Goal: Task Accomplishment & Management: Manage account settings

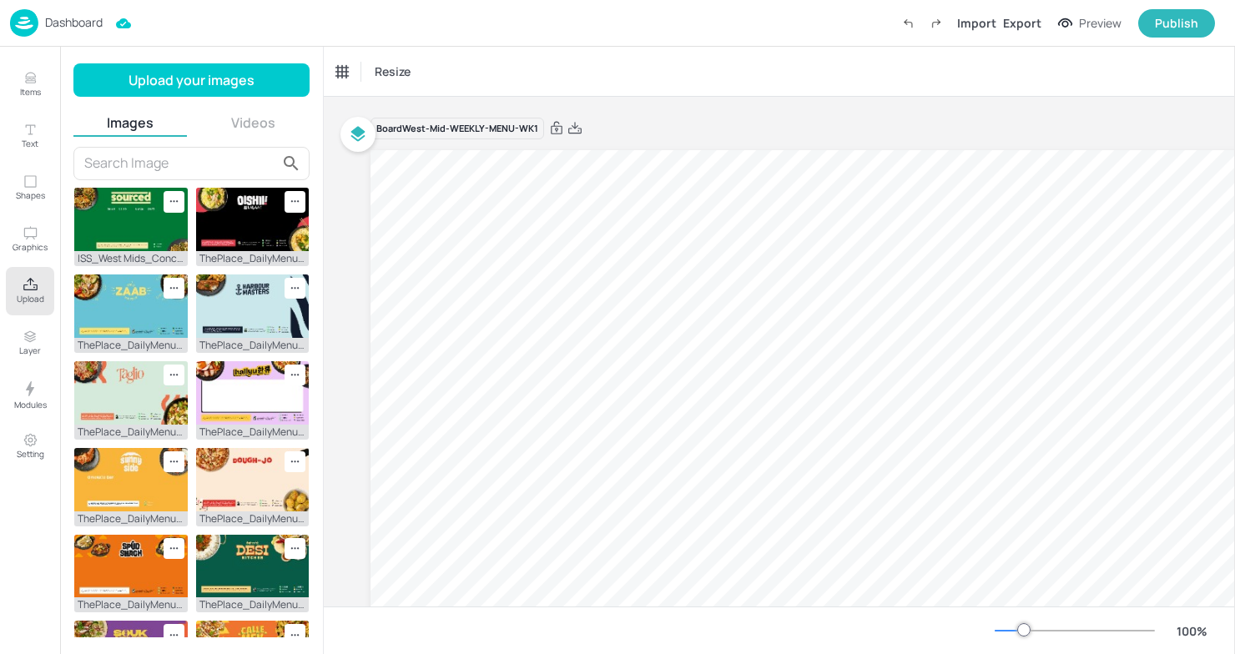
click at [38, 20] on div "Dashboard" at bounding box center [56, 23] width 93 height 28
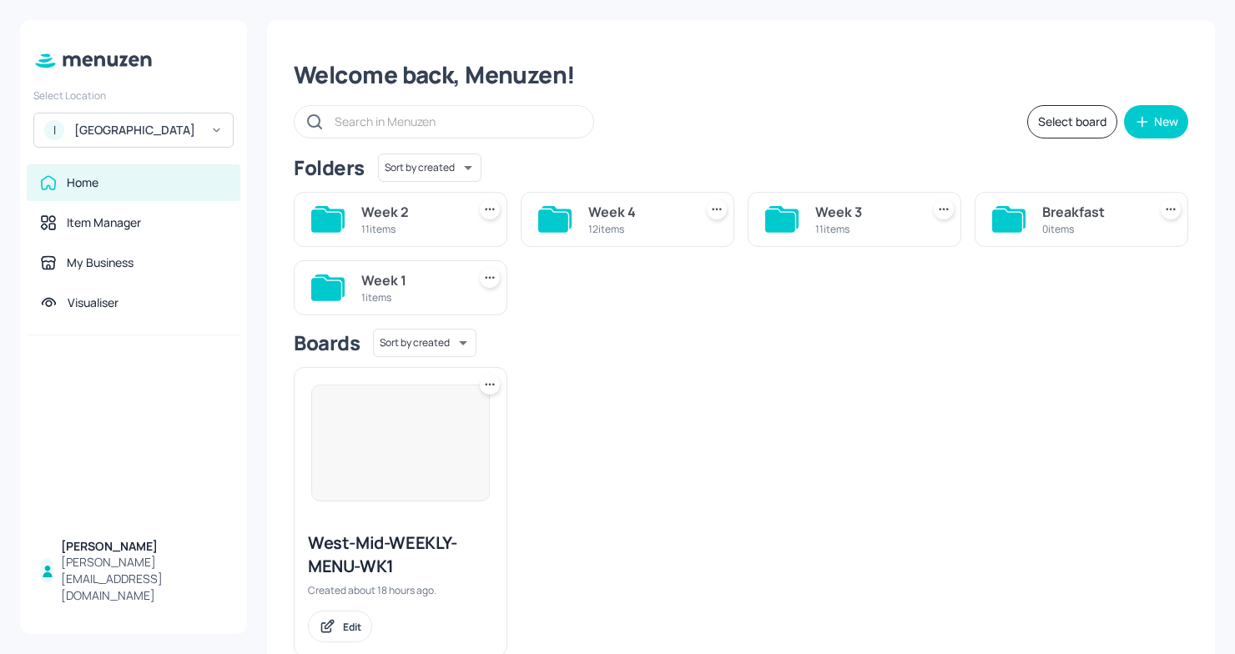
click at [186, 138] on div "[GEOGRAPHIC_DATA]" at bounding box center [137, 130] width 126 height 17
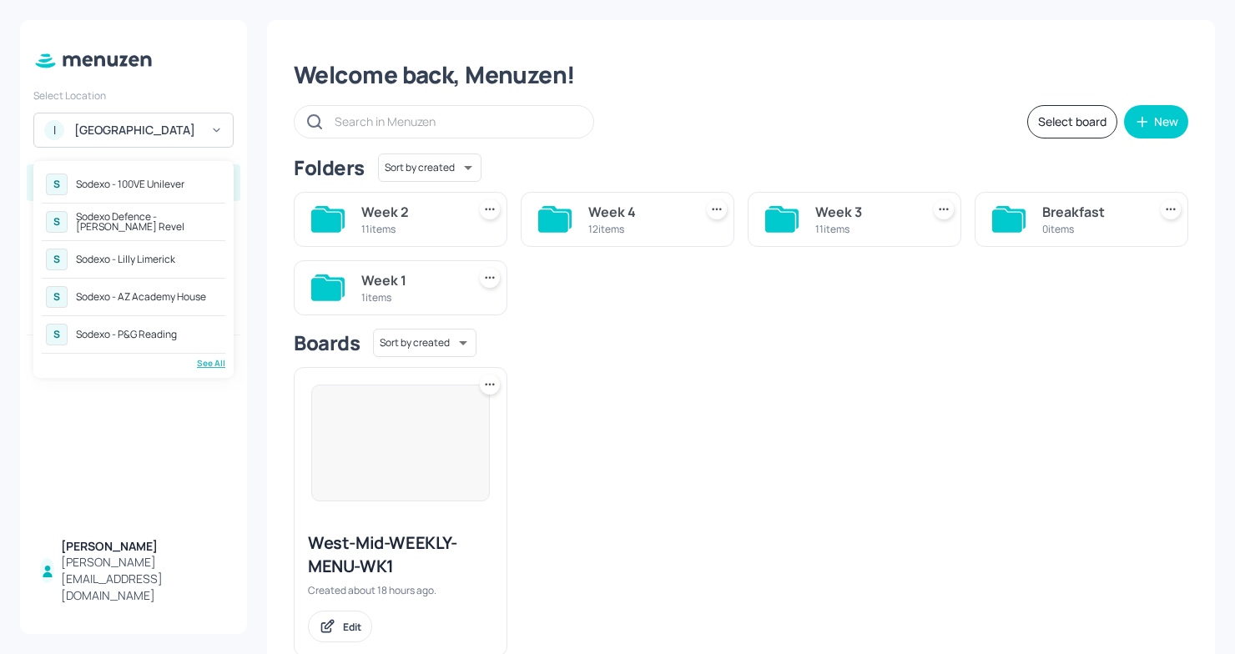
click at [198, 361] on div "See All" at bounding box center [134, 363] width 184 height 13
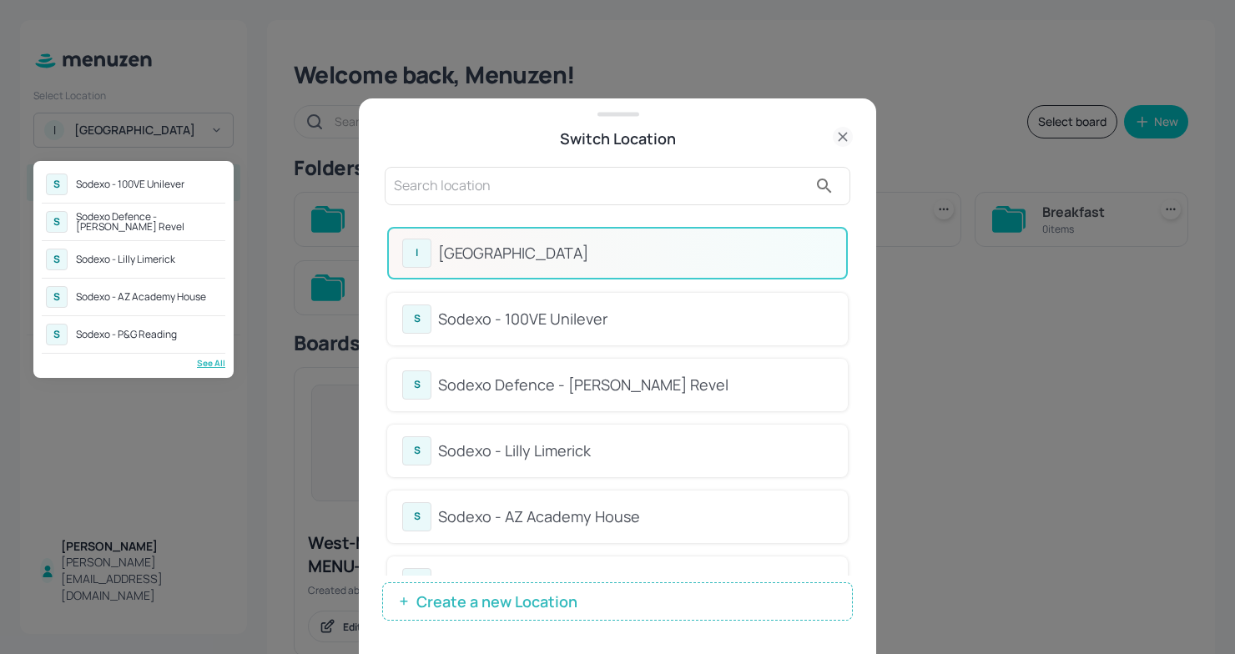
drag, startPoint x: 848, startPoint y: 289, endPoint x: 845, endPoint y: 330, distance: 41.8
click at [845, 331] on div at bounding box center [617, 327] width 1235 height 654
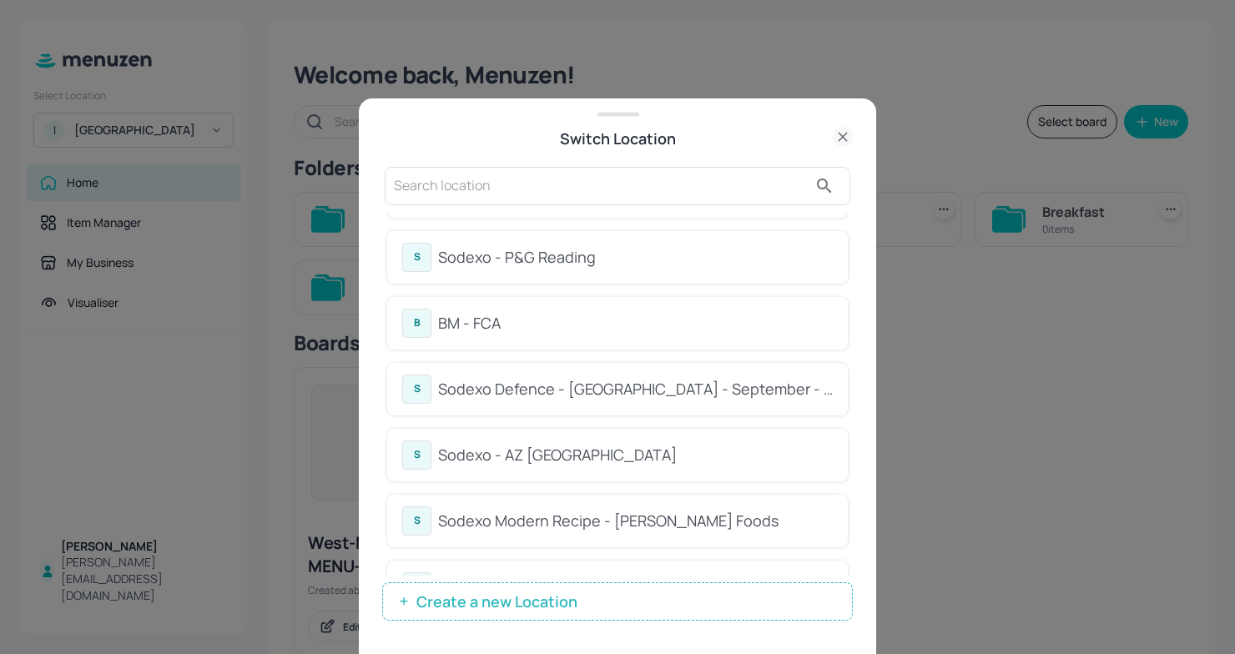
scroll to position [307, 0]
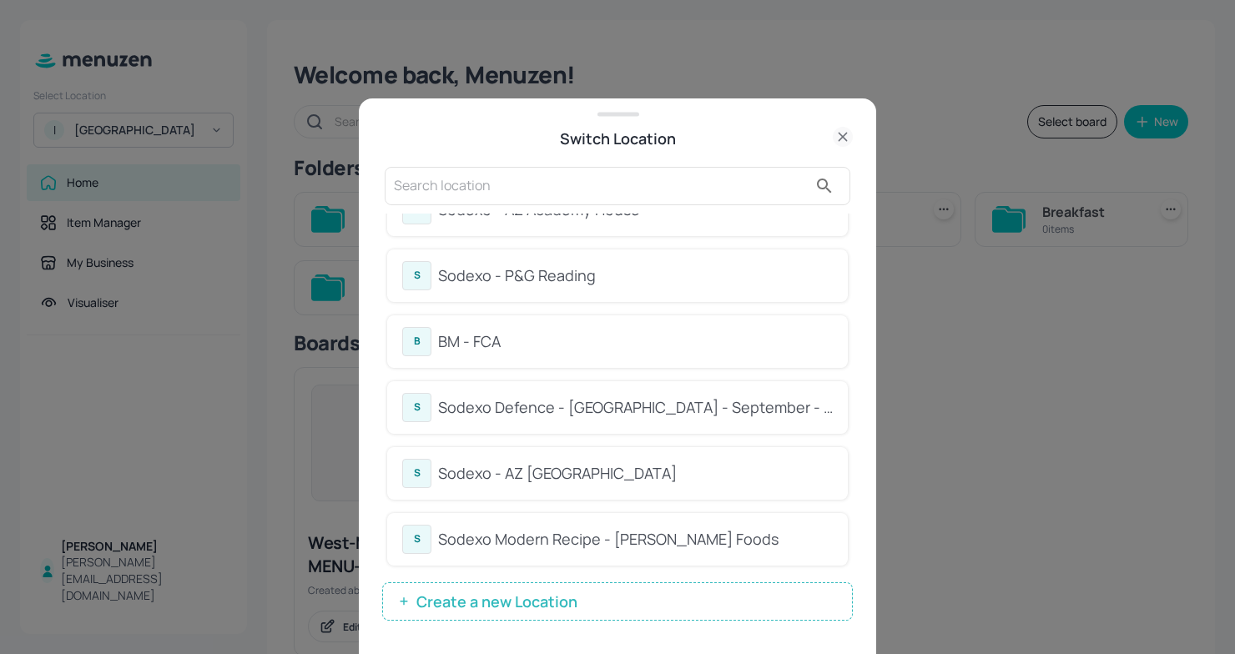
click at [621, 399] on div "Sodexo Defence - [GEOGRAPHIC_DATA] - September - 2025" at bounding box center [635, 407] width 395 height 23
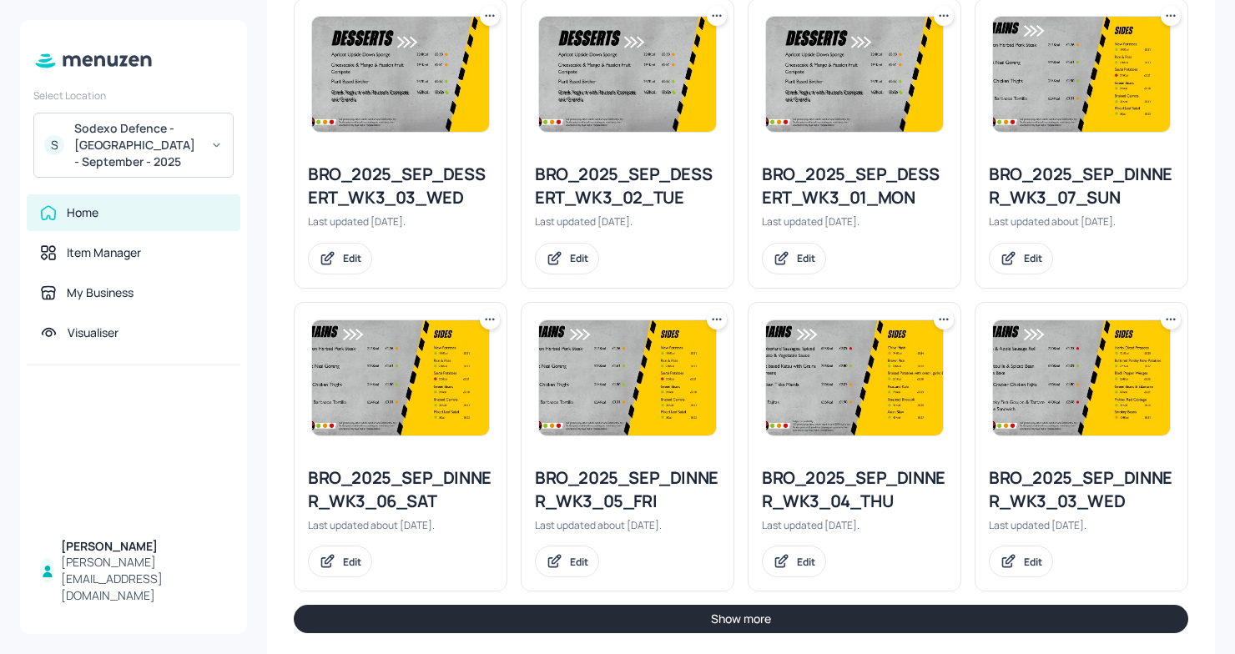
scroll to position [1824, 0]
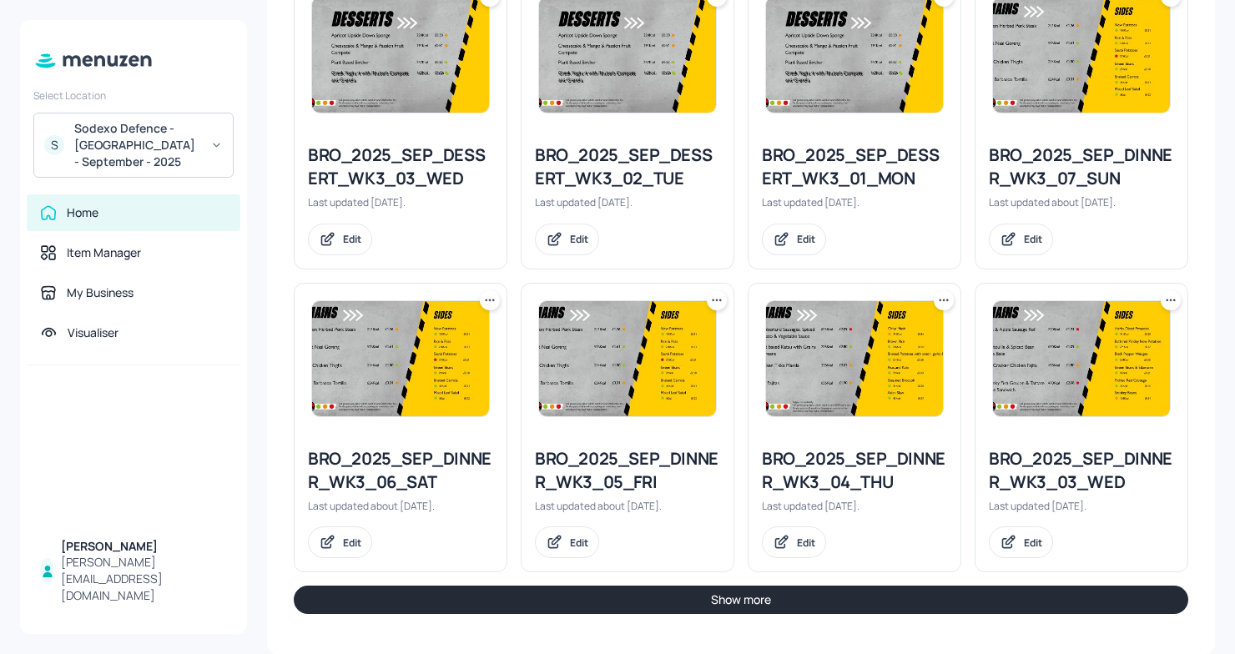
click at [720, 591] on button "Show more" at bounding box center [741, 600] width 894 height 28
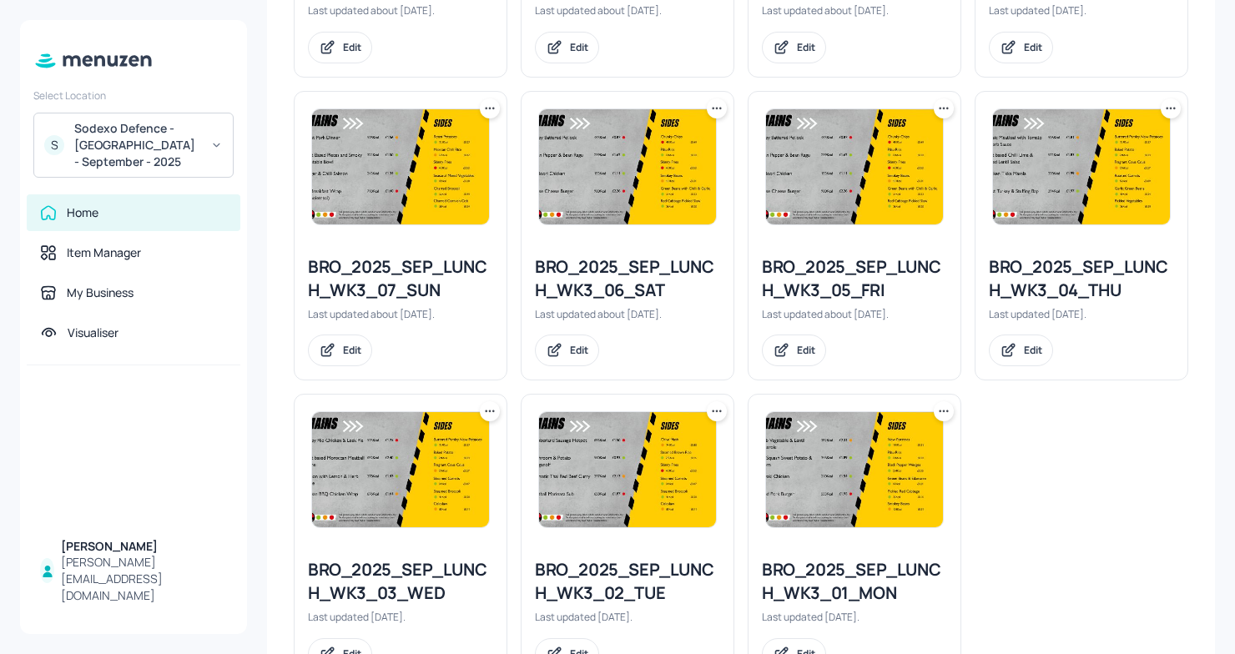
scroll to position [2658, 0]
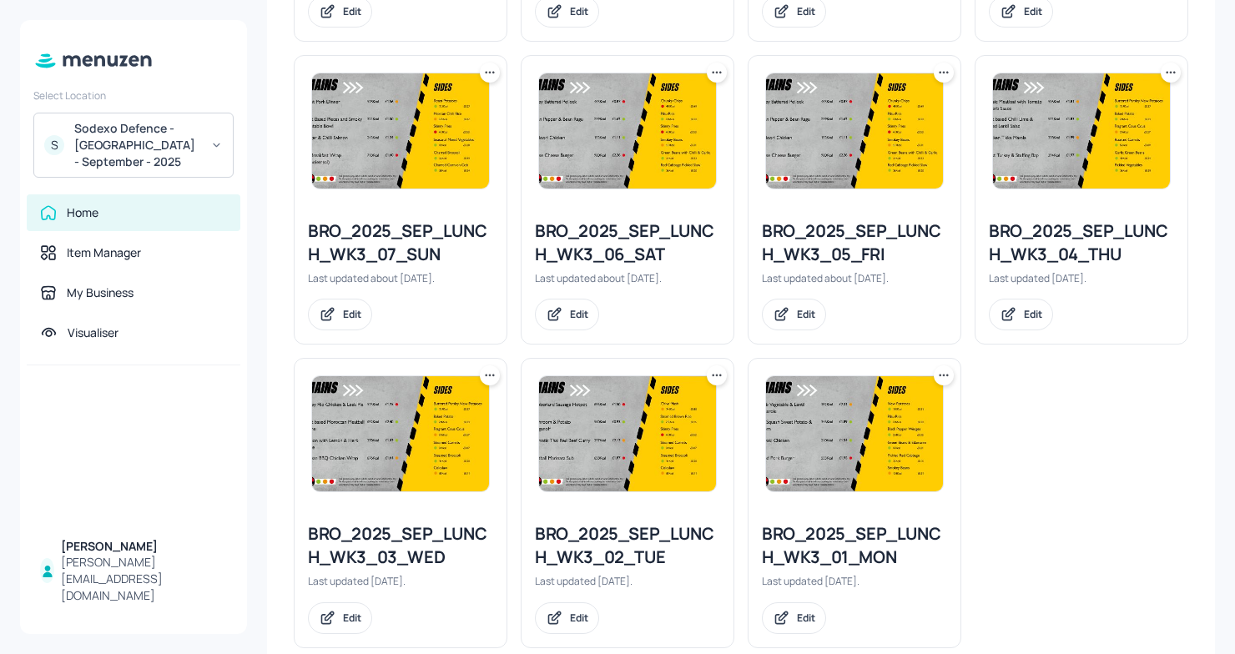
click at [597, 488] on img at bounding box center [627, 433] width 177 height 115
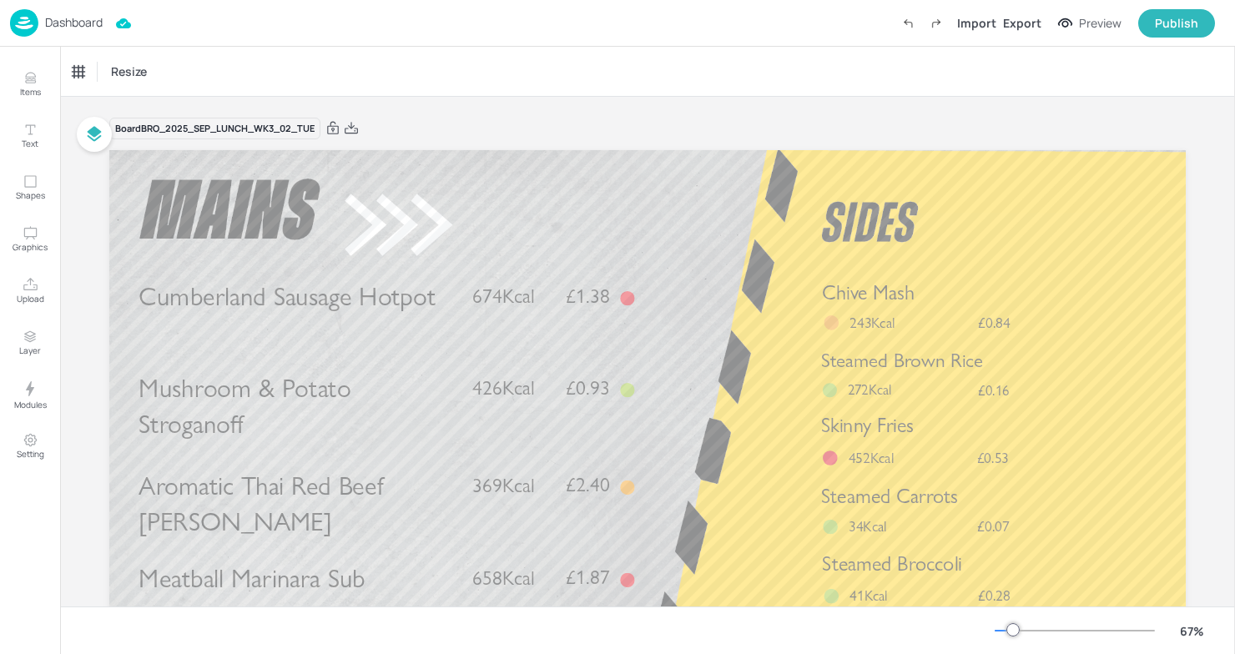
click at [58, 19] on p "Dashboard" at bounding box center [74, 23] width 58 height 12
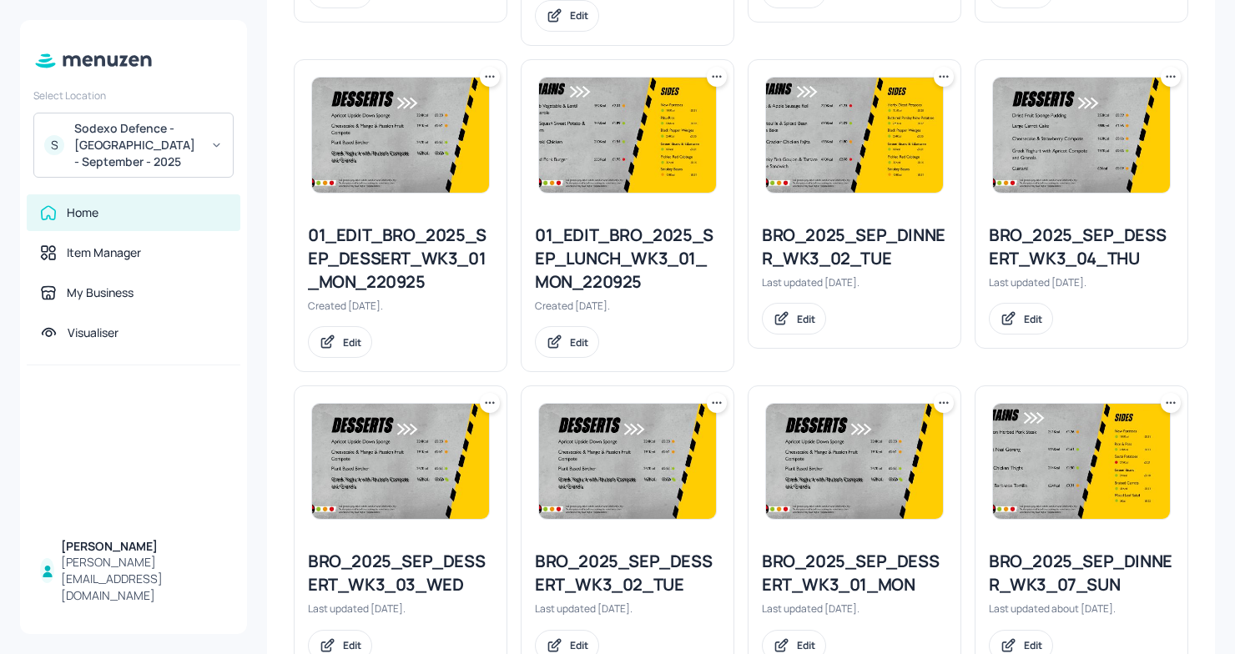
scroll to position [1824, 0]
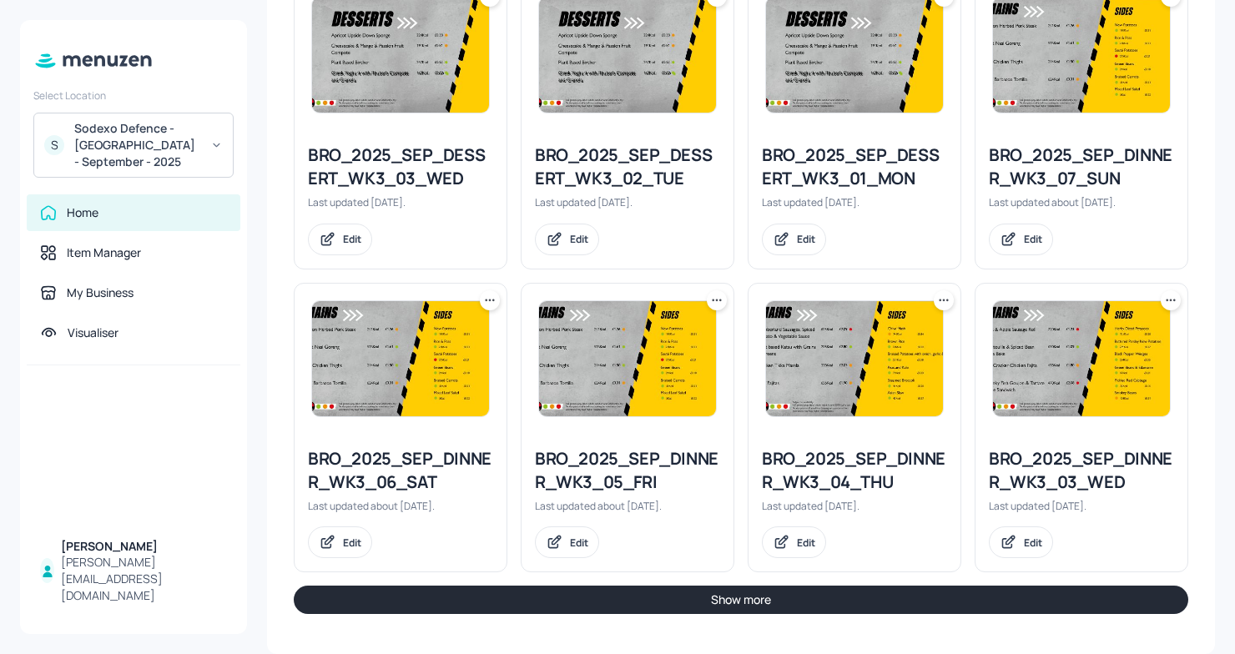
click at [420, 588] on button "Show more" at bounding box center [741, 600] width 894 height 28
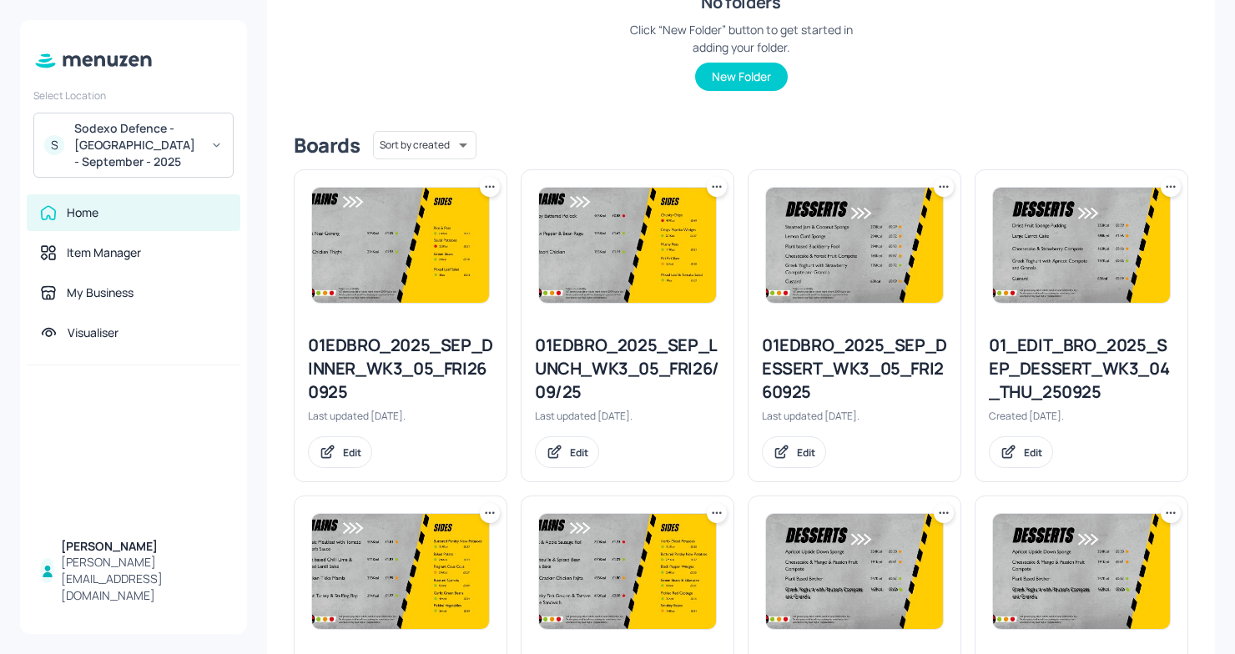
scroll to position [0, 0]
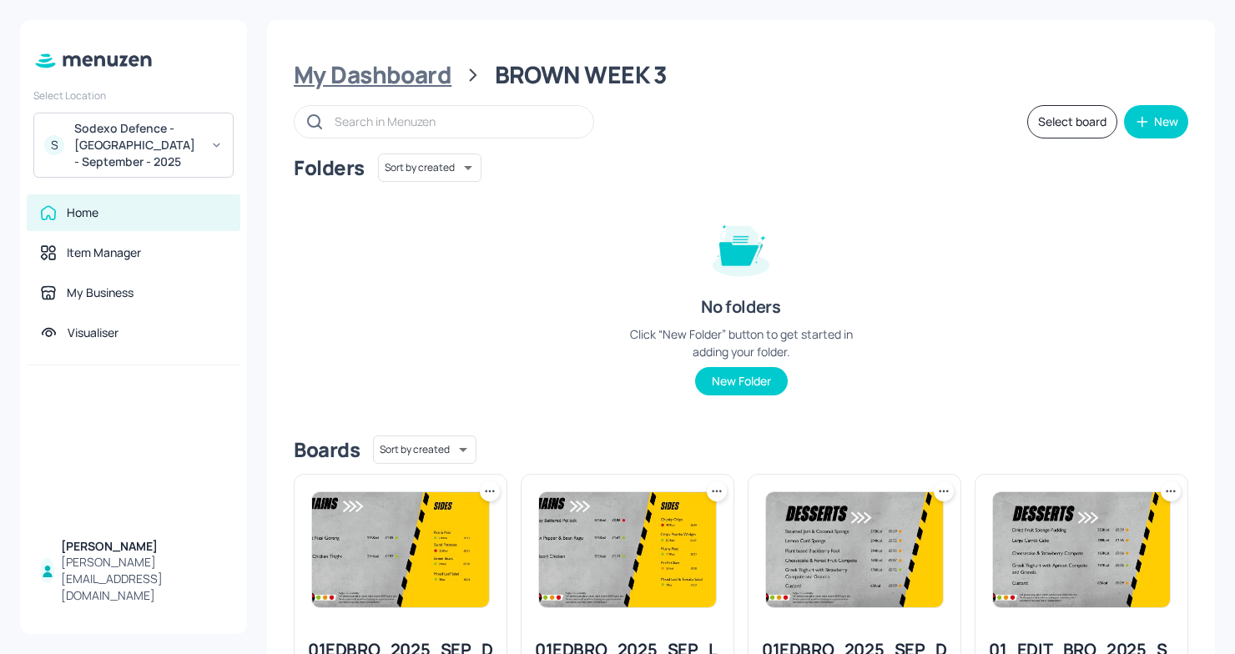
click at [396, 85] on div "My Dashboard" at bounding box center [373, 75] width 158 height 30
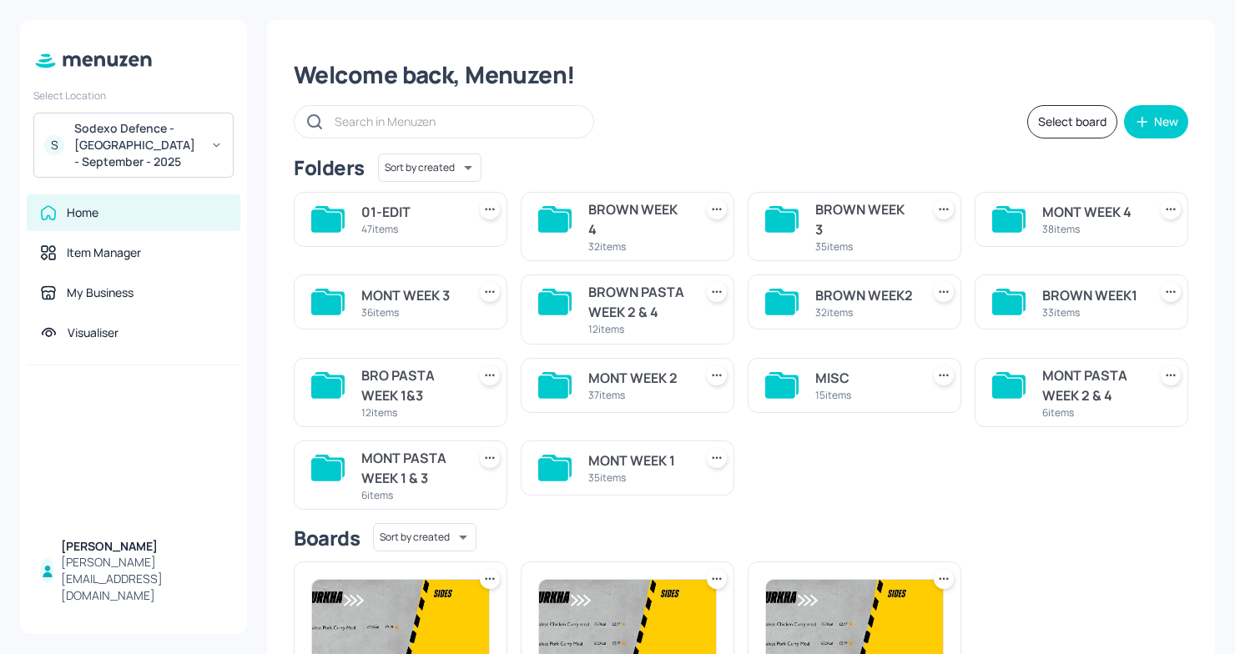
click at [644, 228] on div "BROWN WEEK 4" at bounding box center [637, 219] width 98 height 40
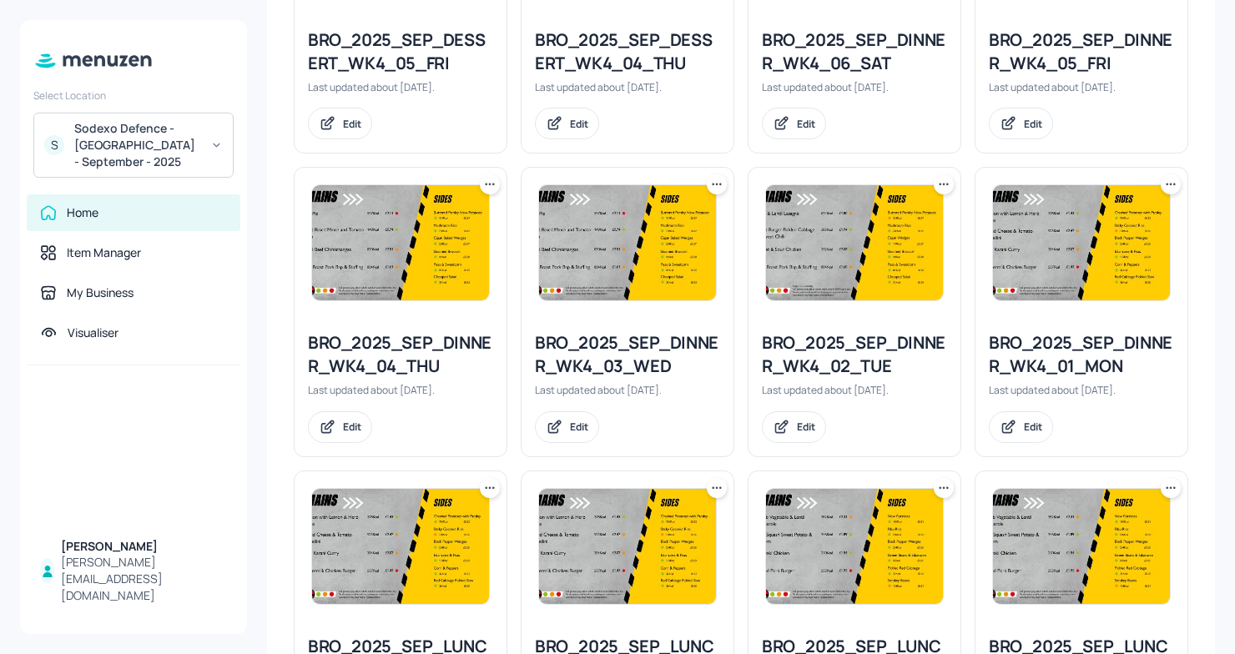
scroll to position [2342, 0]
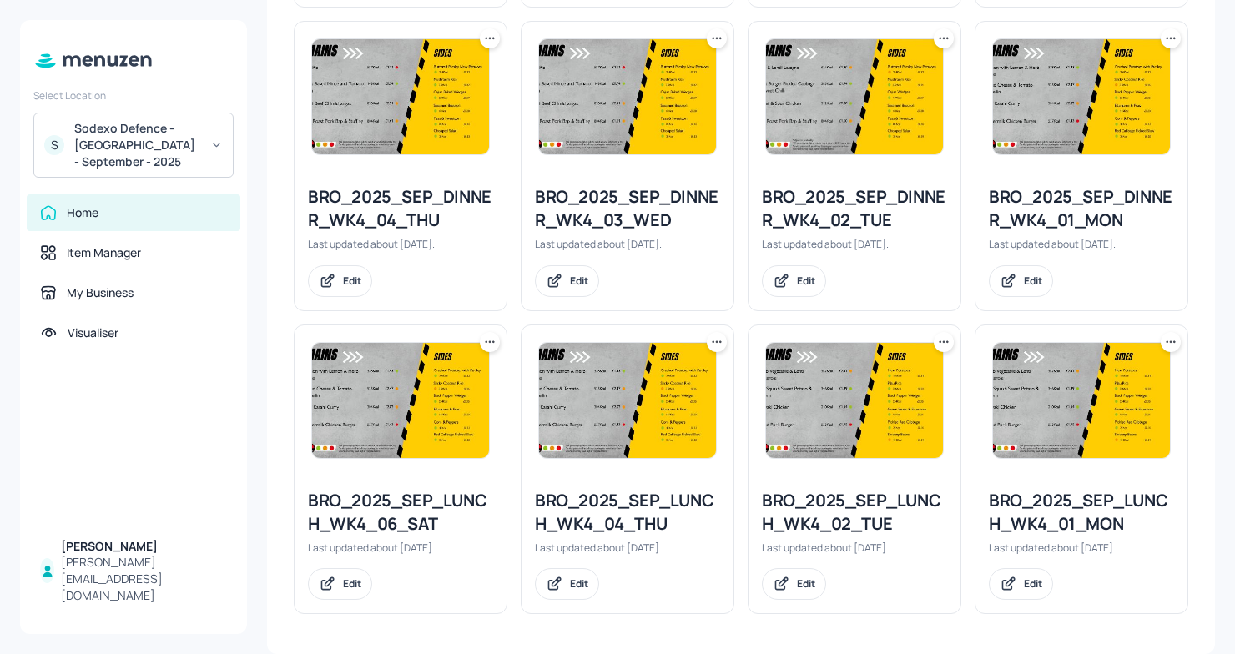
click at [886, 495] on div "BRO_2025_SEP_LUNCH_WK4_02_TUE" at bounding box center [854, 512] width 185 height 47
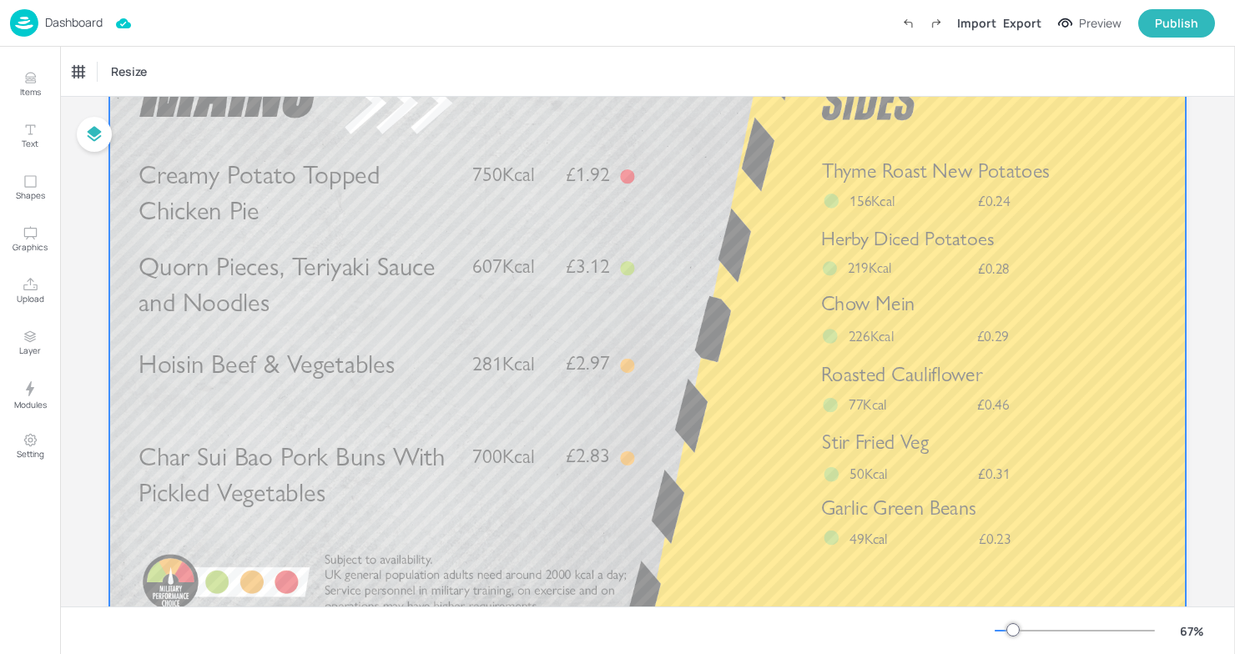
scroll to position [124, 0]
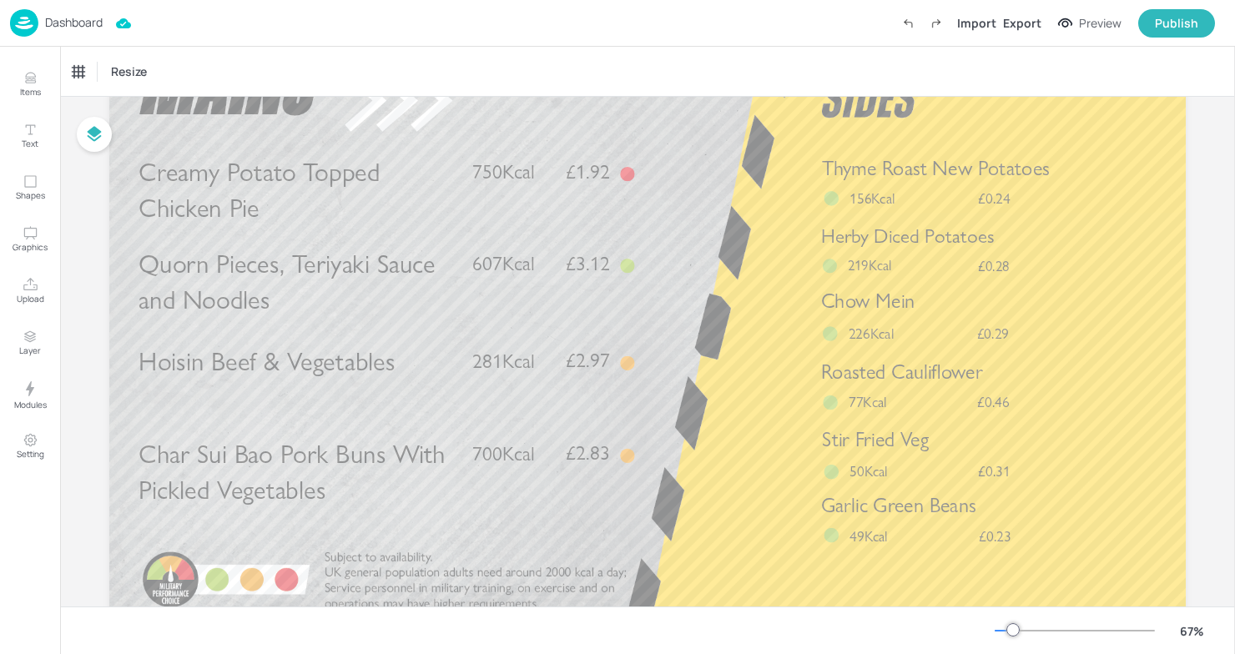
click at [65, 33] on div "Dashboard" at bounding box center [56, 23] width 93 height 28
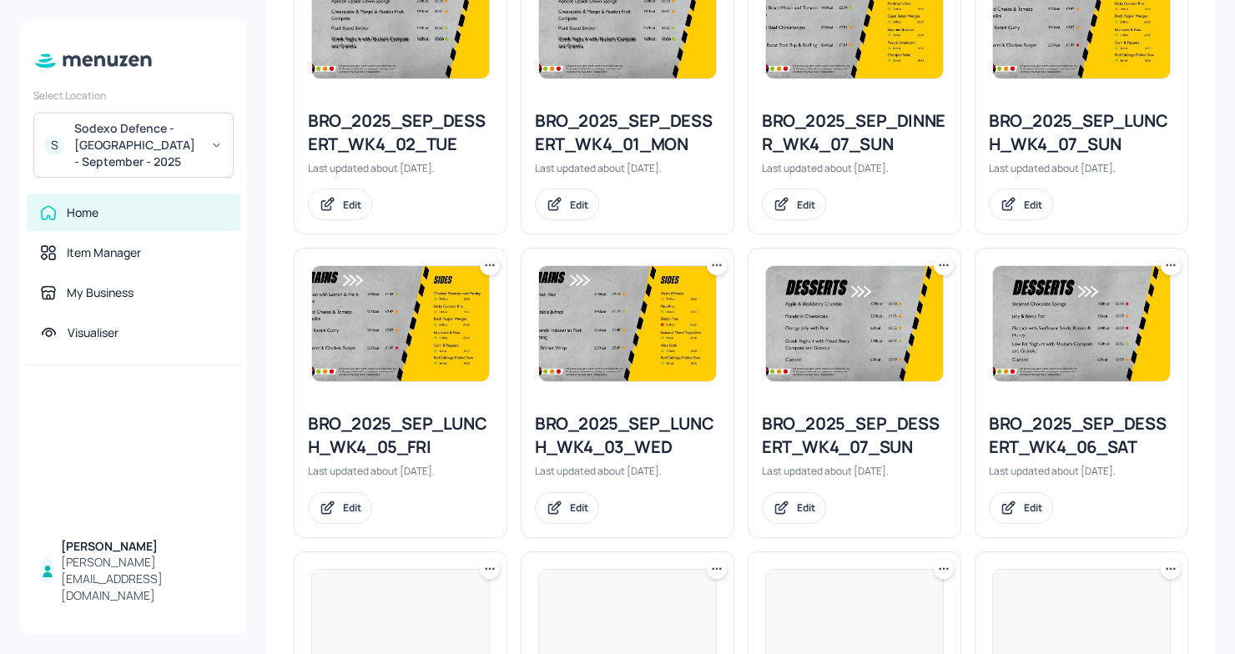
scroll to position [1777, 0]
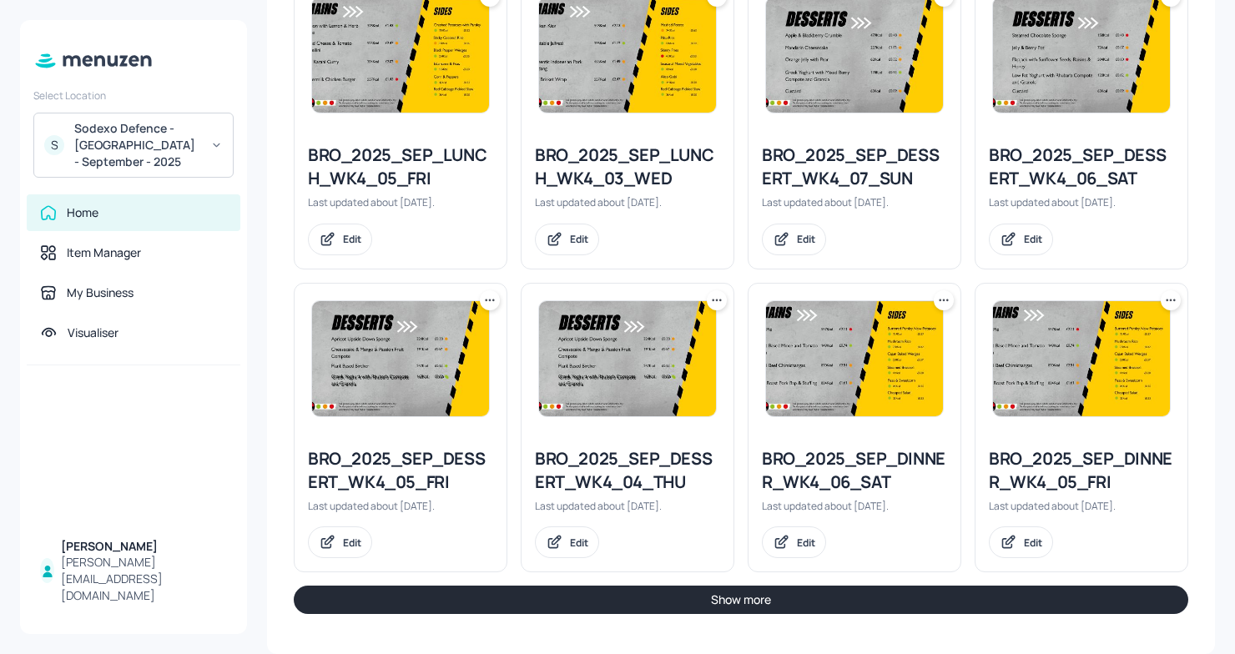
click at [513, 590] on button "Show more" at bounding box center [741, 600] width 894 height 28
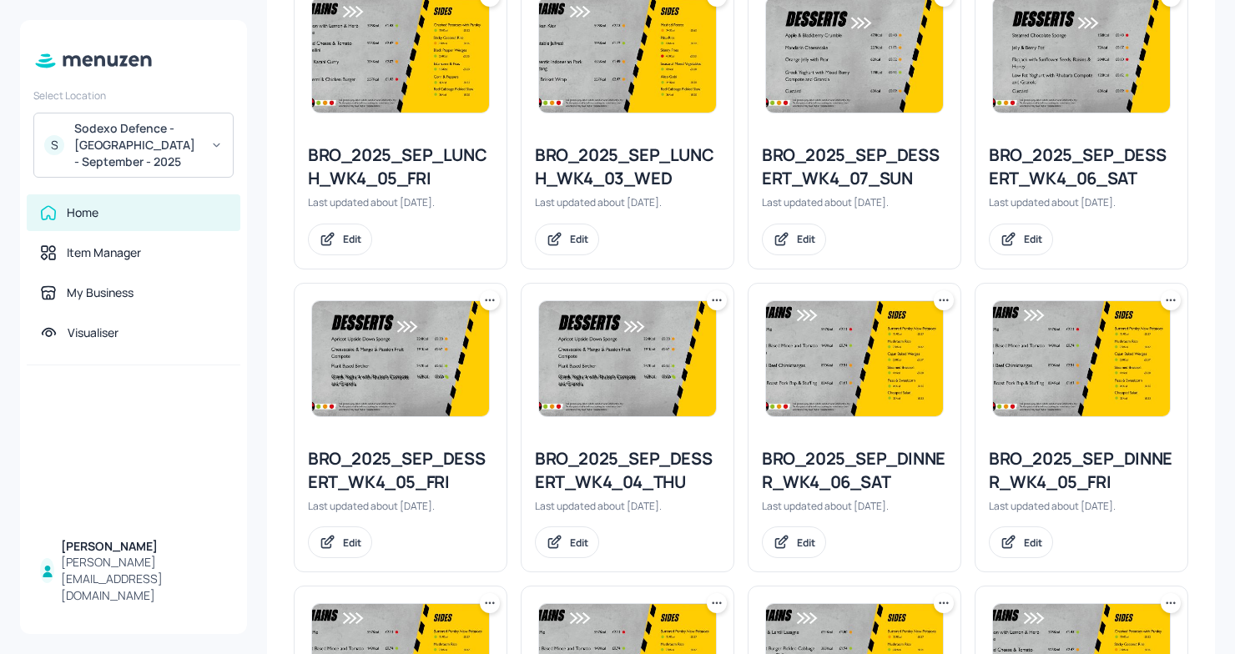
scroll to position [2342, 0]
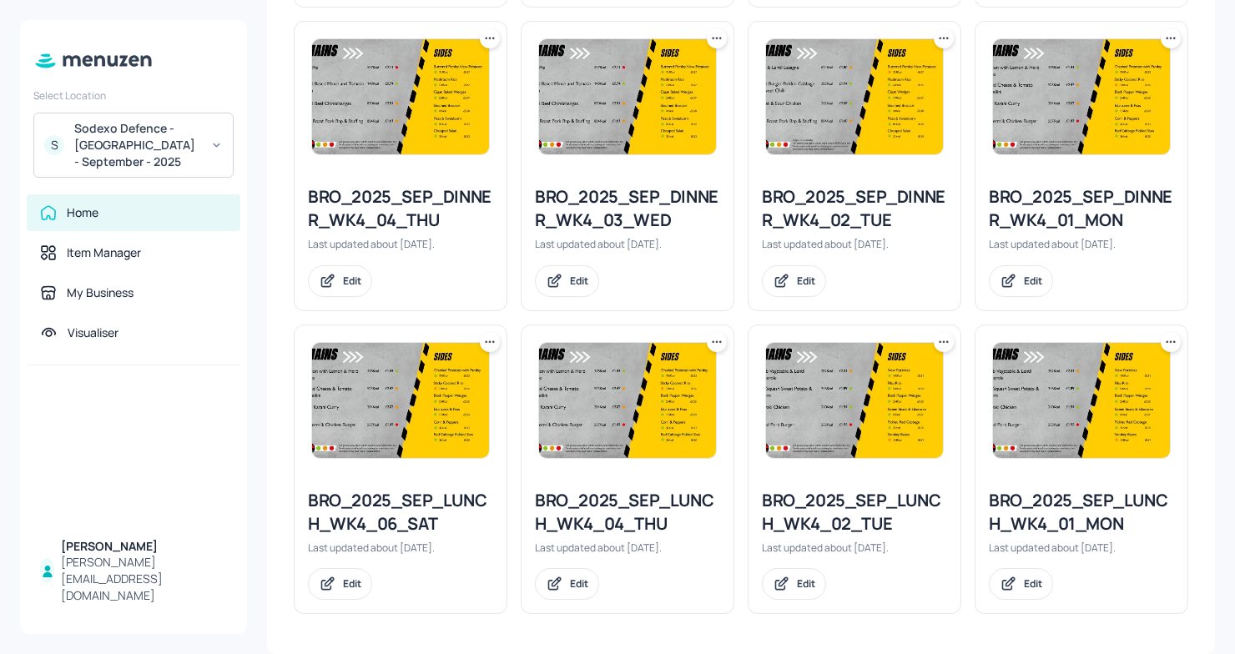
click at [835, 521] on div "BRO_2025_SEP_LUNCH_WK4_02_TUE" at bounding box center [854, 512] width 185 height 47
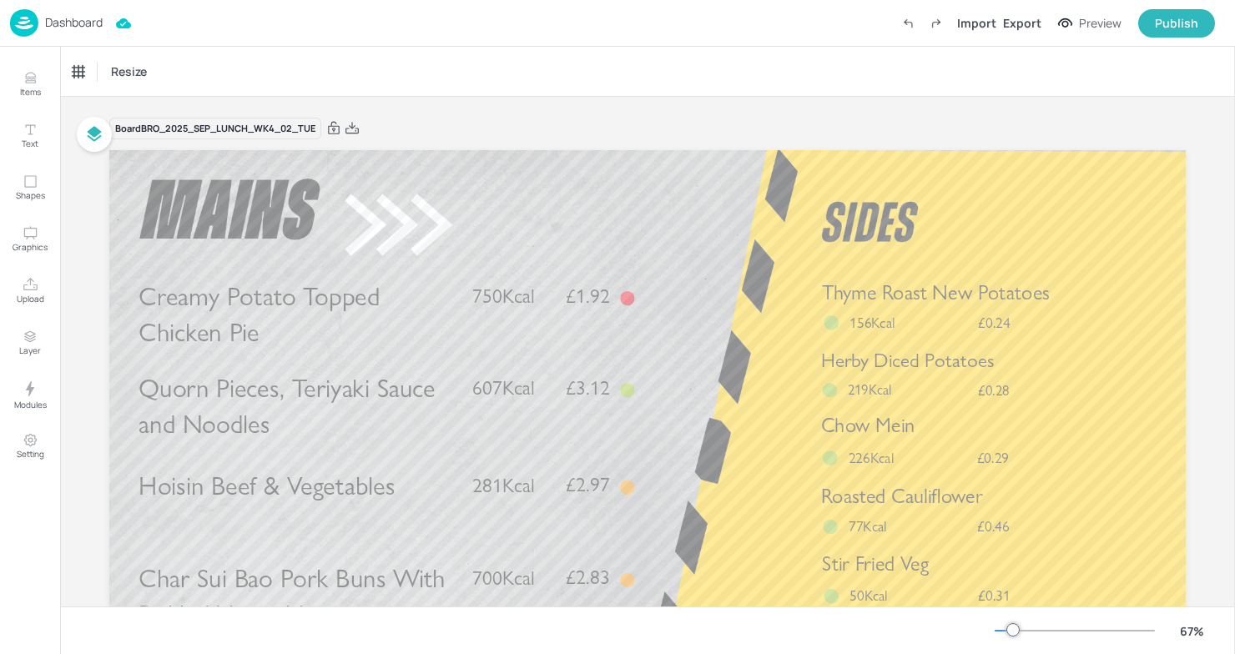
click at [40, 20] on div "Dashboard" at bounding box center [56, 23] width 93 height 28
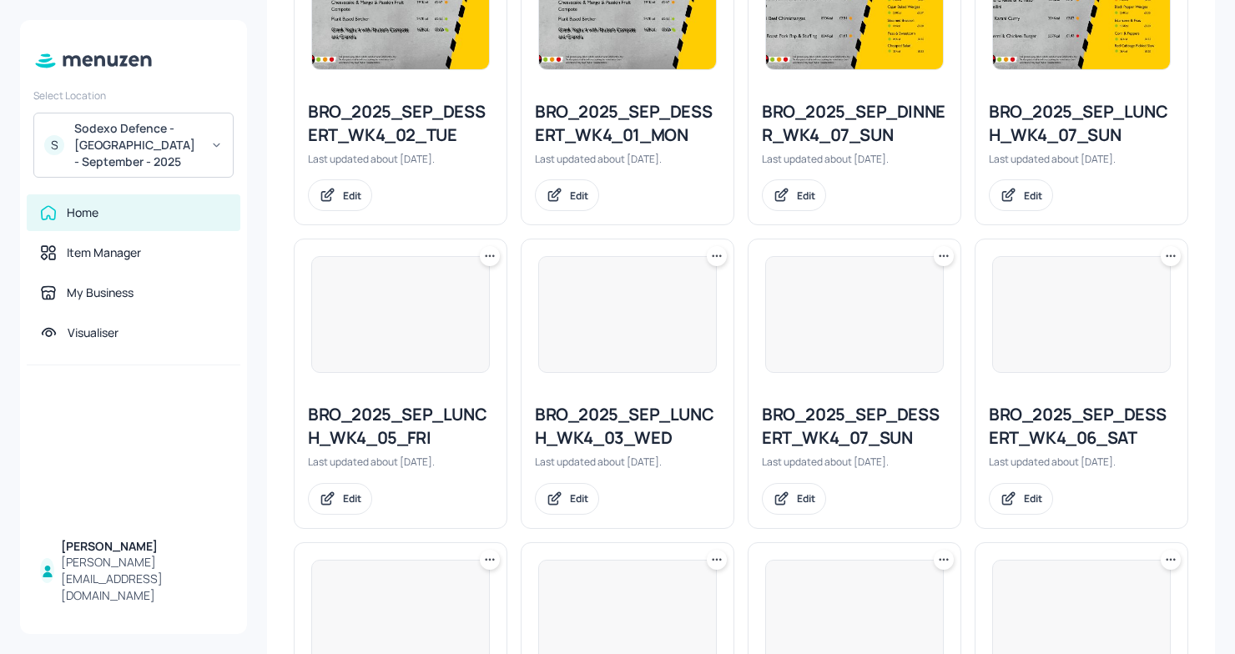
scroll to position [1777, 0]
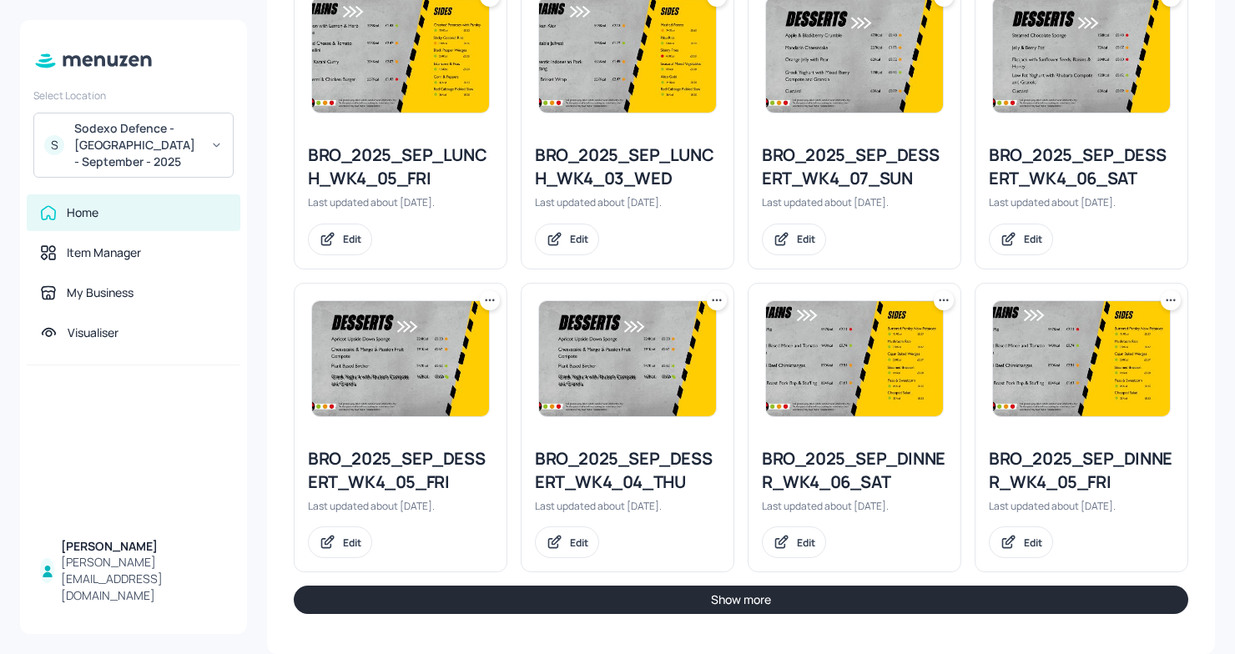
click at [526, 604] on button "Show more" at bounding box center [741, 600] width 894 height 28
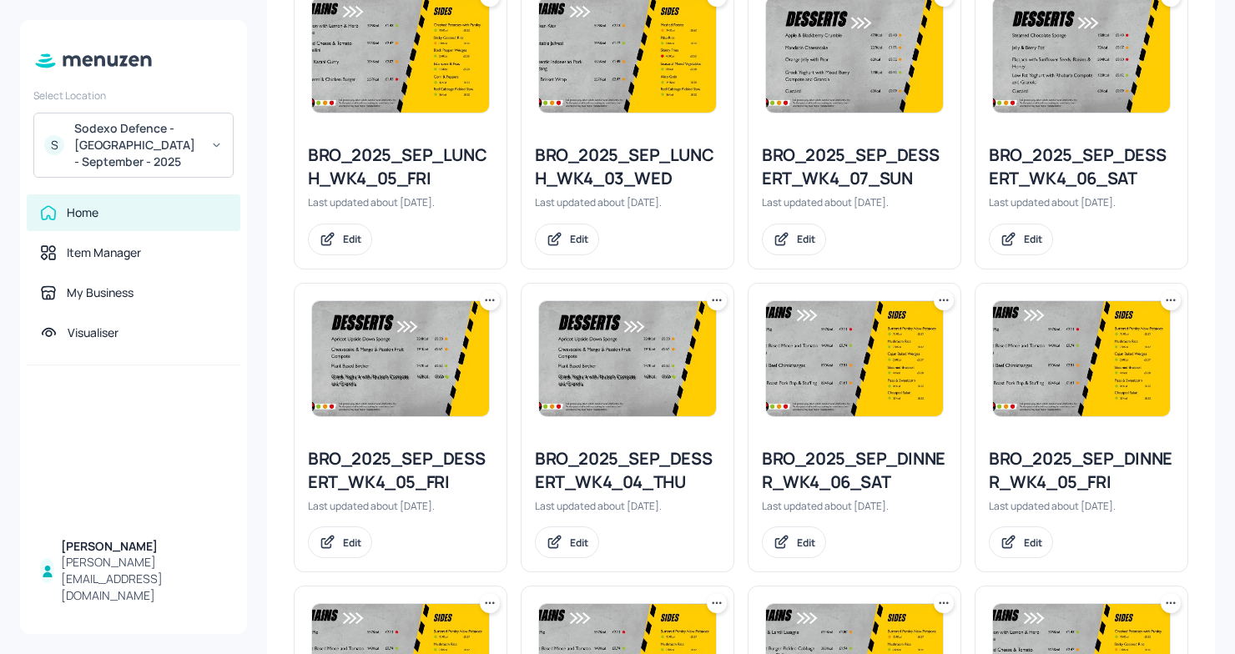
scroll to position [2342, 0]
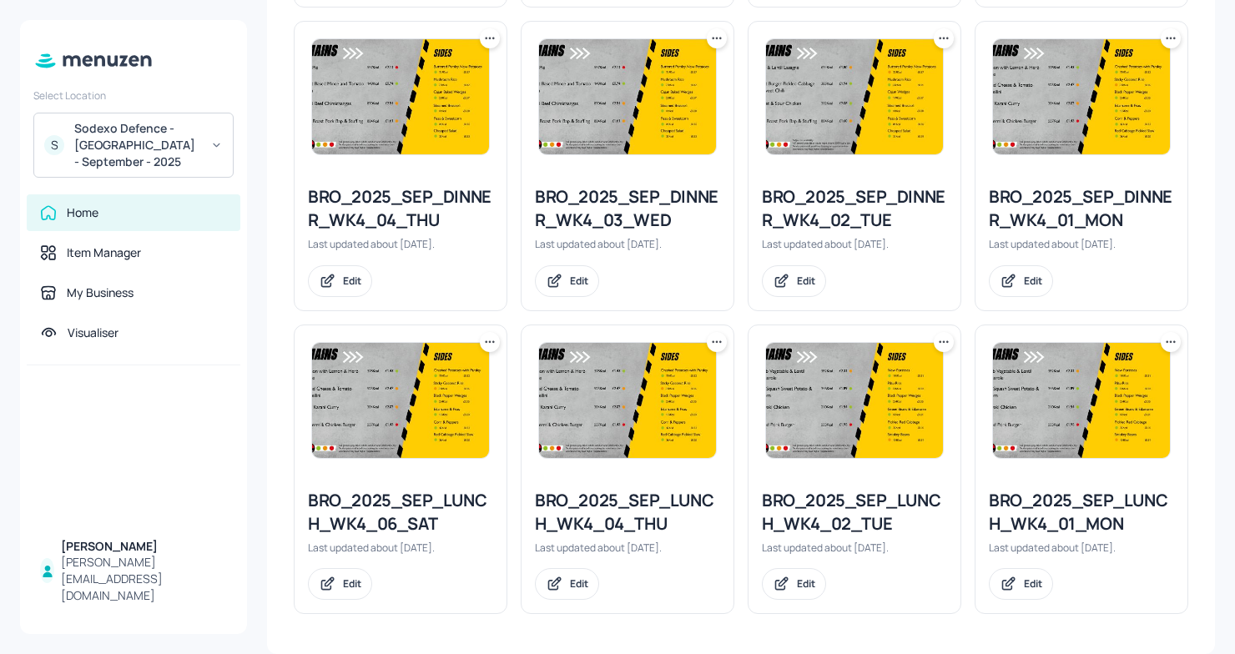
click at [939, 336] on icon at bounding box center [943, 342] width 17 height 17
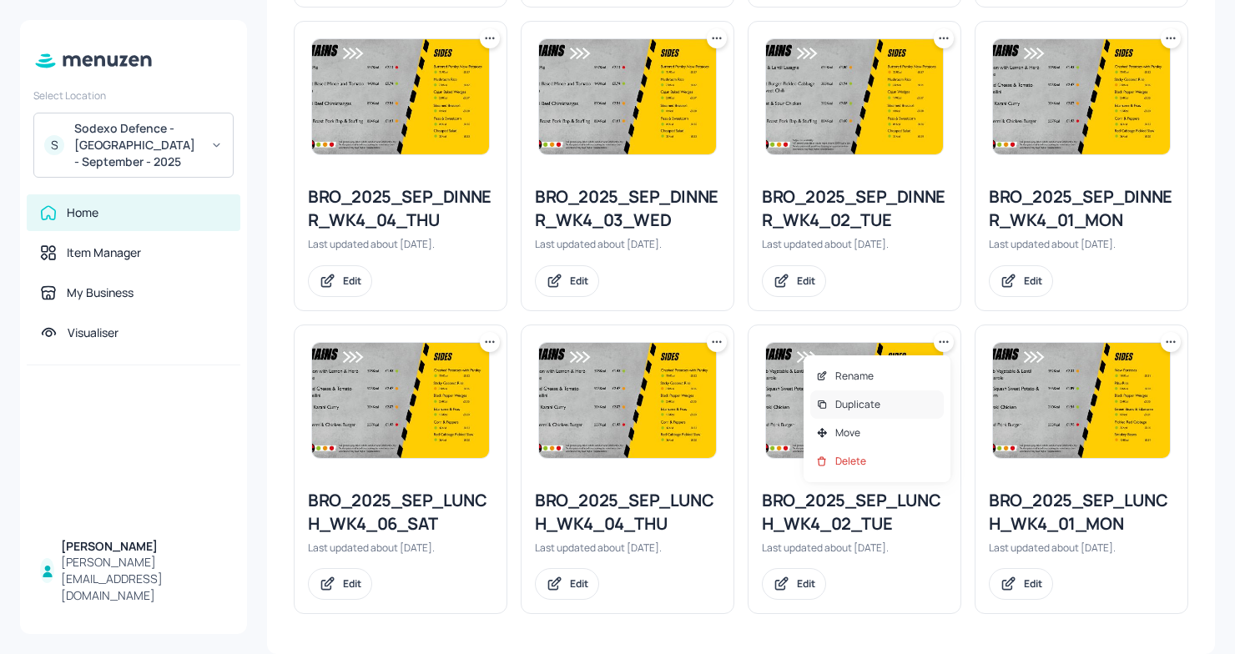
click at [864, 397] on p "Duplicate" at bounding box center [857, 404] width 45 height 15
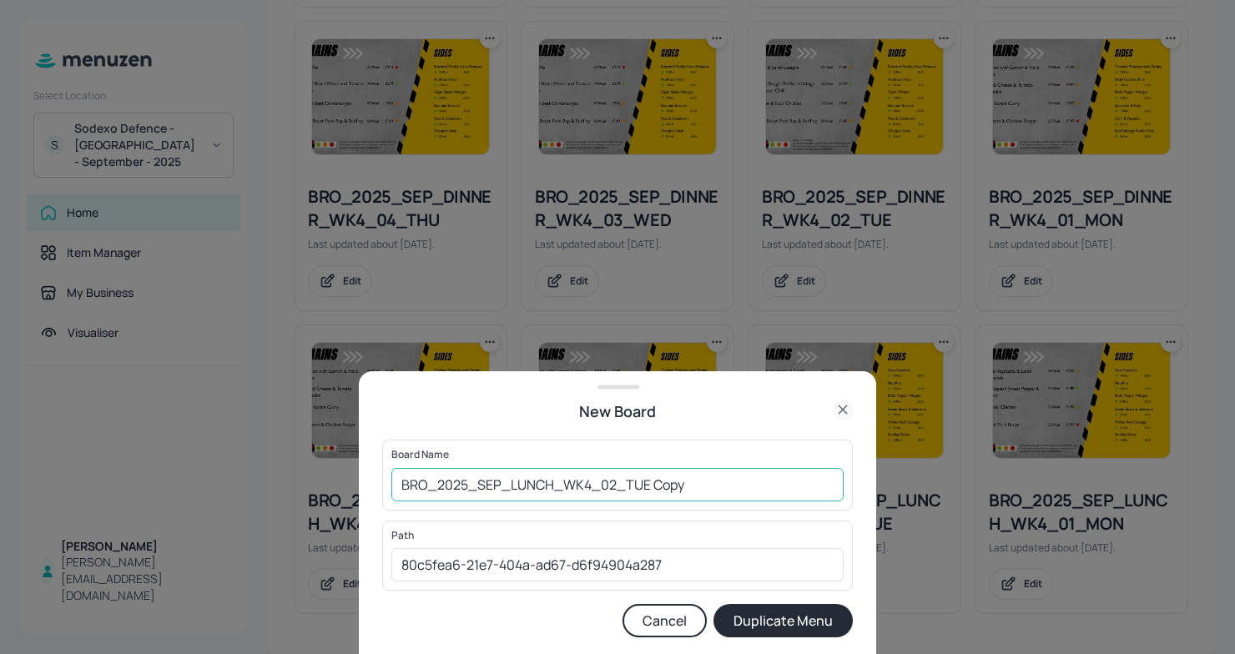
click at [403, 479] on input "BRO_2025_SEP_LUNCH_WK4_02_TUE Copy" at bounding box center [617, 484] width 452 height 33
click at [732, 486] on input "01EDBRO_2025_SEP_LUNCH_WK4_02_TUE Copy" at bounding box center [617, 484] width 452 height 33
type input "01EDBRO_2025_SEP_LUNCH_WK4_02_TUE300925"
click at [782, 627] on button "Duplicate Menu" at bounding box center [782, 620] width 139 height 33
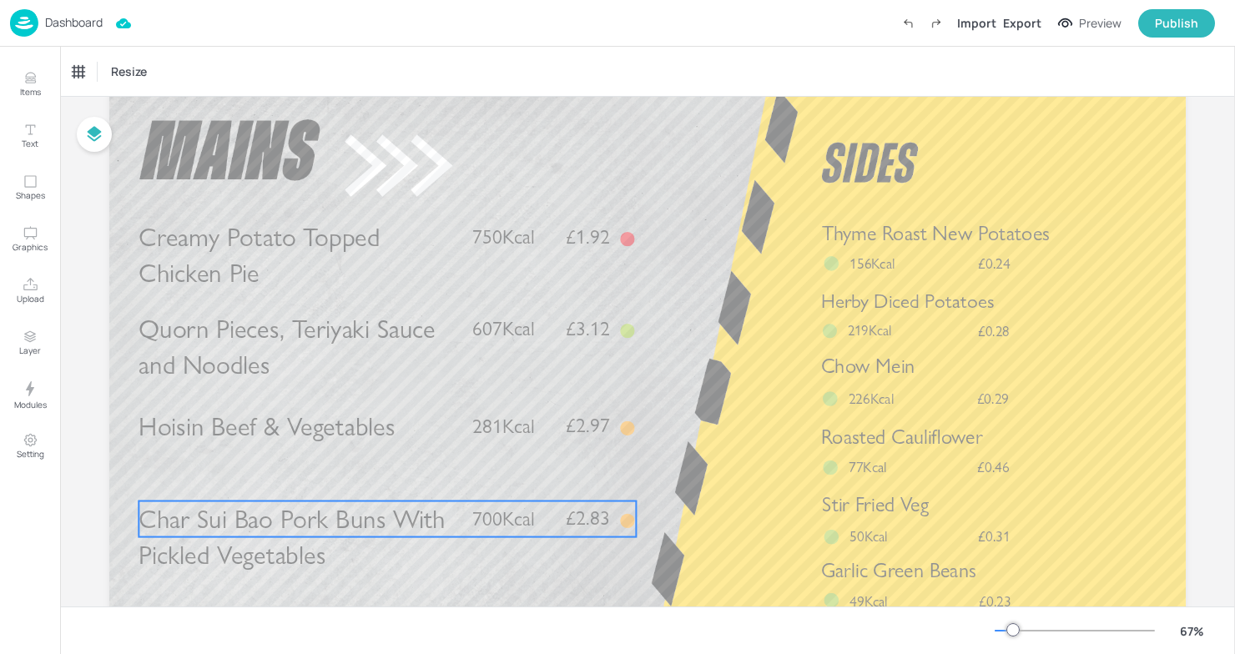
scroll to position [53, 0]
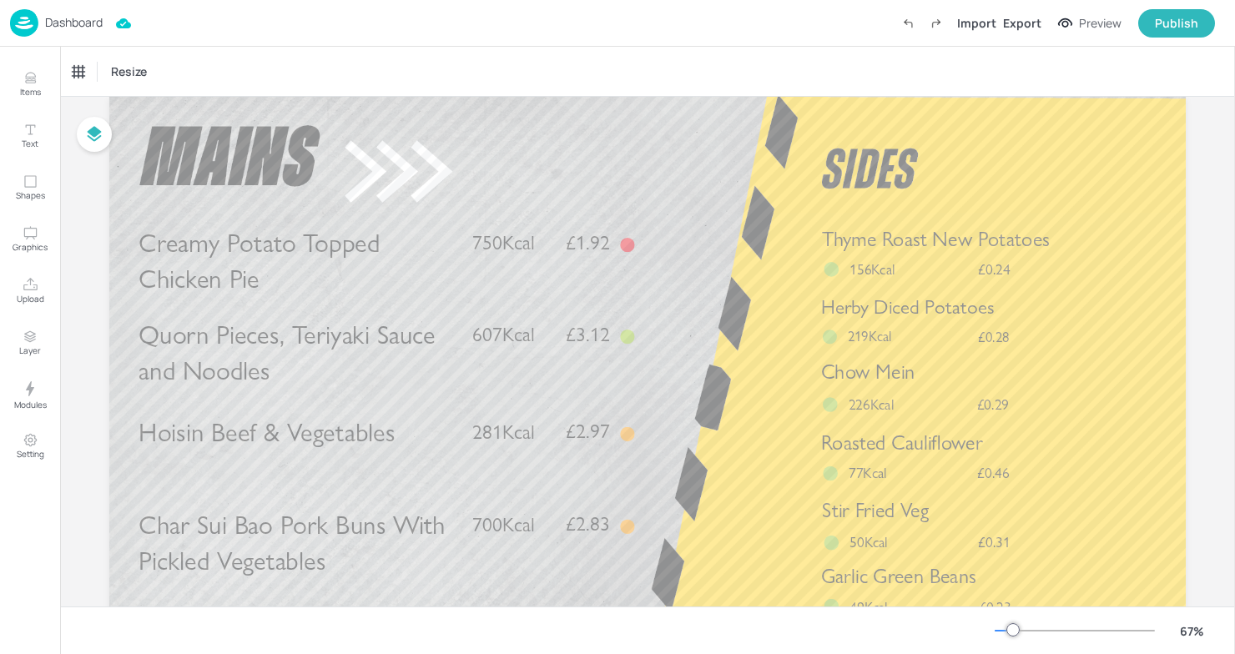
click at [341, 440] on span "Hoisin Beef & Vegetables" at bounding box center [266, 432] width 256 height 32
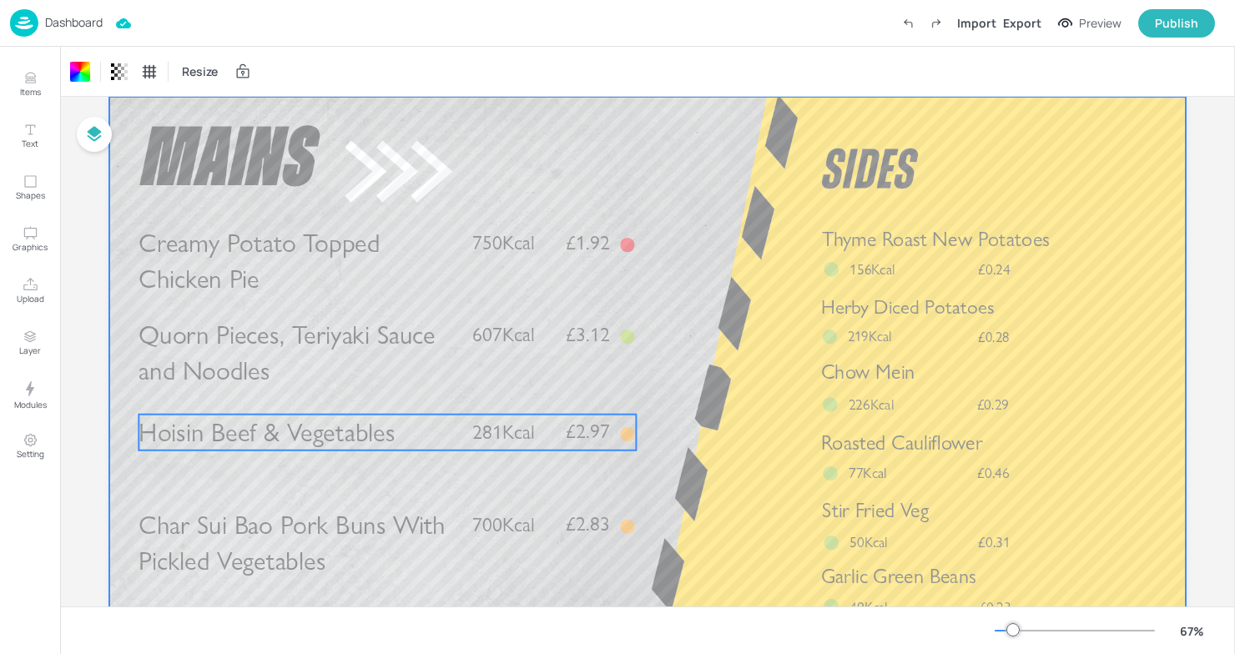
click at [341, 440] on span "Hoisin Beef & Vegetables" at bounding box center [266, 432] width 256 height 32
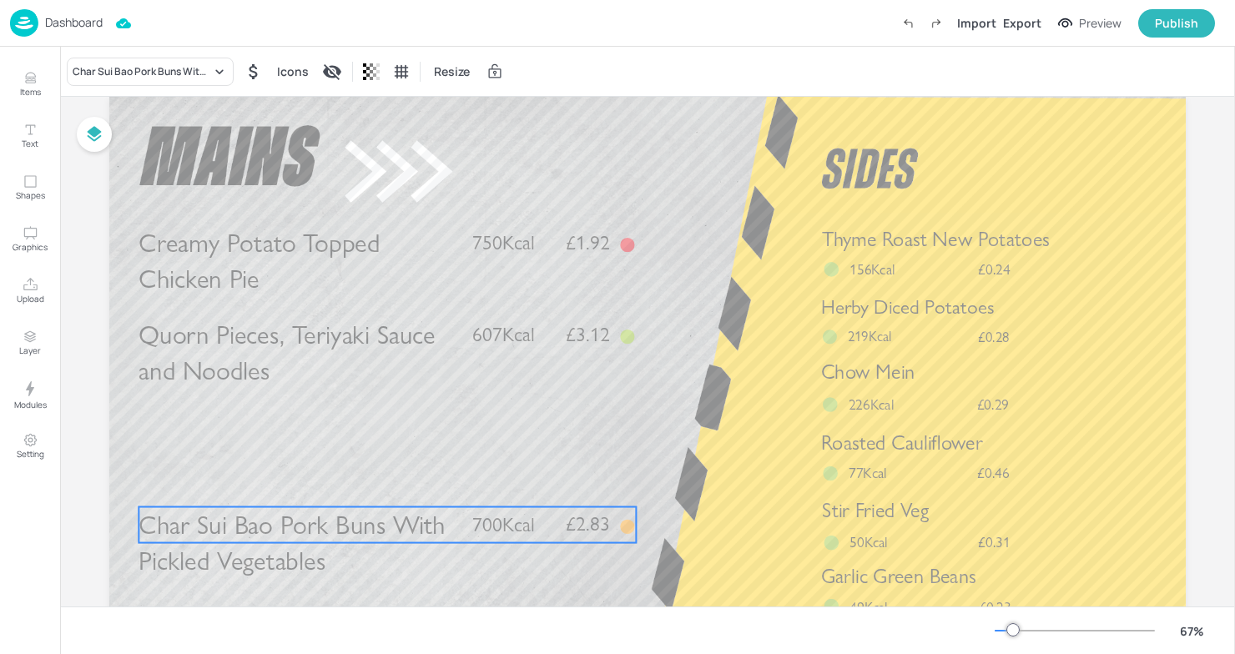
click at [282, 536] on span "Char Sui Bao Pork Buns With Pickled Vegetables" at bounding box center [291, 543] width 307 height 68
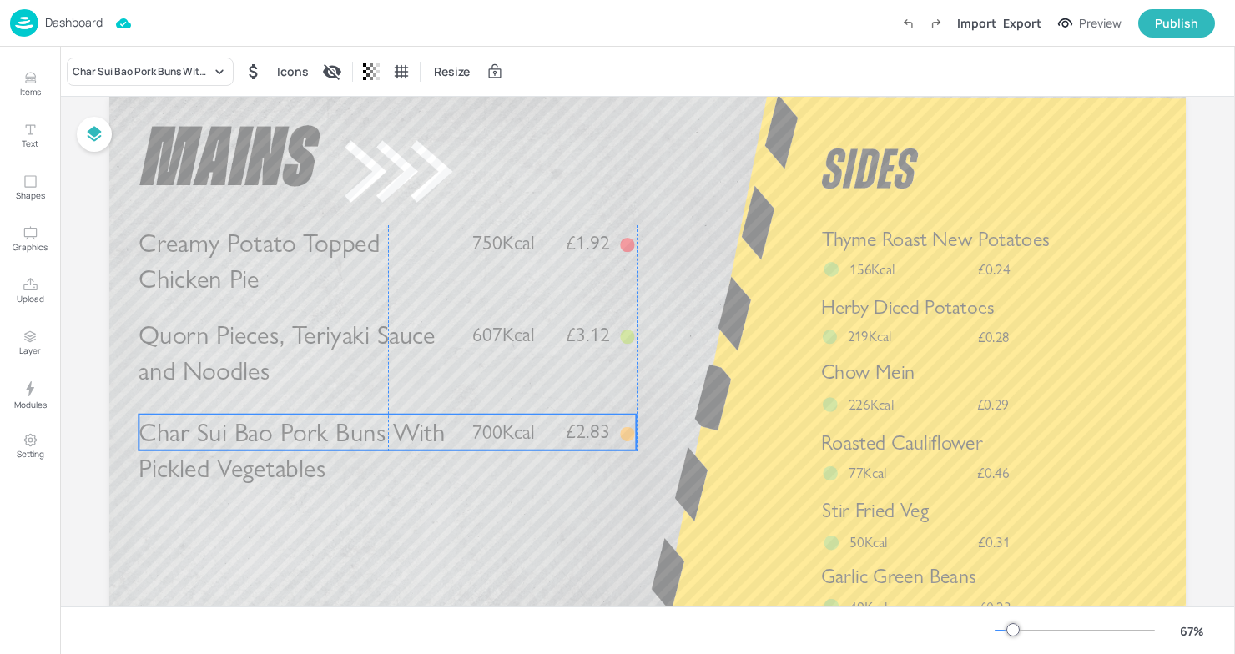
drag, startPoint x: 282, startPoint y: 536, endPoint x: 280, endPoint y: 444, distance: 92.6
click at [280, 444] on span "Char Sui Bao Pork Buns With Pickled Vegetables" at bounding box center [291, 450] width 307 height 68
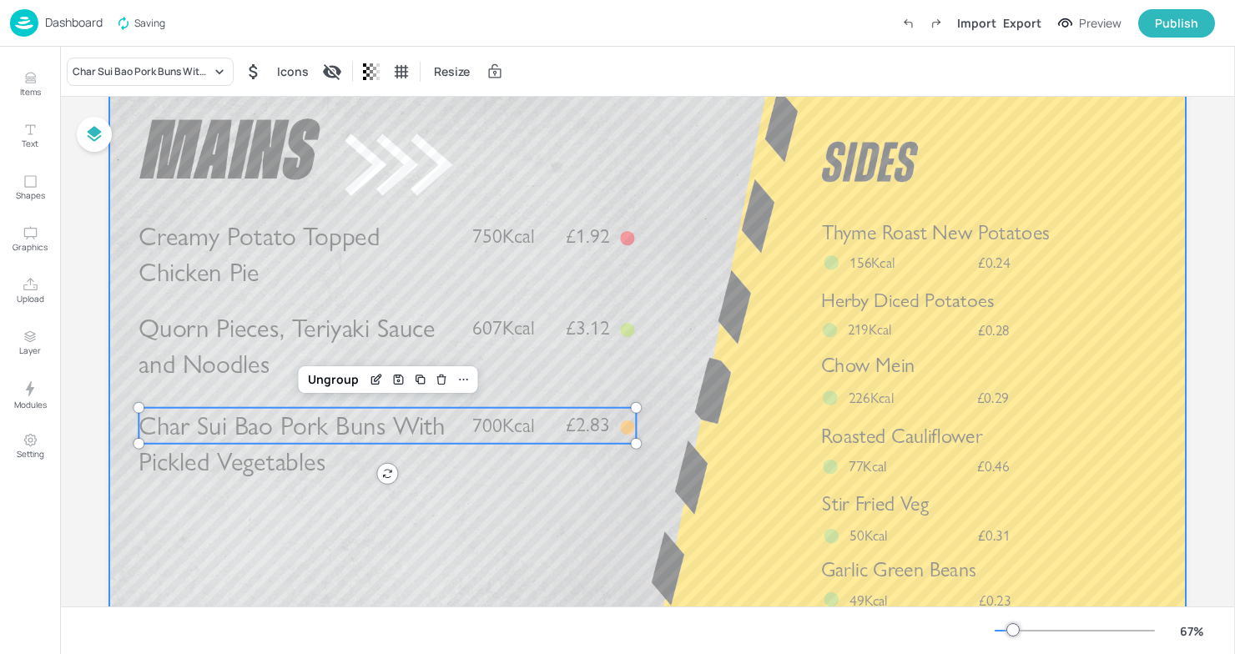
scroll to position [58, 0]
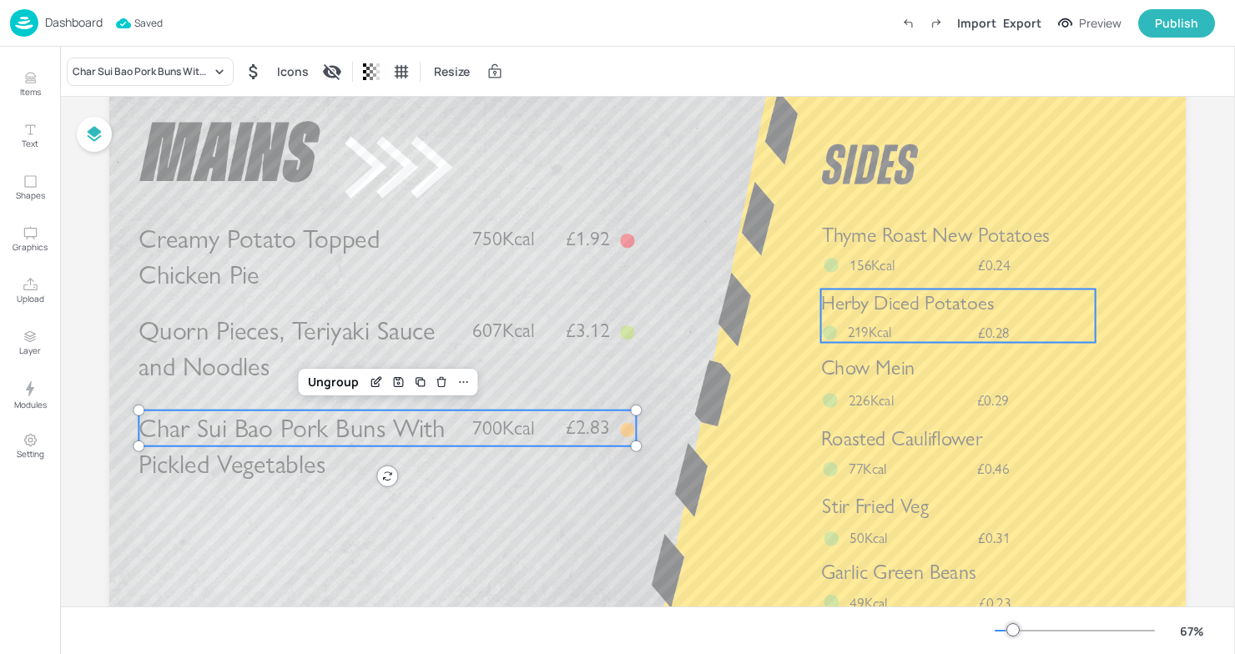
click at [882, 303] on span "Herby Diced Potatoes" at bounding box center [908, 301] width 174 height 23
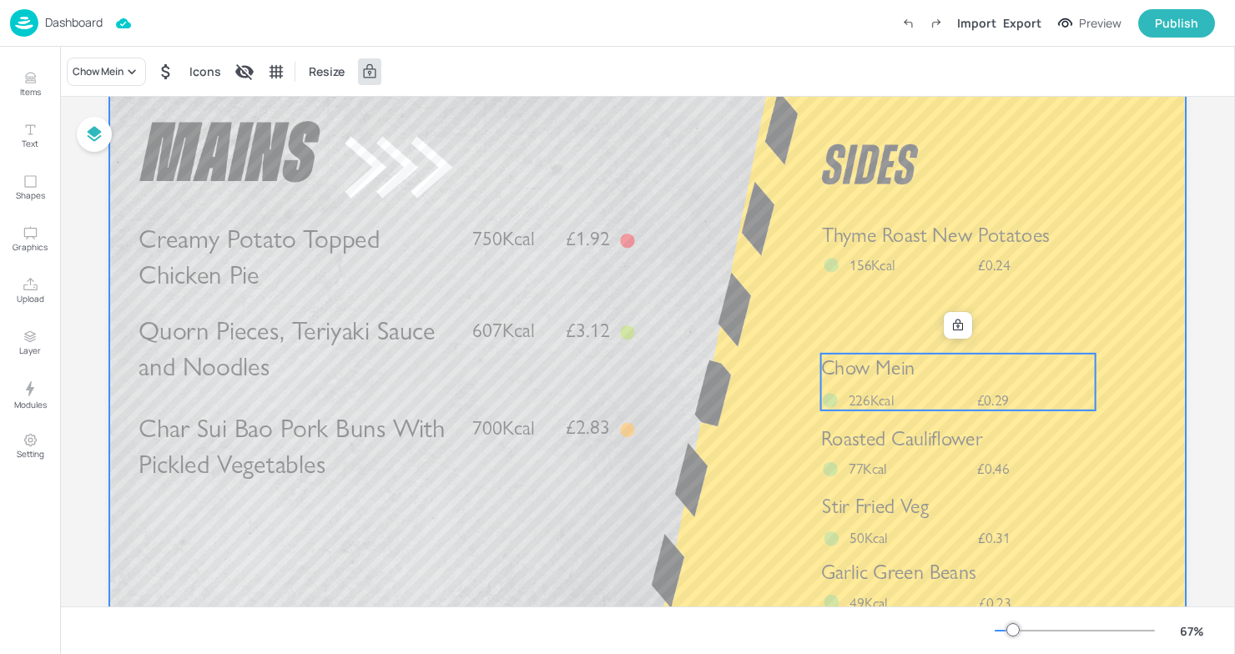
drag, startPoint x: 863, startPoint y: 380, endPoint x: 860, endPoint y: 351, distance: 29.4
click at [860, 93] on div "Creamy Potato Topped Chicken Pie £1.92 750Kcal Char Sui Bao Pork Buns With Pick…" at bounding box center [647, 93] width 1076 height 0
drag, startPoint x: 863, startPoint y: 362, endPoint x: 862, endPoint y: 325, distance: 36.7
click at [862, 93] on div "Creamy Potato Topped Chicken Pie £1.92 750Kcal Char Sui Bao Pork Buns With Pick…" at bounding box center [647, 93] width 1076 height 0
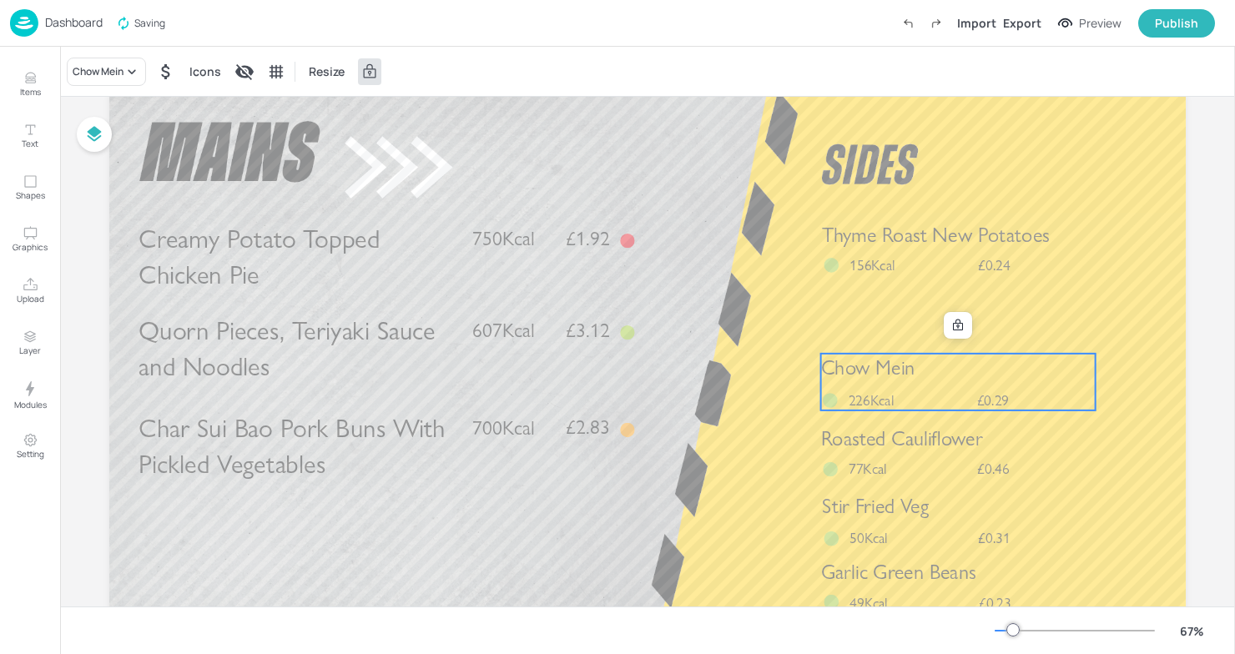
drag, startPoint x: 834, startPoint y: 385, endPoint x: 836, endPoint y: 355, distance: 29.2
click at [836, 355] on div "Chow Mein £0.29 226Kcal" at bounding box center [958, 382] width 274 height 57
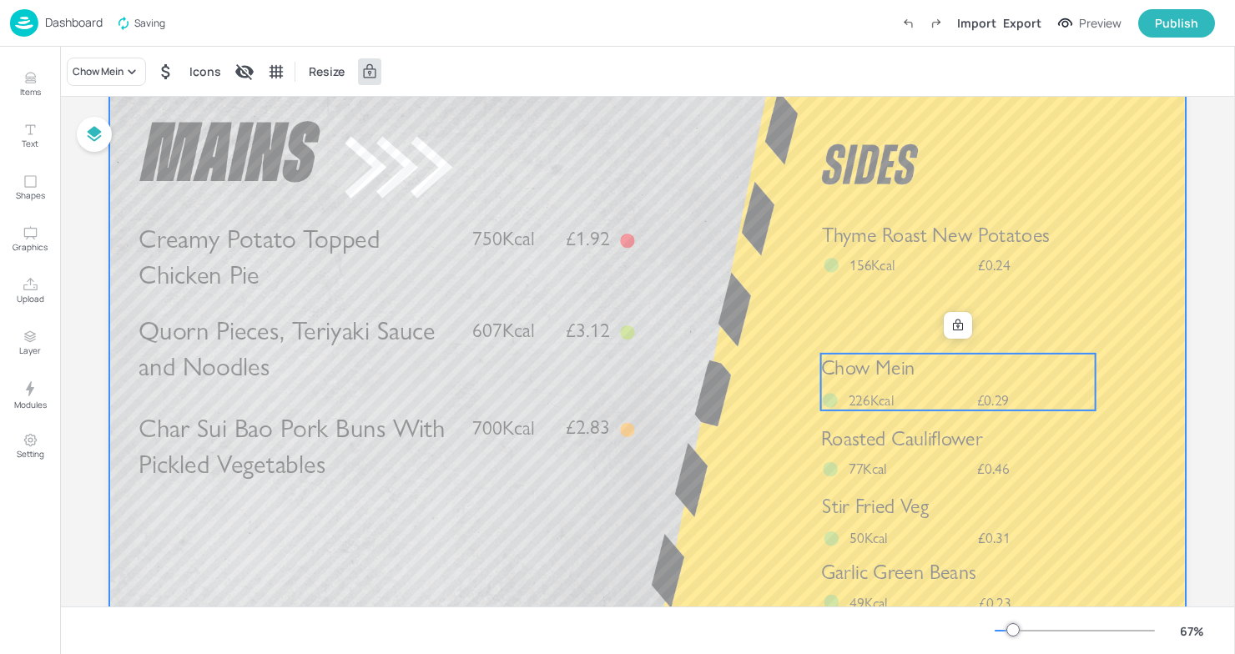
click at [775, 312] on div at bounding box center [647, 396] width 1076 height 606
click at [878, 359] on span "Chow Mein" at bounding box center [868, 367] width 94 height 24
drag, startPoint x: 878, startPoint y: 359, endPoint x: 876, endPoint y: 322, distance: 36.7
click at [876, 93] on div "Creamy Potato Topped Chicken Pie £1.92 750Kcal Char Sui Bao Pork Buns With Pick…" at bounding box center [647, 93] width 1076 height 0
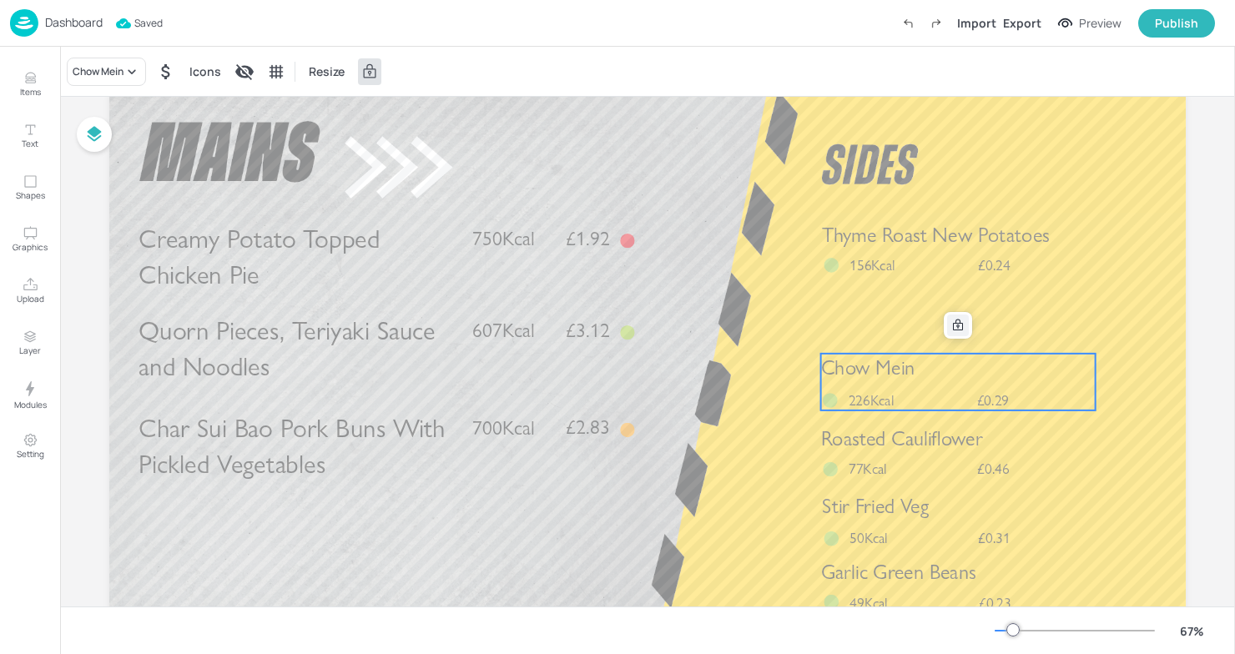
click at [951, 317] on div at bounding box center [958, 326] width 22 height 22
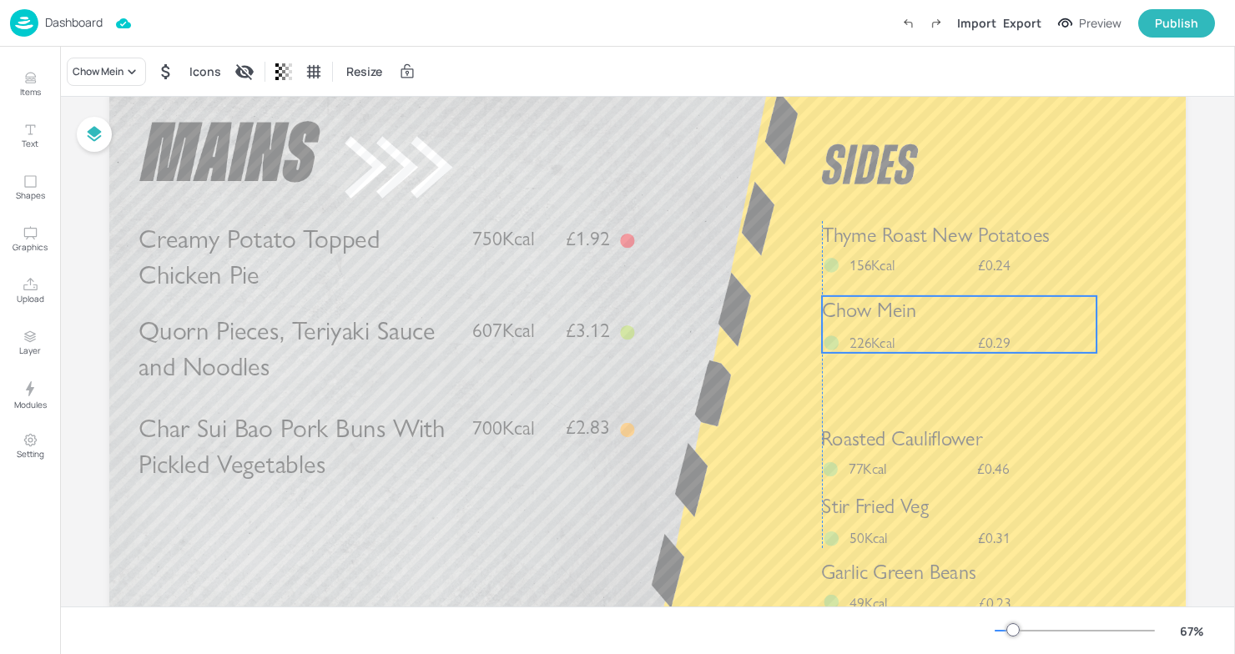
drag, startPoint x: 888, startPoint y: 368, endPoint x: 888, endPoint y: 310, distance: 57.6
click at [888, 310] on span "Chow Mein" at bounding box center [869, 310] width 94 height 24
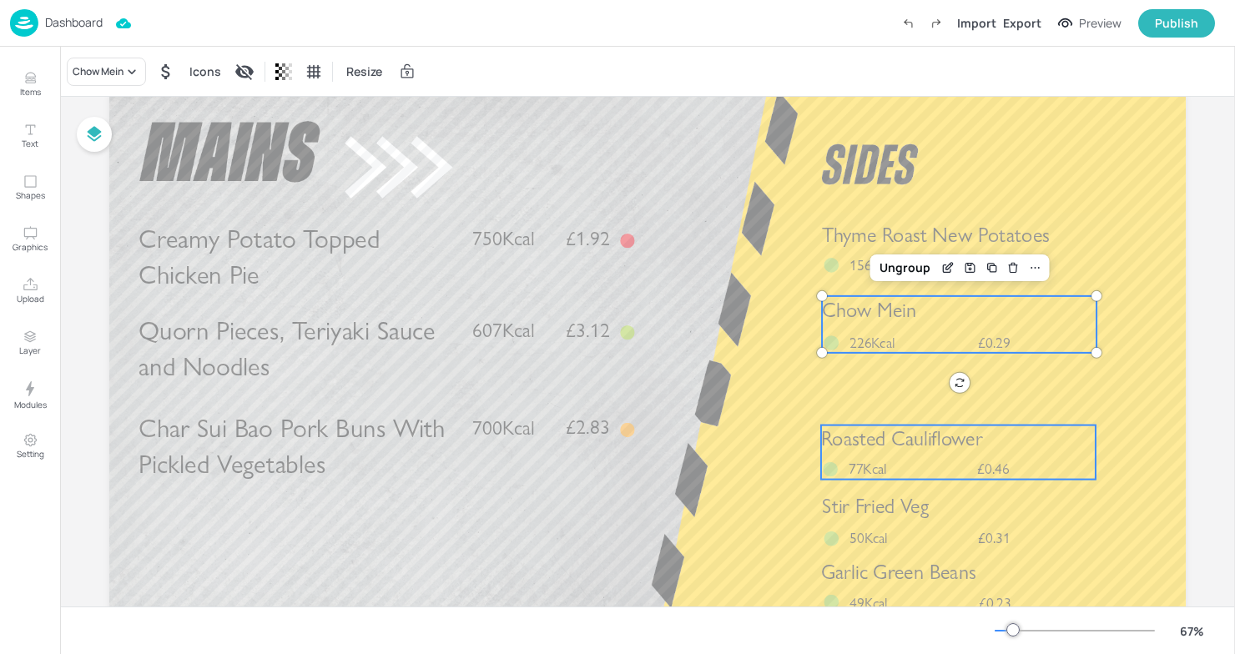
click at [895, 476] on p "77Kcal" at bounding box center [877, 469] width 58 height 20
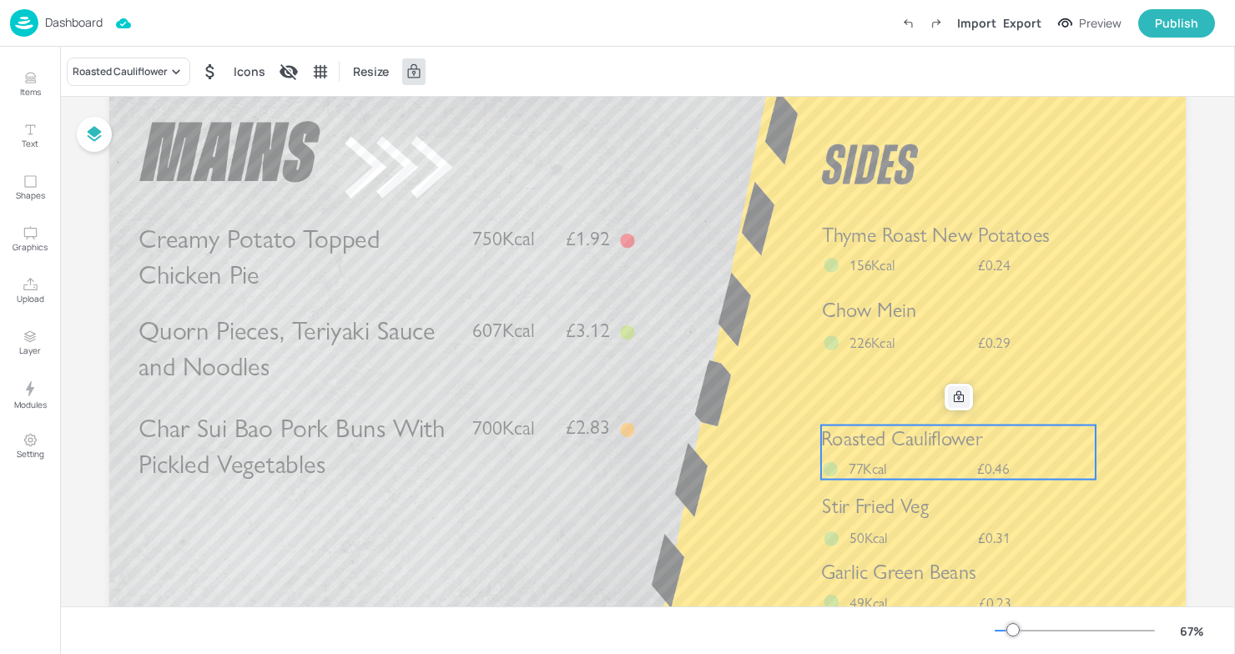
click at [948, 399] on div at bounding box center [959, 397] width 22 height 22
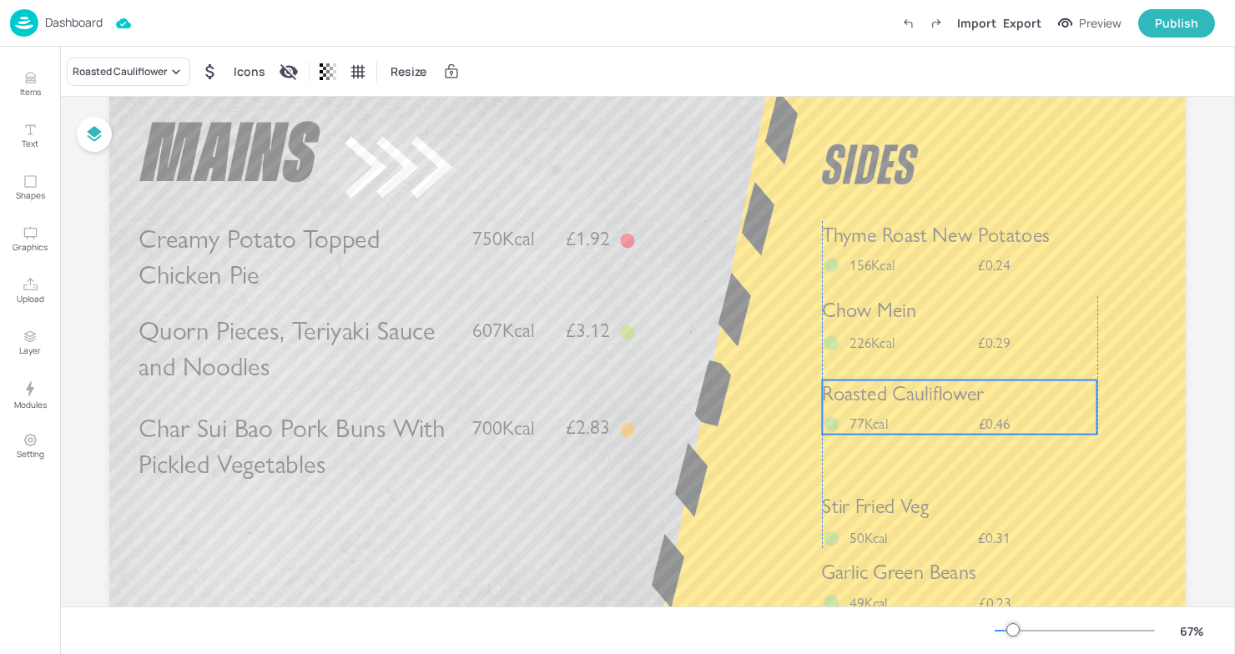
drag, startPoint x: 913, startPoint y: 446, endPoint x: 911, endPoint y: 401, distance: 45.1
click at [911, 401] on span "Roasted Cauliflower" at bounding box center [903, 394] width 162 height 24
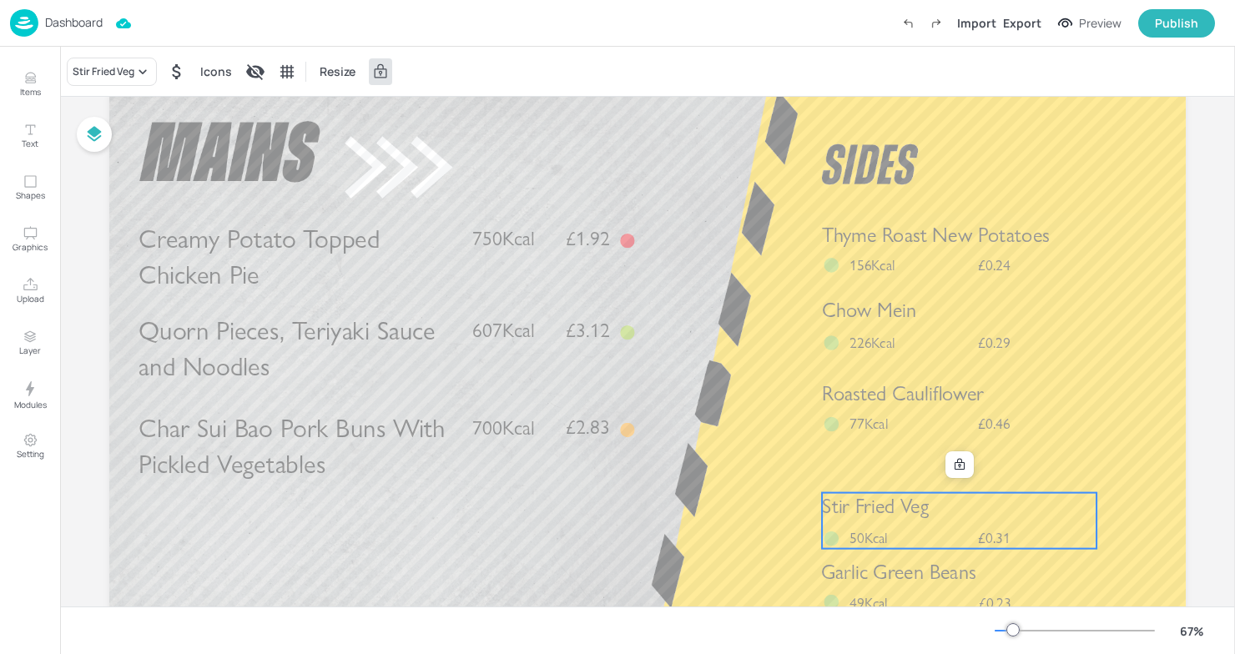
drag, startPoint x: 884, startPoint y: 520, endPoint x: 885, endPoint y: 503, distance: 16.7
click at [885, 503] on span "Stir Fried Veg" at bounding box center [875, 507] width 107 height 24
click at [953, 462] on icon at bounding box center [959, 464] width 13 height 13
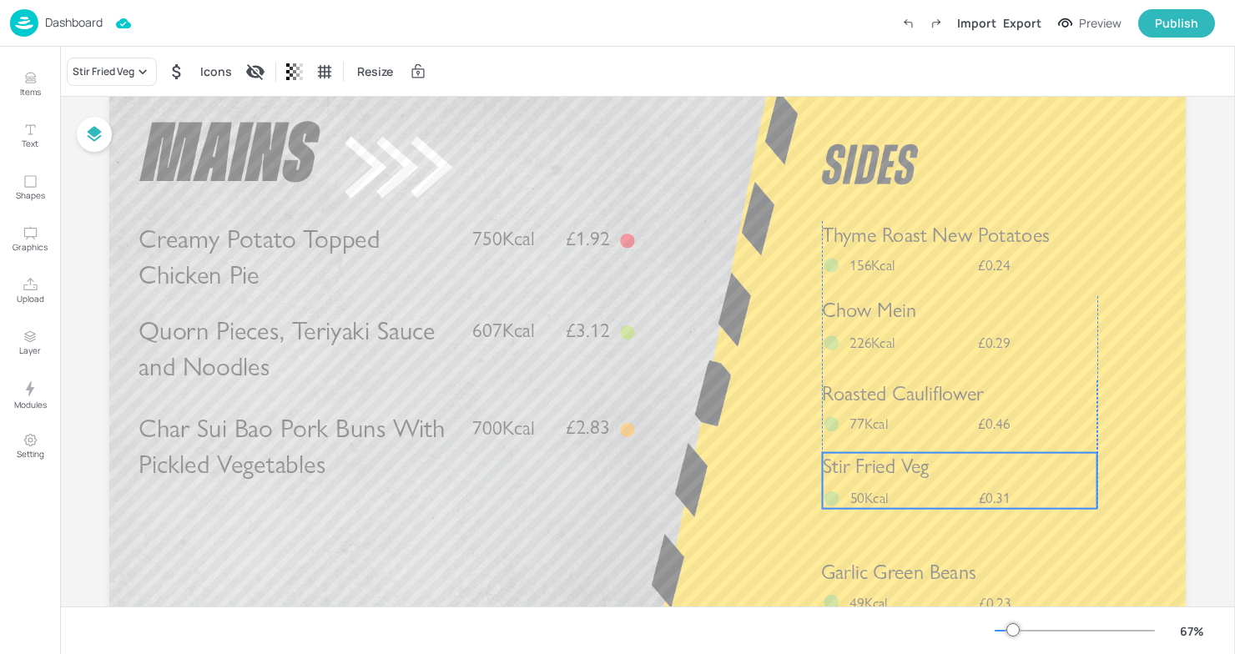
drag, startPoint x: 903, startPoint y: 534, endPoint x: 903, endPoint y: 496, distance: 37.6
click at [903, 496] on p "50Kcal" at bounding box center [879, 498] width 58 height 20
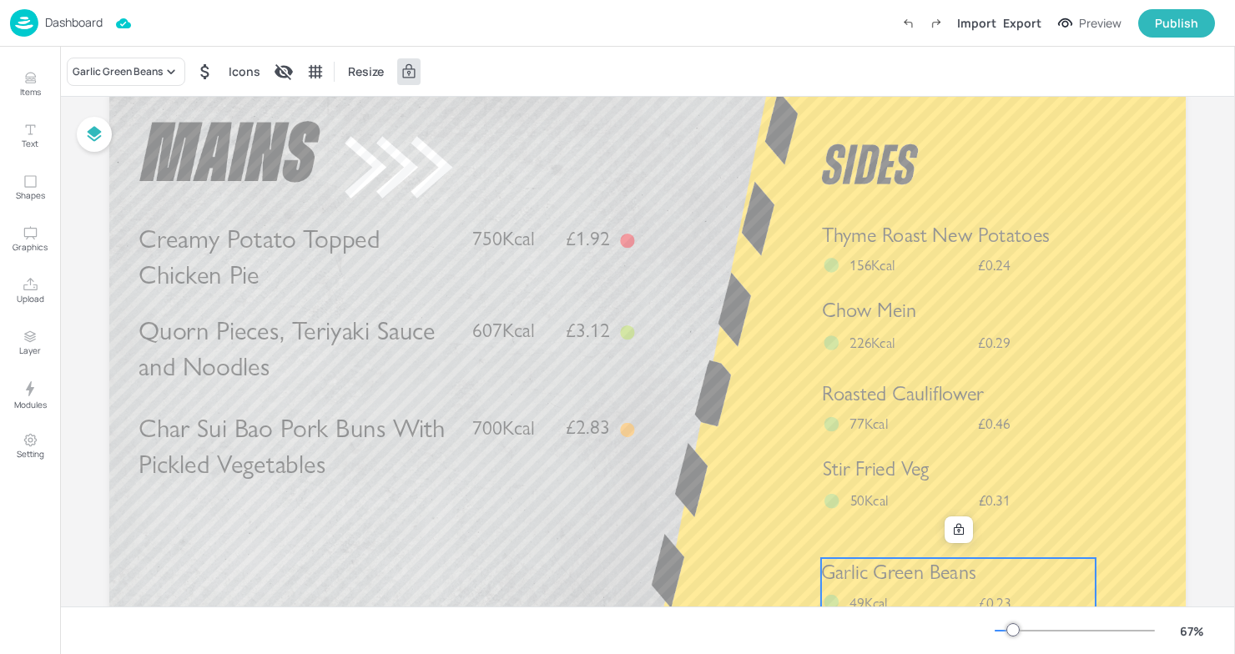
drag, startPoint x: 889, startPoint y: 583, endPoint x: 889, endPoint y: 567, distance: 15.9
click at [889, 567] on span "Garlic Green Beans" at bounding box center [898, 572] width 154 height 24
click at [952, 528] on icon at bounding box center [958, 529] width 13 height 13
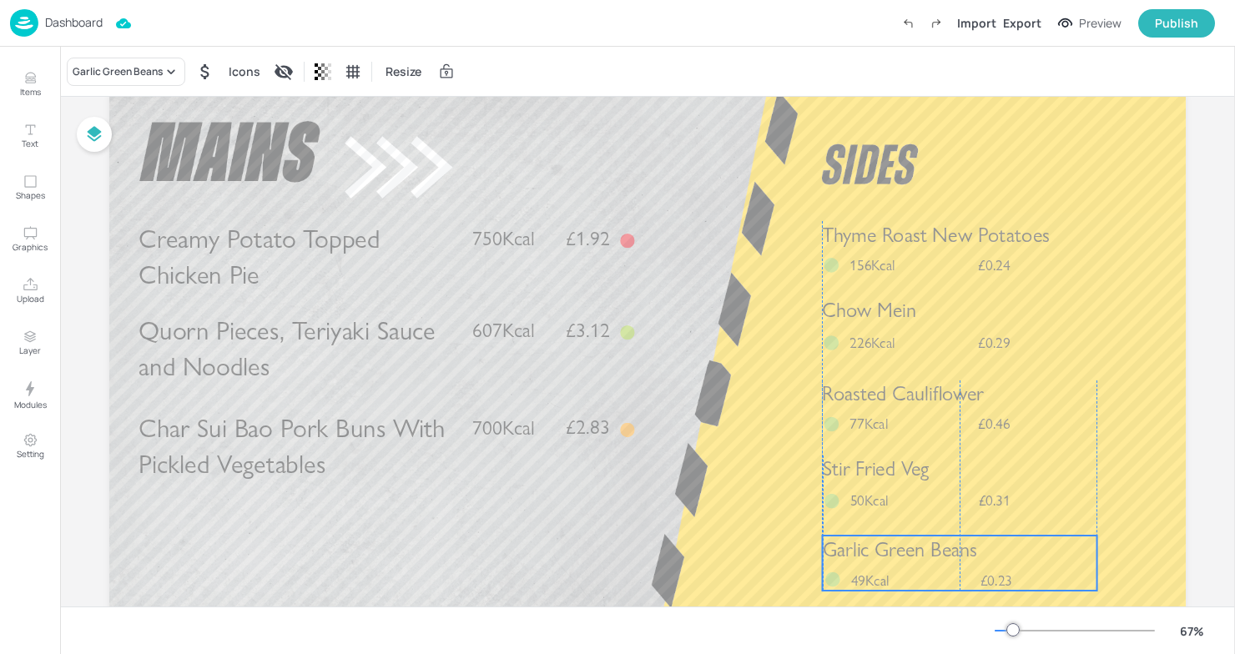
drag, startPoint x: 912, startPoint y: 583, endPoint x: 913, endPoint y: 561, distance: 22.5
click at [913, 561] on span "Garlic Green Beans" at bounding box center [900, 549] width 154 height 24
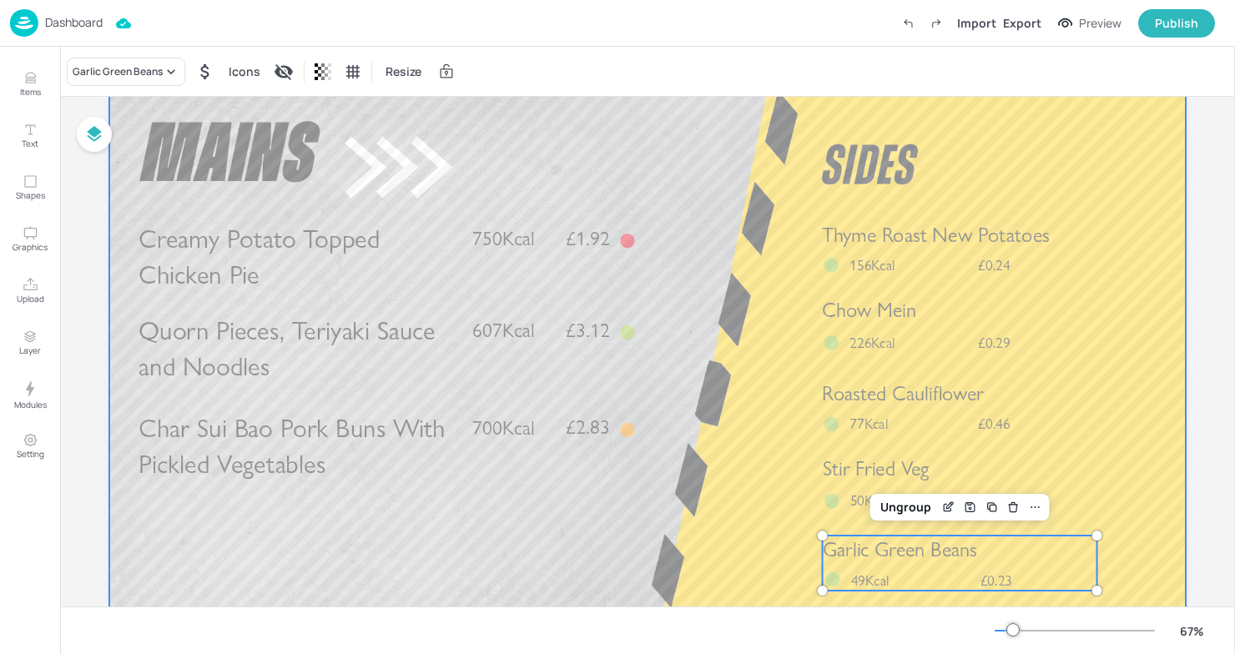
click at [759, 469] on div at bounding box center [647, 396] width 1076 height 606
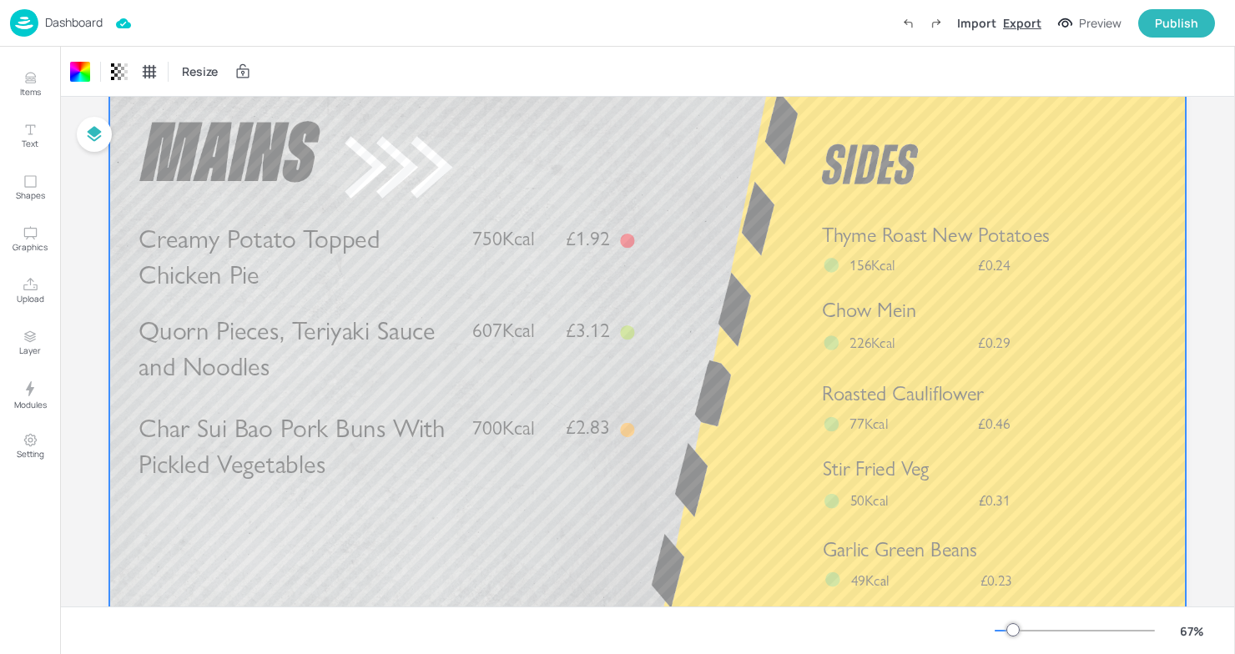
click at [1023, 20] on div "Export" at bounding box center [1022, 23] width 38 height 18
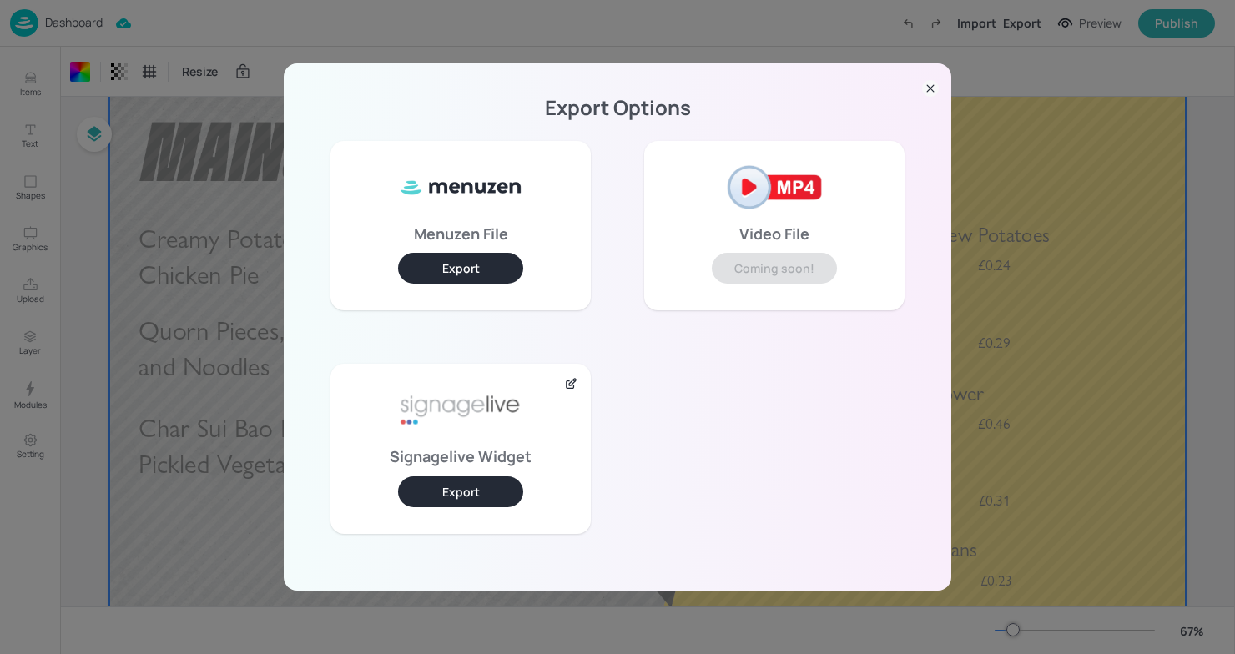
click at [472, 491] on button "Export" at bounding box center [460, 491] width 125 height 31
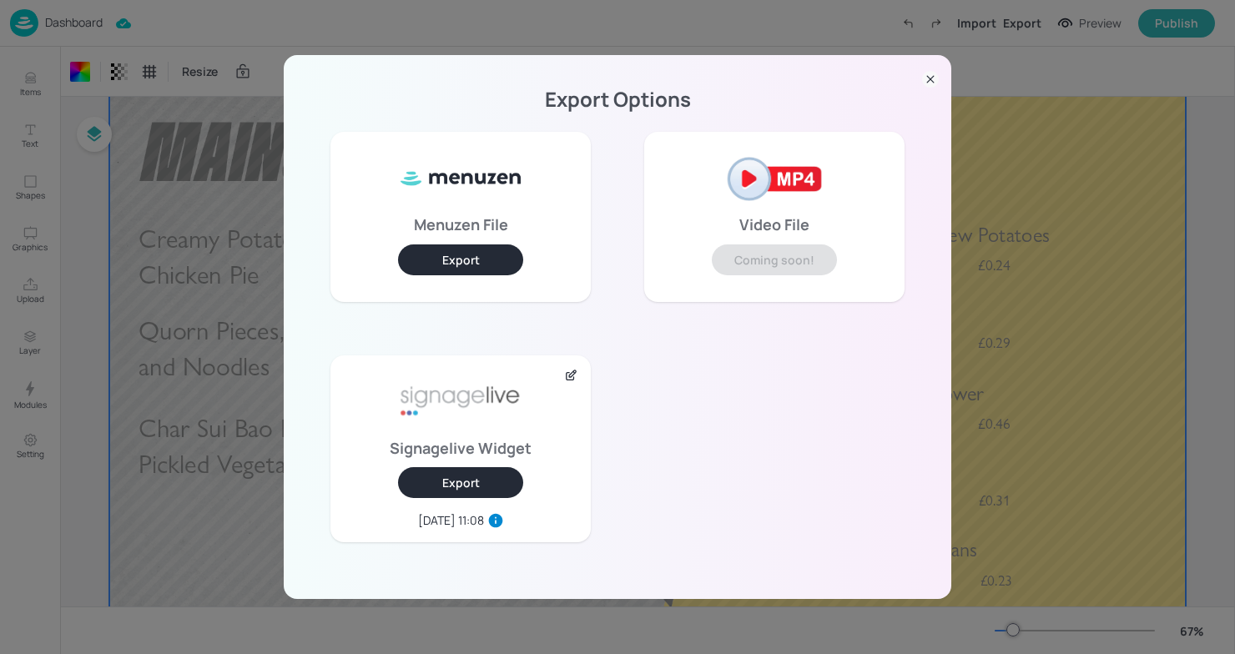
click at [934, 87] on icon at bounding box center [930, 79] width 17 height 17
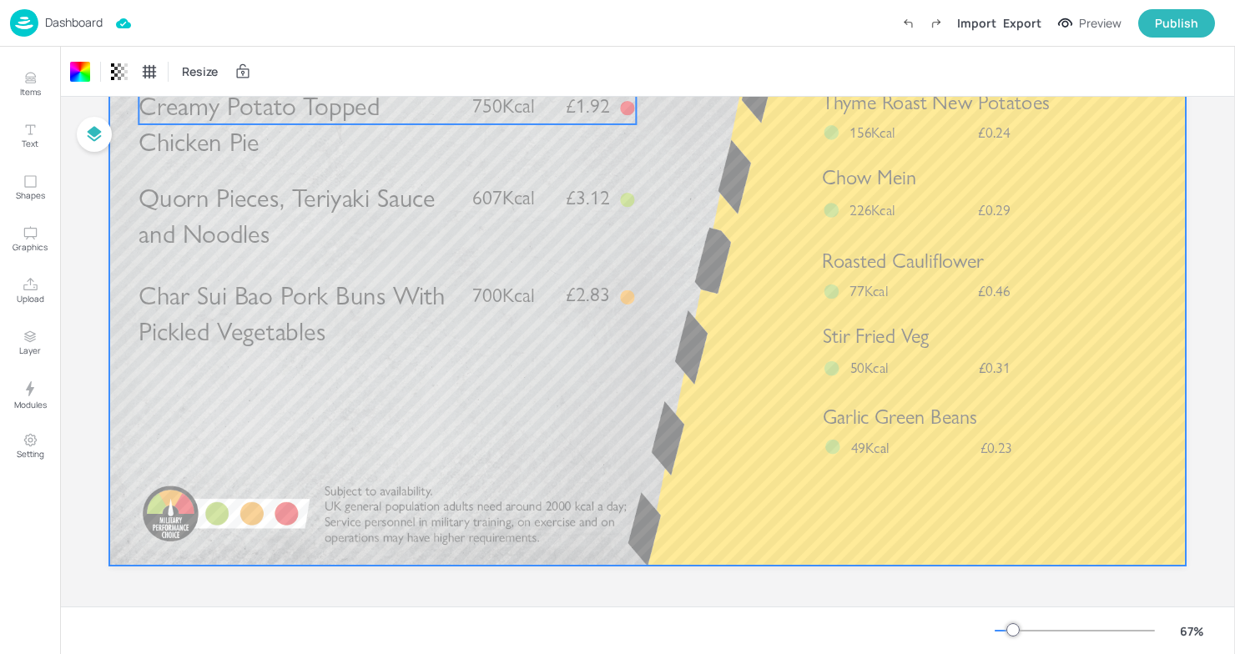
scroll to position [0, 0]
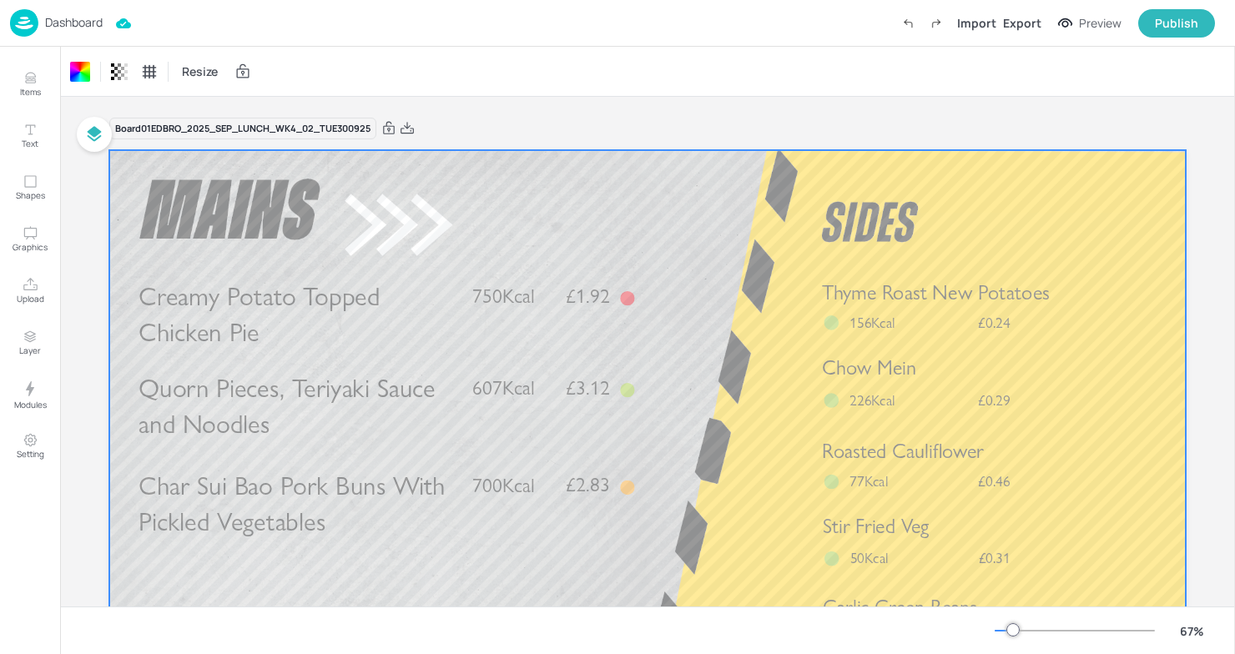
click at [32, 25] on img at bounding box center [24, 23] width 28 height 28
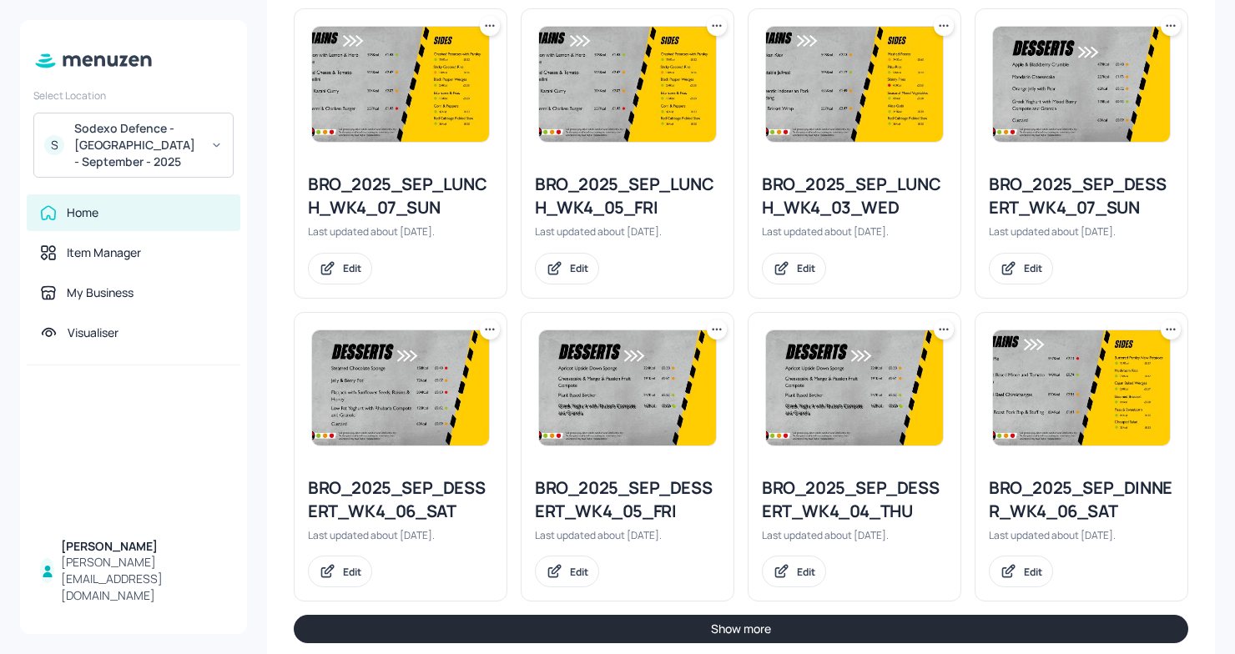
scroll to position [1777, 0]
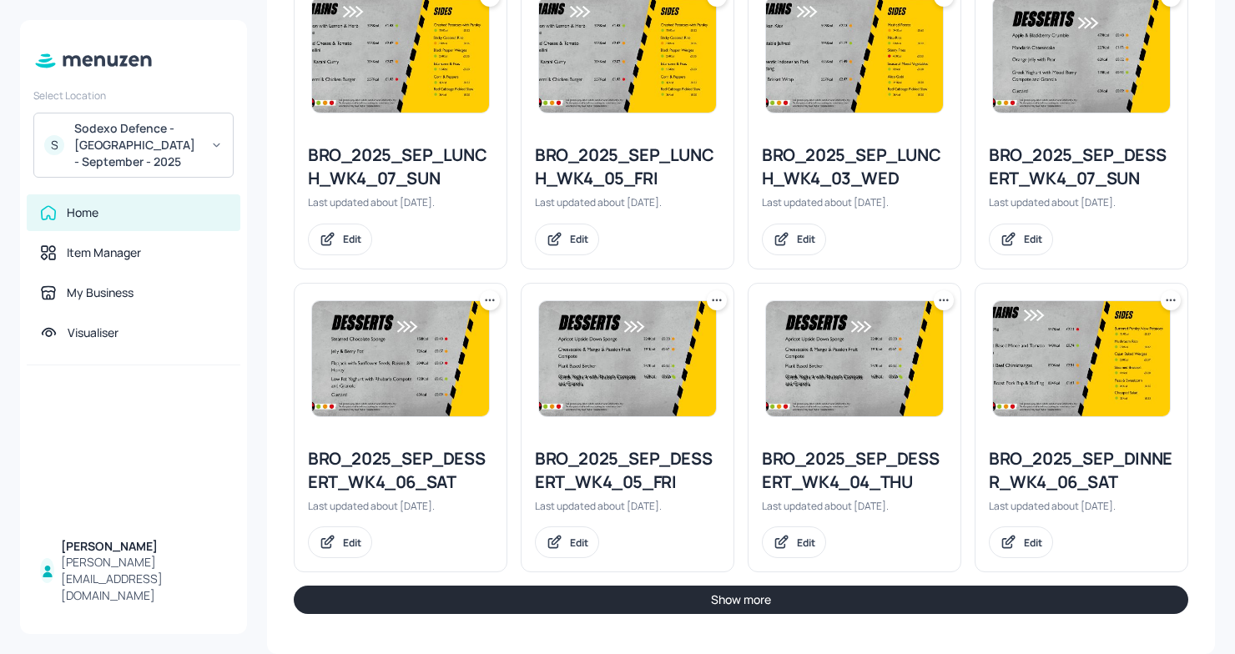
click at [683, 600] on button "Show more" at bounding box center [741, 600] width 894 height 28
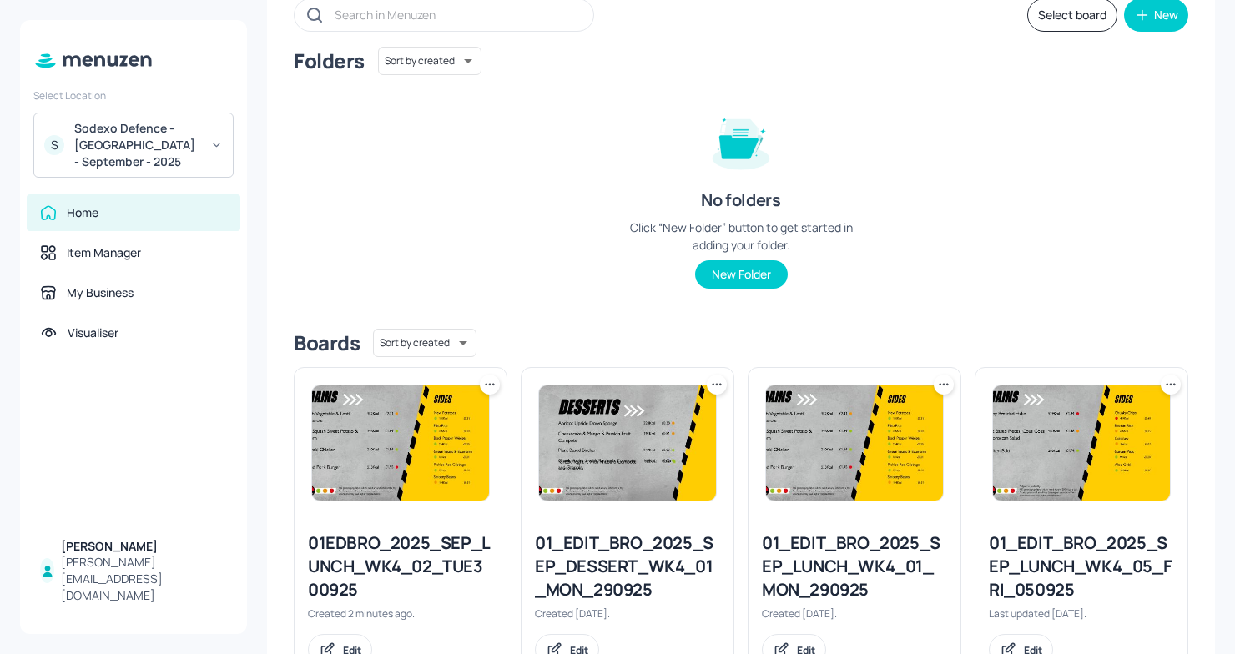
scroll to position [122, 0]
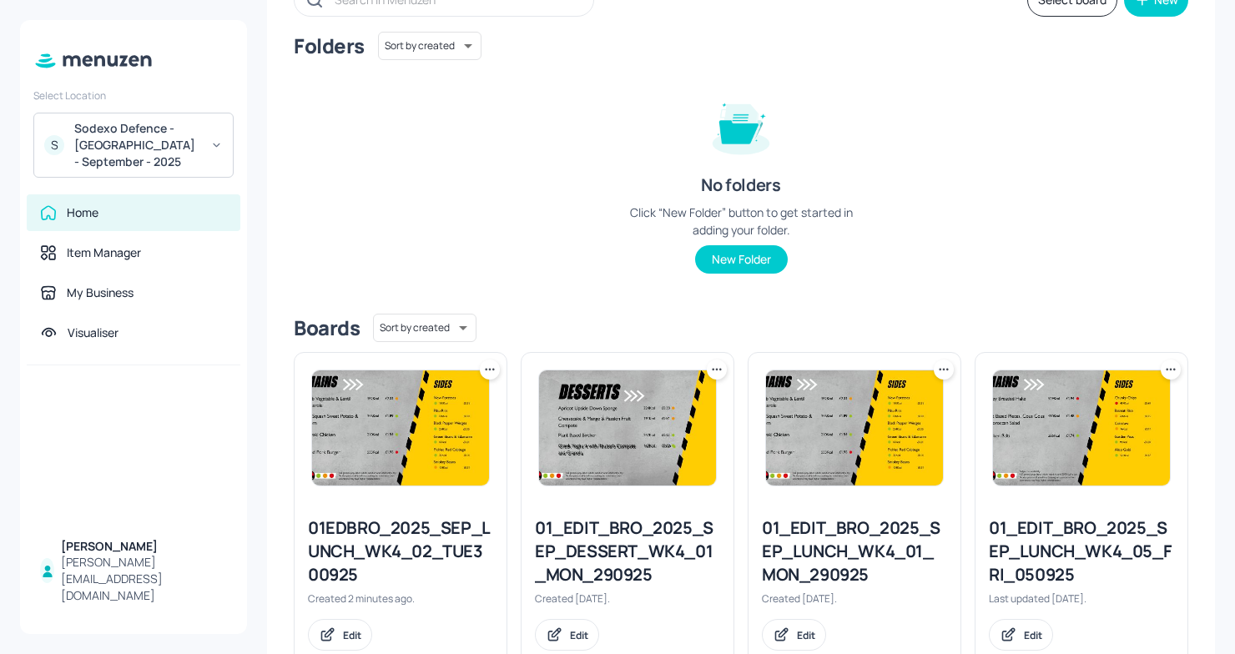
click at [415, 415] on img at bounding box center [400, 427] width 177 height 115
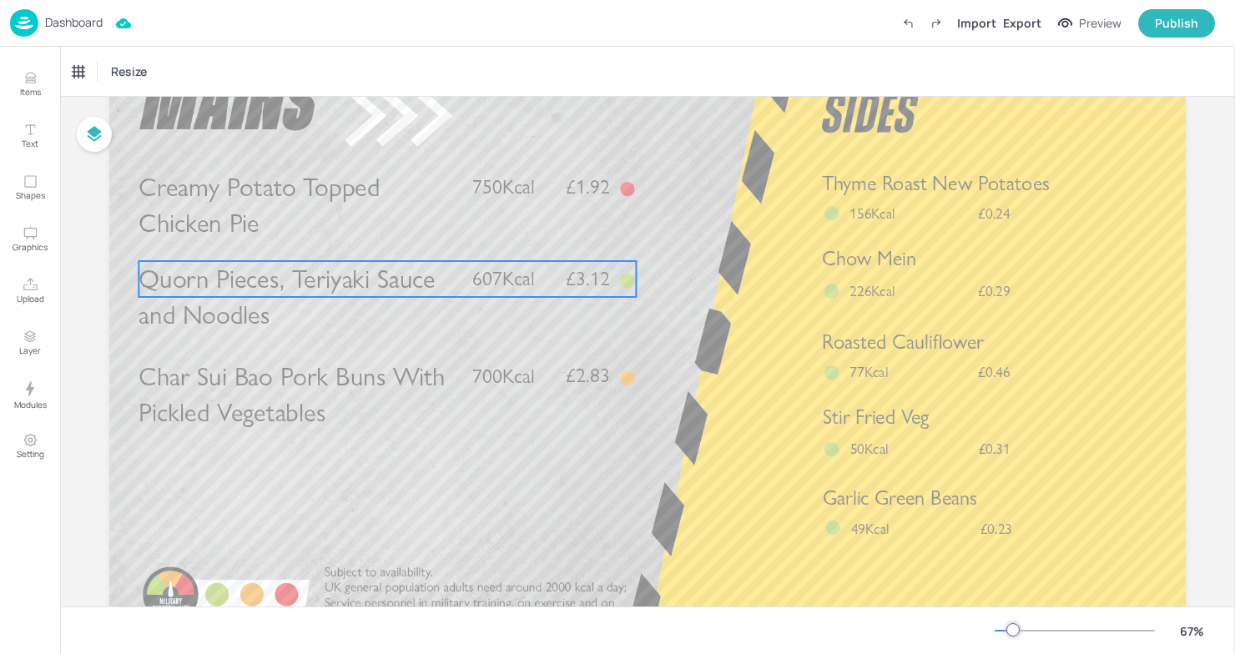
scroll to position [127, 0]
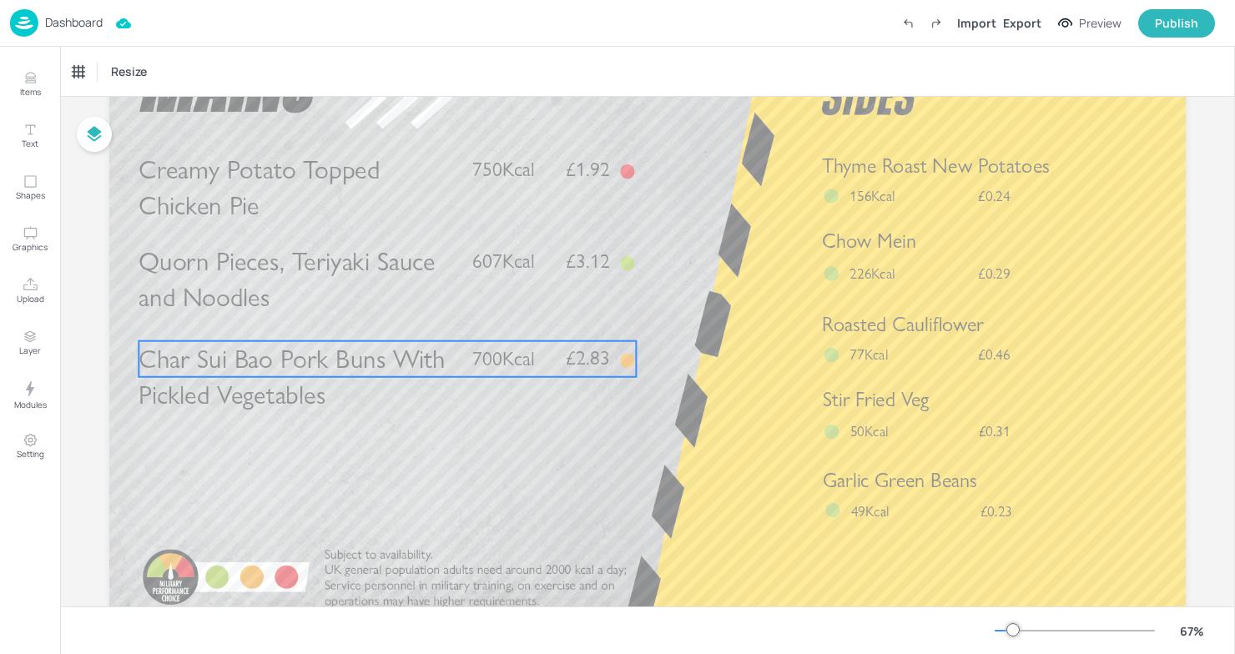
click at [419, 399] on p "Char Sui Bao Pork Buns With Pickled Vegetables" at bounding box center [297, 377] width 319 height 73
click at [405, 412] on p "Char Sui Bao Pork Buns With Pickled Vegetables" at bounding box center [297, 377] width 319 height 73
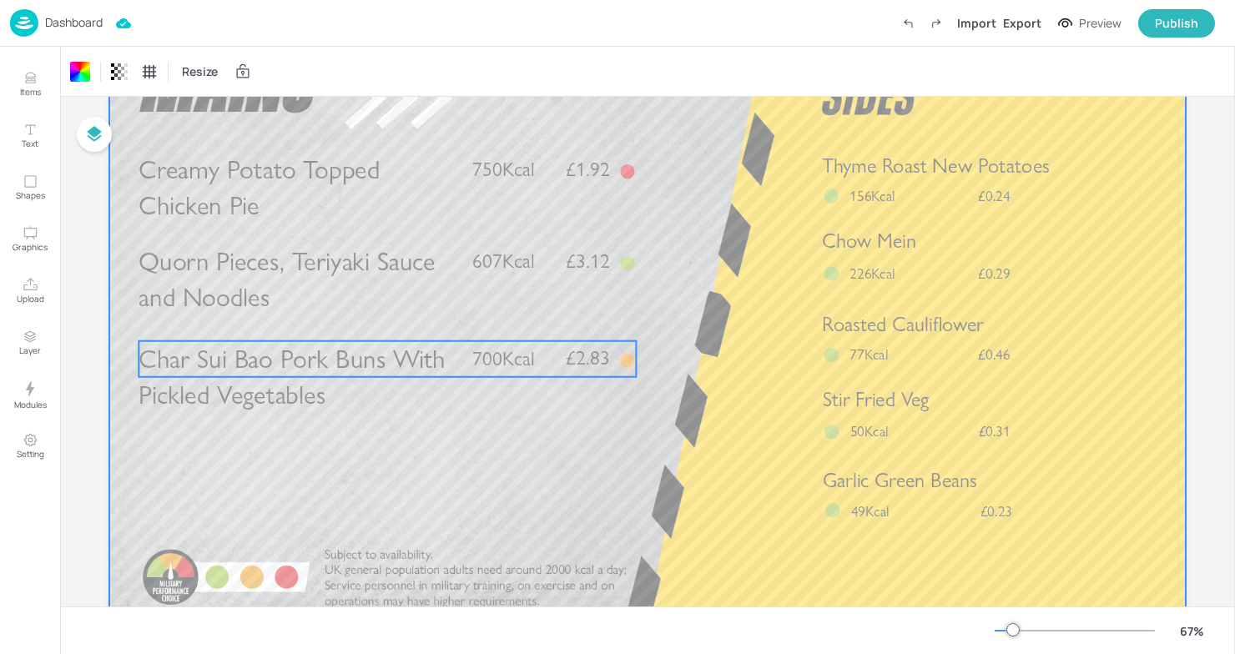
click at [312, 404] on span "Char Sui Bao Pork Buns With Pickled Vegetables" at bounding box center [291, 377] width 307 height 68
click at [251, 421] on div at bounding box center [647, 326] width 1076 height 606
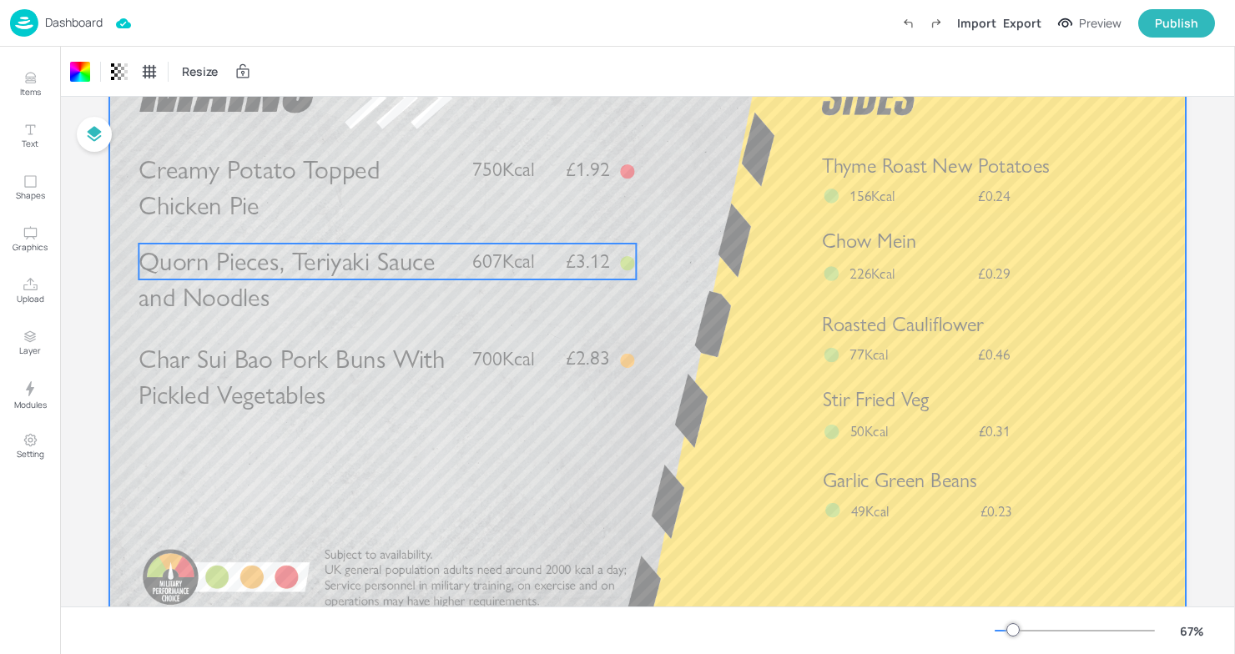
scroll to position [0, 0]
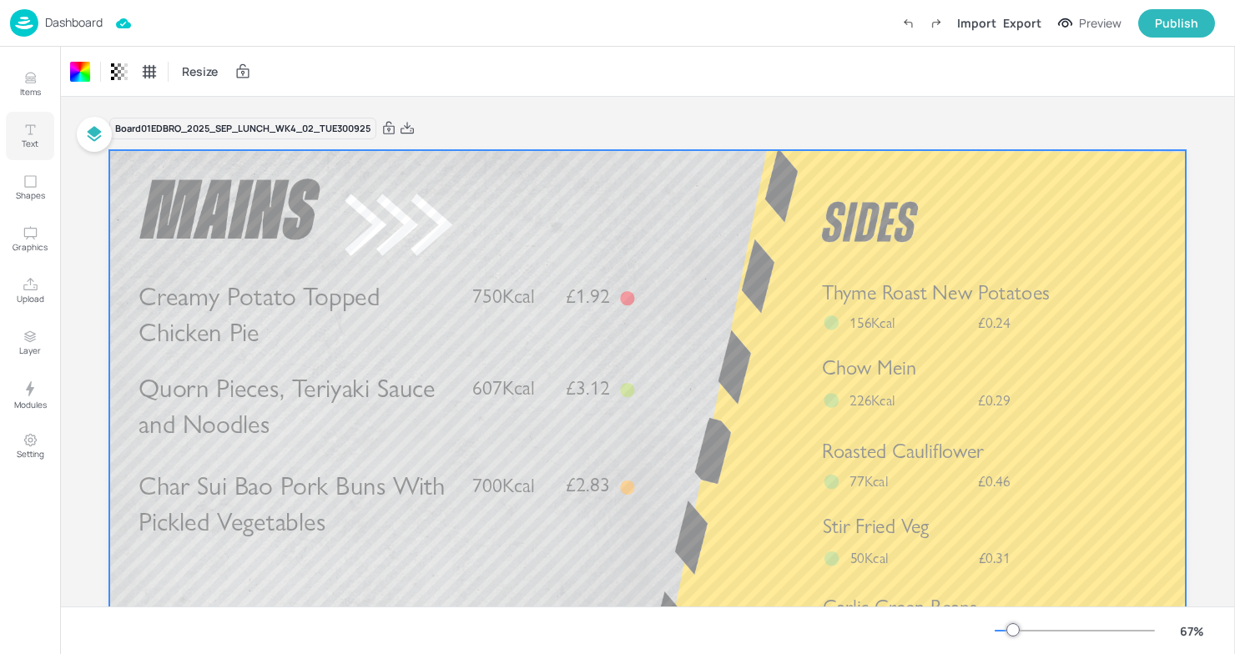
click at [36, 131] on icon "Text" at bounding box center [31, 130] width 16 height 16
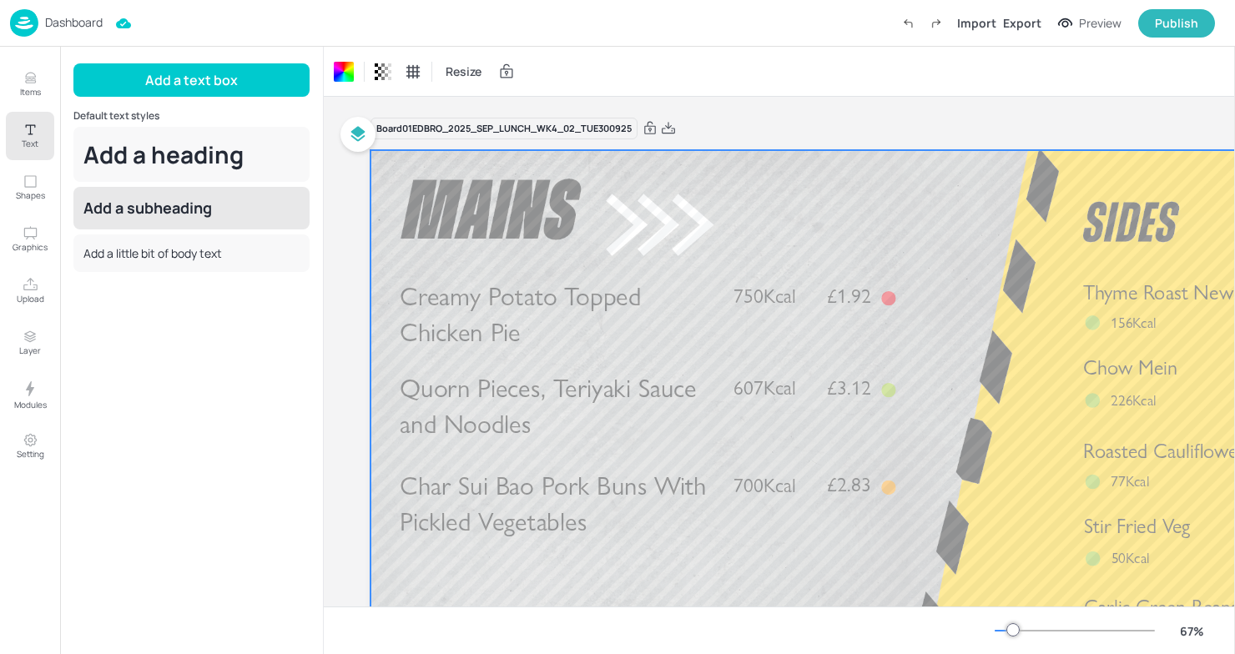
click at [157, 190] on div "Add a subheading" at bounding box center [191, 208] width 236 height 43
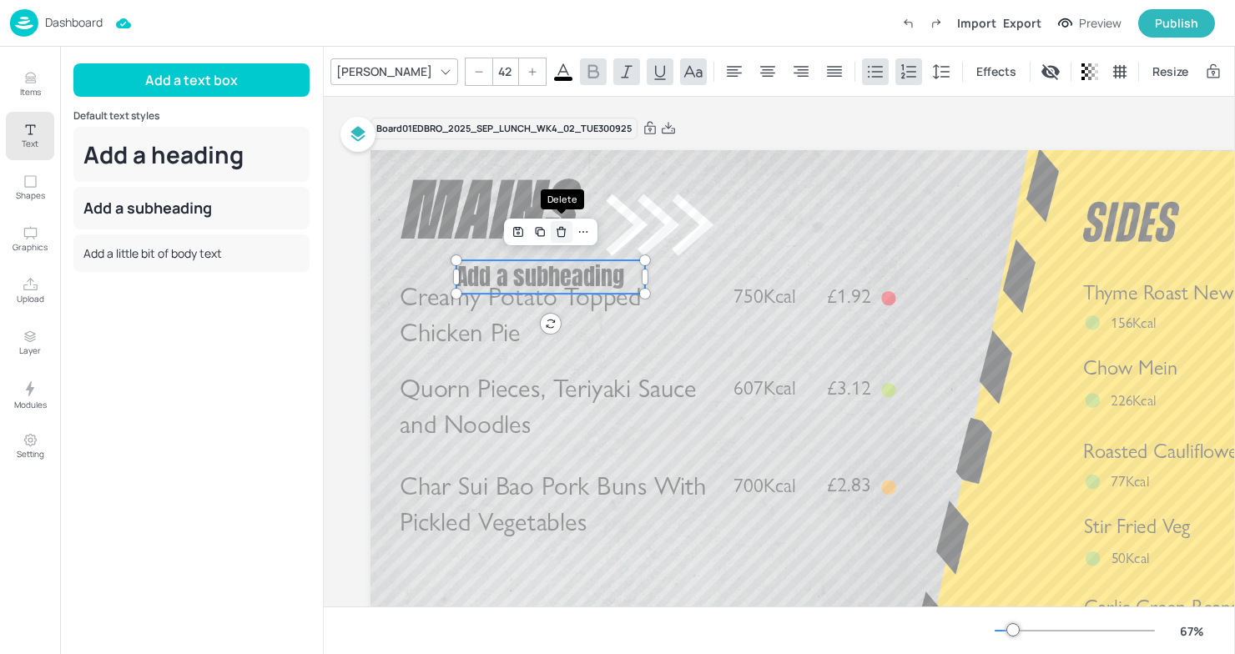
click at [561, 228] on icon "Delete" at bounding box center [561, 231] width 13 height 13
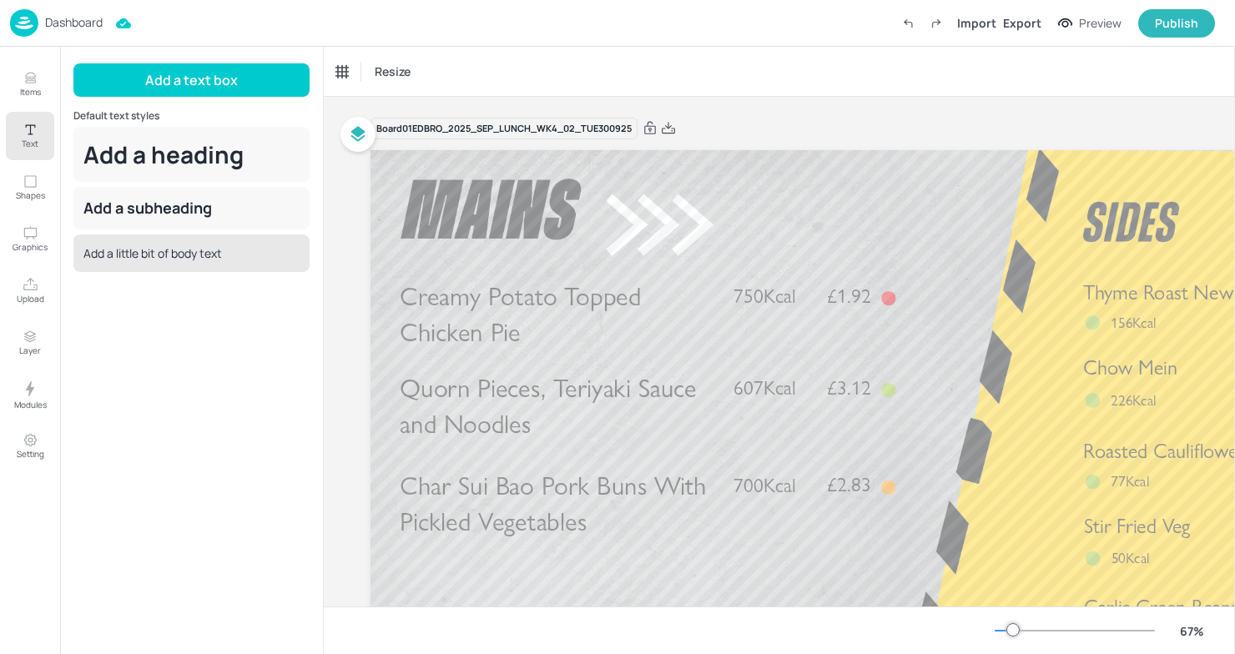
click at [205, 265] on div "Add a little bit of body text" at bounding box center [191, 253] width 236 height 38
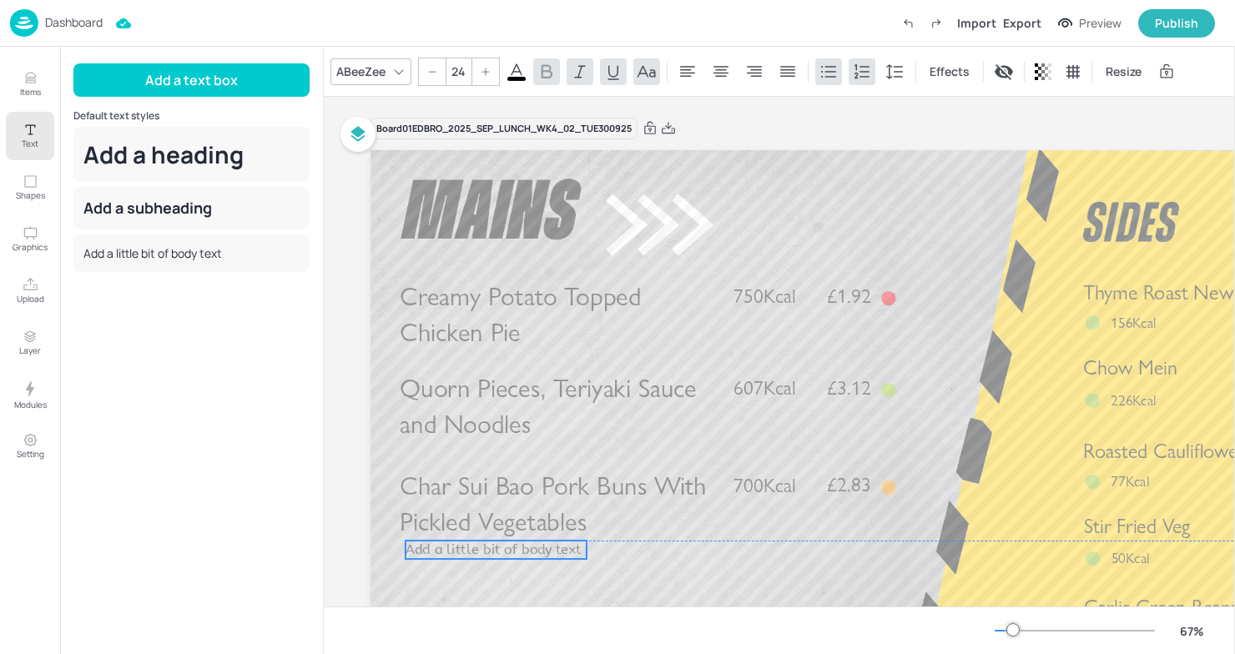
drag, startPoint x: 509, startPoint y: 310, endPoint x: 458, endPoint y: 549, distance: 244.8
click at [458, 549] on span "Add a little bit of body text" at bounding box center [492, 550] width 175 height 16
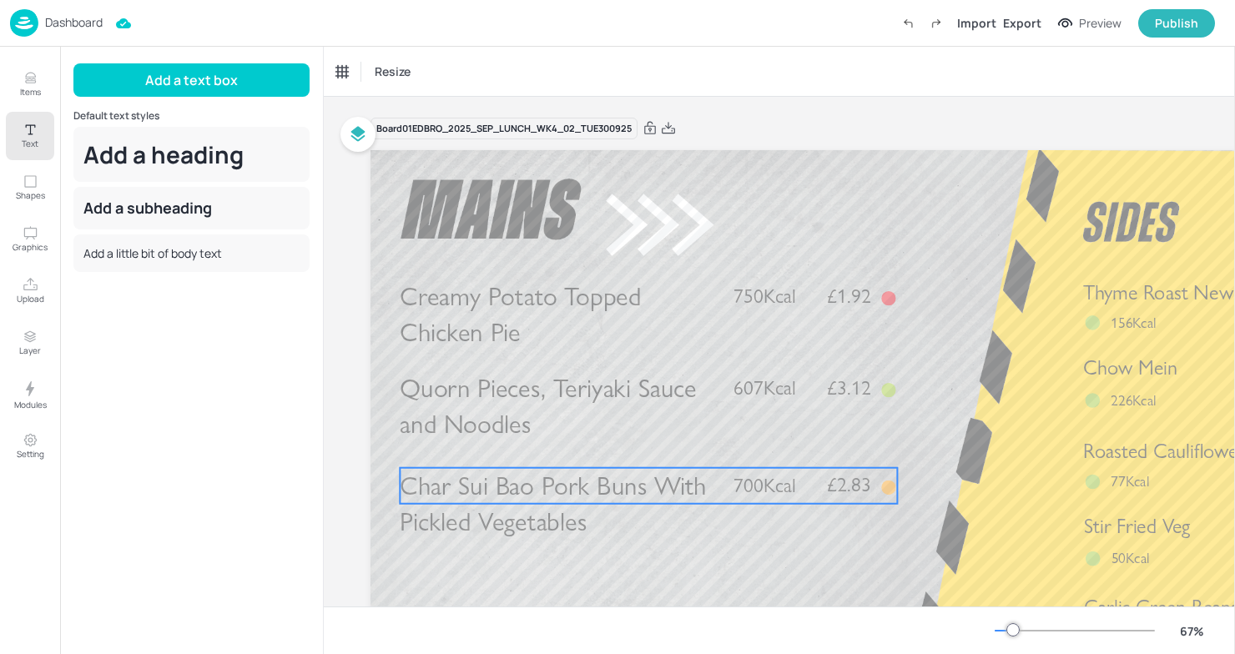
click at [499, 507] on span "Char Sui Bao Pork Buns With Pickled Vegetables" at bounding box center [553, 504] width 307 height 68
click at [671, 441] on div "Duplicate" at bounding box center [681, 440] width 22 height 22
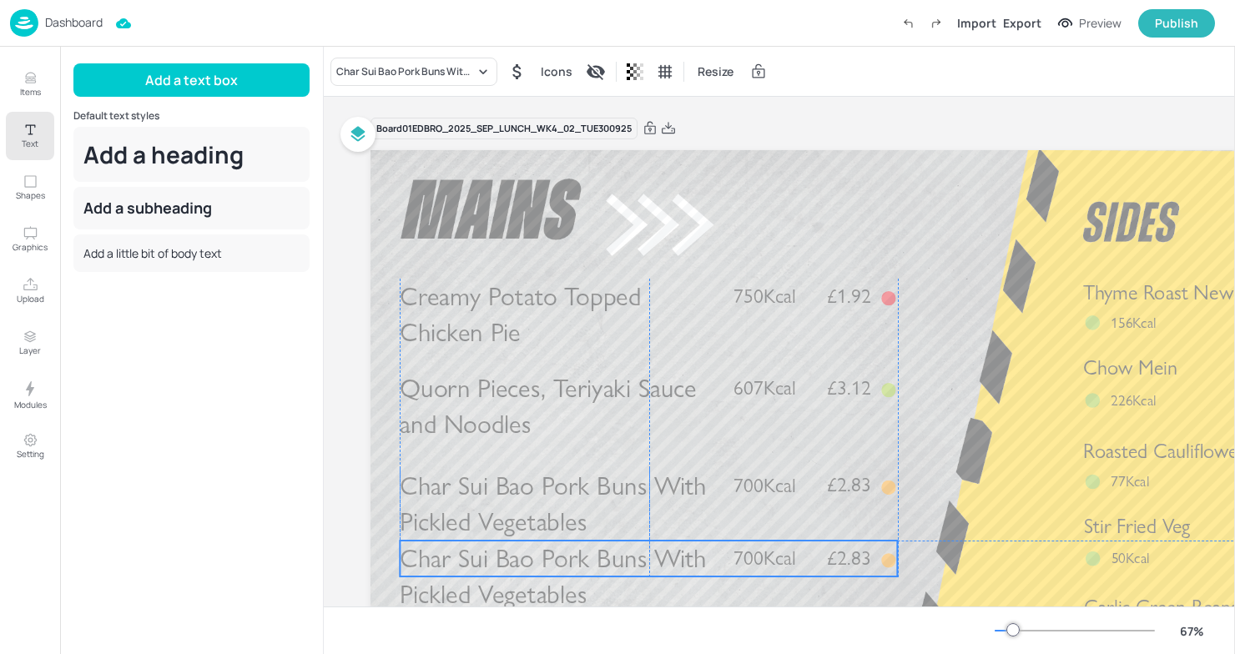
drag, startPoint x: 493, startPoint y: 500, endPoint x: 489, endPoint y: 571, distance: 71.9
click at [489, 571] on span "Char Sui Bao Pork Buns With Pickled Vegetables" at bounding box center [553, 577] width 307 height 68
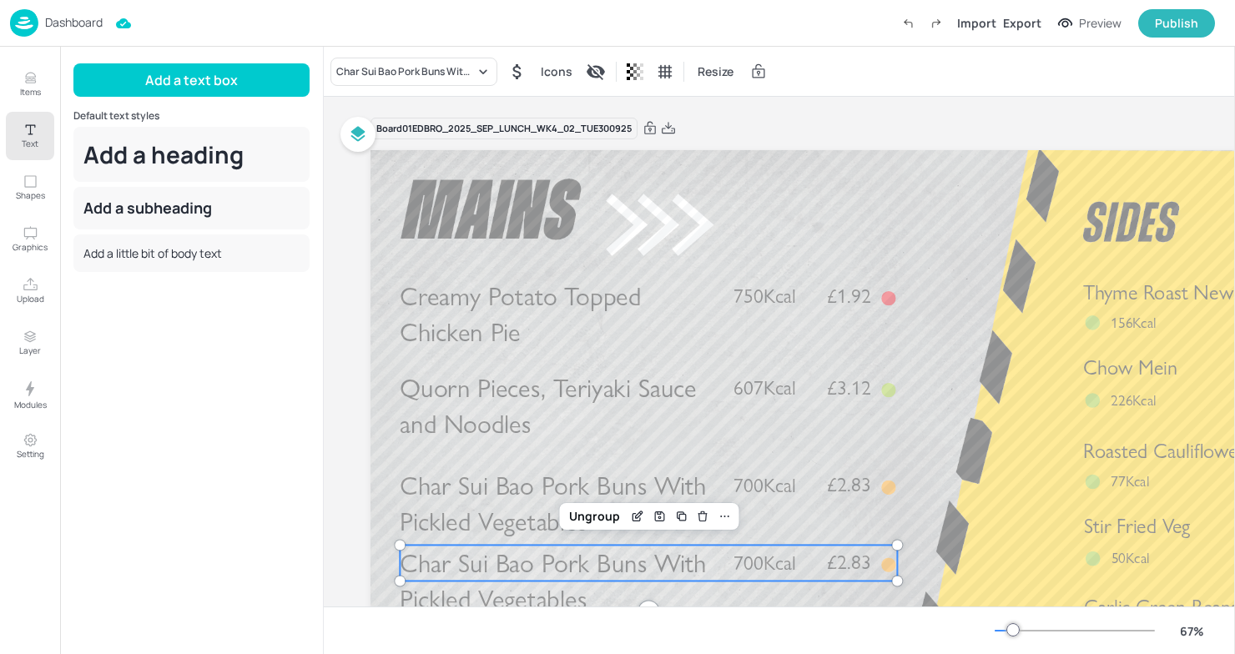
click at [489, 571] on span "Char Sui Bao Pork Buns With Pickled Vegetables" at bounding box center [553, 581] width 307 height 68
click at [413, 76] on div "Char Sui Bao Pork Buns With Pickled Vegetables" at bounding box center [405, 71] width 138 height 15
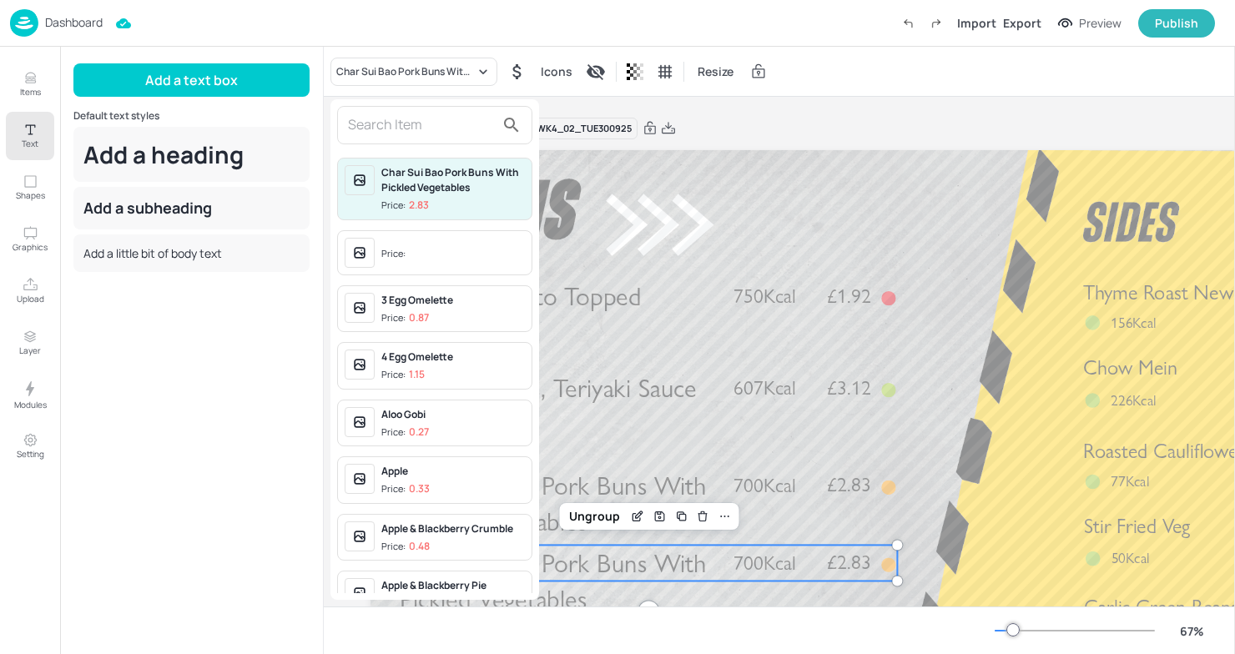
click at [407, 129] on input "text" at bounding box center [421, 125] width 147 height 27
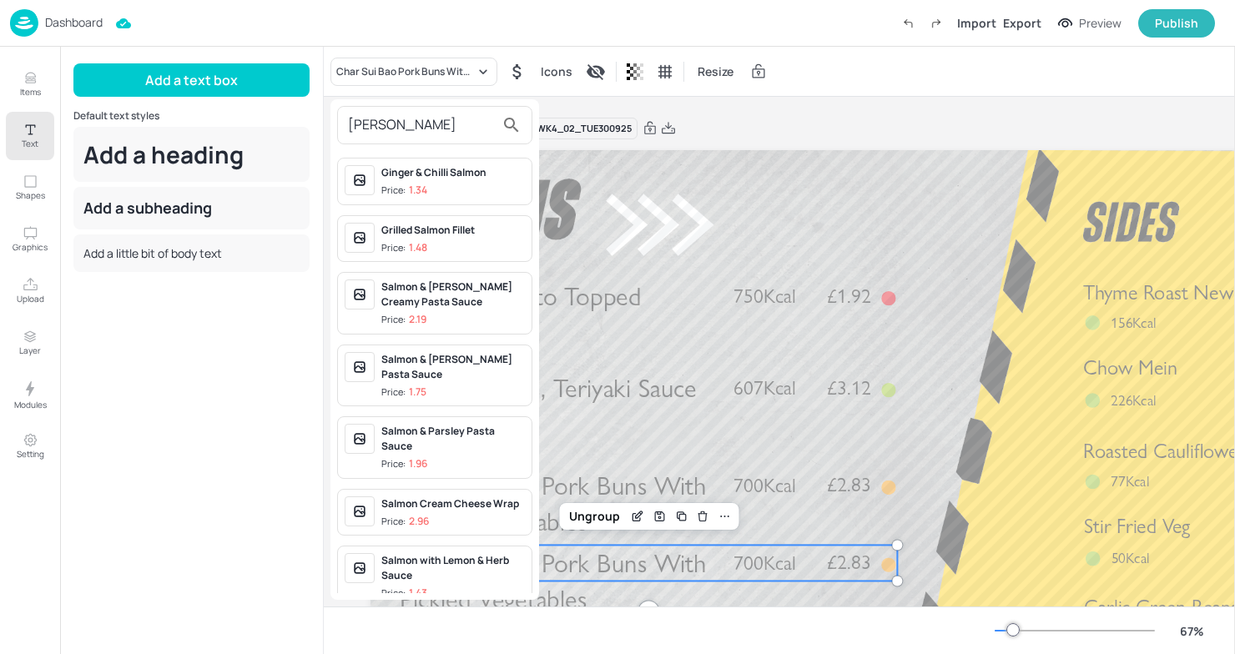
type input "SALM"
click at [473, 299] on div "Salmon & Dill Creamy Pasta Sauce" at bounding box center [452, 294] width 143 height 30
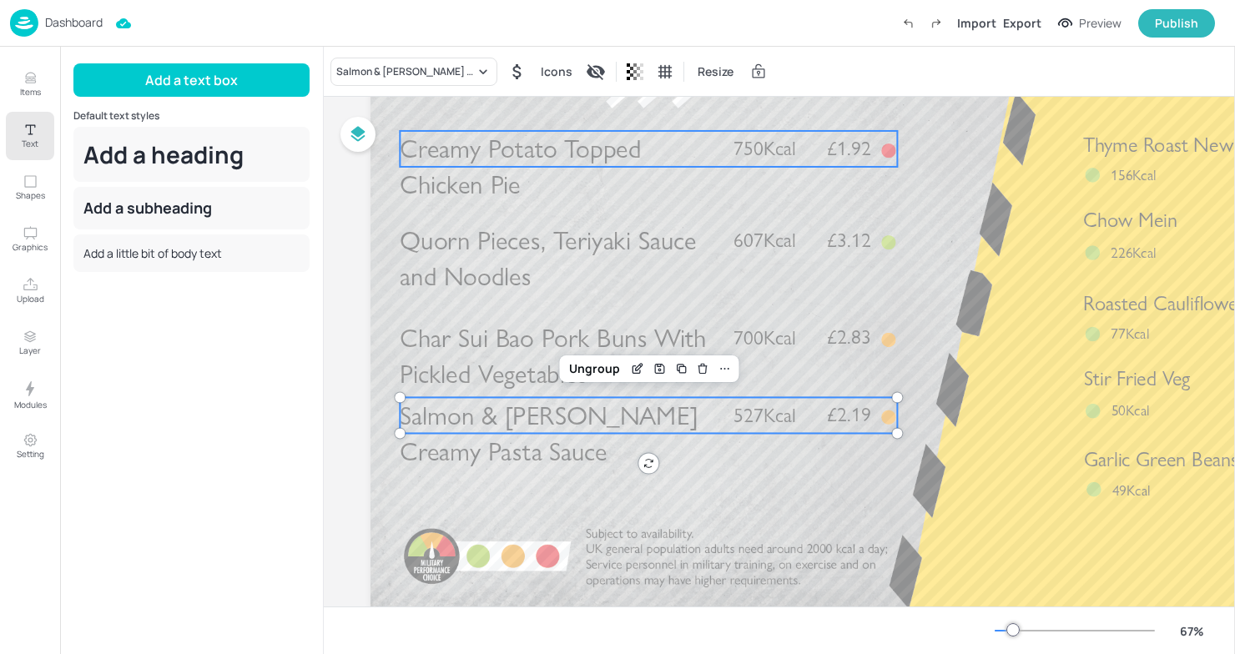
scroll to position [167, 0]
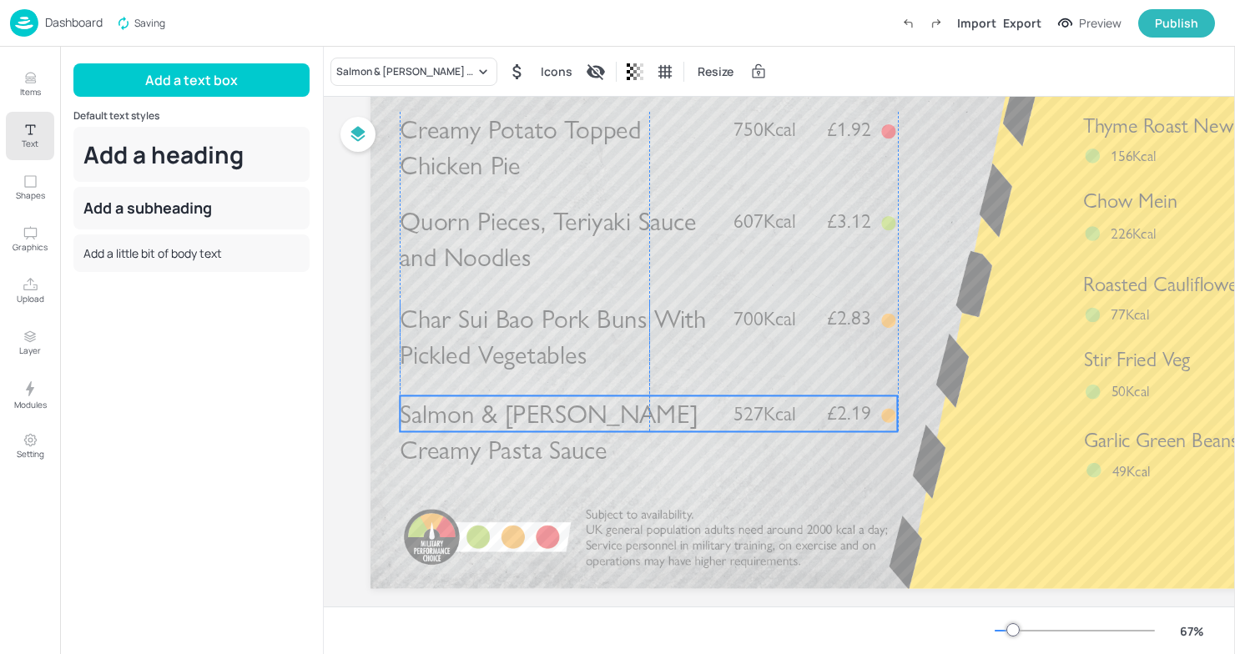
drag, startPoint x: 492, startPoint y: 400, endPoint x: 492, endPoint y: 417, distance: 17.5
click at [493, 417] on span "Salmon & Dill Creamy Pasta Sauce" at bounding box center [549, 432] width 298 height 68
click at [347, 162] on div at bounding box center [357, 134] width 35 height 67
click at [309, 309] on div "Add a text box Default text styles Add a heading Add a subheading Add a little …" at bounding box center [191, 350] width 236 height 574
click at [353, 324] on div "Board 01EDBRO_2025_SEP_LUNCH_WK4_02_TUE300925 Creamy Potato Topped Chicken Pie …" at bounding box center [909, 280] width 1170 height 701
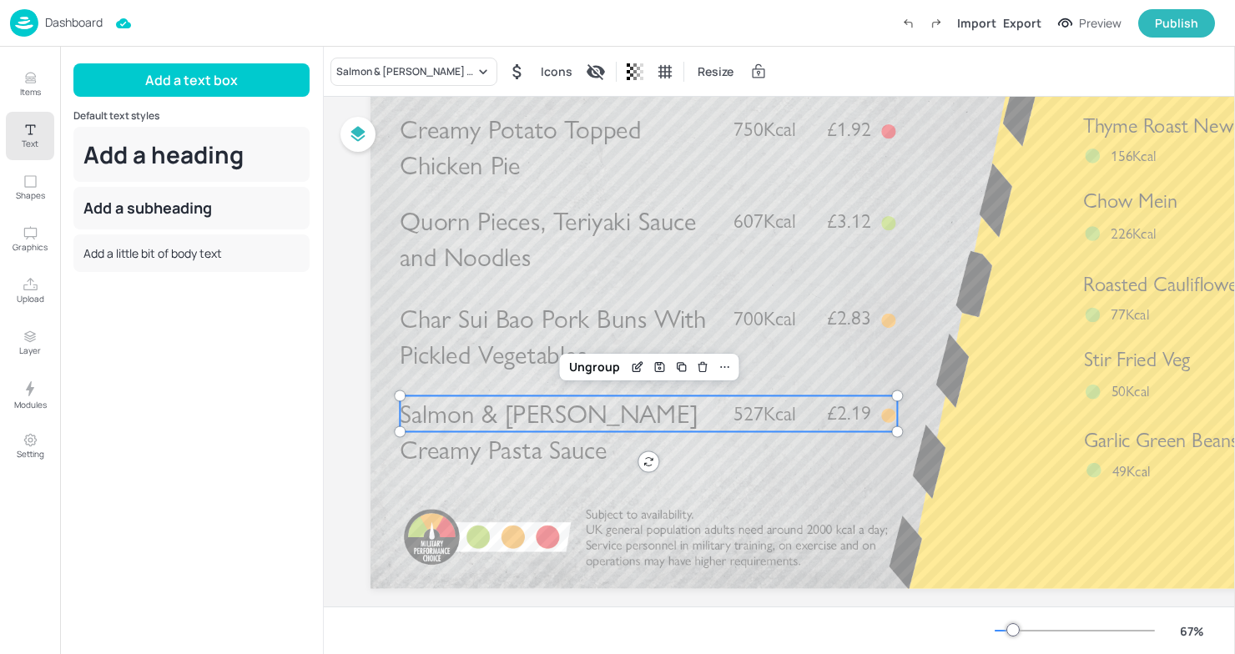
click at [353, 324] on div "Board 01EDBRO_2025_SEP_LUNCH_WK4_02_TUE300925 Creamy Potato Topped Chicken Pie …" at bounding box center [909, 280] width 1170 height 701
click at [824, 82] on div "Salmon & Dill Creamy Pasta Sauce Icons Resize" at bounding box center [779, 71] width 911 height 49
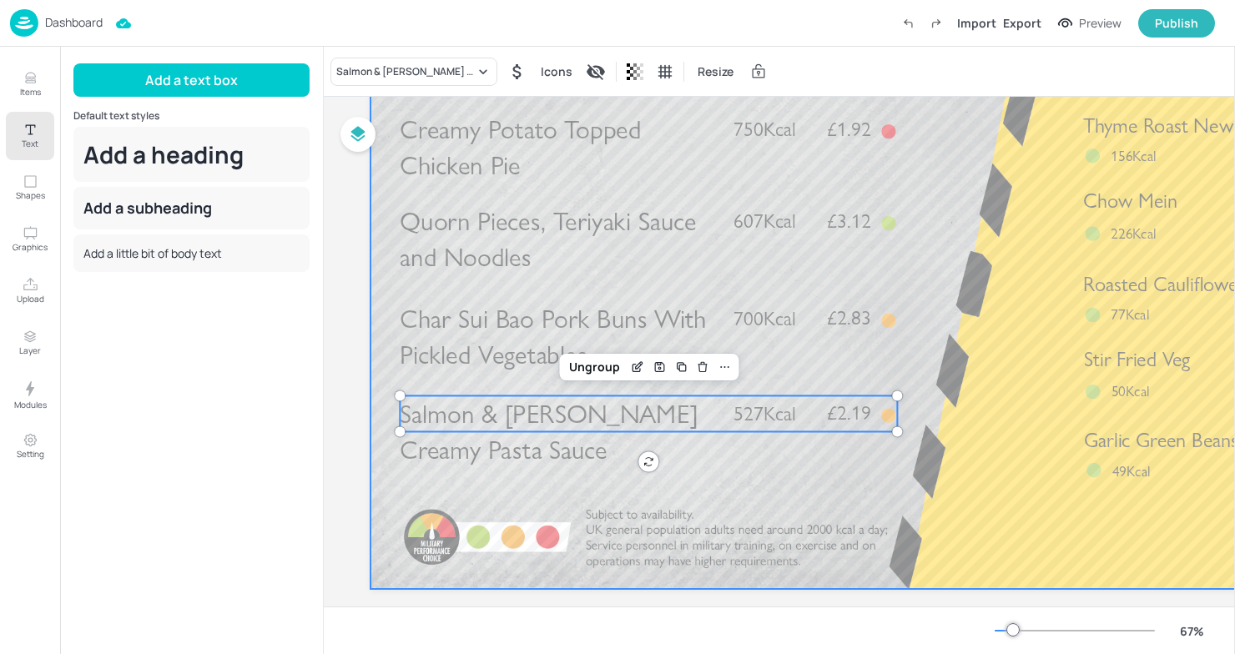
click at [485, 510] on div at bounding box center [908, 286] width 1076 height 606
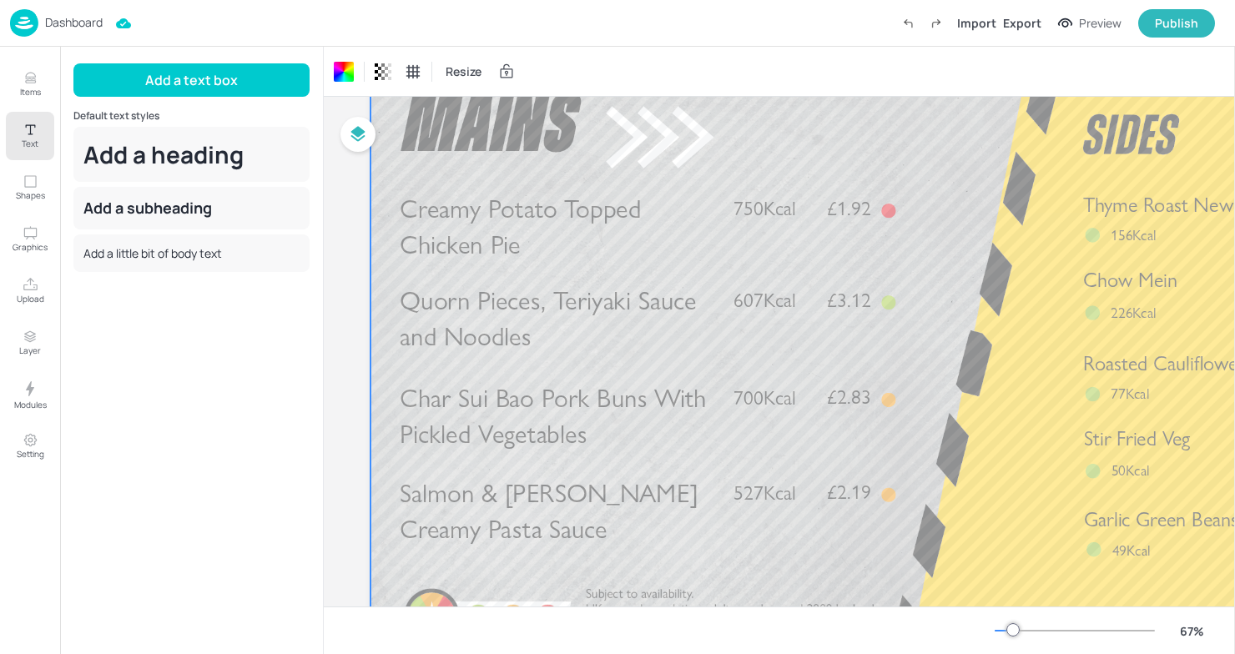
scroll to position [0, 0]
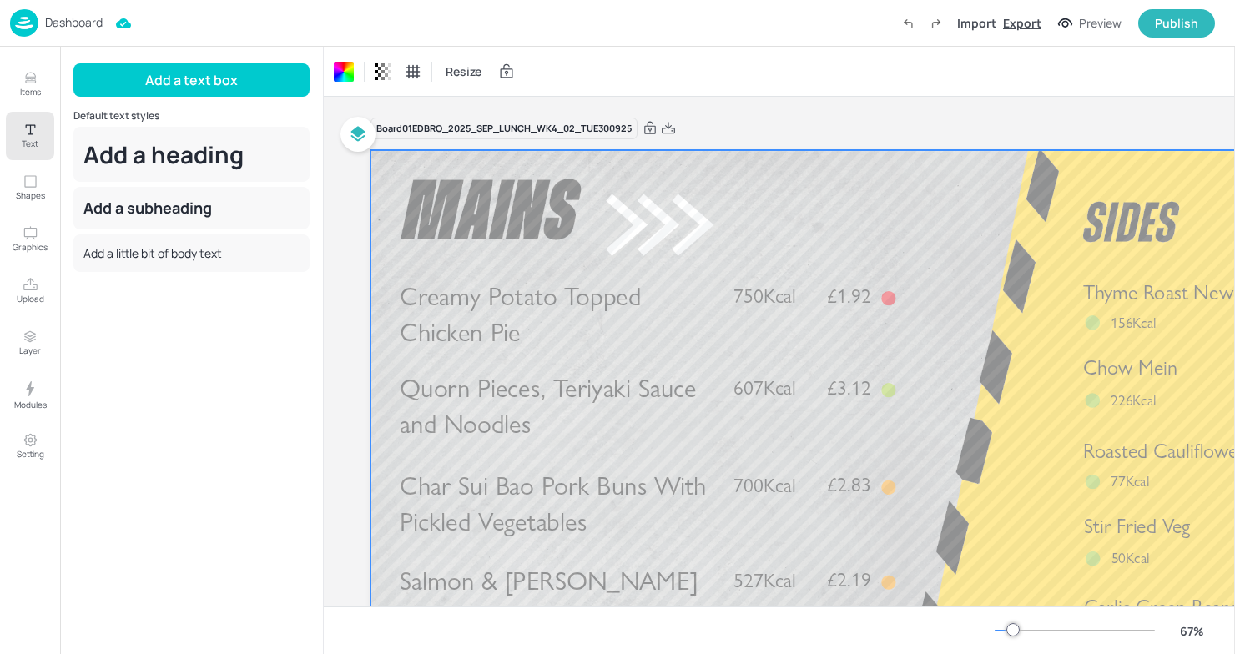
click at [1016, 27] on div "Export" at bounding box center [1022, 23] width 38 height 18
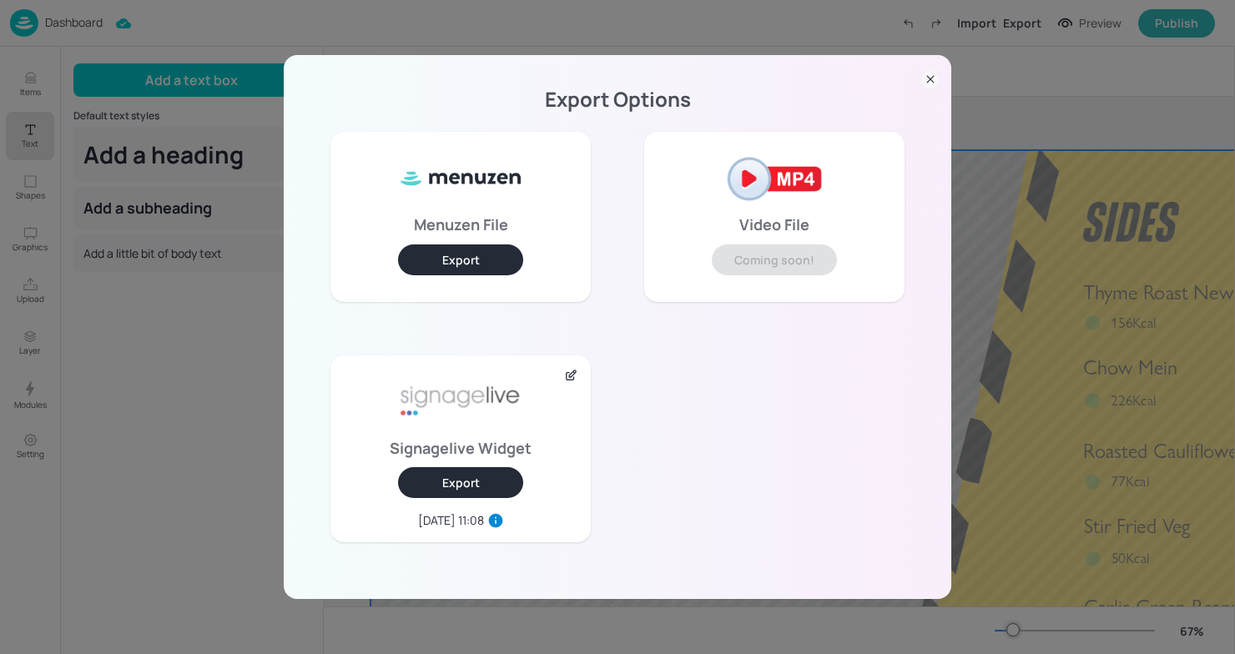
click at [485, 480] on button "Export" at bounding box center [460, 482] width 125 height 31
click at [929, 88] on icon at bounding box center [930, 79] width 17 height 17
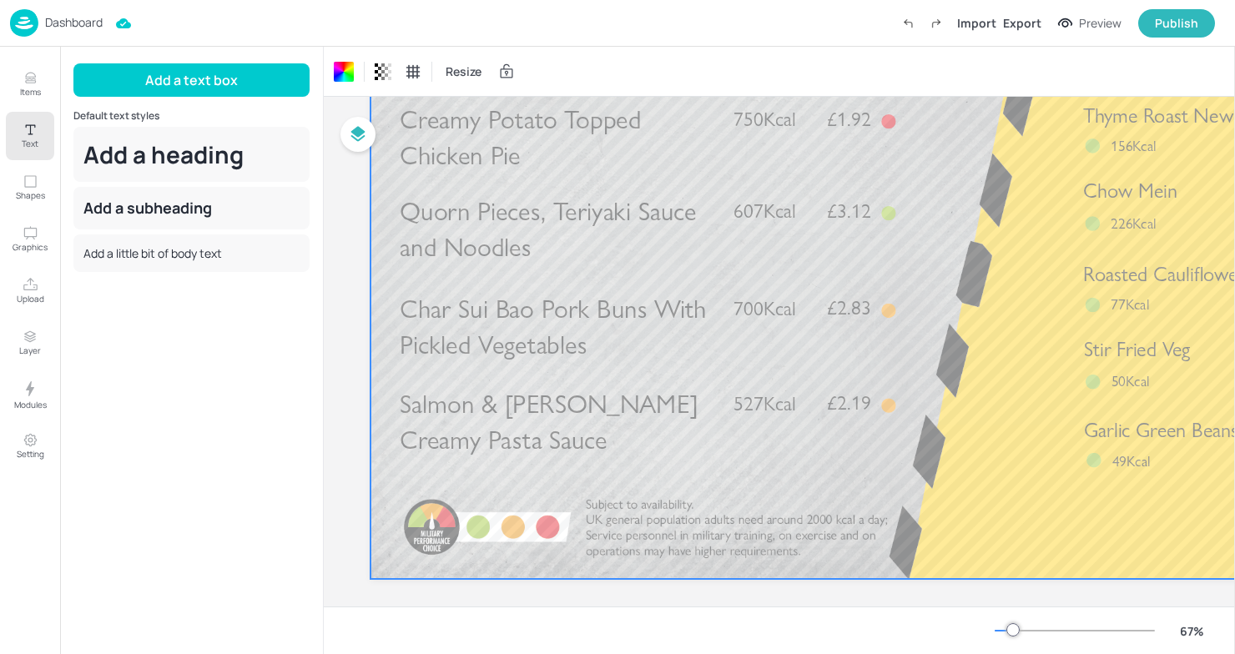
scroll to position [195, 0]
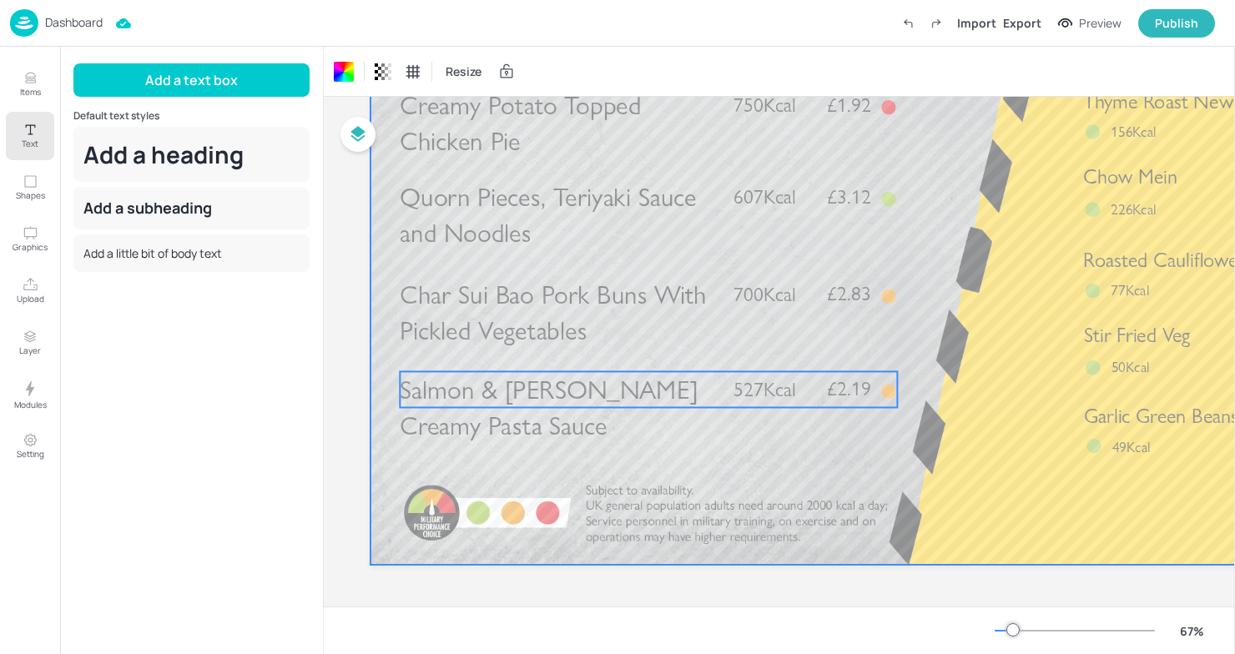
click at [556, 398] on span "Salmon & Dill Creamy Pasta Sauce" at bounding box center [549, 408] width 298 height 68
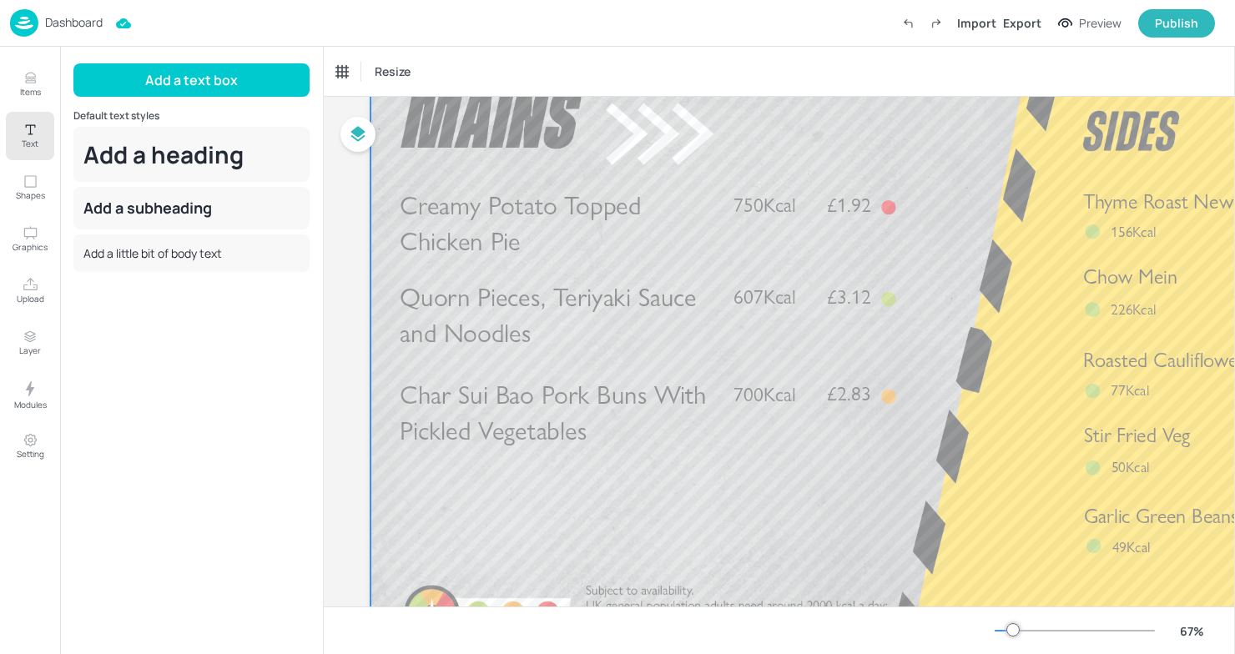
scroll to position [0, 0]
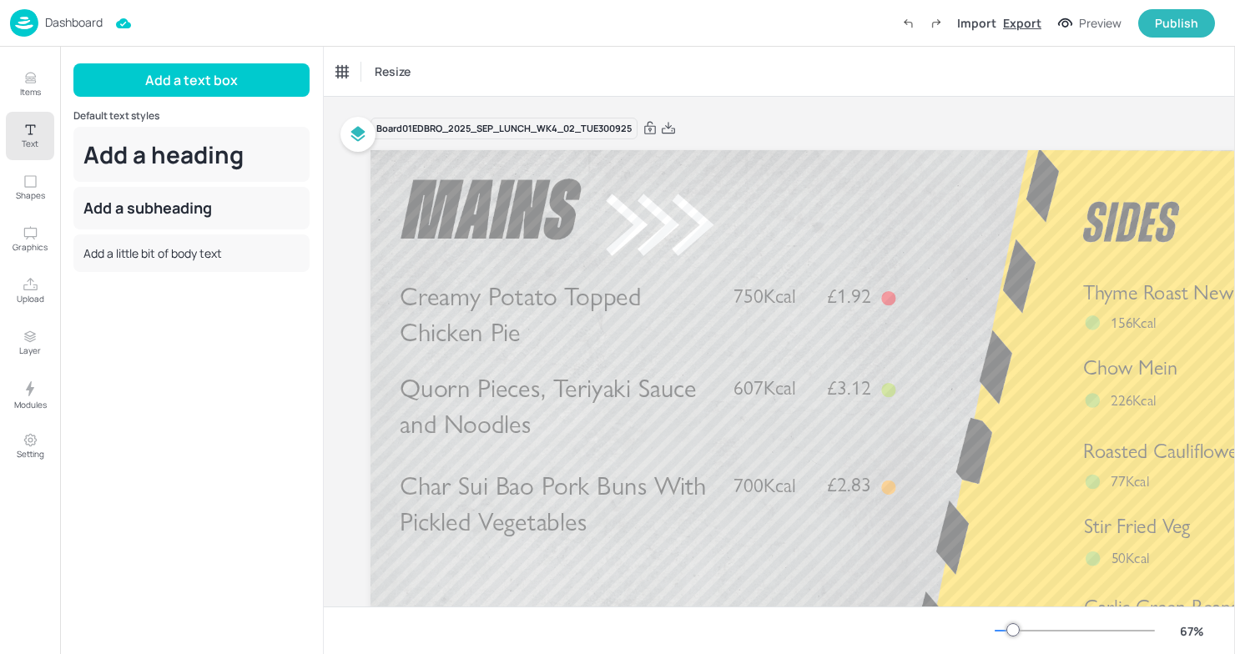
click at [1011, 27] on div "Export" at bounding box center [1022, 23] width 38 height 18
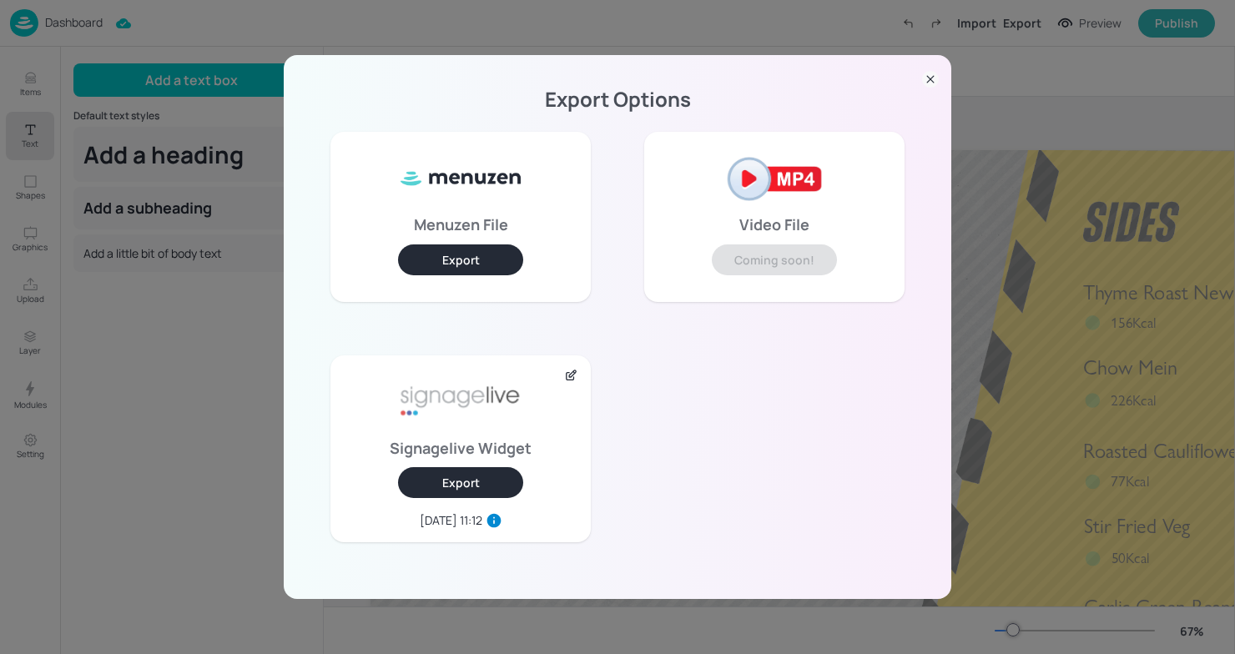
click at [456, 493] on button "Export" at bounding box center [460, 482] width 125 height 31
click at [726, 55] on div "Export Options Menuzen File Export Video File Coming soon! Signagelive Widget E…" at bounding box center [617, 327] width 667 height 544
click at [930, 83] on icon at bounding box center [930, 79] width 17 height 17
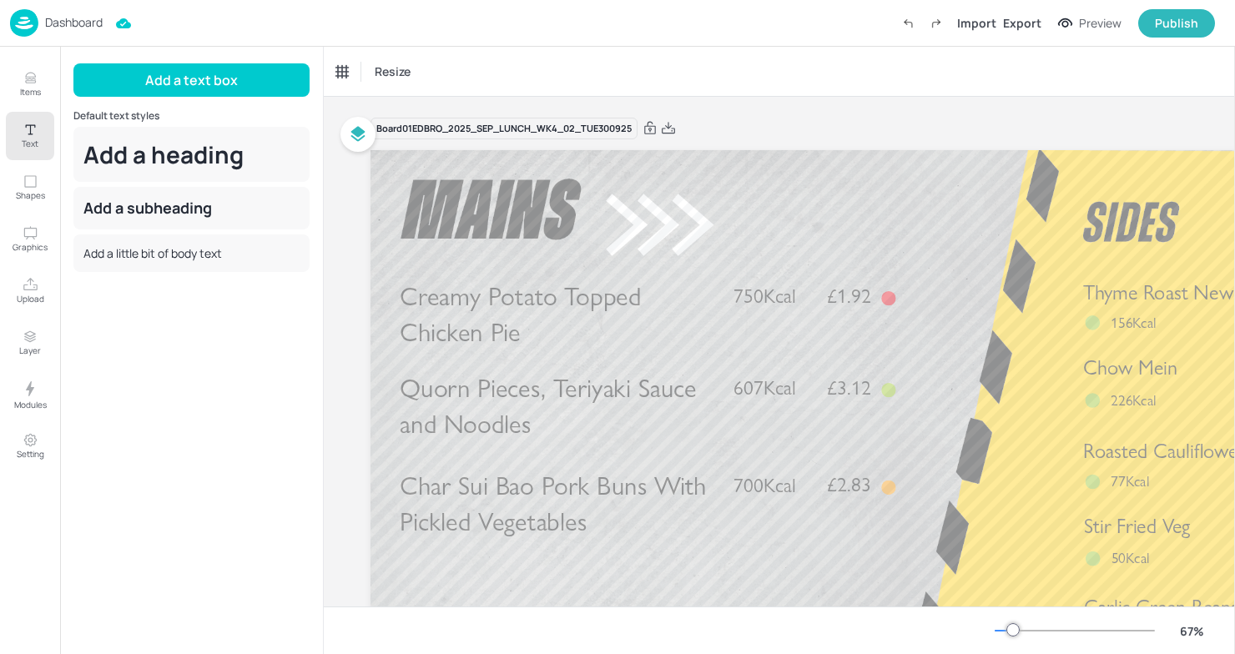
click at [42, 18] on div "Dashboard" at bounding box center [56, 23] width 93 height 28
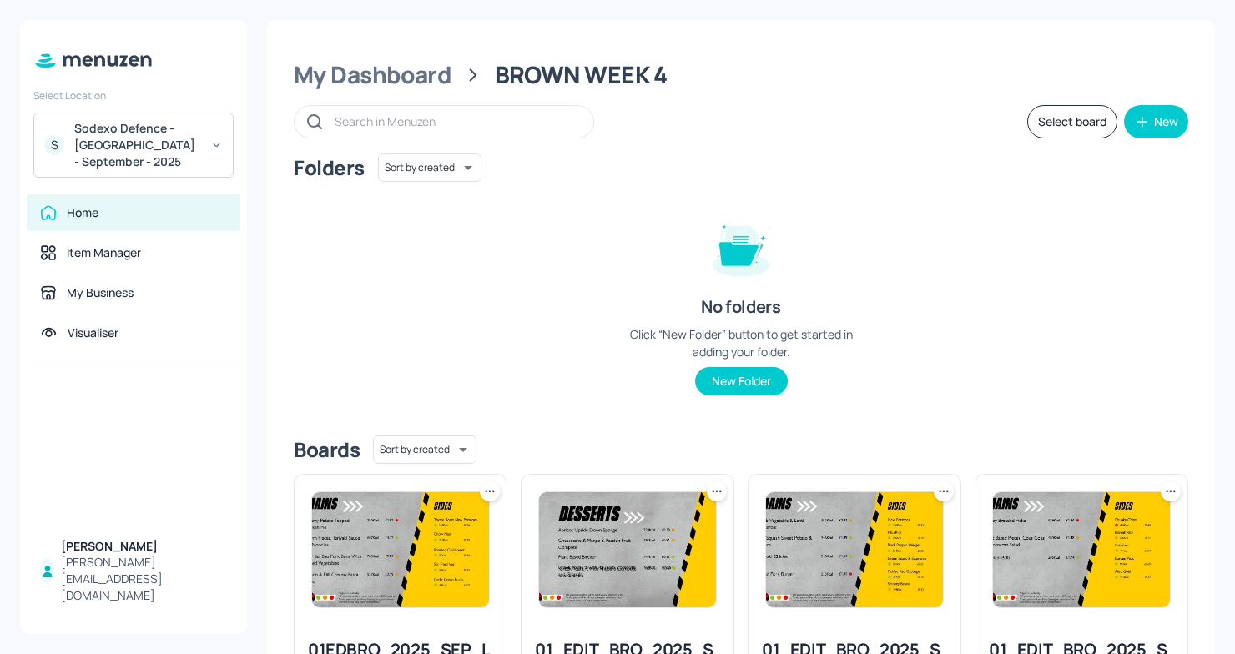
click at [335, 619] on div at bounding box center [400, 550] width 212 height 150
click at [355, 579] on img at bounding box center [400, 549] width 177 height 115
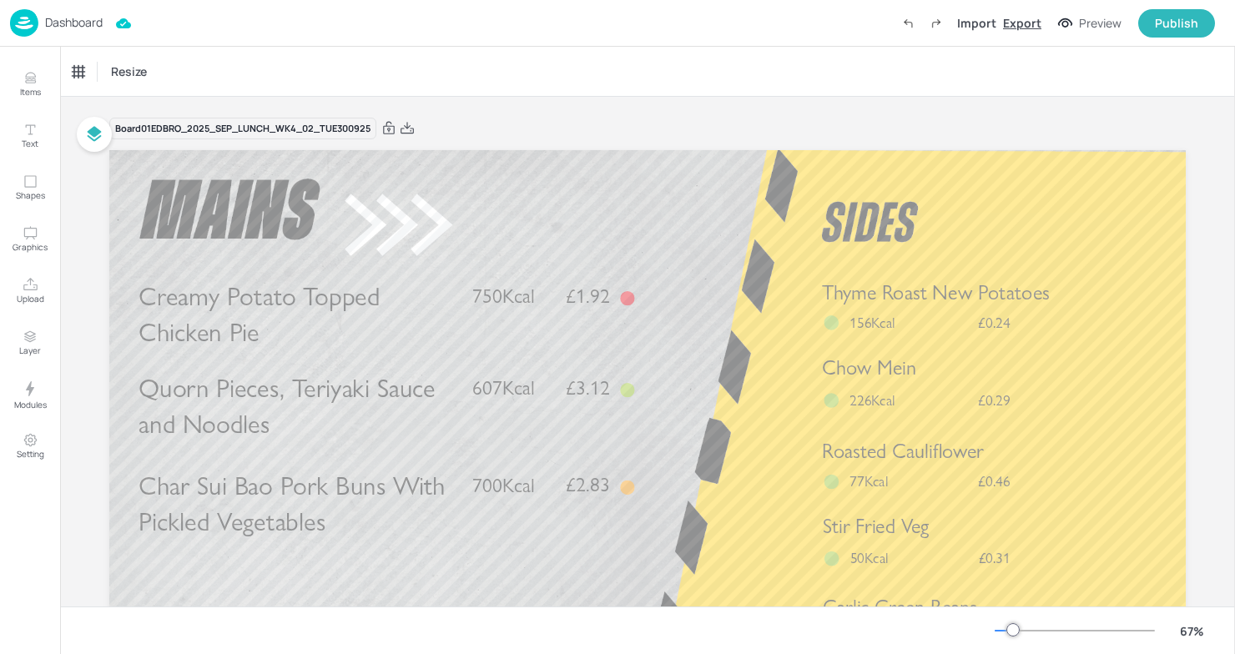
click at [1027, 30] on div "Export" at bounding box center [1022, 23] width 38 height 18
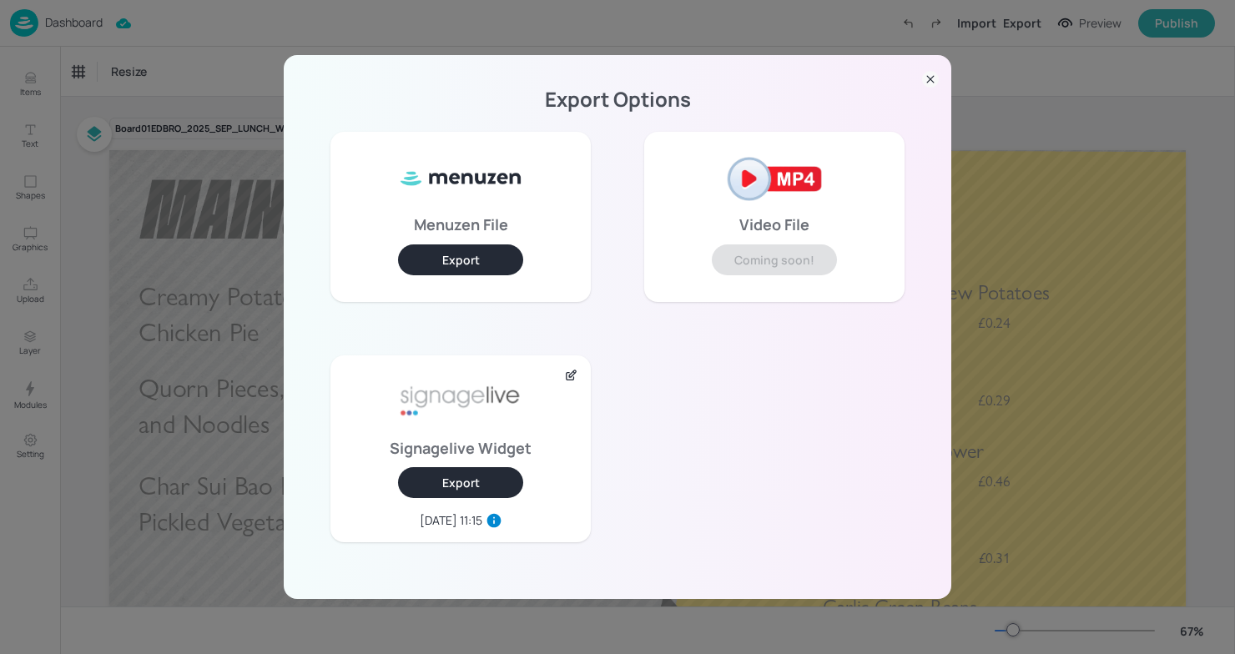
click at [461, 492] on button "Export" at bounding box center [460, 482] width 125 height 31
click at [545, 13] on div "Export Options Menuzen File Export Video File Coming soon! Signagelive Widget E…" at bounding box center [617, 327] width 1235 height 654
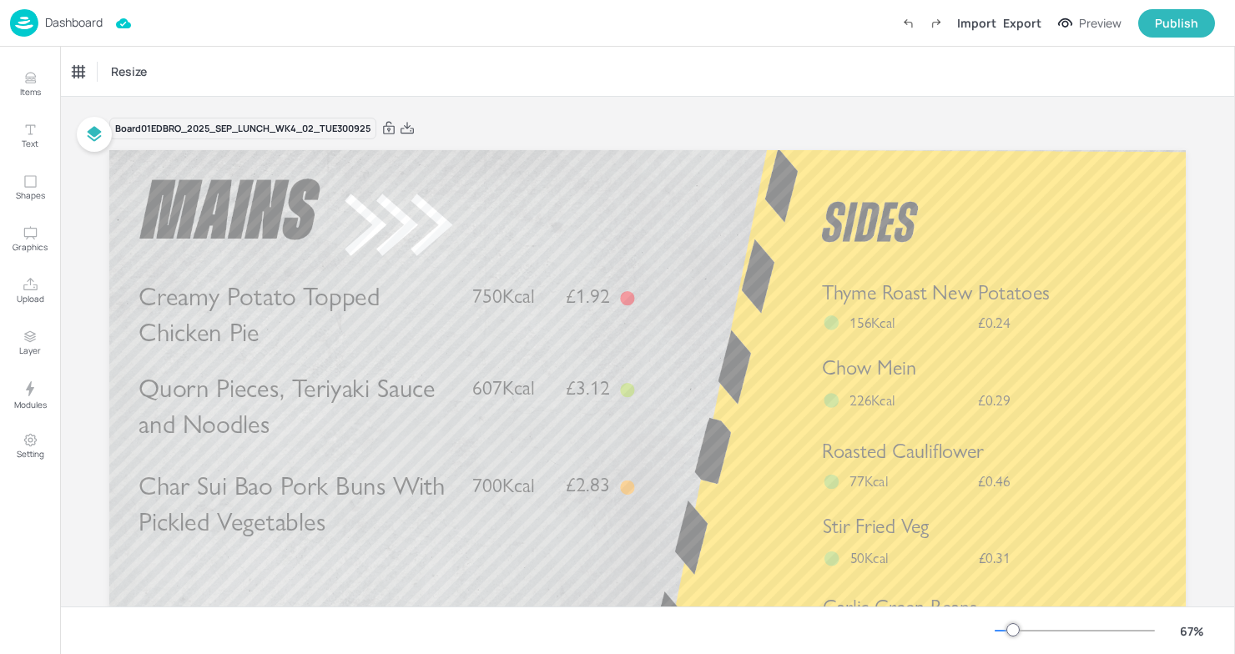
click at [27, 20] on img at bounding box center [24, 23] width 28 height 28
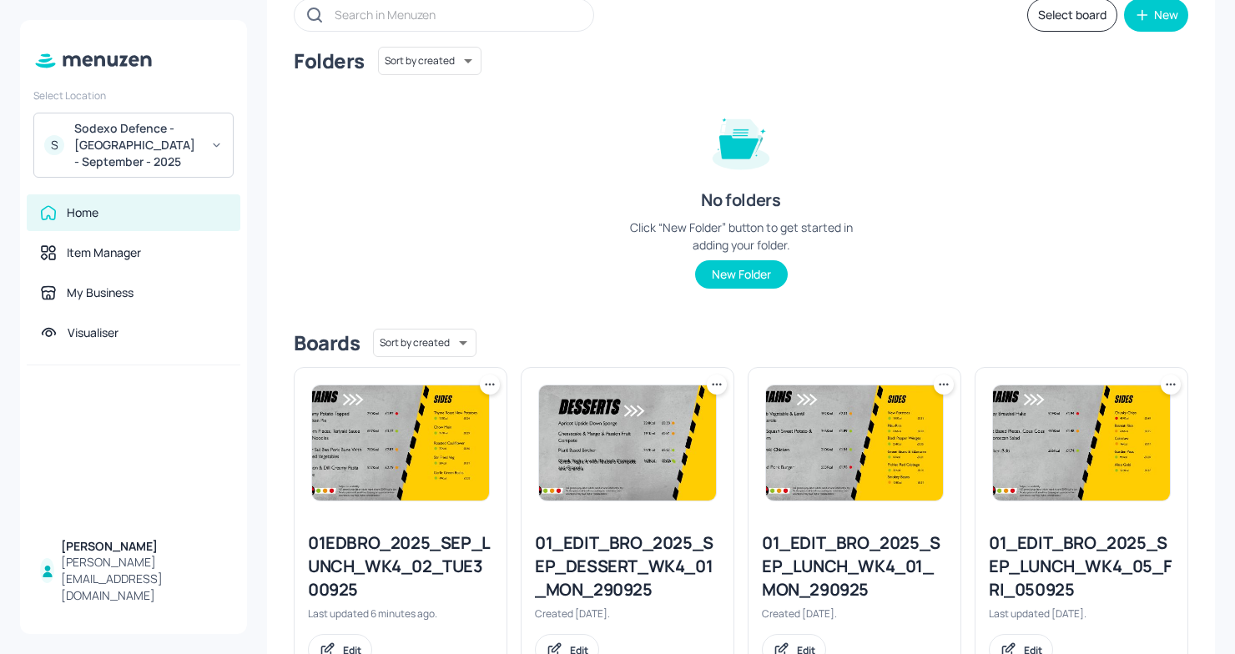
scroll to position [77, 0]
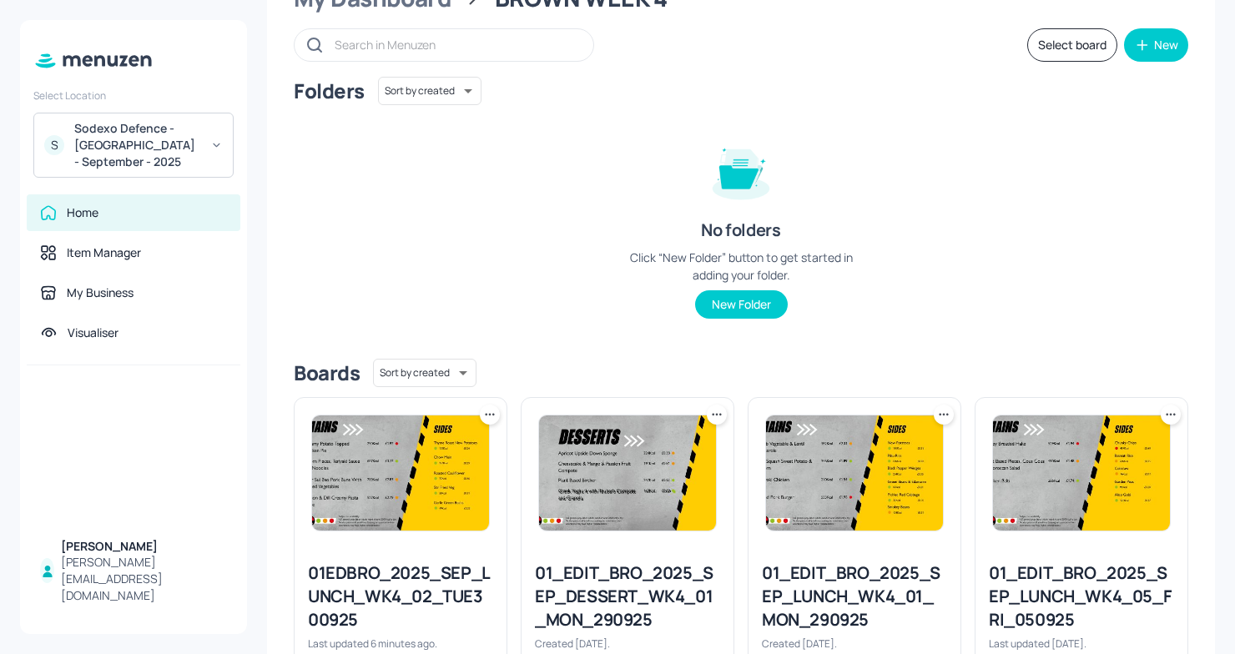
click at [409, 48] on input "text" at bounding box center [456, 45] width 242 height 24
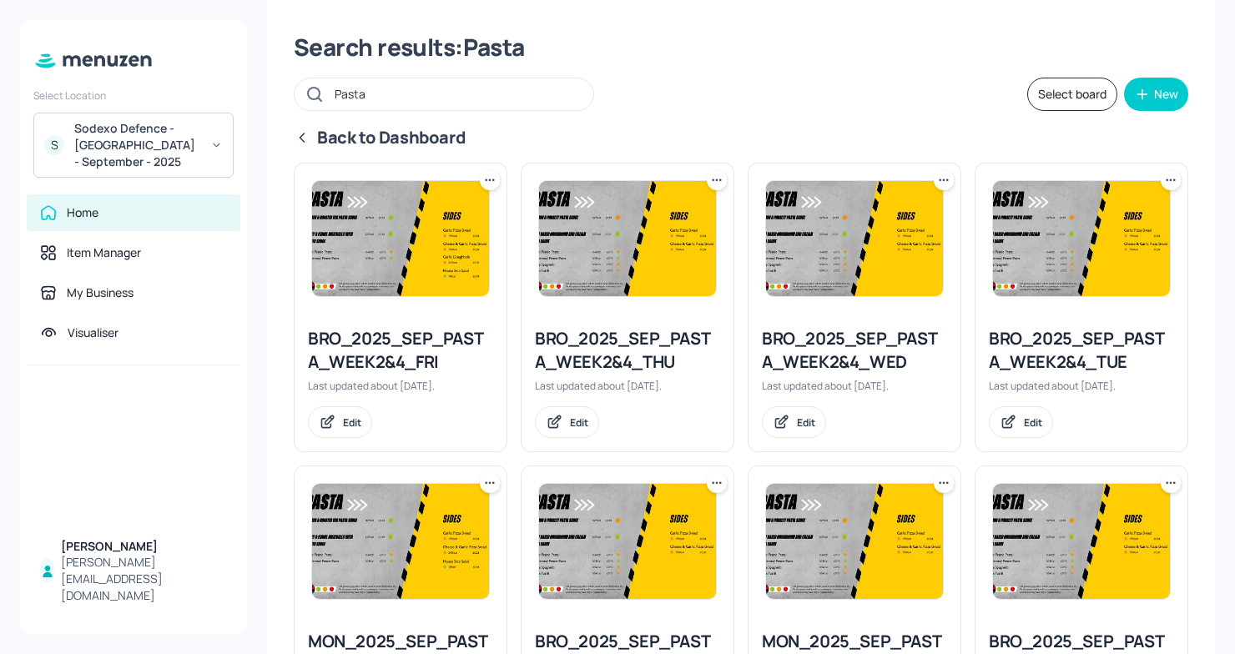
scroll to position [0, 0]
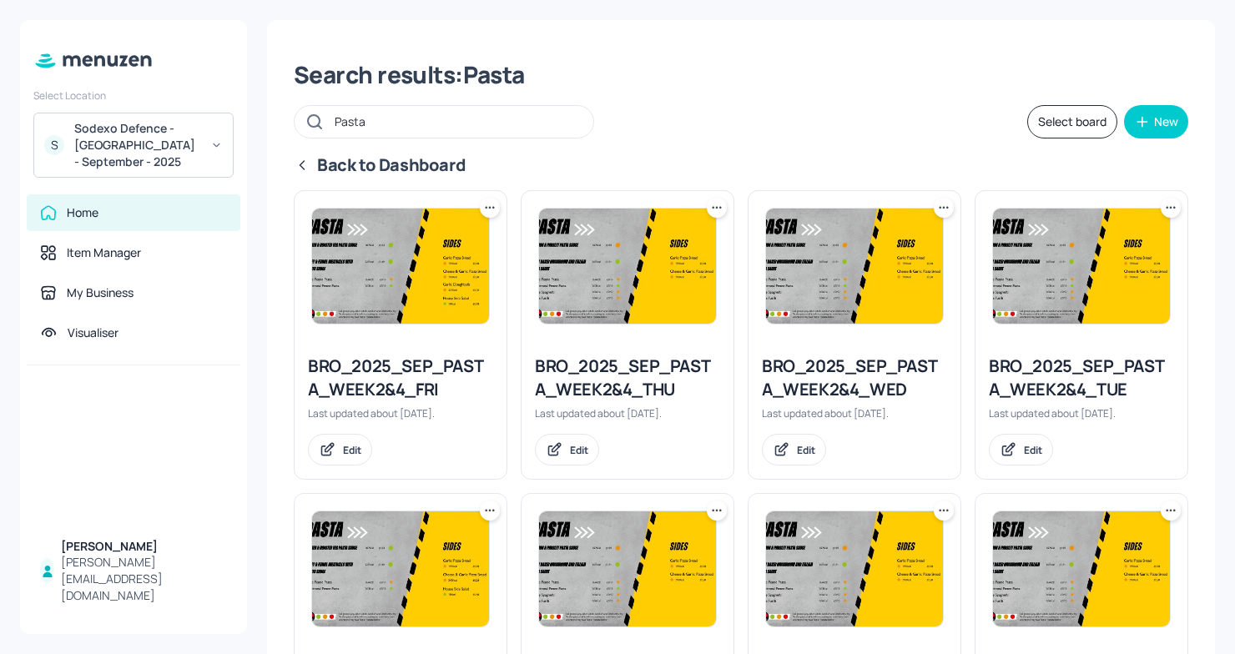
type input "Pasta"
click at [415, 167] on div "Back to Dashboard" at bounding box center [741, 165] width 894 height 23
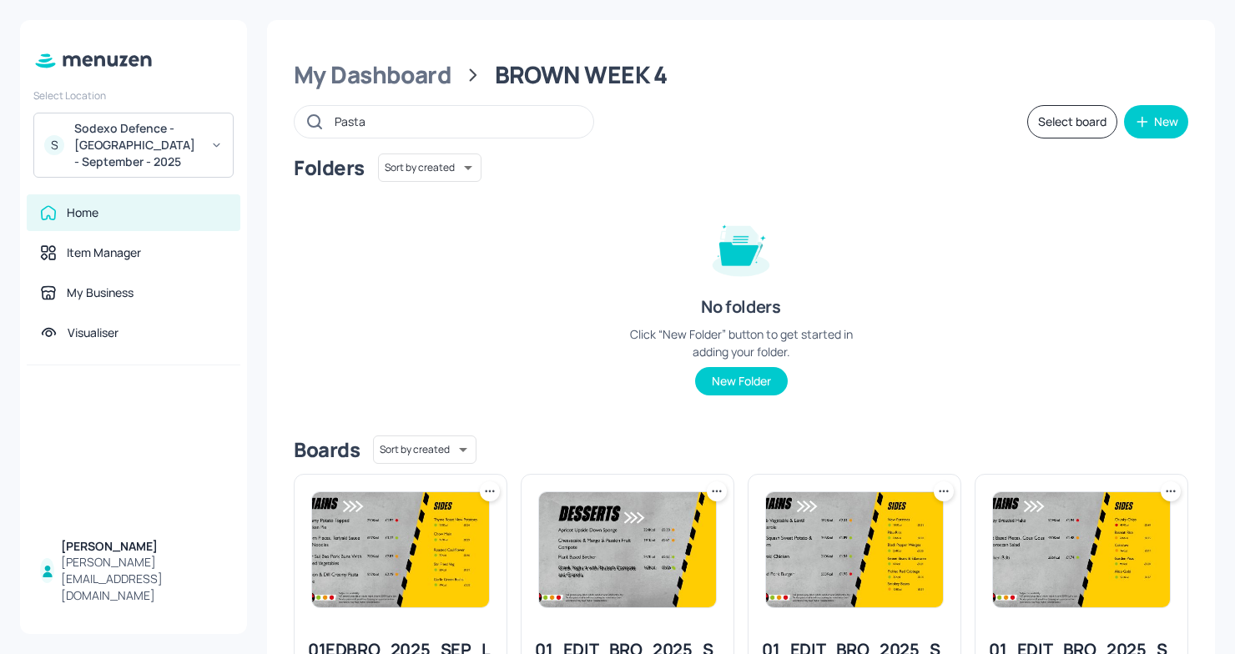
click at [473, 118] on input "Pasta" at bounding box center [456, 121] width 242 height 24
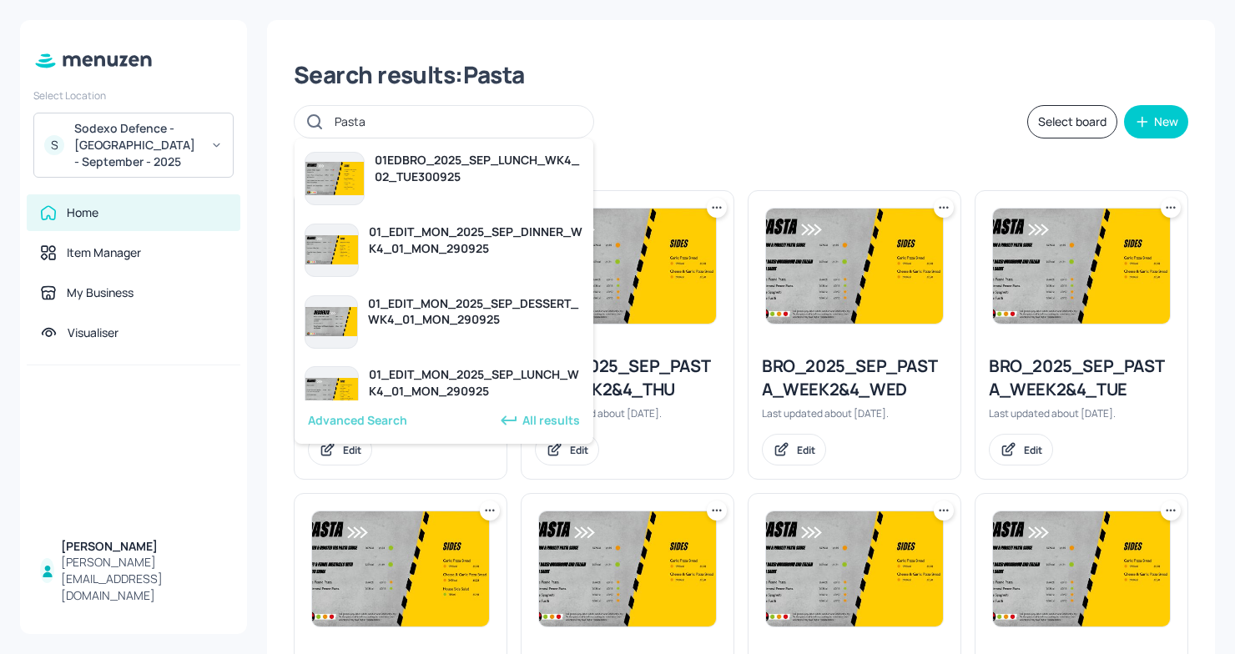
click at [786, 136] on div "Pasta Select board New" at bounding box center [741, 121] width 894 height 33
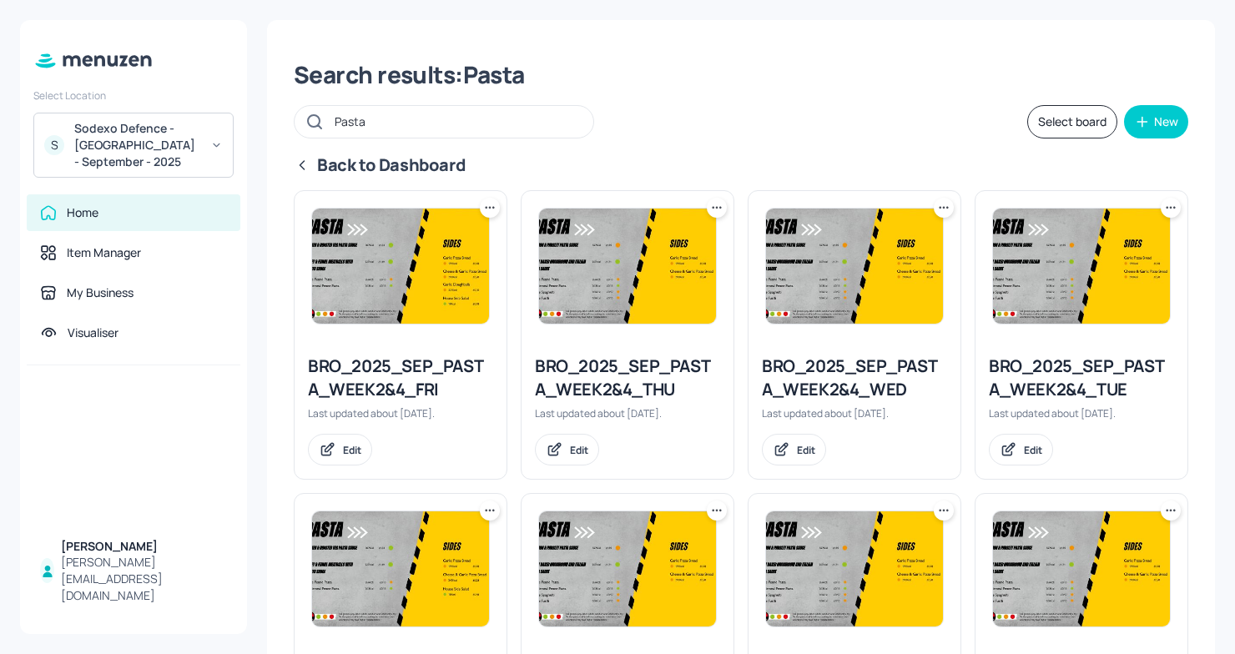
click at [1173, 206] on icon at bounding box center [1174, 207] width 3 height 3
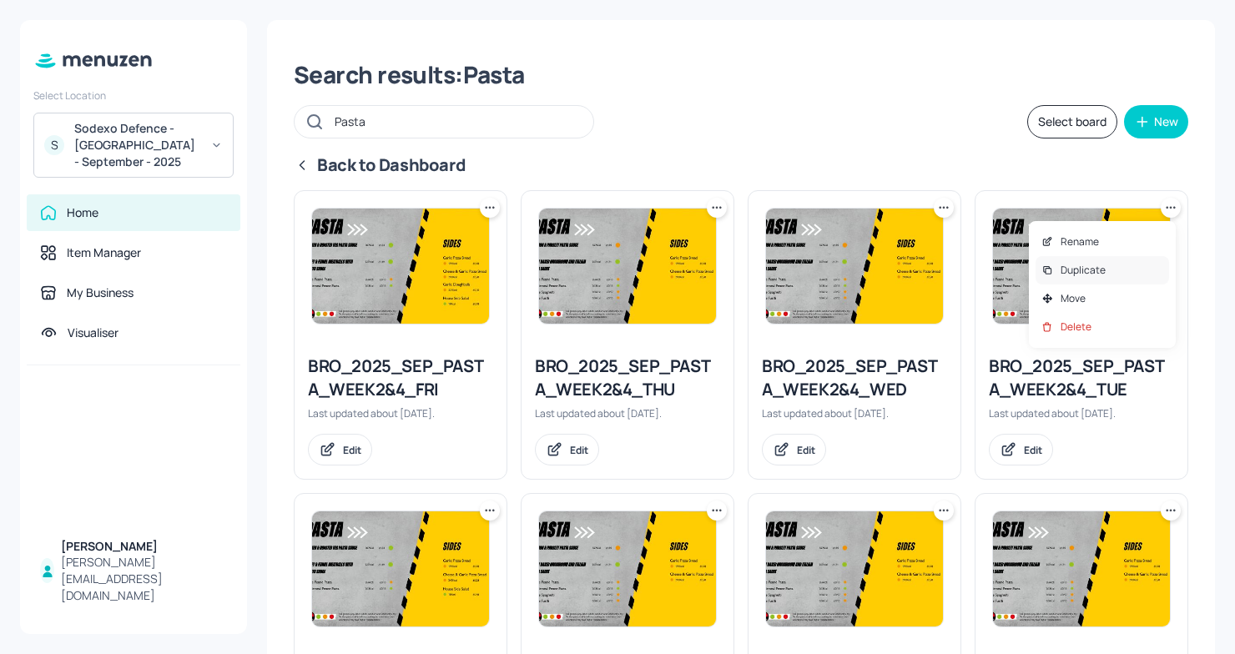
click at [1067, 269] on p "Duplicate" at bounding box center [1082, 270] width 45 height 15
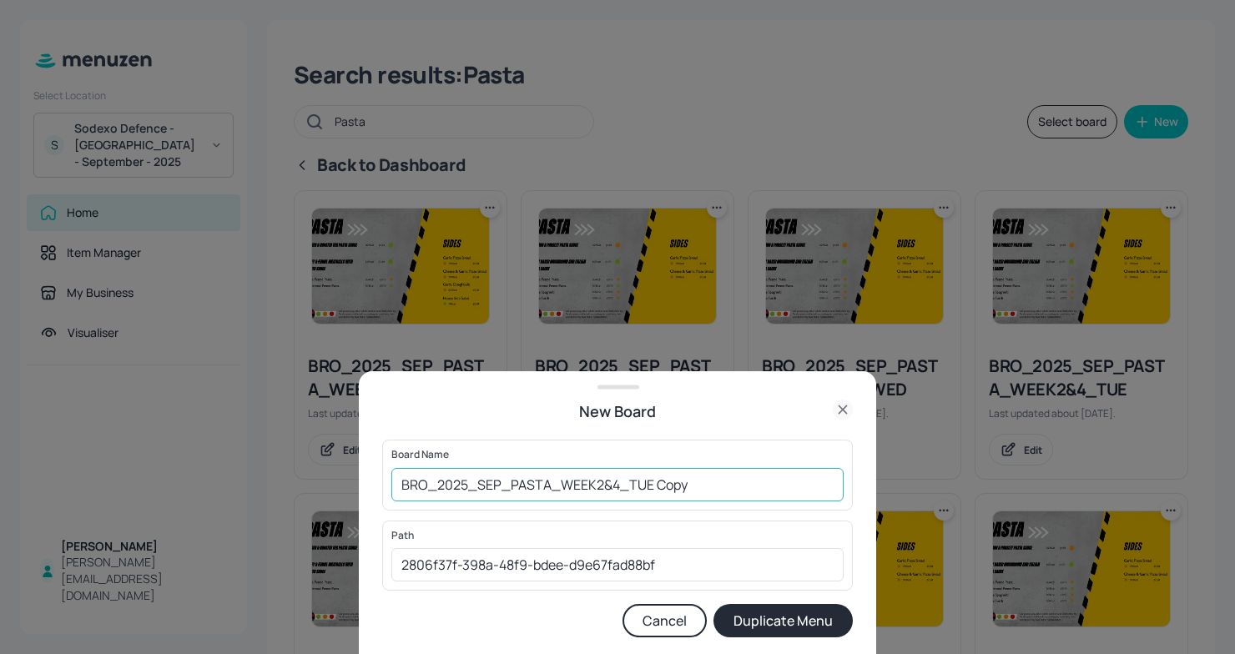
click at [397, 483] on input "BRO_2025_SEP_PASTA_WEEK2&4_TUE Copy" at bounding box center [617, 484] width 452 height 33
click at [732, 487] on input "01EDBRO_2025_SEP_PASTA_WEEK2&4_TUE Copy" at bounding box center [617, 484] width 452 height 33
type input "01EDBRO_2025_SEP_PASTA_WEEK2&4_TUE300925"
click at [788, 610] on button "Duplicate Menu" at bounding box center [782, 620] width 139 height 33
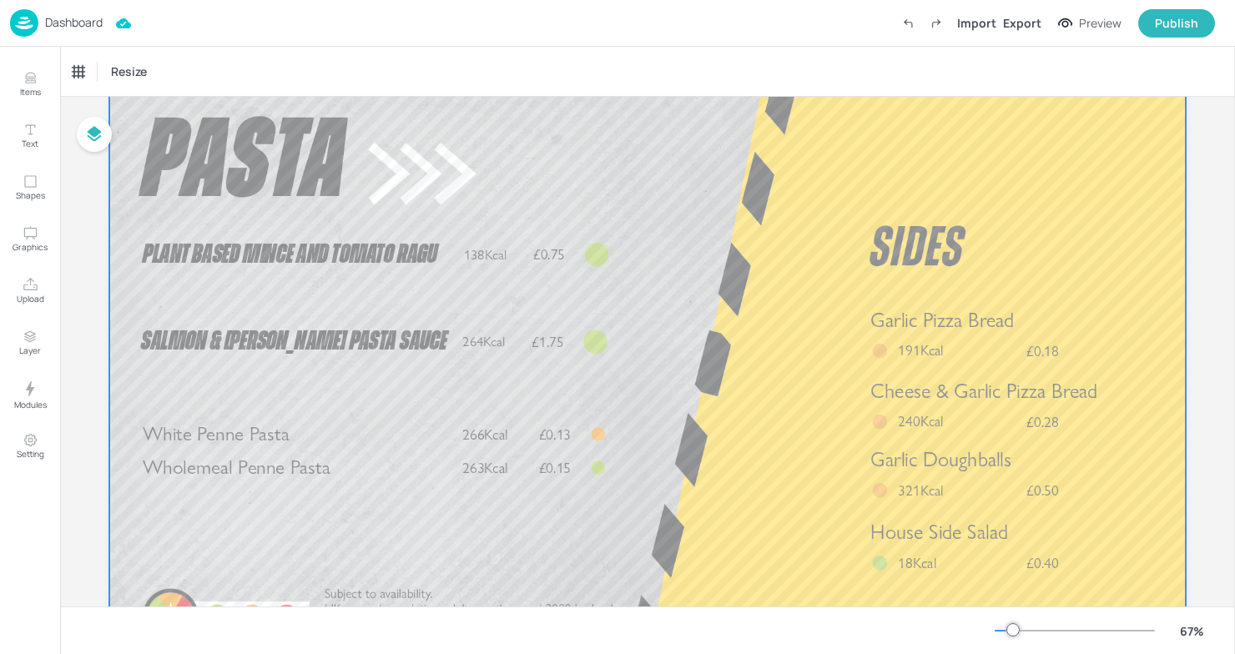
scroll to position [89, 0]
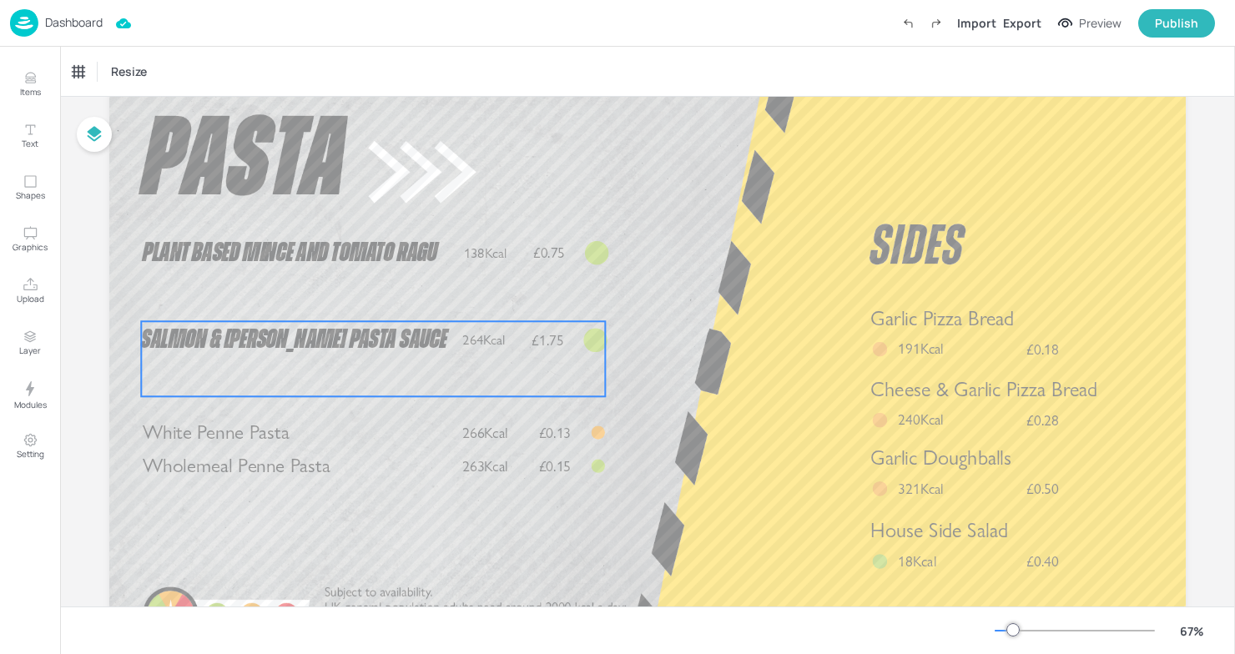
click at [238, 348] on span "Salmon & [PERSON_NAME] Pasta Sauce" at bounding box center [293, 340] width 305 height 27
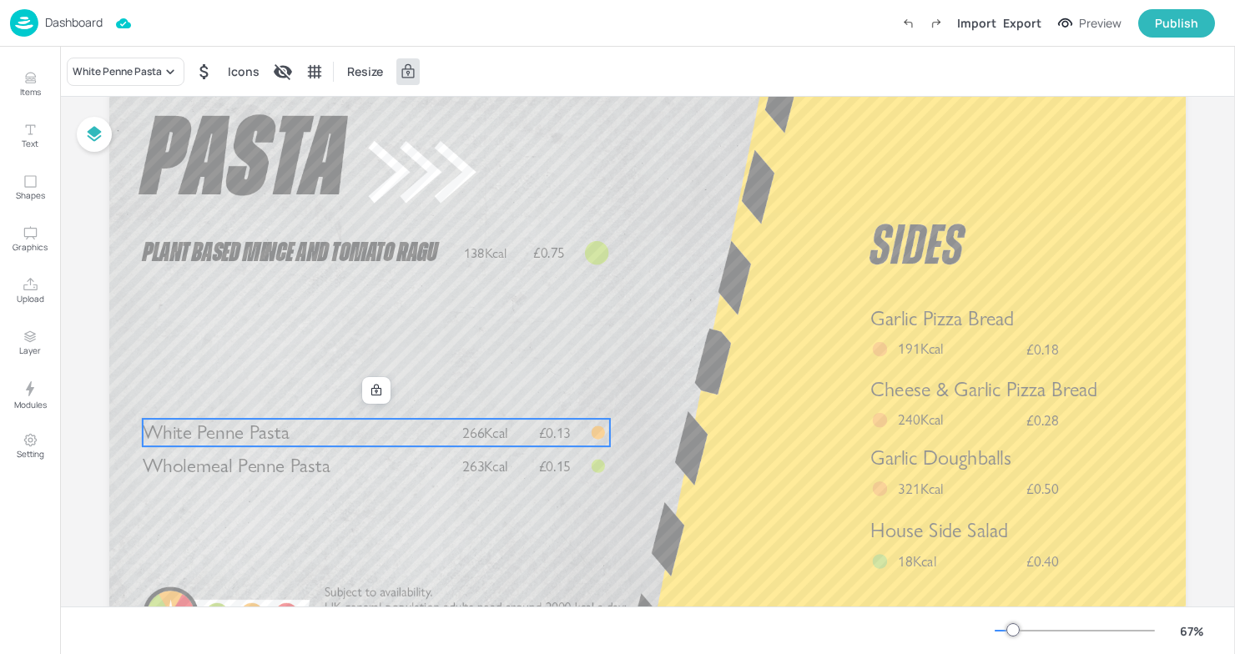
click at [262, 441] on span "White Penne Pasta" at bounding box center [216, 431] width 147 height 23
drag, startPoint x: 252, startPoint y: 443, endPoint x: 252, endPoint y: 433, distance: 10.0
click at [252, 433] on span "White Penne Pasta" at bounding box center [216, 431] width 147 height 23
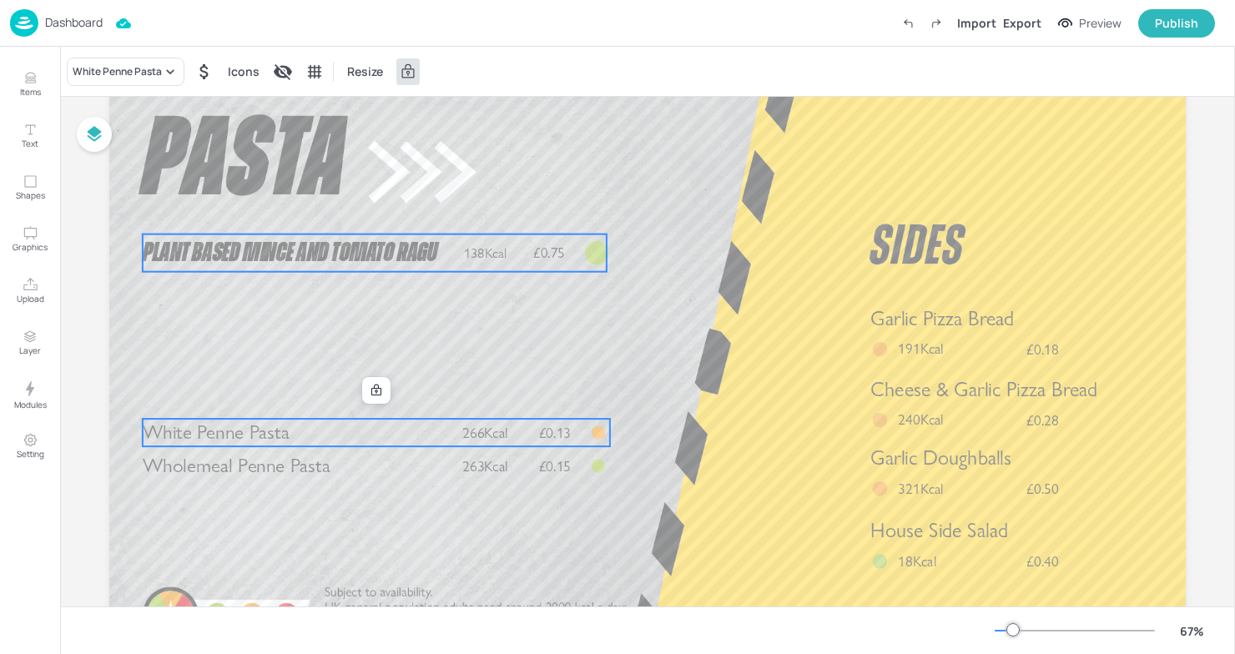
scroll to position [0, 0]
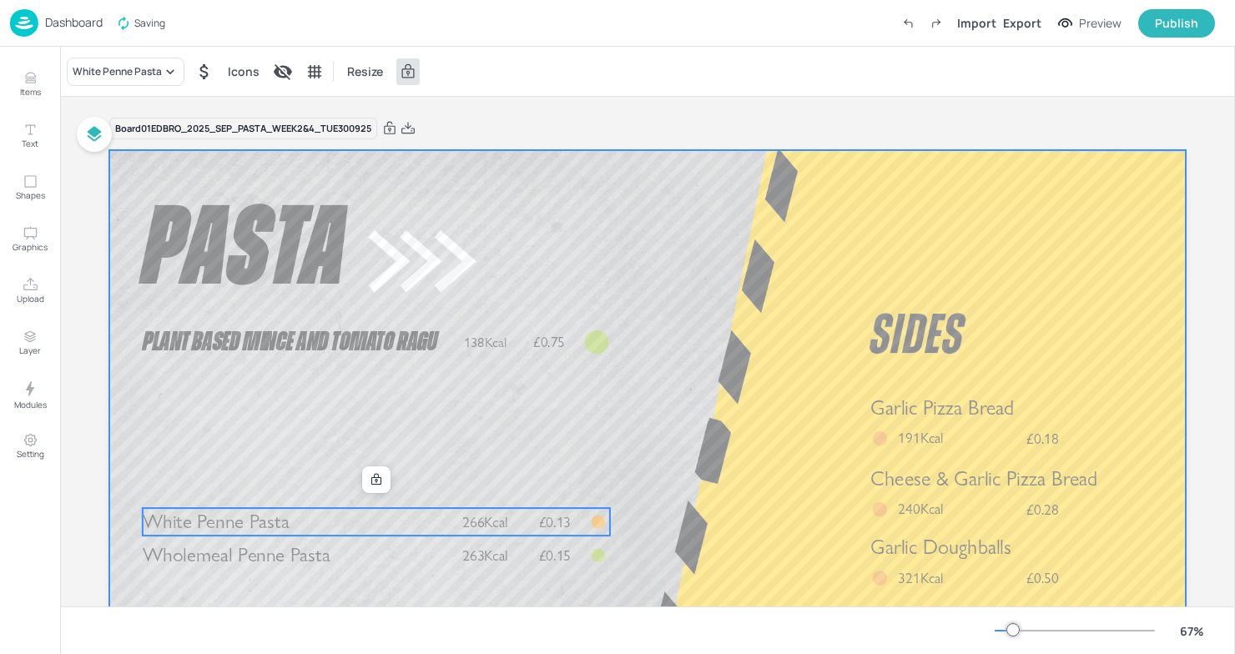
drag, startPoint x: 319, startPoint y: 516, endPoint x: 315, endPoint y: 451, distance: 64.3
click at [315, 150] on div "Garlic Pizza Bread £0.18 191Kcal Cheese & Garlic Pizza Bread £0.28 240Kcal Whit…" at bounding box center [647, 150] width 1076 height 0
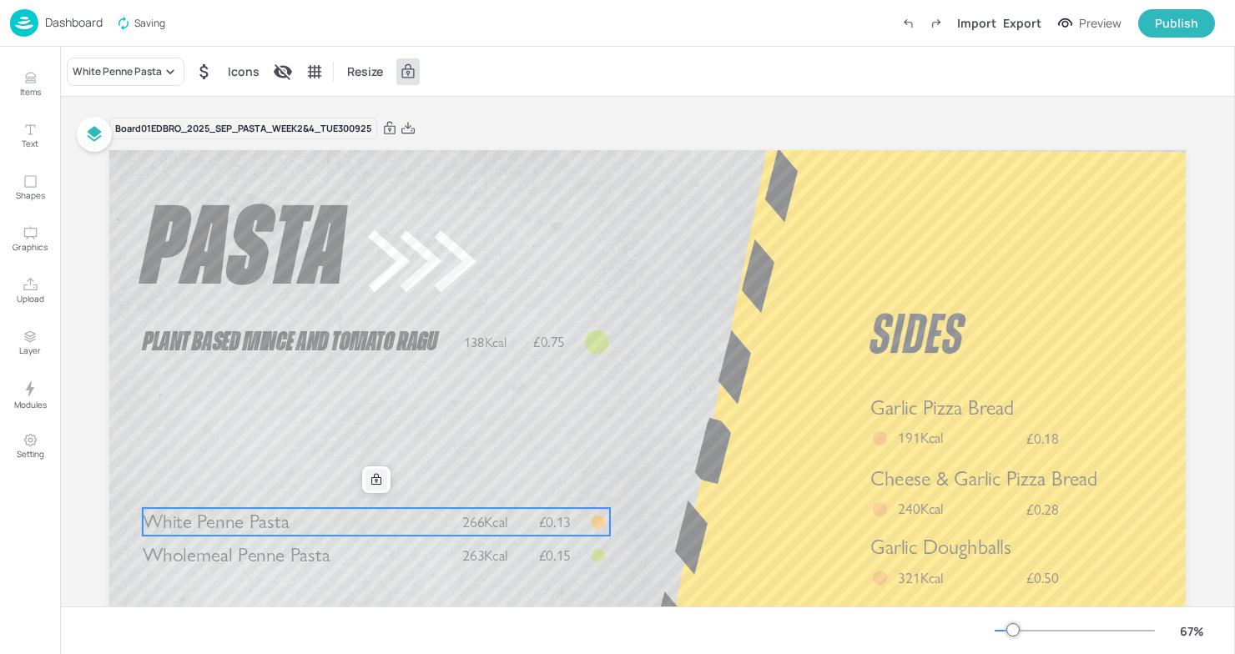
click at [374, 481] on icon at bounding box center [376, 480] width 10 height 12
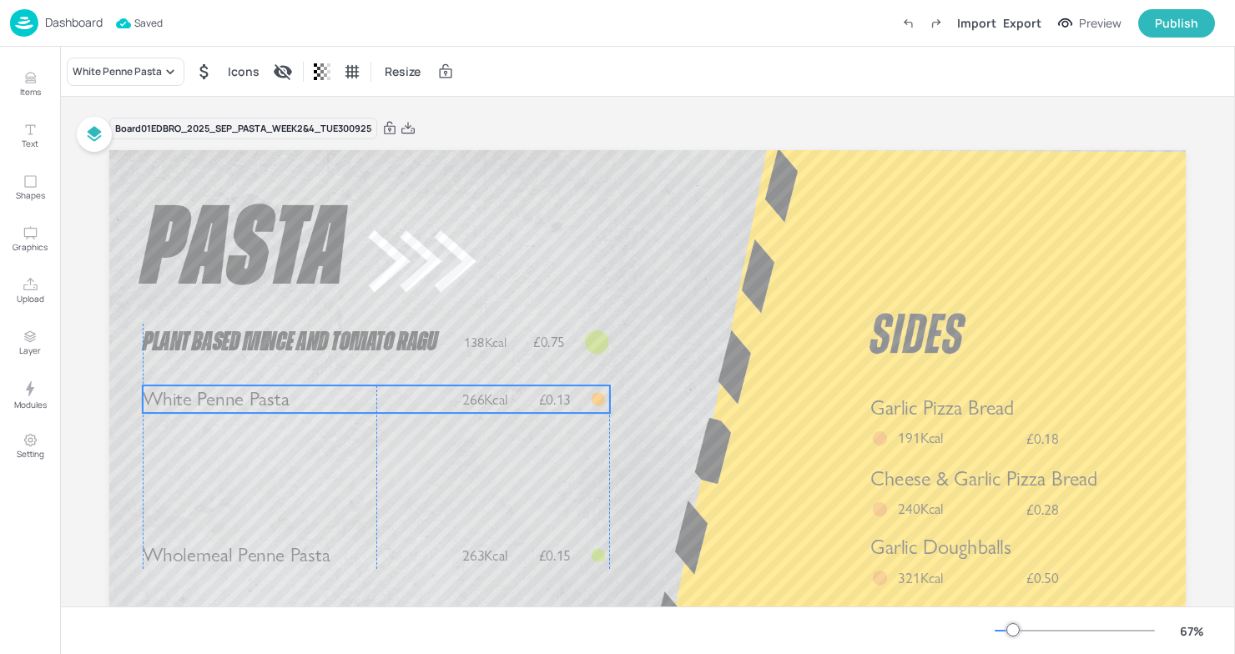
drag, startPoint x: 330, startPoint y: 528, endPoint x: 330, endPoint y: 405, distance: 122.6
click at [330, 150] on div "Garlic Pizza Bread £0.18 191Kcal Cheese & Garlic Pizza Bread £0.28 240Kcal Whit…" at bounding box center [647, 150] width 1076 height 0
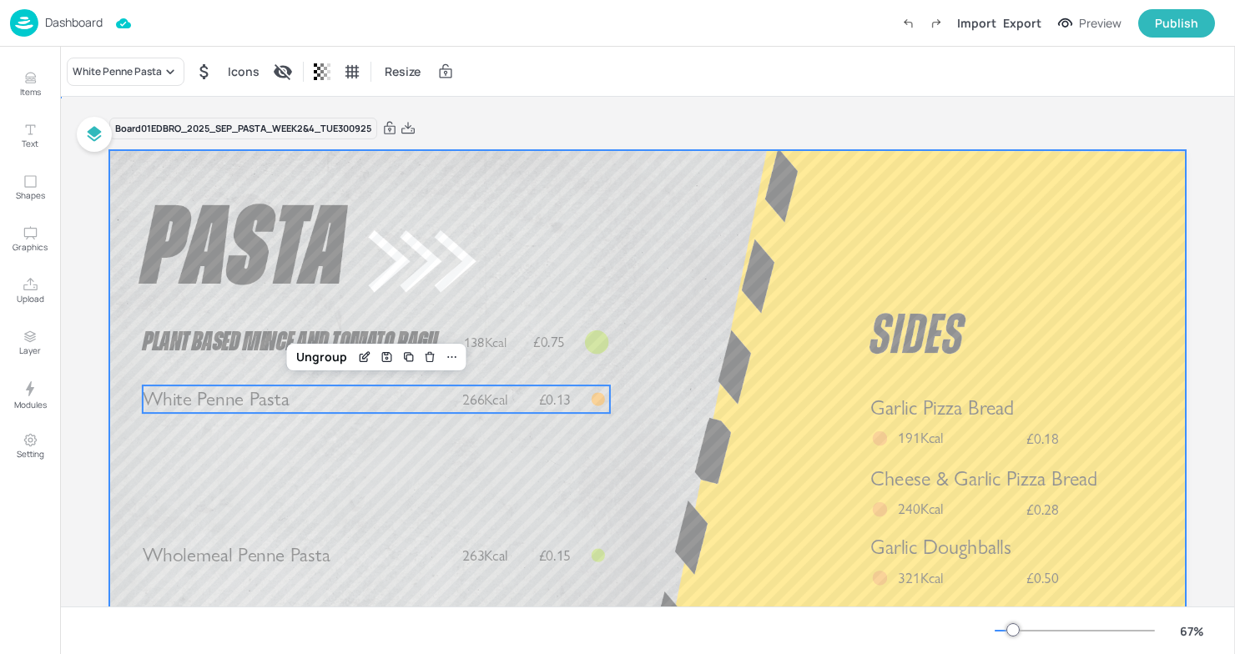
click at [296, 570] on div at bounding box center [647, 453] width 1076 height 606
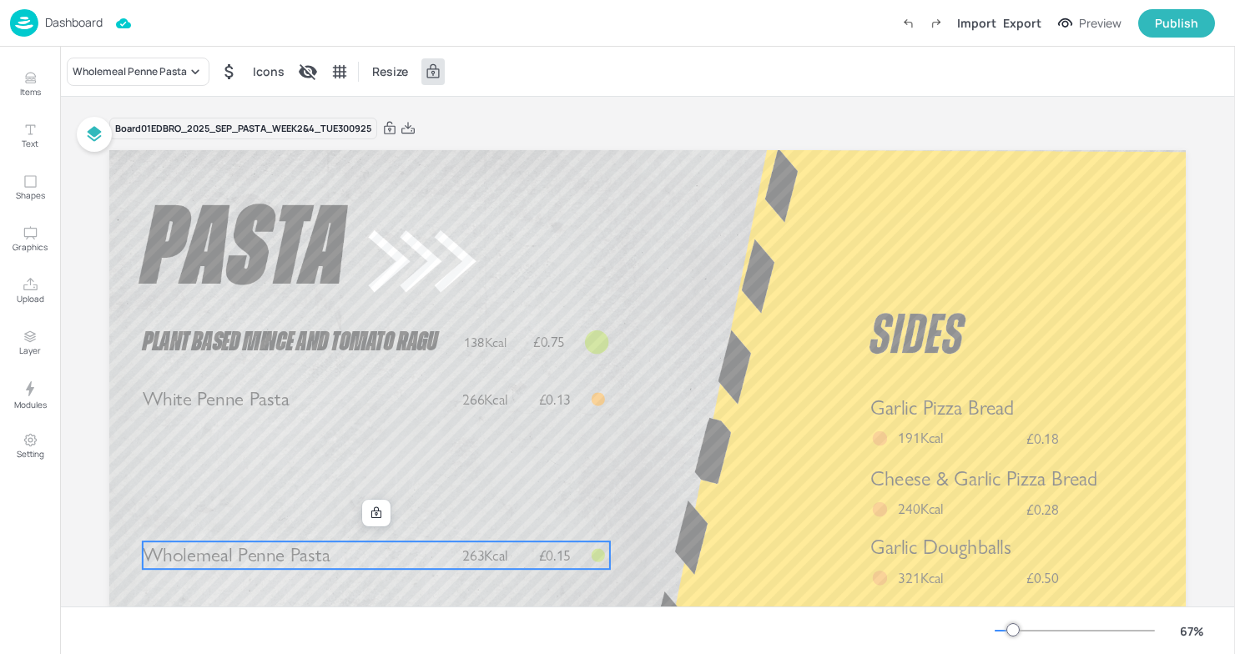
click at [296, 561] on span "Wholemeal Penne Pasta" at bounding box center [237, 554] width 188 height 23
click at [373, 516] on icon at bounding box center [376, 512] width 13 height 13
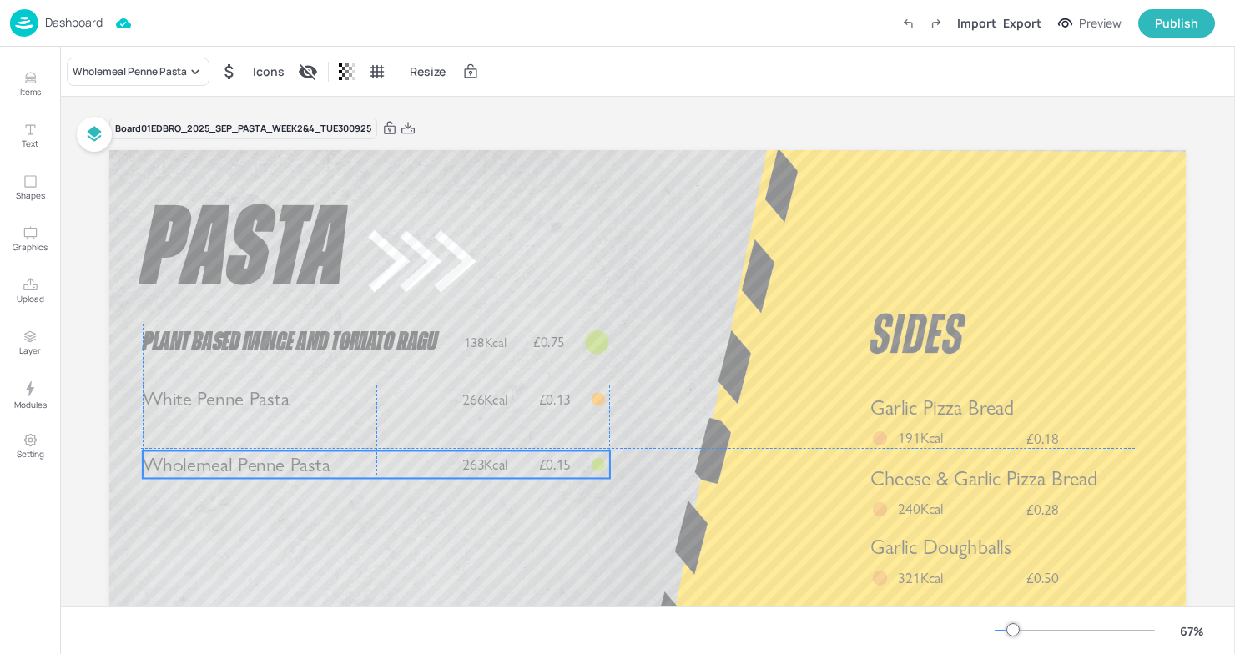
drag, startPoint x: 339, startPoint y: 550, endPoint x: 337, endPoint y: 456, distance: 93.5
click at [337, 456] on p "Wholemeal Penne Pasta" at bounding box center [291, 464] width 296 height 28
click at [1024, 27] on div "Export" at bounding box center [1022, 23] width 38 height 18
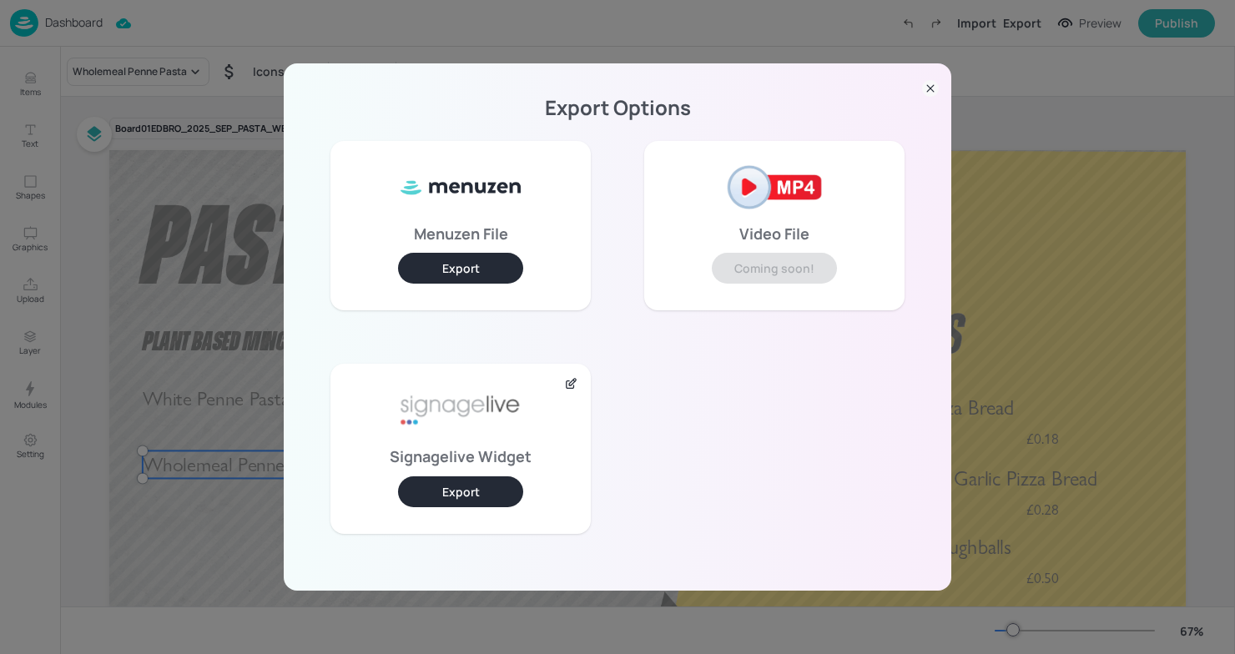
click at [476, 503] on button "Export" at bounding box center [460, 491] width 125 height 31
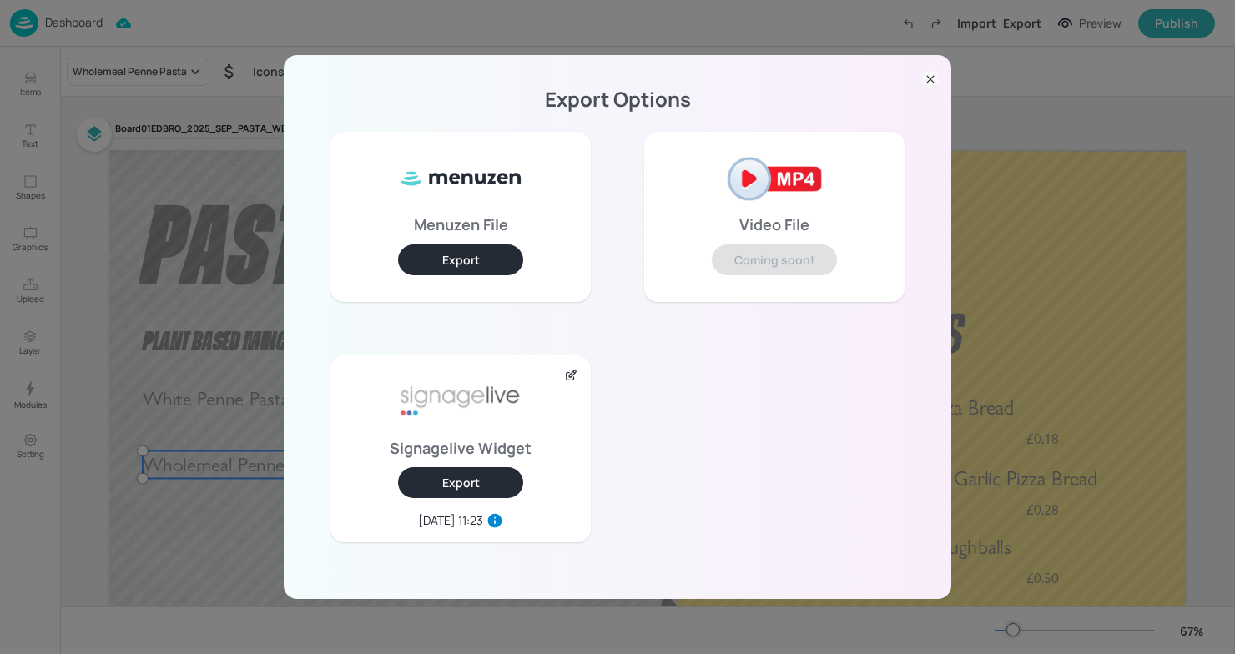
click at [937, 78] on icon at bounding box center [930, 79] width 17 height 17
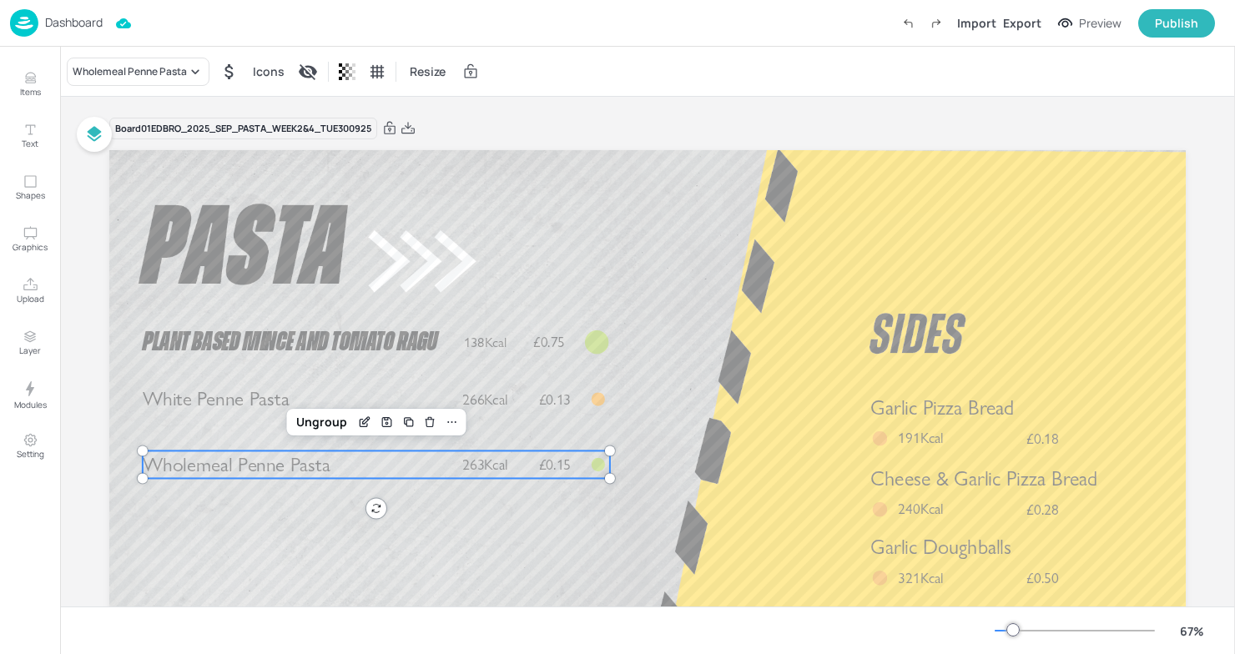
click at [58, 20] on p "Dashboard" at bounding box center [74, 23] width 58 height 12
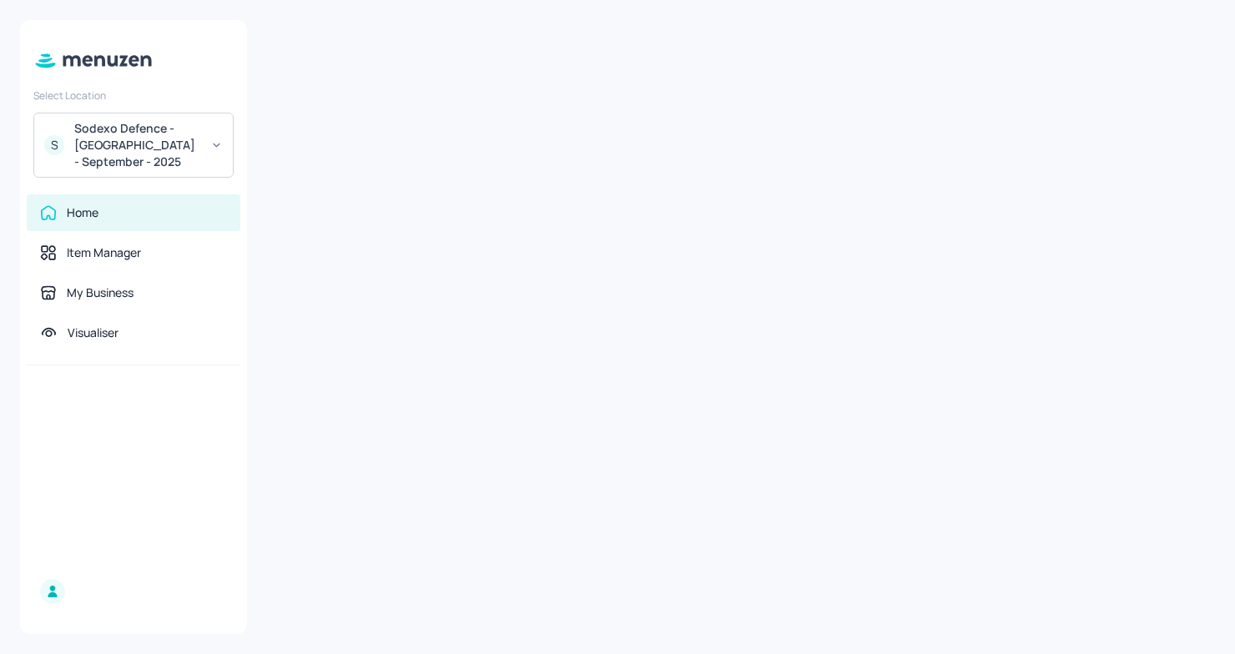
click at [189, 143] on div "Sodexo Defence - Colchester - September - 2025" at bounding box center [137, 145] width 126 height 50
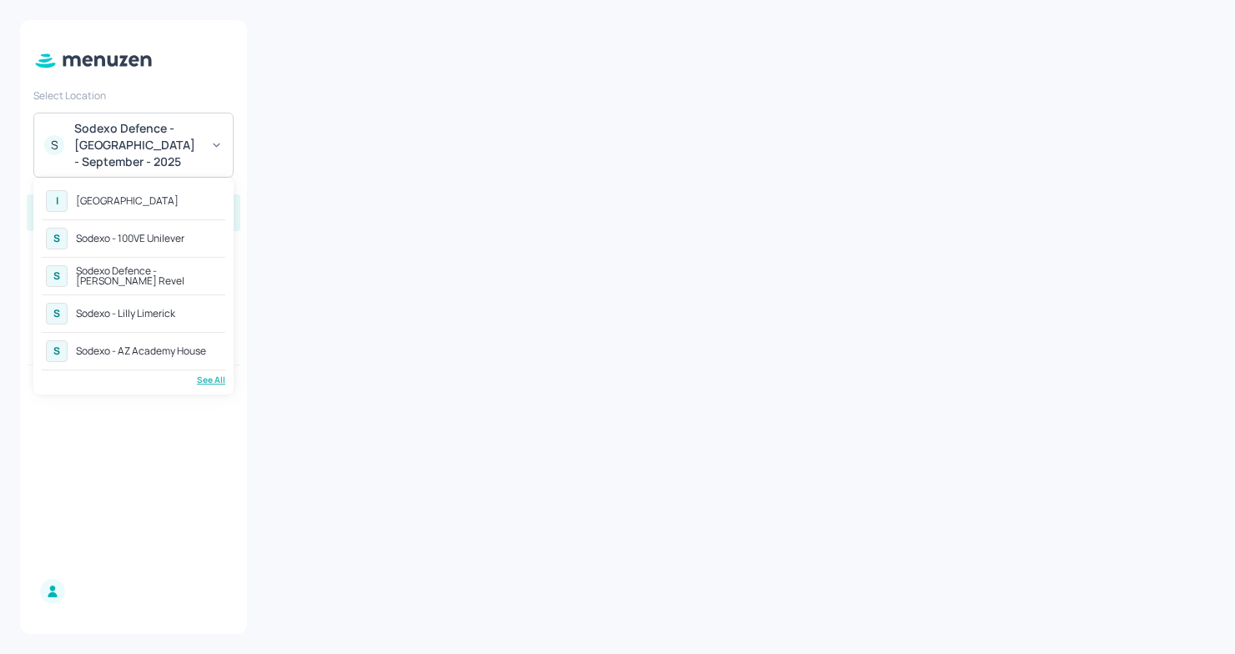
click at [210, 376] on div "See All" at bounding box center [134, 380] width 184 height 13
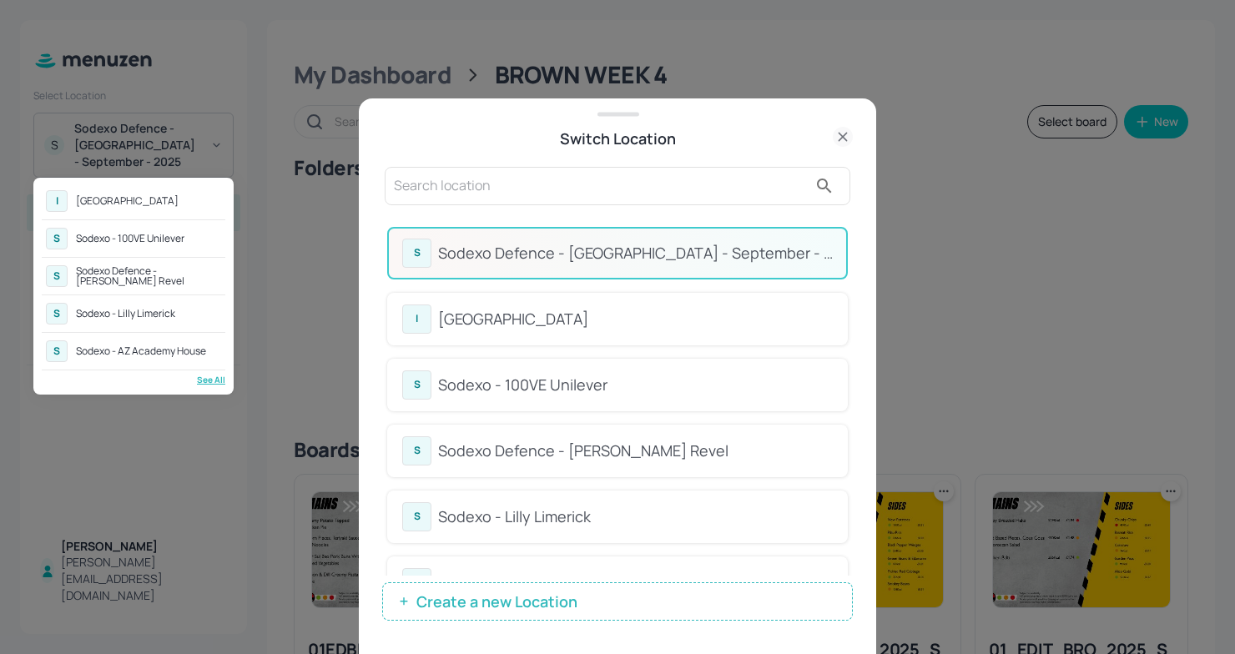
click at [551, 504] on div at bounding box center [617, 327] width 1235 height 654
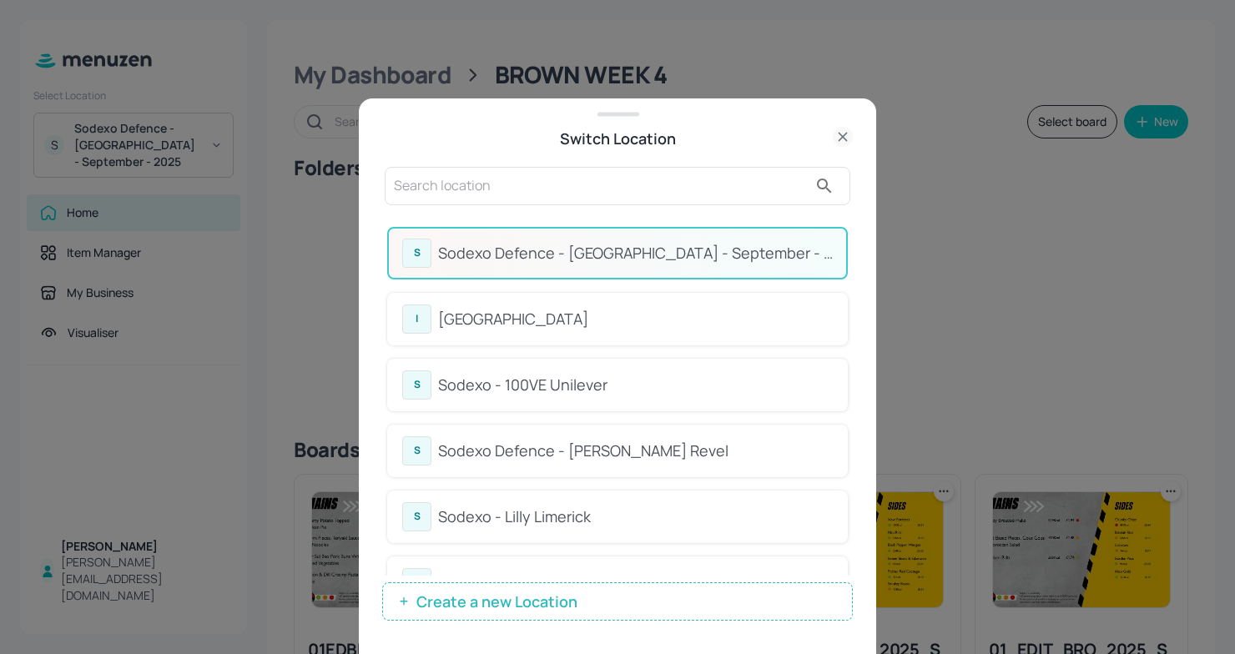
click at [526, 514] on div "Sodexo - Lilly Limerick" at bounding box center [635, 517] width 395 height 23
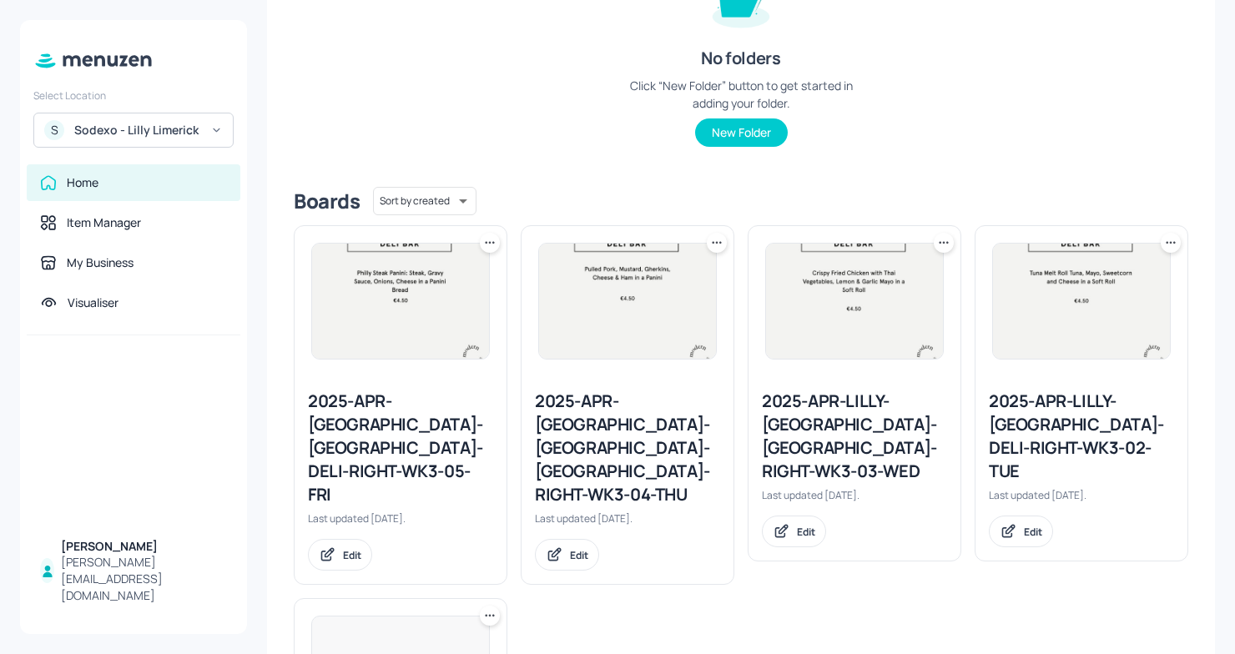
scroll to position [258, 0]
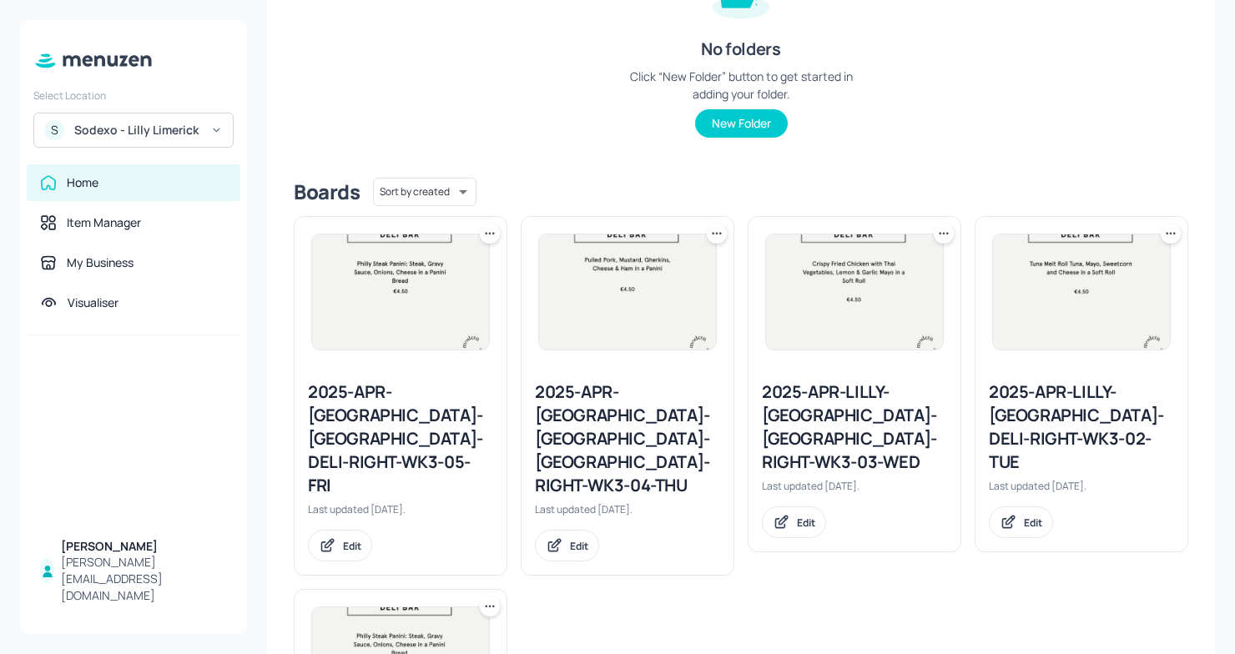
click at [1080, 403] on div "2025-APR-LILLY-LIMERICK-DELI-RIGHT-WK3-02-TUE" at bounding box center [1081, 426] width 185 height 93
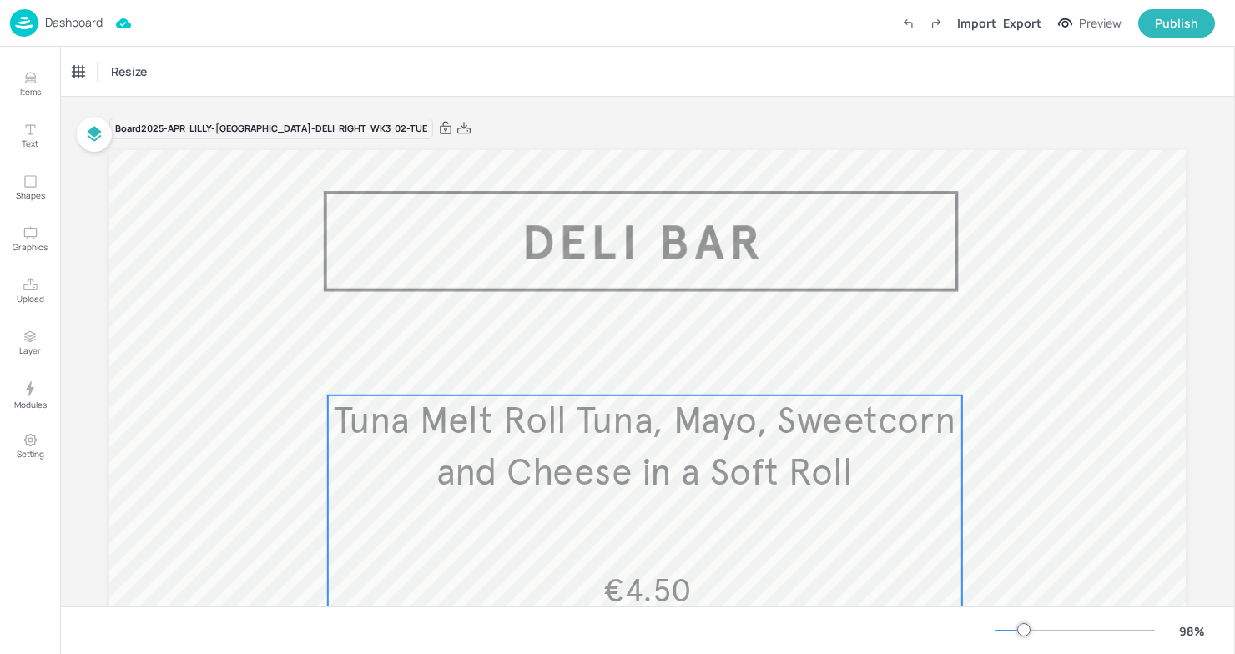
click at [849, 454] on span "Tuna Melt Roll Tuna, Mayo, Sweetcorn and Cheese in a Soft Roll" at bounding box center [645, 447] width 622 height 98
click at [632, 371] on icon "Edit Item" at bounding box center [634, 366] width 14 height 13
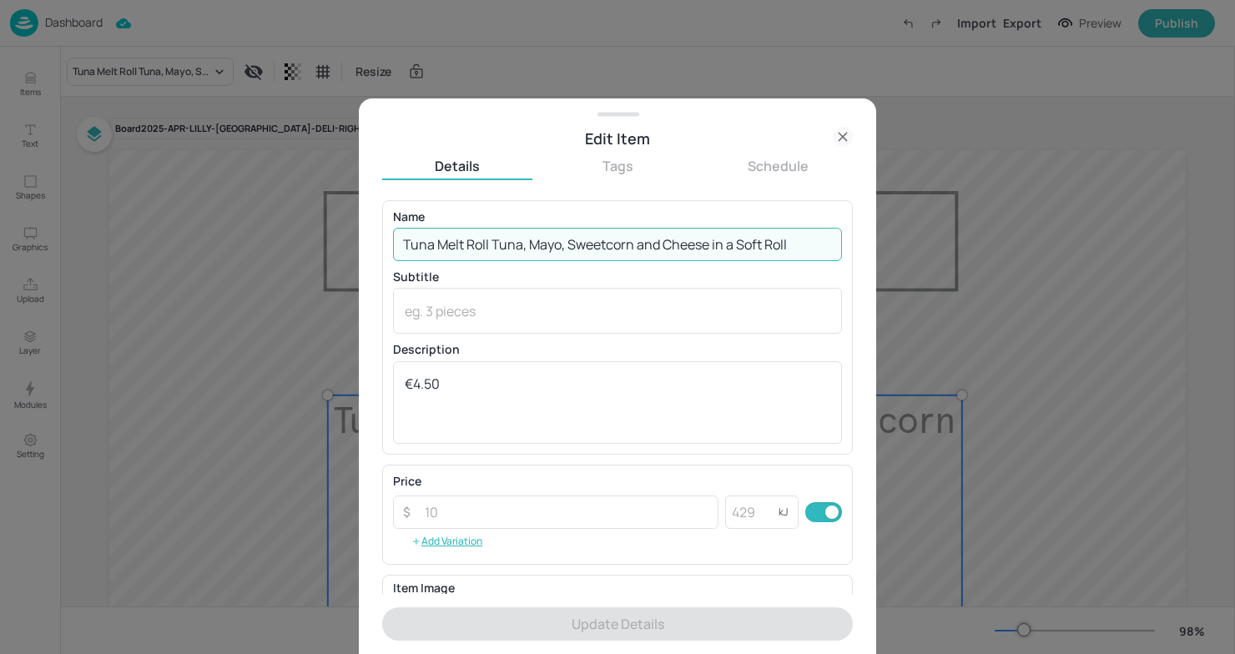
drag, startPoint x: 796, startPoint y: 242, endPoint x: 154, endPoint y: 213, distance: 643.0
click at [154, 213] on div "Edit Item Details Tags Schedule Name Tuna Melt Roll Tuna, Mayo, Sweetcorn and C…" at bounding box center [617, 327] width 1235 height 654
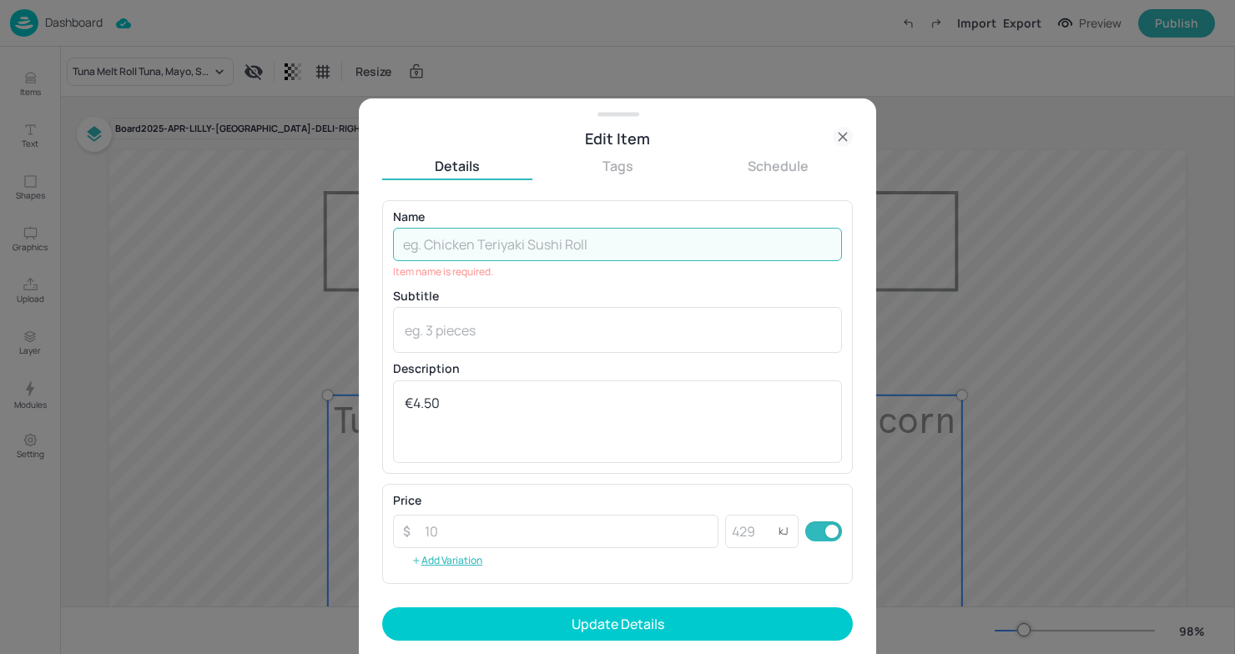
paste input "Turkey Sandwich"
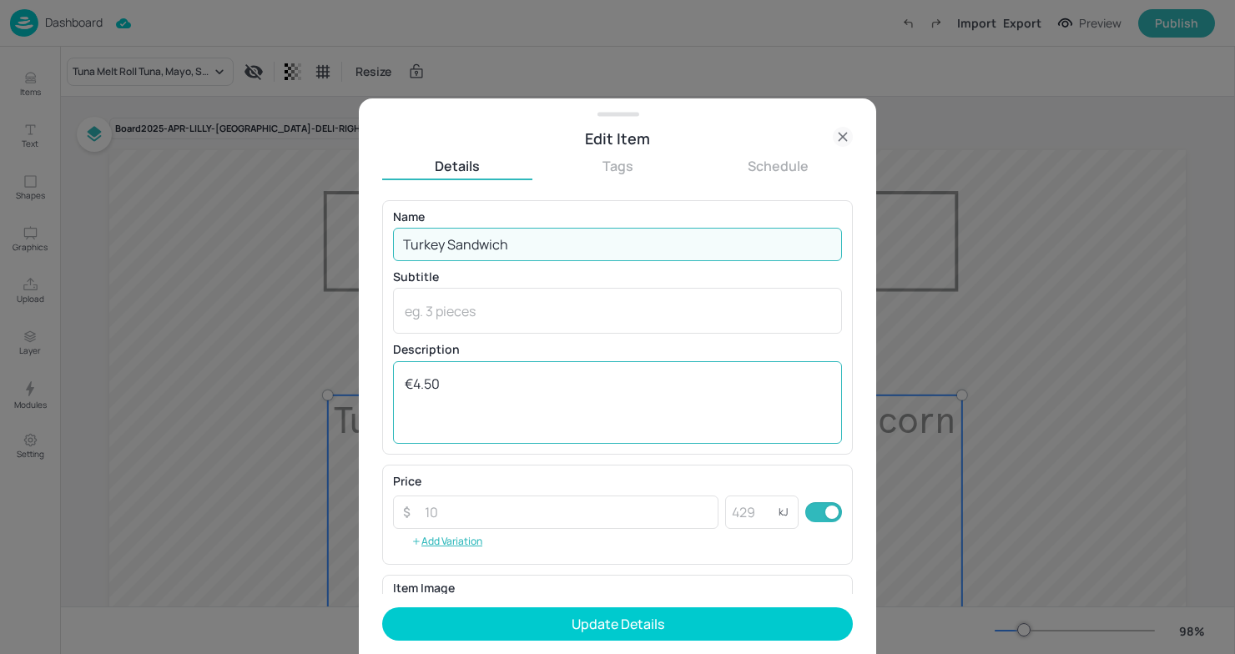
type input "Turkey Sandwich"
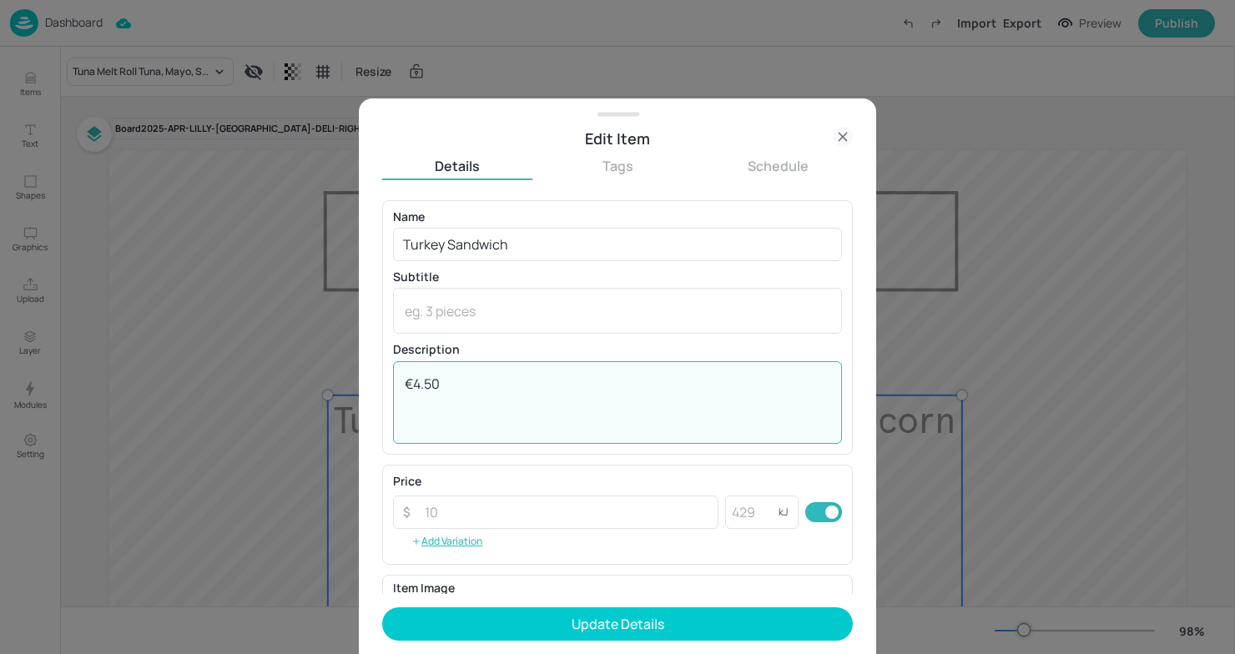
click at [407, 382] on textarea "€4.50" at bounding box center [617, 402] width 425 height 55
paste textarea "Roasted Turkey, Cheddar Cheese, Tomatoes and Mayo in a Soft Roll."
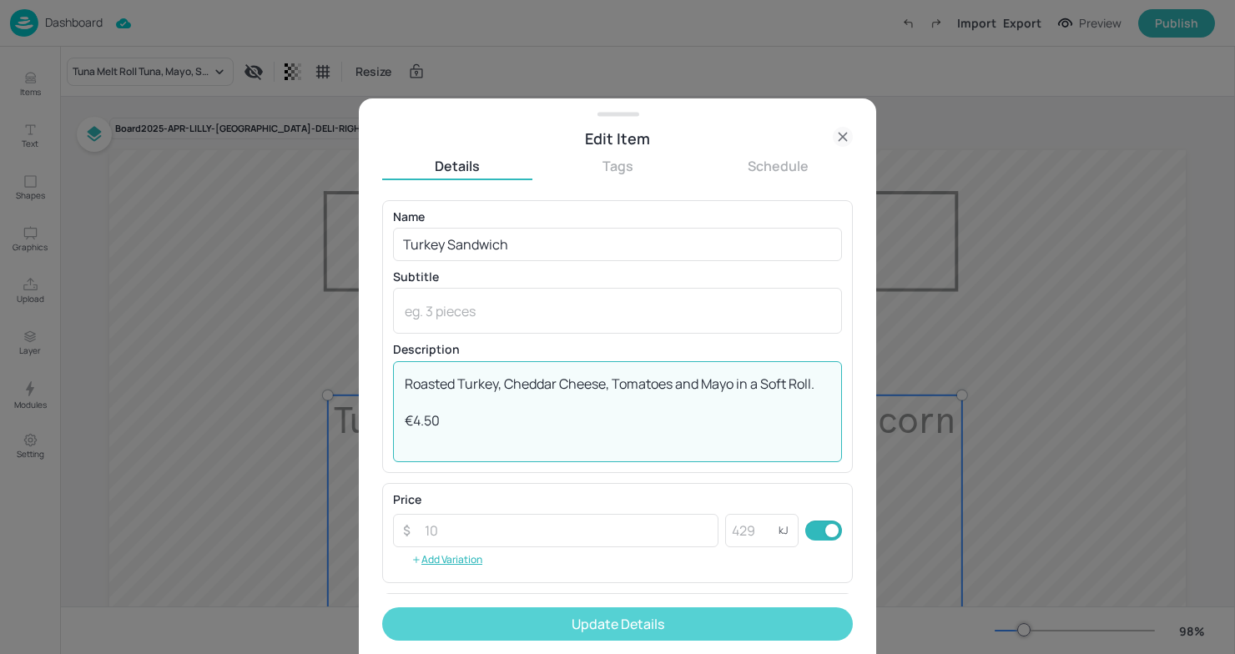
type textarea "Roasted Turkey, Cheddar Cheese, Tomatoes and Mayo in a Soft Roll. €4.50"
click at [616, 619] on button "Update Details" at bounding box center [617, 623] width 471 height 33
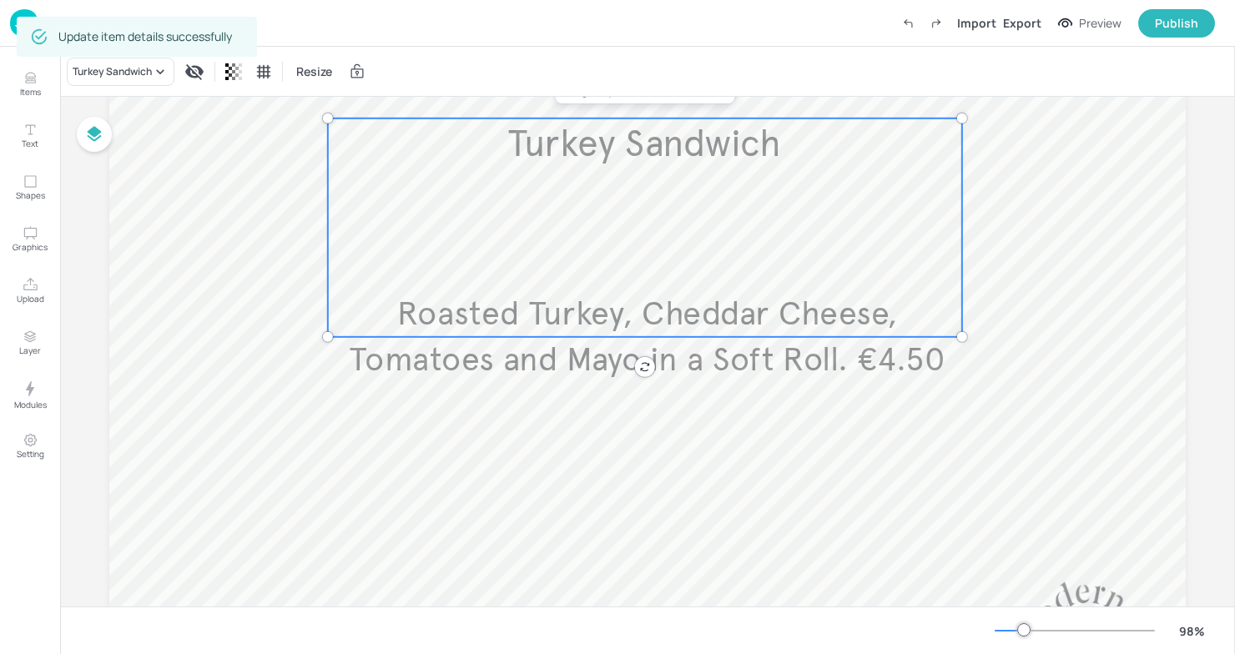
scroll to position [280, 0]
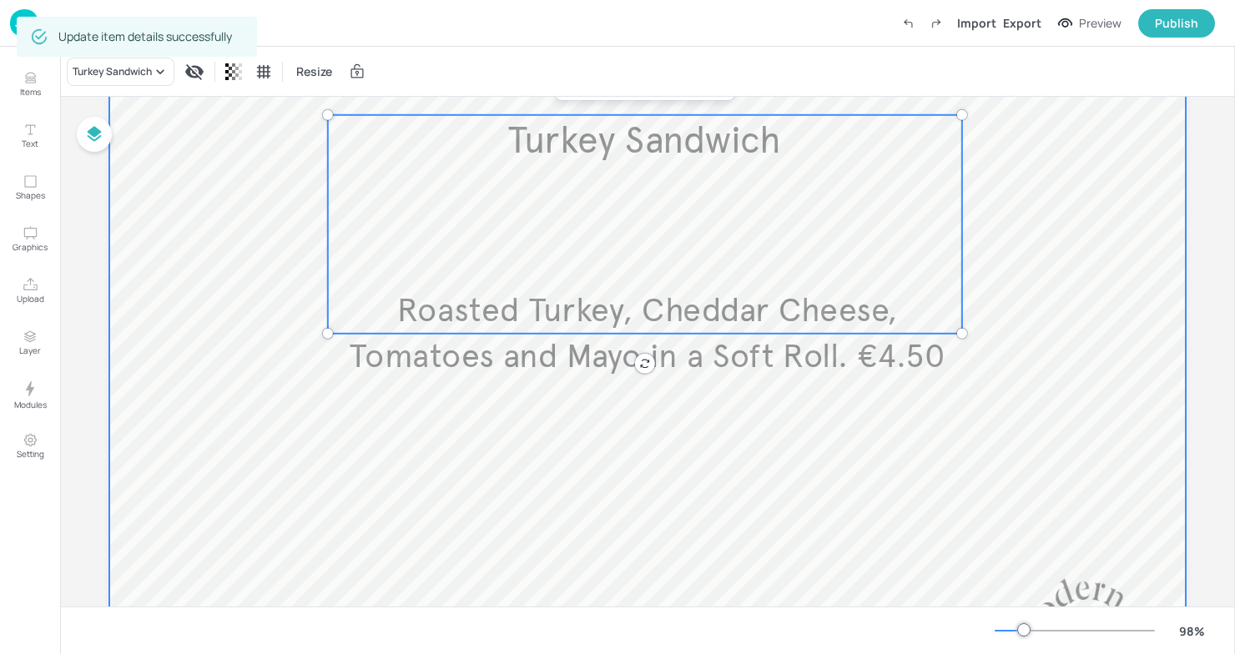
click at [792, 400] on div at bounding box center [647, 311] width 1076 height 883
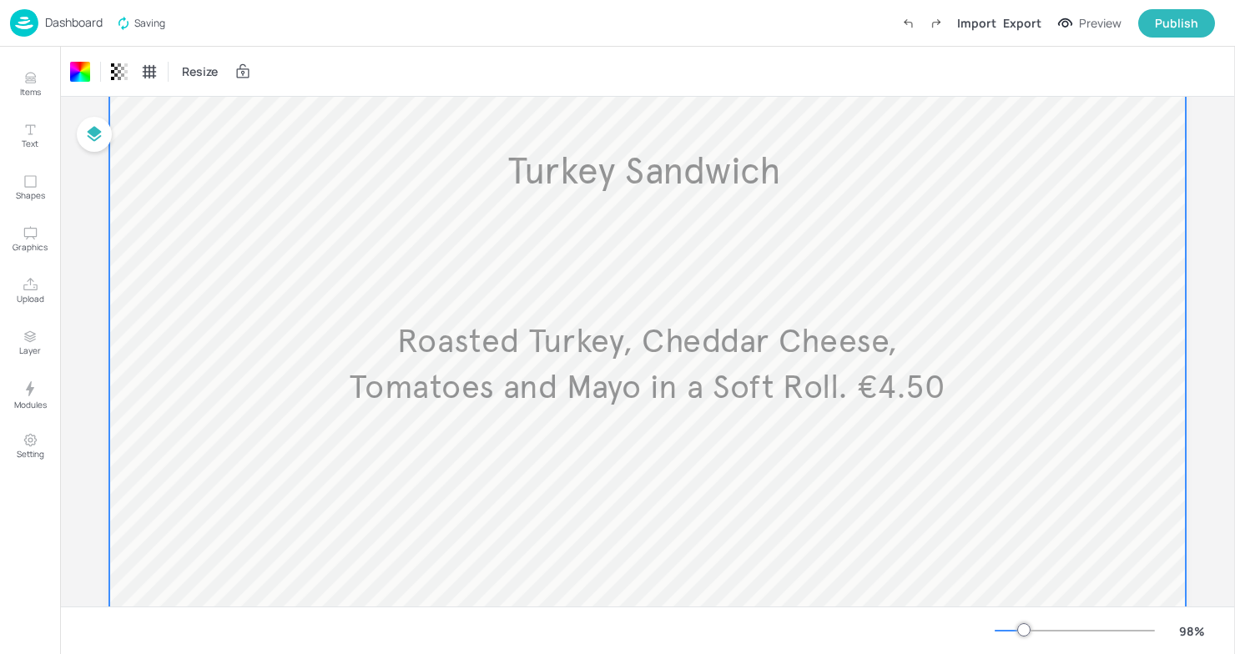
scroll to position [233, 0]
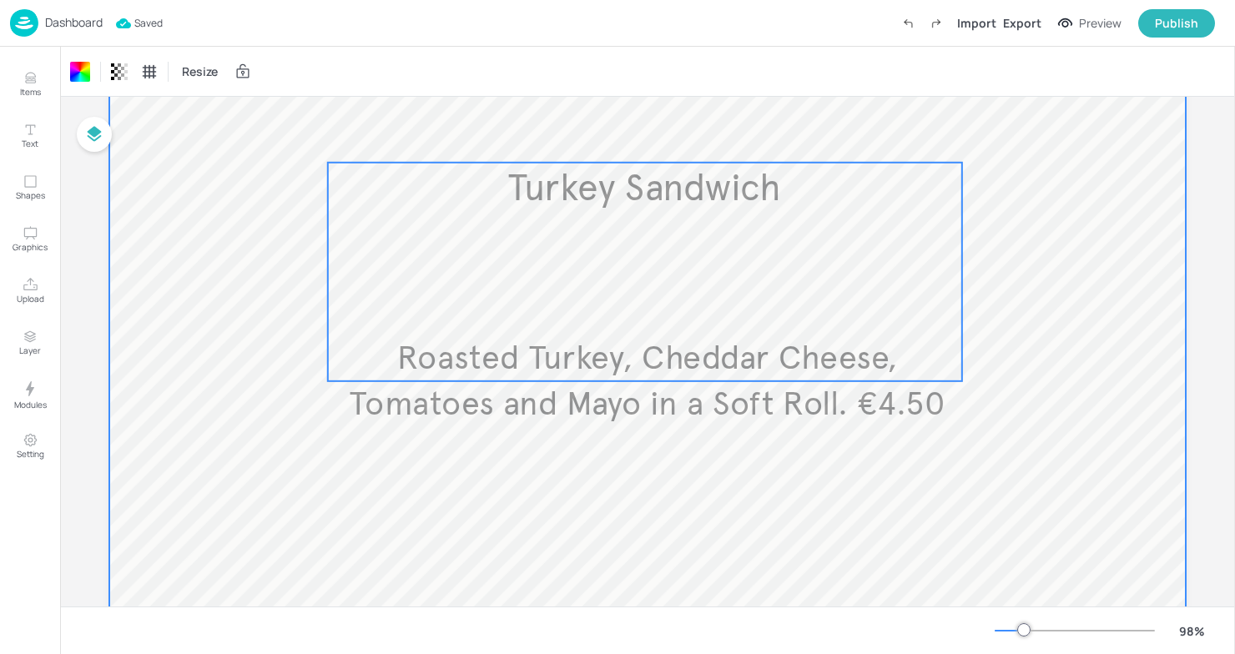
click at [812, 389] on span "Roasted Turkey, Cheddar Cheese, Tomatoes and Mayo in a Soft Roll. €4.50" at bounding box center [647, 380] width 595 height 86
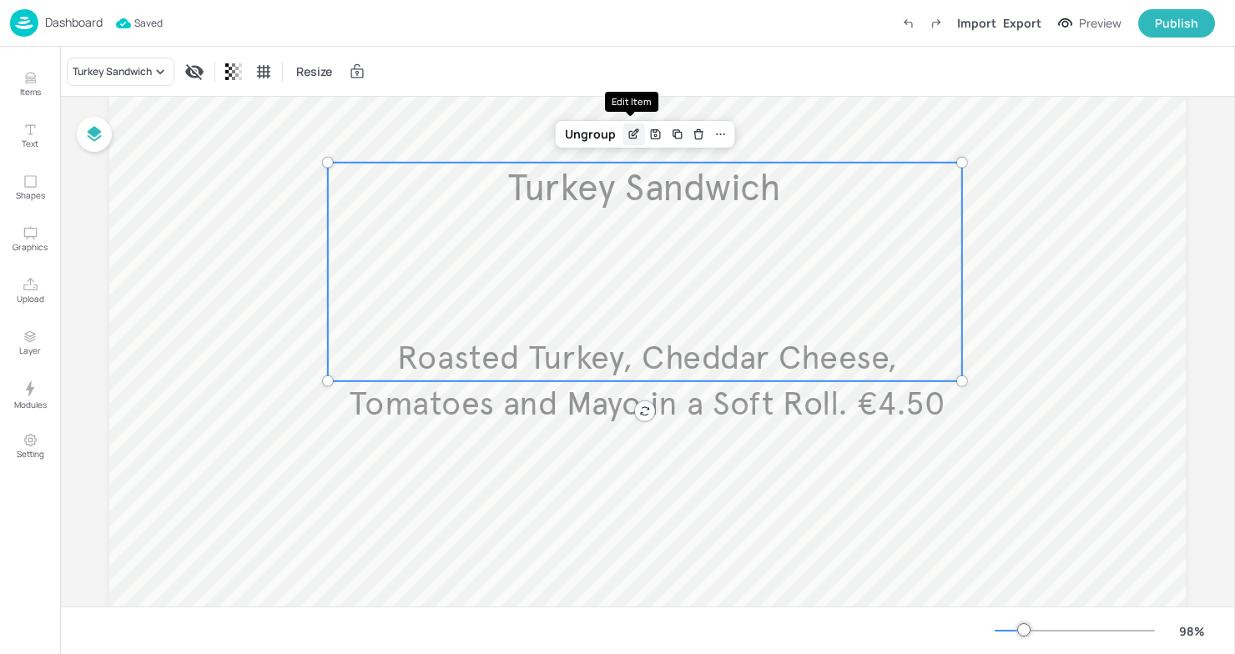
click at [627, 135] on icon "Edit Item" at bounding box center [634, 134] width 14 height 13
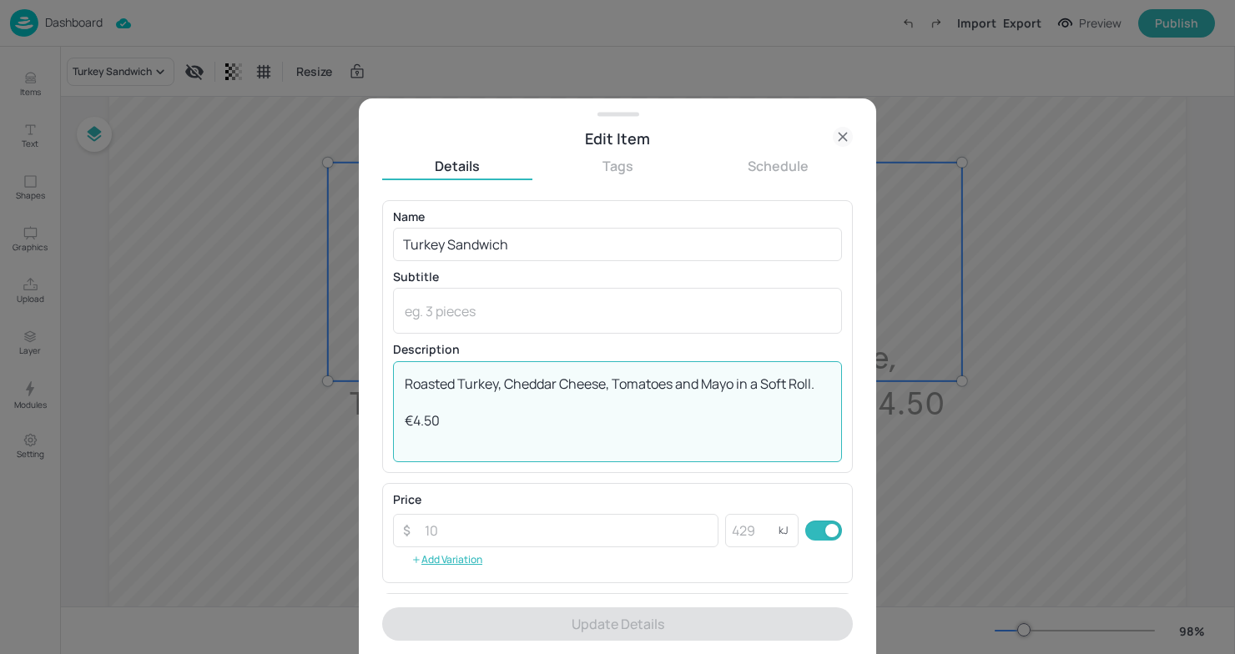
drag, startPoint x: 820, startPoint y: 386, endPoint x: 366, endPoint y: 377, distance: 453.9
click at [366, 377] on div "Edit Item Details Tags Schedule Name Turkey Sandwich ​ Subtitle x ​ Description…" at bounding box center [617, 376] width 517 height 556
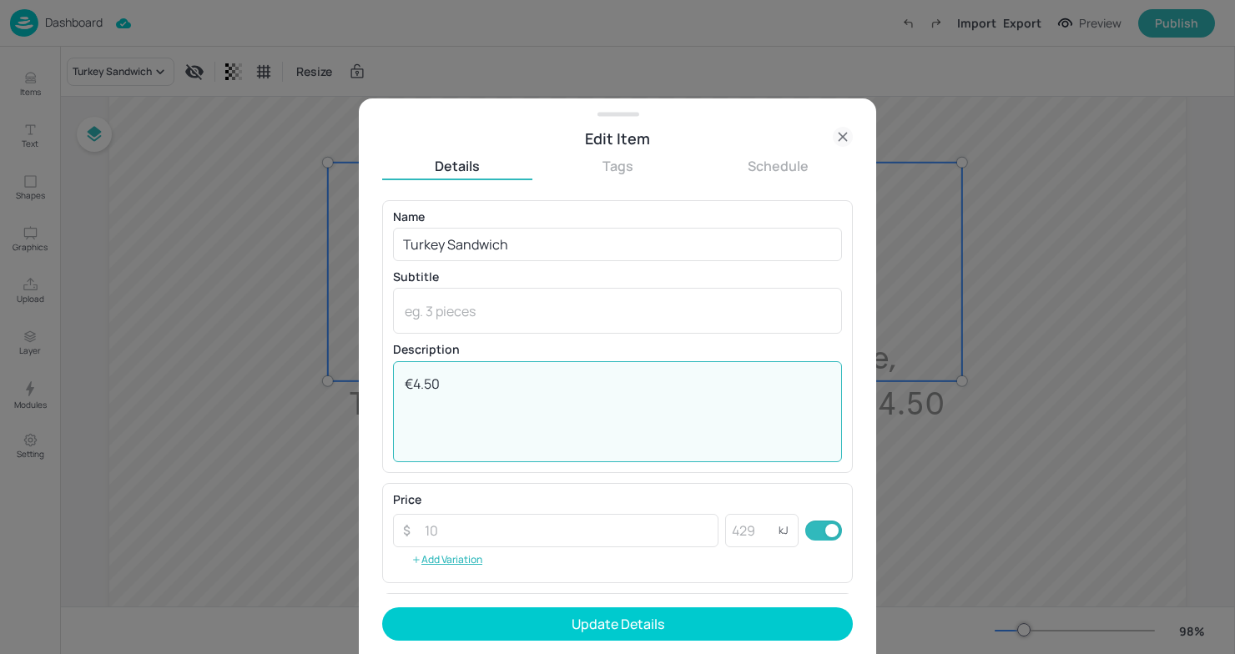
click at [405, 420] on textarea "€4.50" at bounding box center [617, 411] width 425 height 73
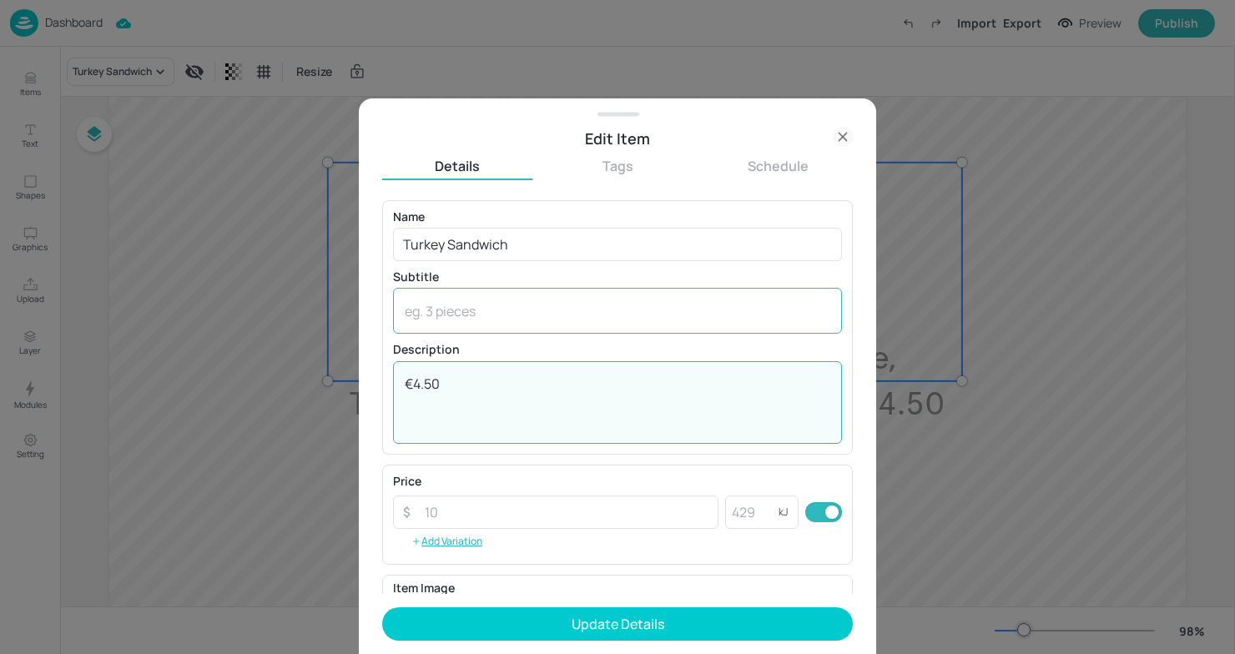
type textarea "€4.50"
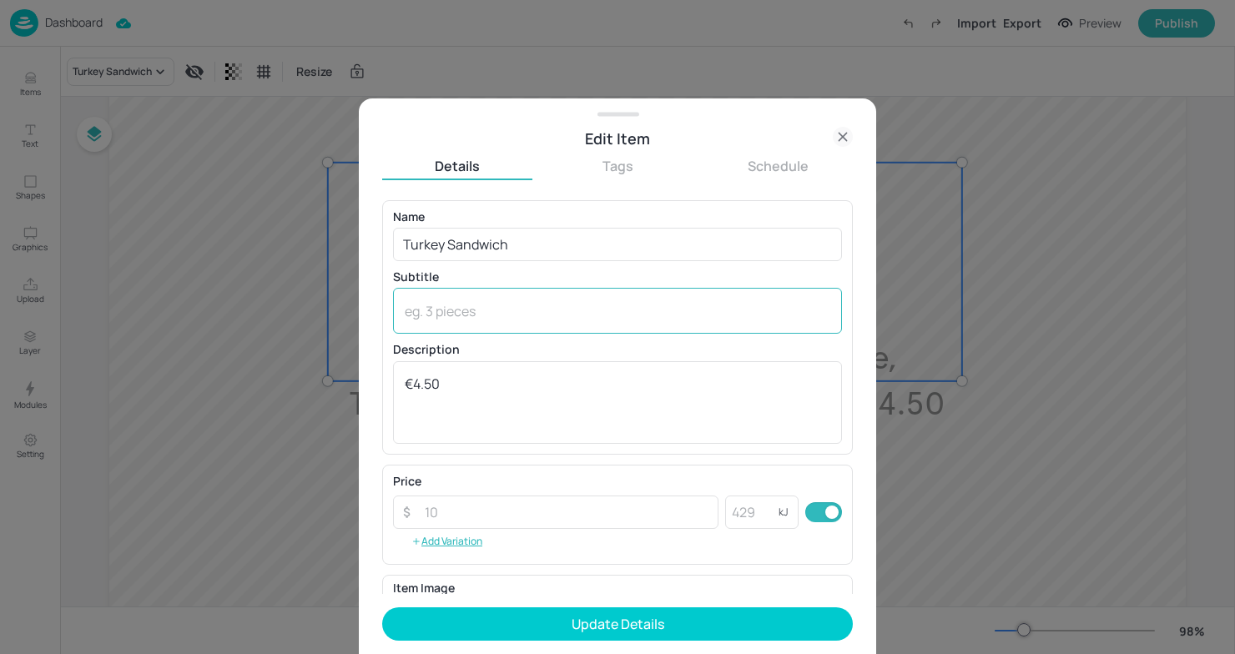
click at [490, 325] on div "x ​" at bounding box center [617, 311] width 449 height 46
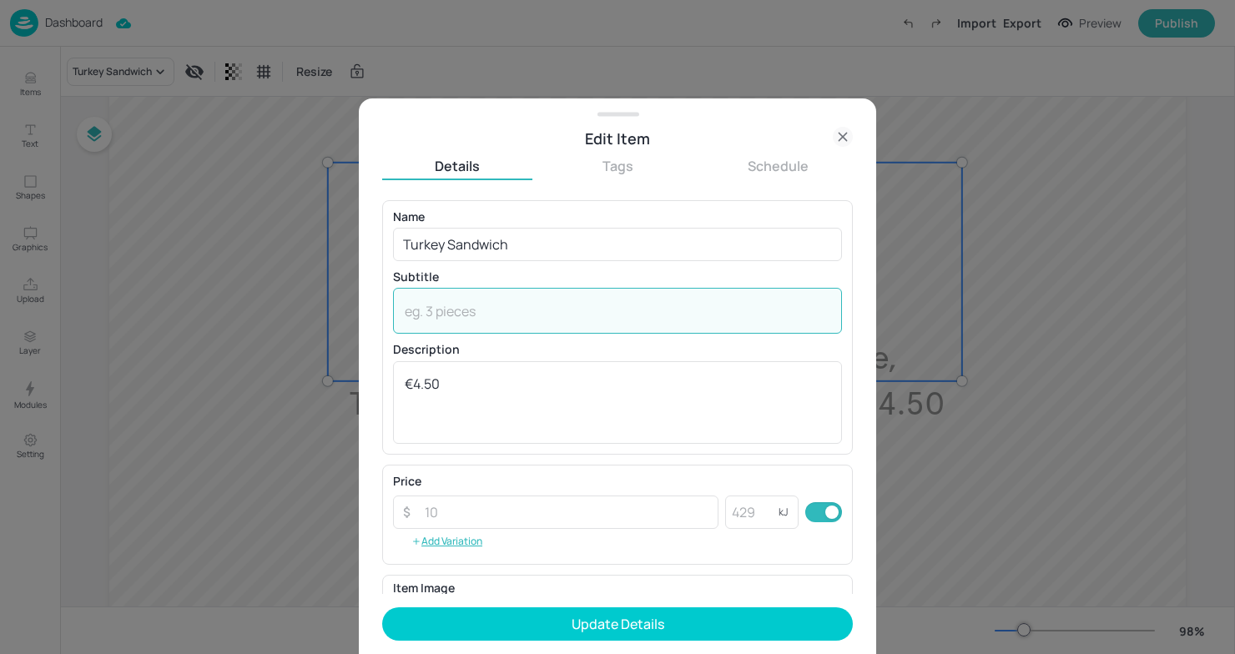
paste textarea "Roasted Turkey, Cheddar Cheese, Tomatoes and Mayo in a Soft Roll."
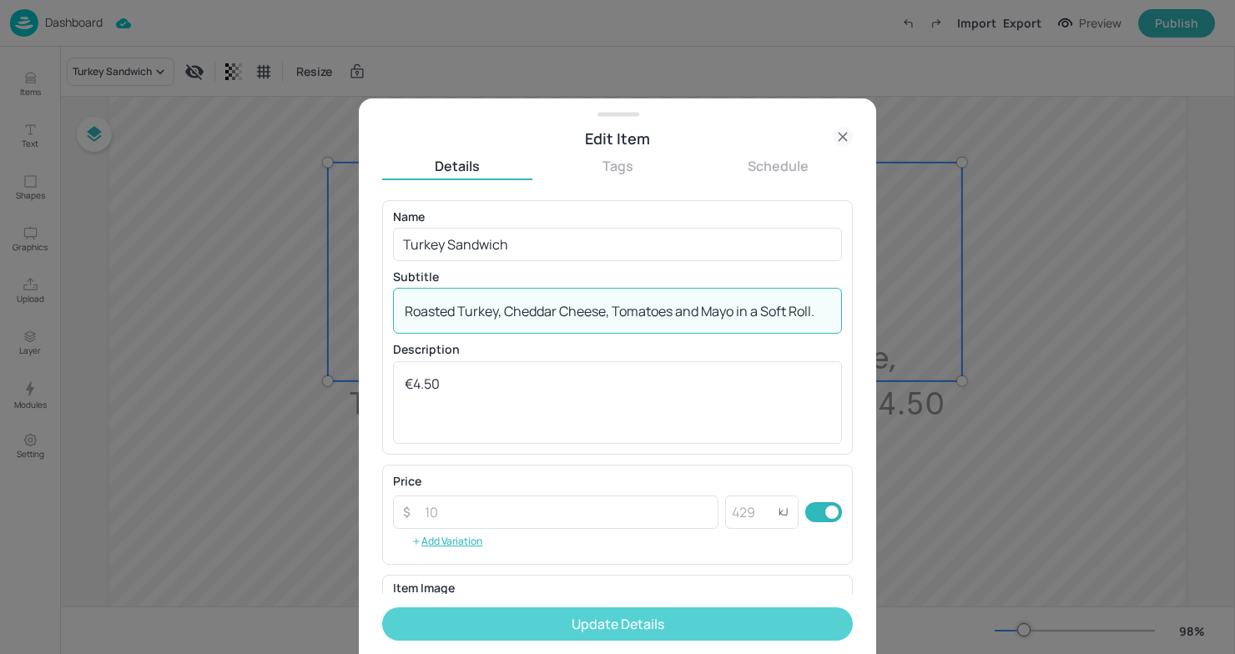
type textarea "Roasted Turkey, Cheddar Cheese, Tomatoes and Mayo in a Soft Roll."
click at [684, 622] on button "Update Details" at bounding box center [617, 623] width 471 height 33
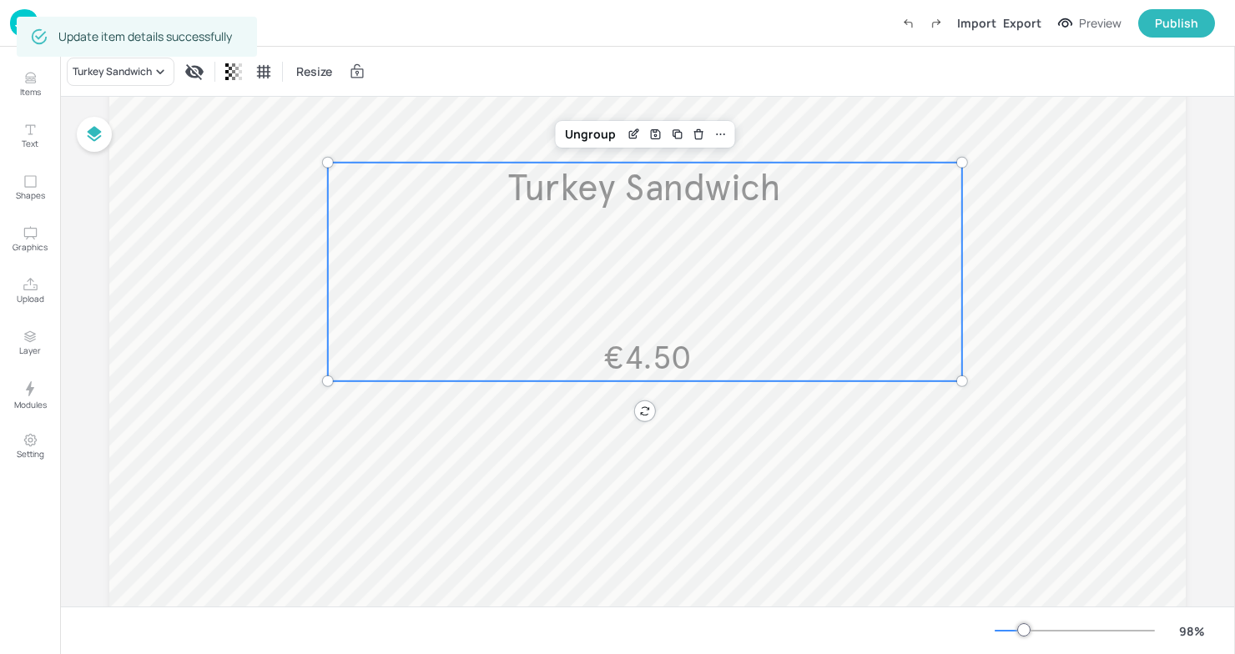
click at [921, 436] on div at bounding box center [647, 358] width 1076 height 883
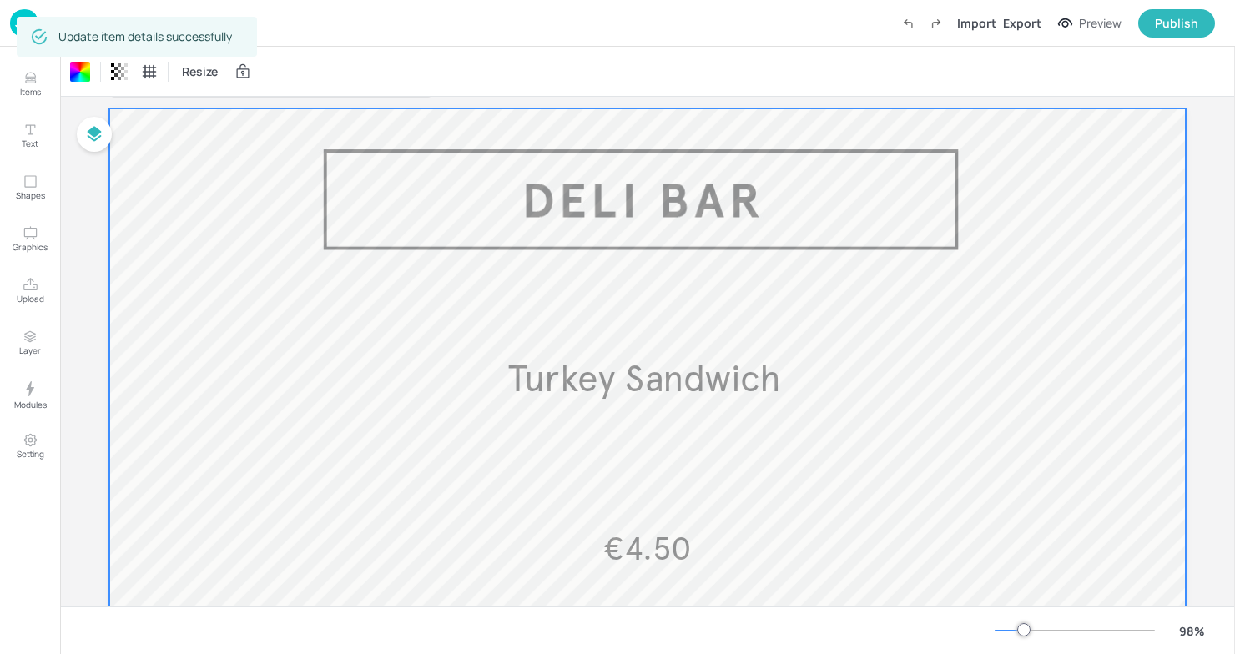
scroll to position [52, 0]
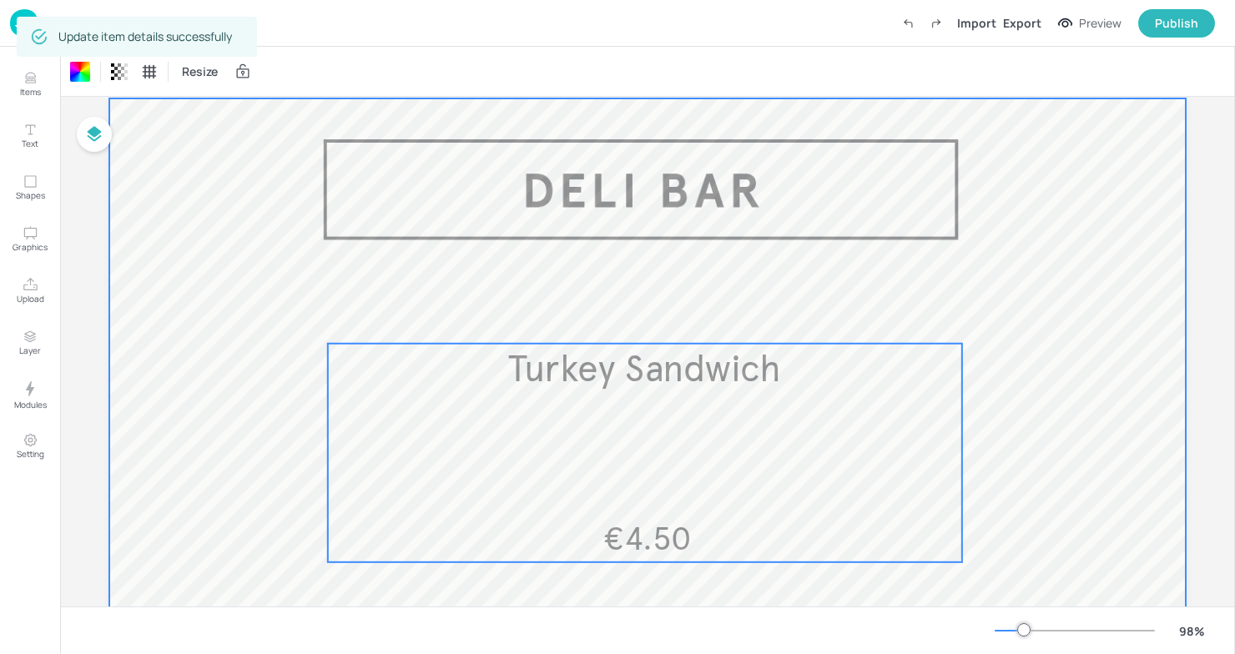
click at [707, 395] on div "Turkey Sandwich €4.50" at bounding box center [645, 453] width 634 height 219
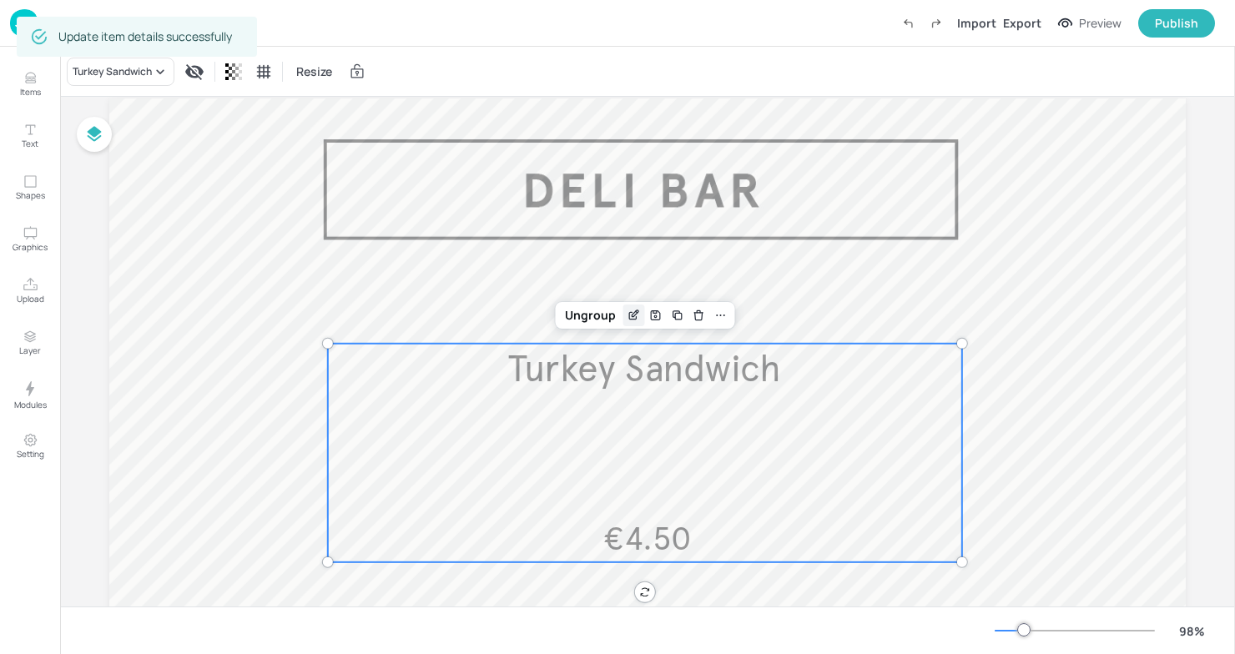
click at [631, 317] on icon "Edit Item" at bounding box center [634, 315] width 14 height 13
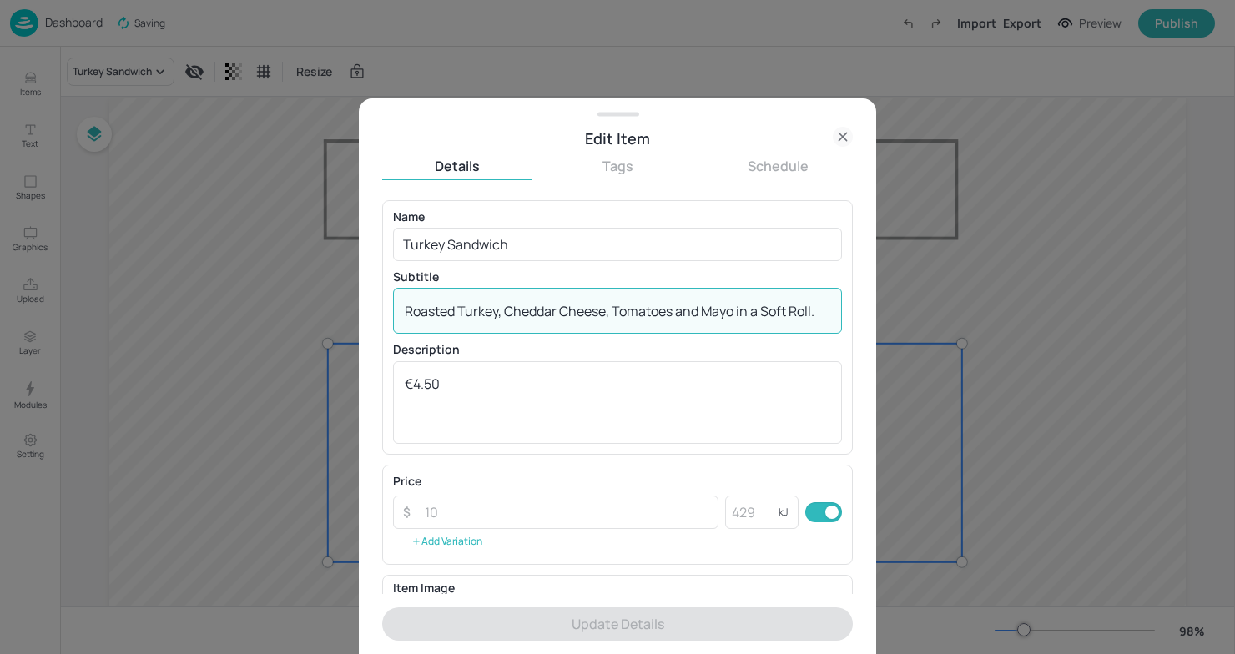
drag, startPoint x: 819, startPoint y: 312, endPoint x: 307, endPoint y: 305, distance: 512.3
click at [306, 306] on div "Edit Item Details Tags Schedule Name Turkey Sandwich ​ Subtitle Roasted Turkey,…" at bounding box center [617, 327] width 1235 height 654
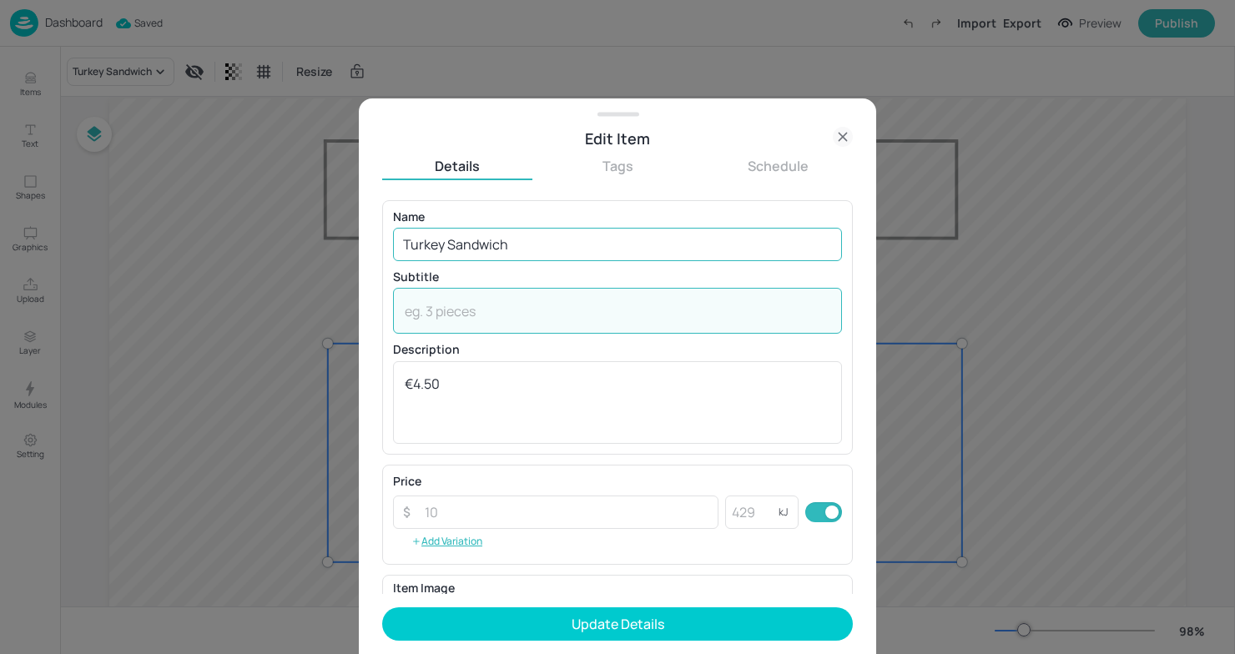
click at [533, 248] on input "Turkey Sandwich" at bounding box center [617, 244] width 449 height 33
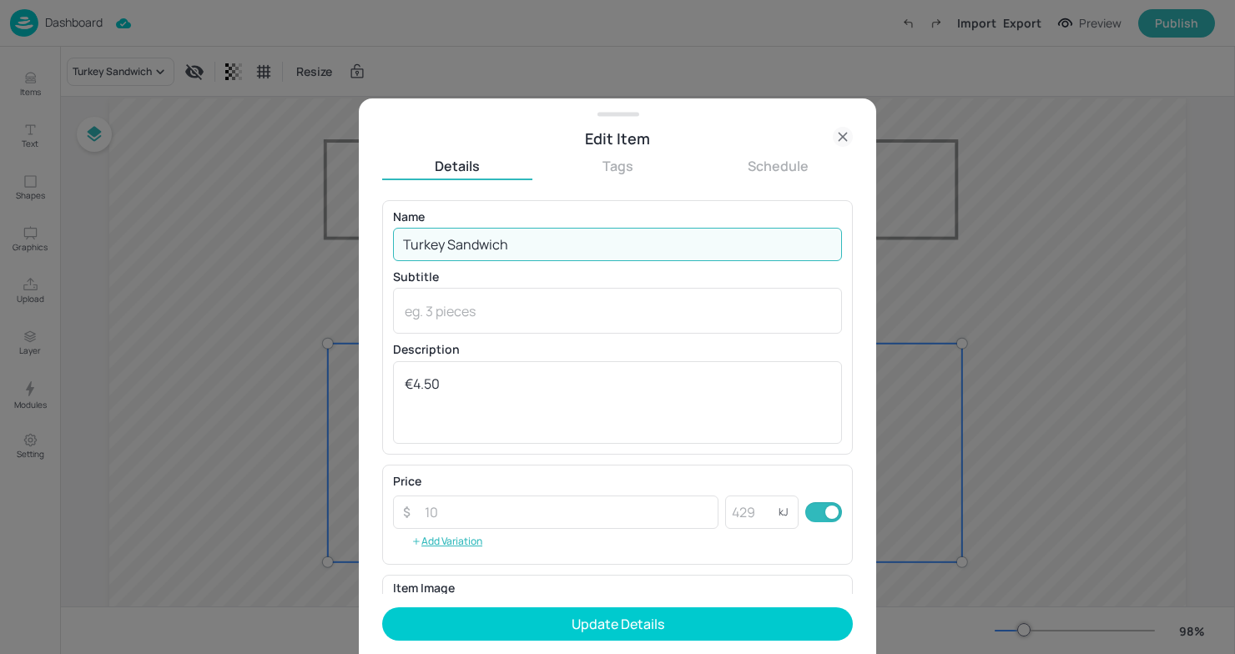
paste input "Roasted Turkey, Cheddar Cheese, Tomatoes and Mayo in a Soft Roll."
type input "Turkey Sandwich Roasted Turkey, Cheddar Cheese, Tomatoes and Mayo in a Soft Rol…"
click at [1041, 364] on div at bounding box center [617, 327] width 1235 height 654
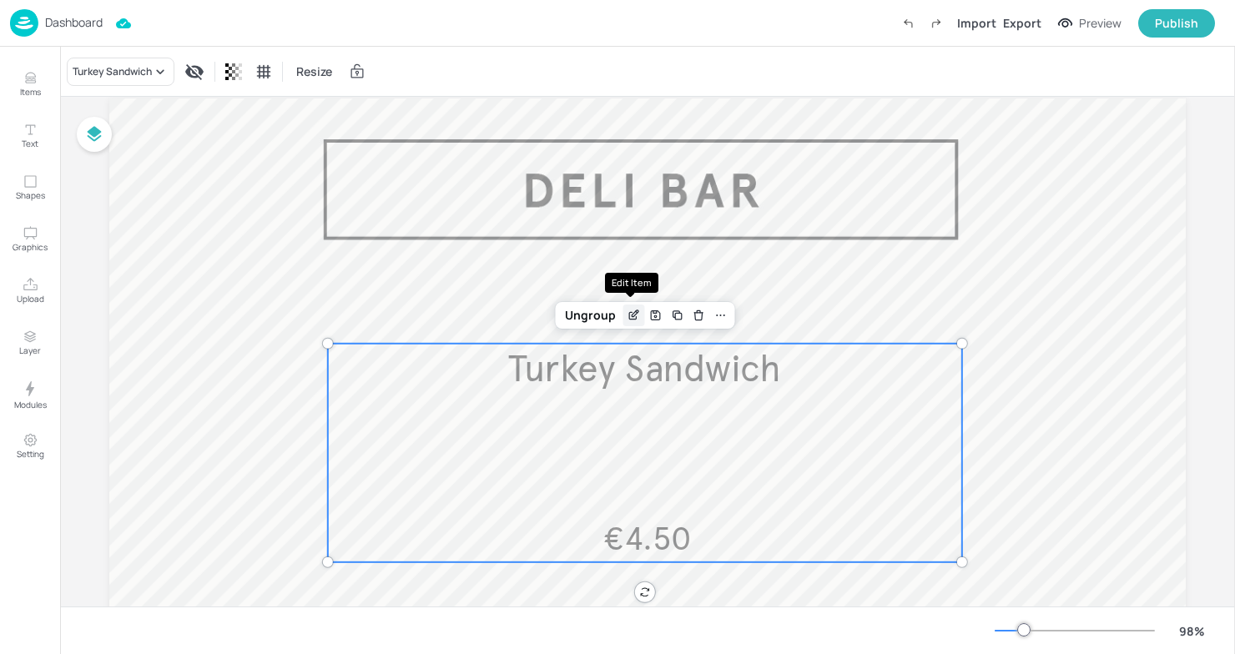
click at [630, 320] on icon "Edit Item" at bounding box center [633, 316] width 8 height 8
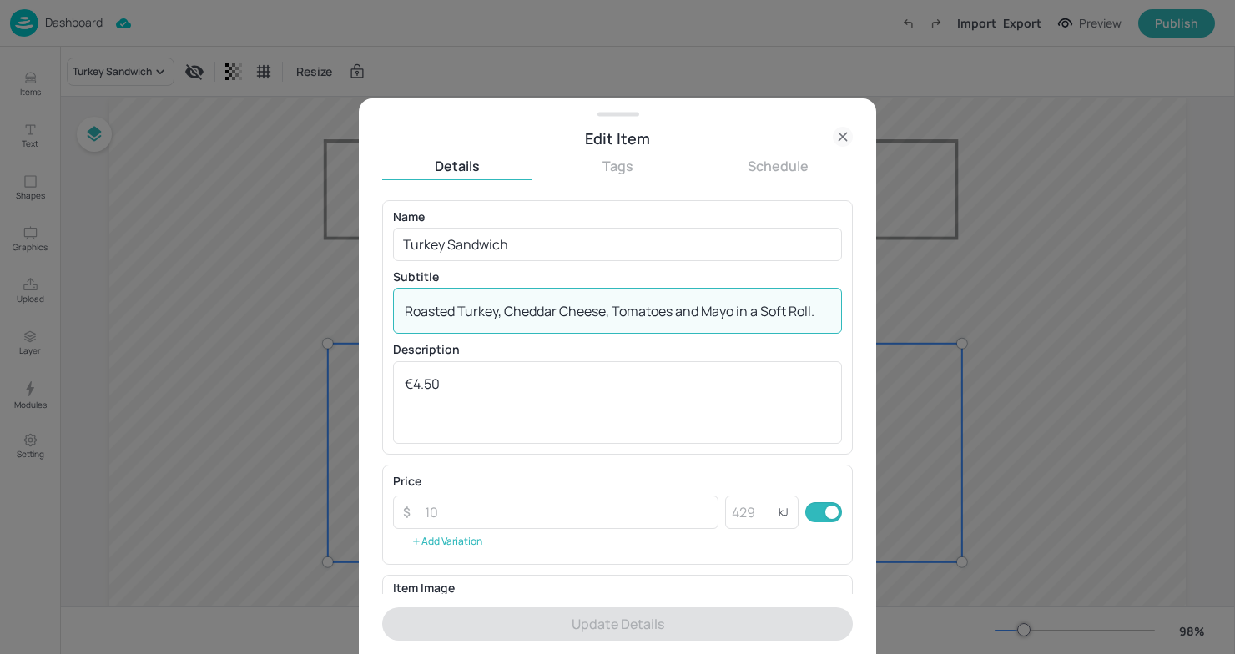
drag, startPoint x: 819, startPoint y: 312, endPoint x: 217, endPoint y: 284, distance: 603.0
click at [217, 284] on div "Edit Item Details Tags Schedule Name Turkey Sandwich ​ Subtitle Roasted Turkey,…" at bounding box center [617, 327] width 1235 height 654
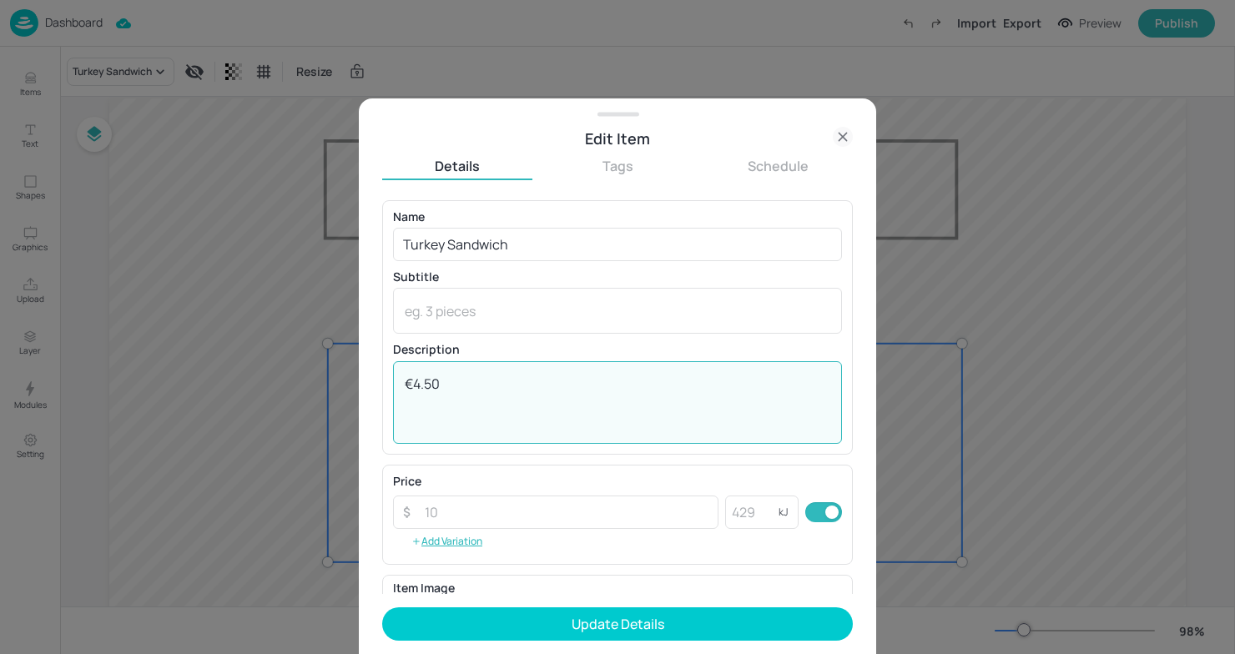
click at [412, 384] on textarea "€4.50" at bounding box center [617, 402] width 425 height 55
click at [406, 384] on textarea "€4.50" at bounding box center [617, 402] width 425 height 55
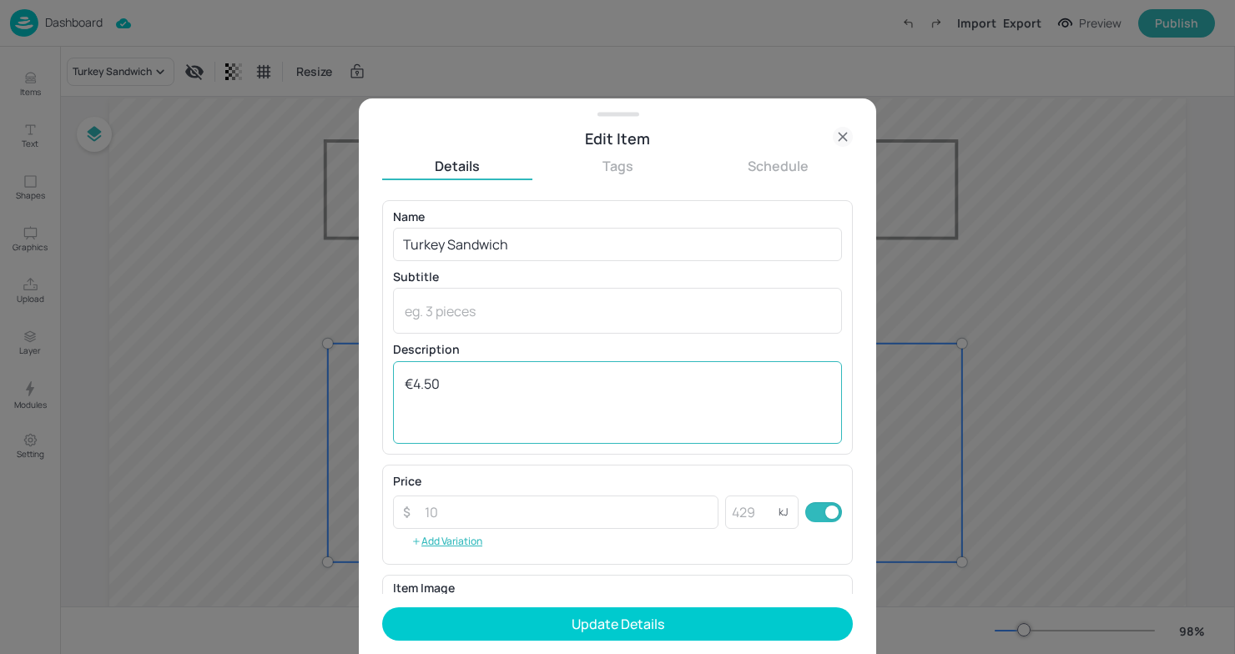
click at [420, 361] on div "€4.50 x ​" at bounding box center [617, 402] width 449 height 83
click at [420, 371] on div "€4.50 x ​" at bounding box center [617, 402] width 449 height 83
click at [405, 373] on div "€4.50 x ​" at bounding box center [617, 402] width 449 height 83
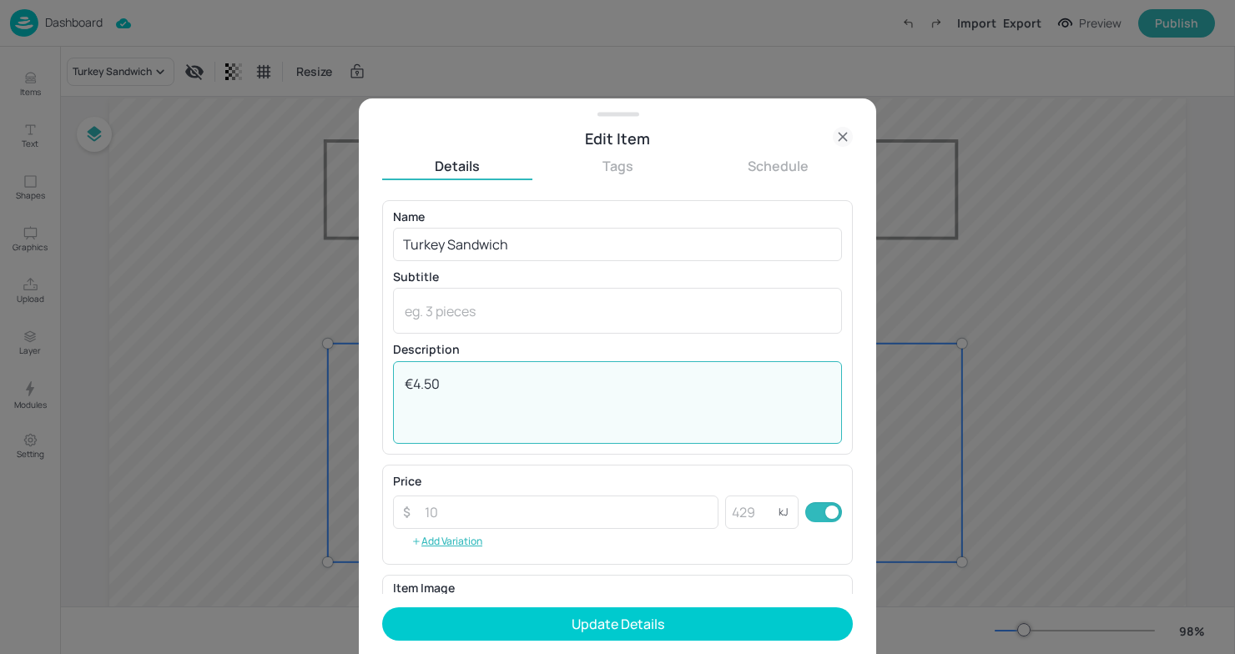
click at [405, 414] on textarea "€4.50" at bounding box center [617, 402] width 425 height 55
click at [424, 396] on textarea "€4.50" at bounding box center [617, 402] width 425 height 55
click at [437, 390] on textarea "€4.50" at bounding box center [617, 402] width 425 height 55
paste textarea "Roasted Turkey, Cheddar Cheese, Tomatoes and Mayo in a Soft Roll."
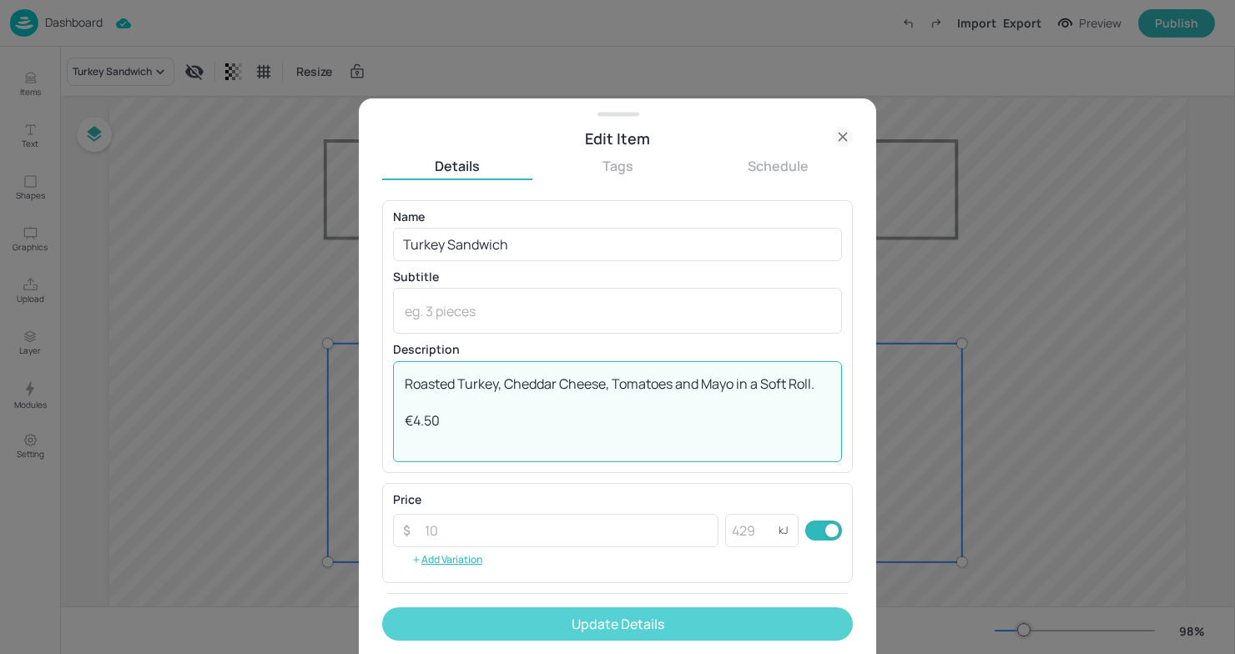
type textarea "Roasted Turkey, Cheddar Cheese, Tomatoes and Mayo in a Soft Roll. €4.50"
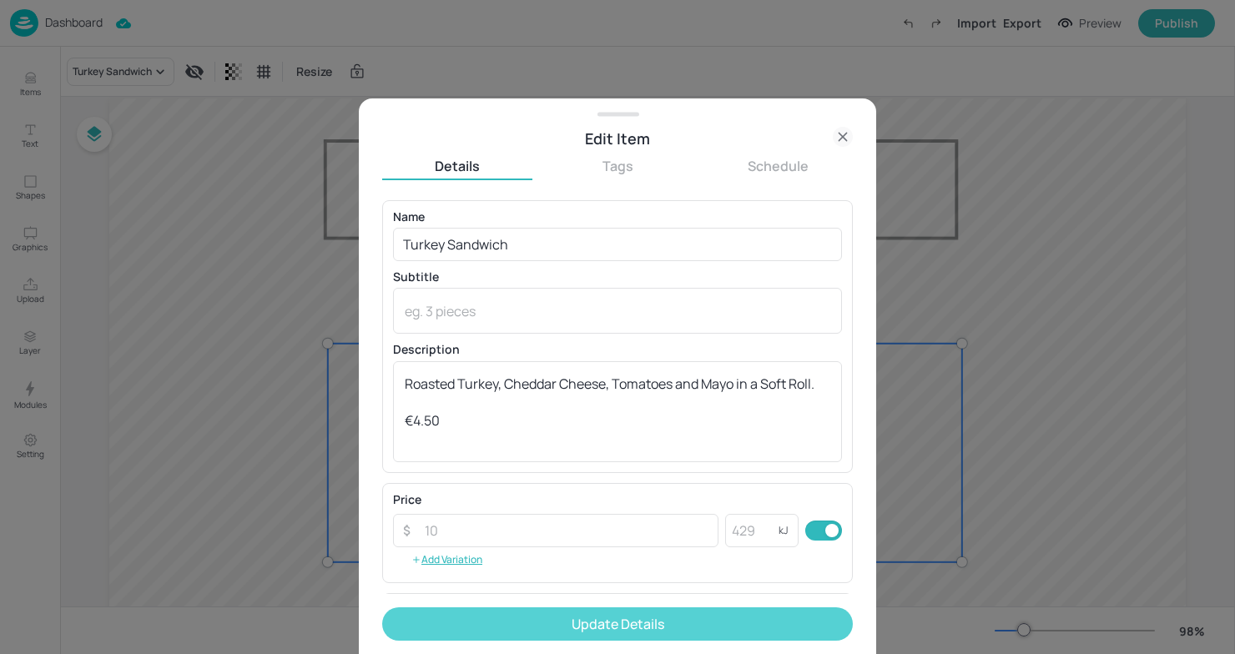
click at [758, 621] on button "Update Details" at bounding box center [617, 623] width 471 height 33
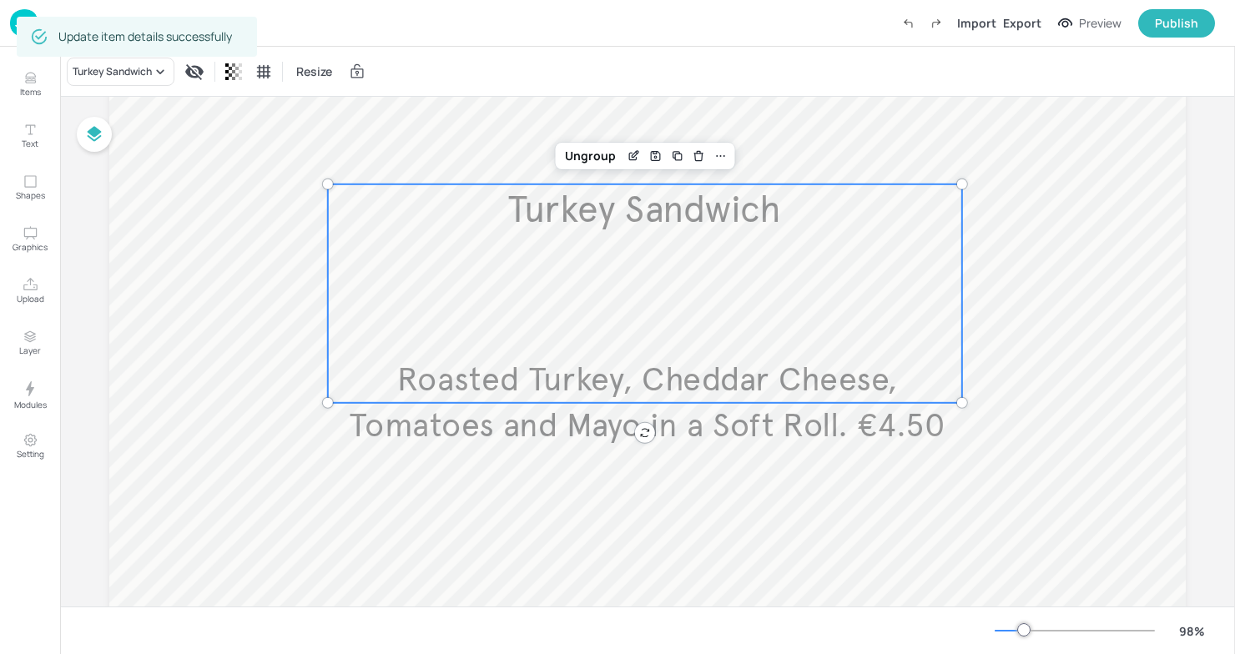
scroll to position [208, 0]
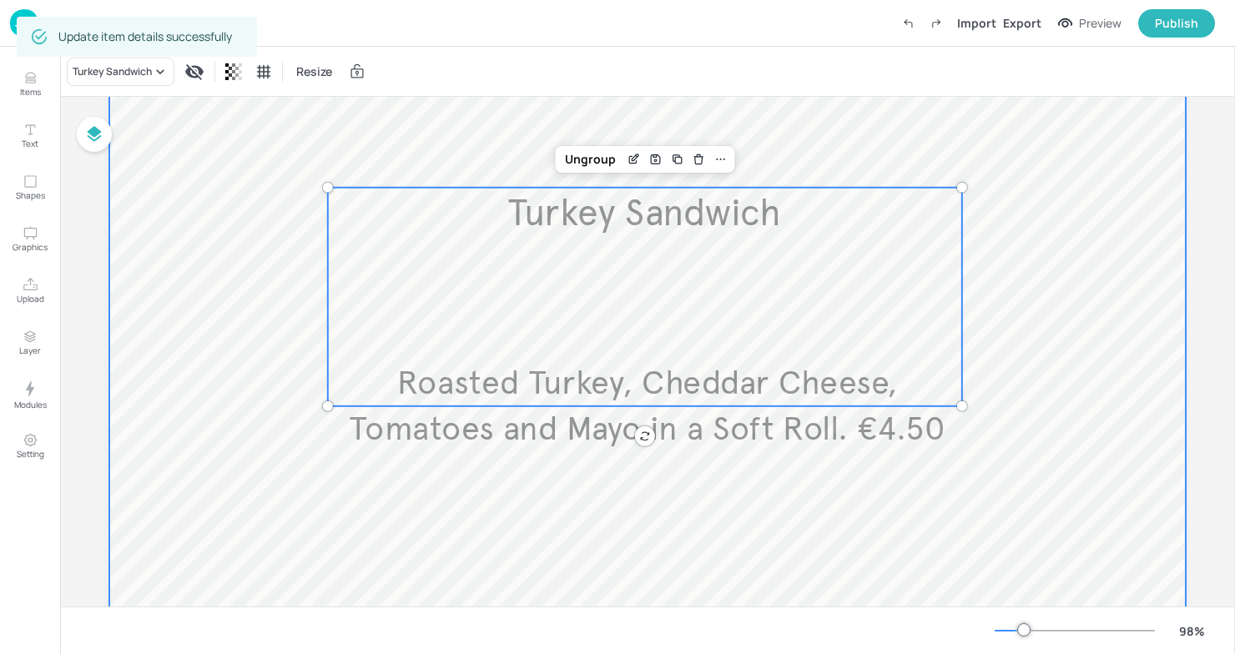
click at [814, 504] on div at bounding box center [647, 383] width 1076 height 883
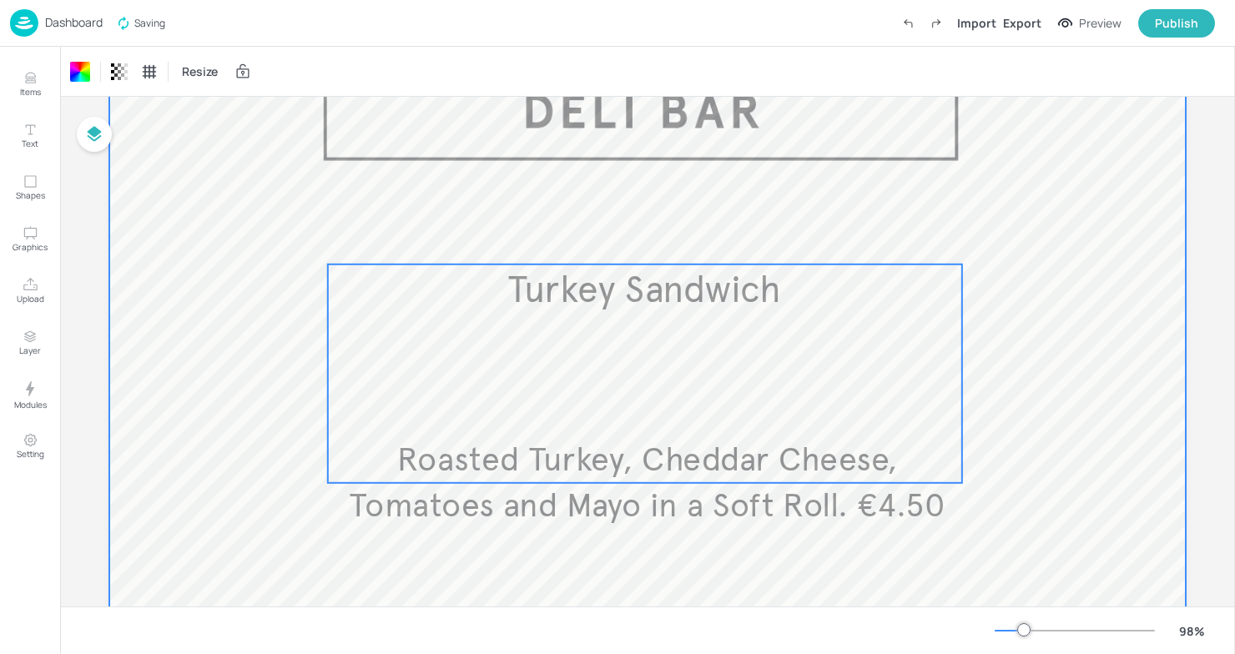
scroll to position [0, 0]
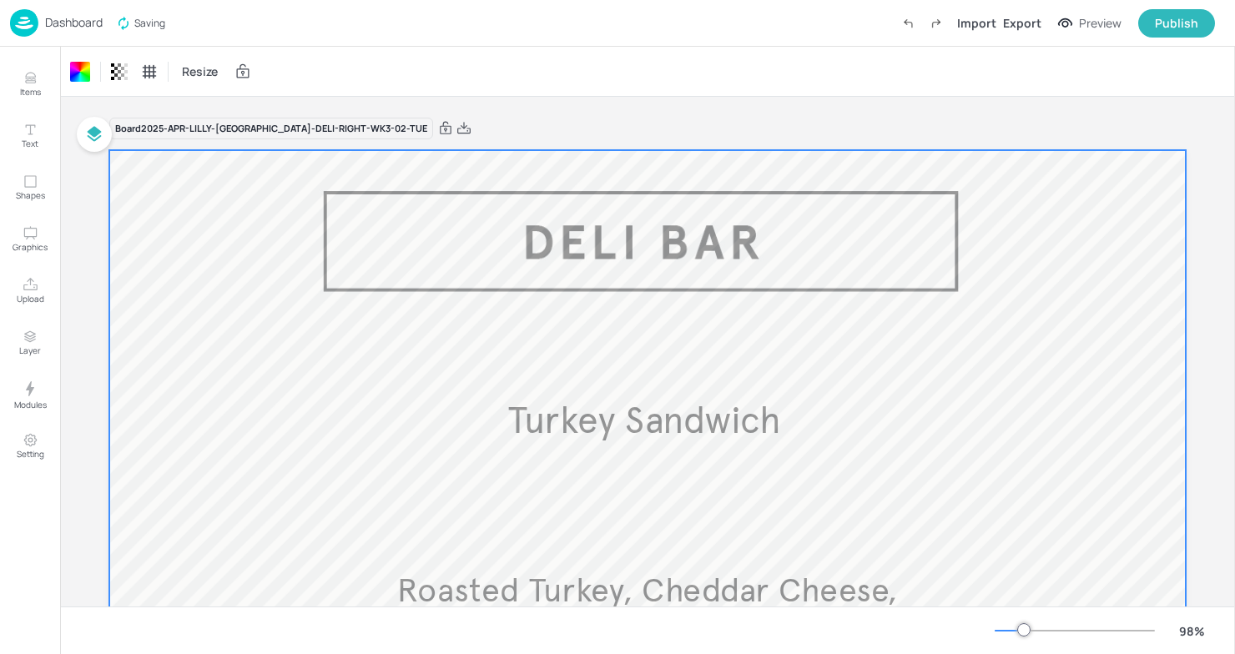
click at [61, 23] on p "Dashboard" at bounding box center [74, 23] width 58 height 12
click at [47, 31] on div "Dashboard" at bounding box center [56, 23] width 93 height 28
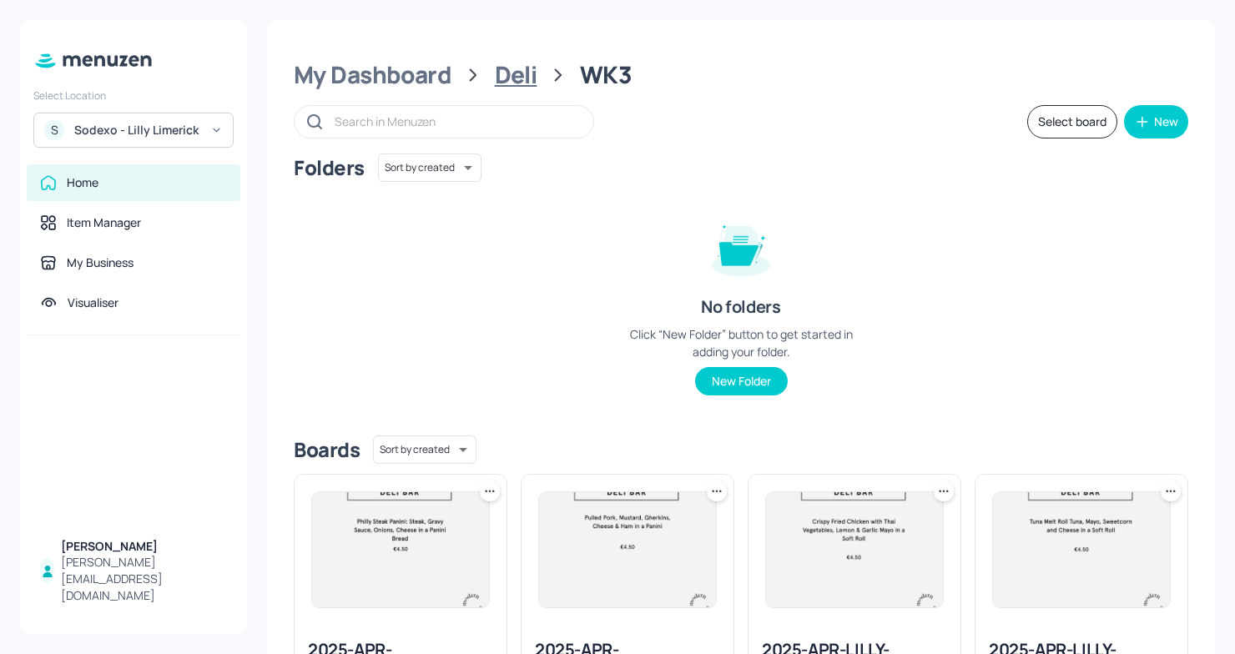
click at [511, 83] on div "Deli" at bounding box center [516, 75] width 43 height 30
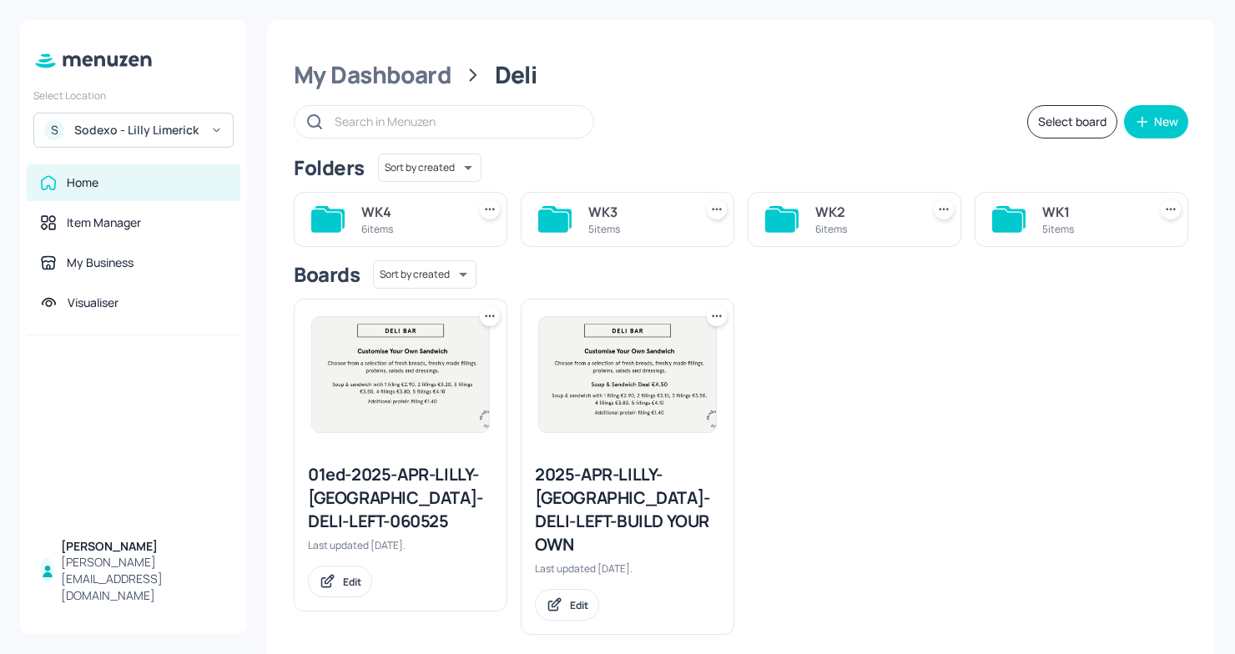
click at [839, 221] on div "WK2" at bounding box center [864, 212] width 98 height 20
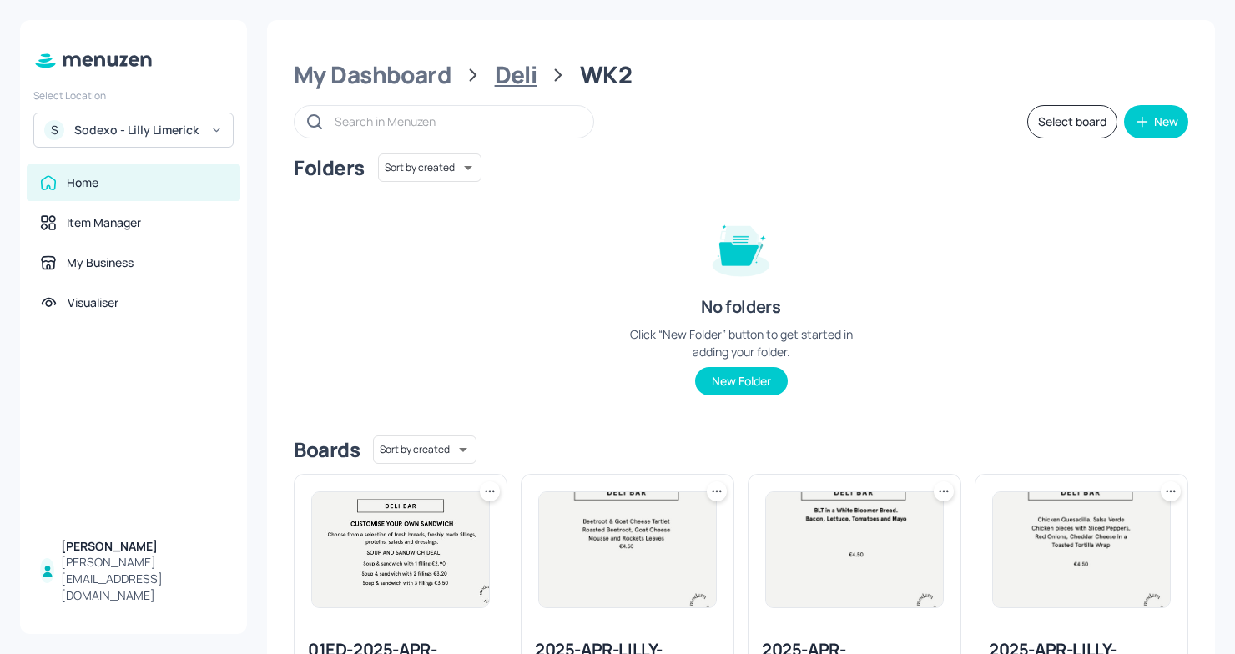
click at [499, 69] on div "Deli" at bounding box center [516, 75] width 43 height 30
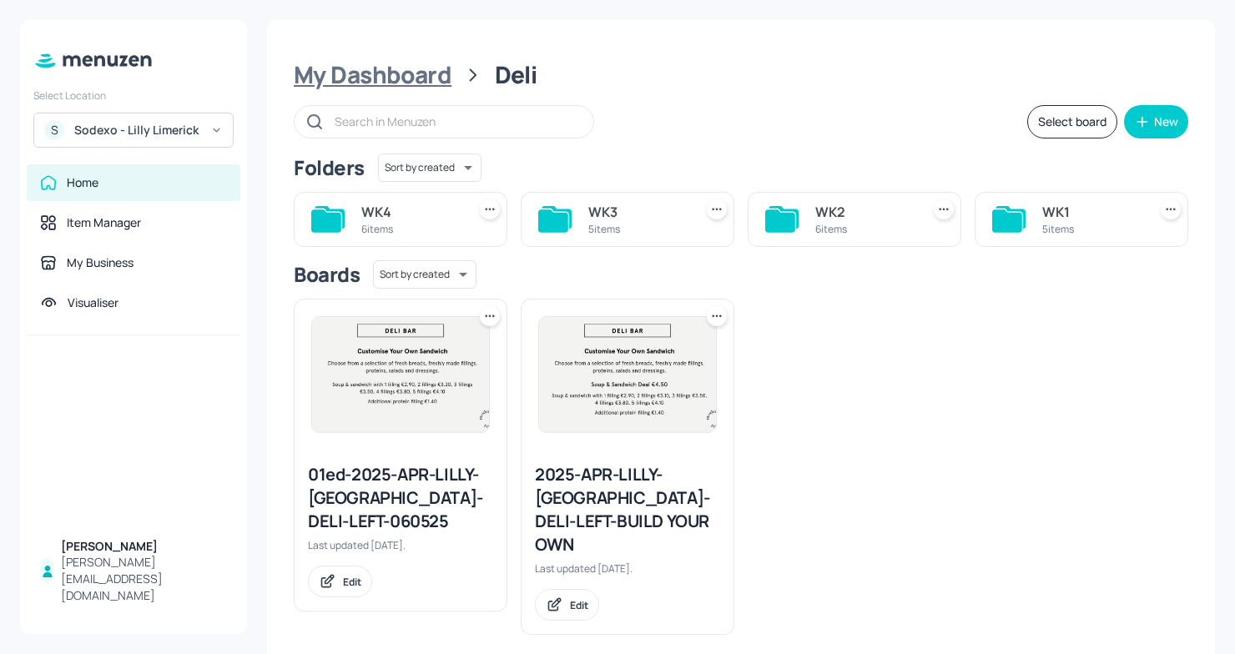
click at [386, 83] on div "My Dashboard" at bounding box center [373, 75] width 158 height 30
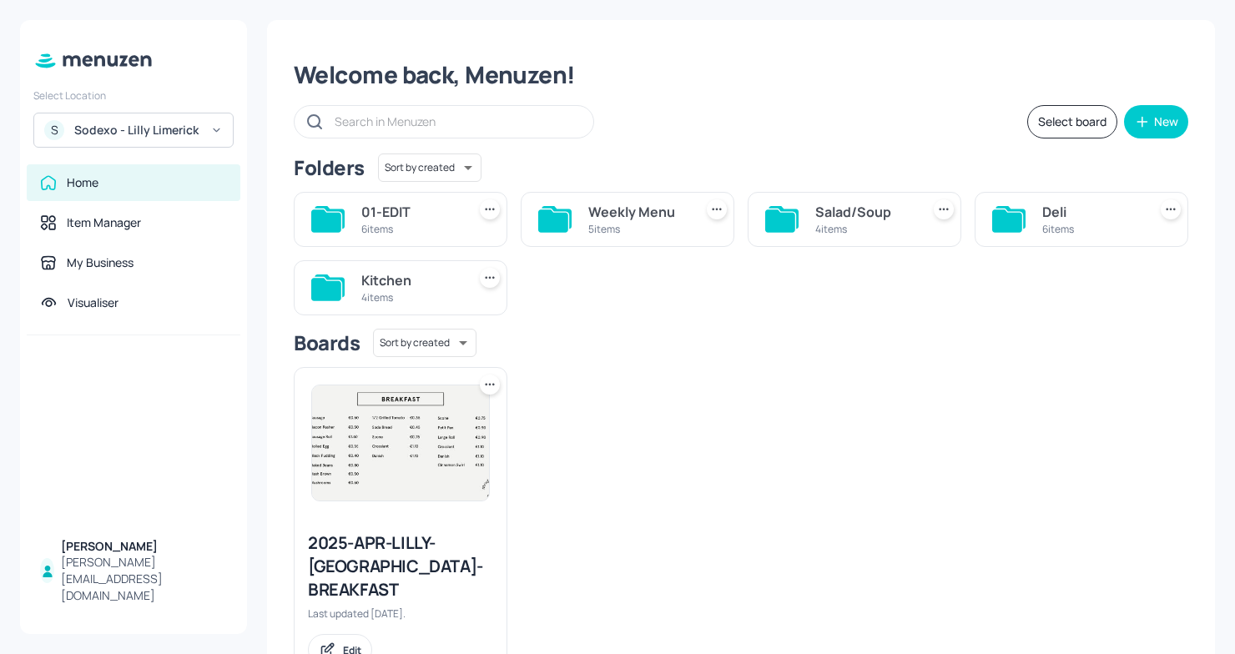
click at [434, 270] on div "Kitchen" at bounding box center [410, 280] width 98 height 20
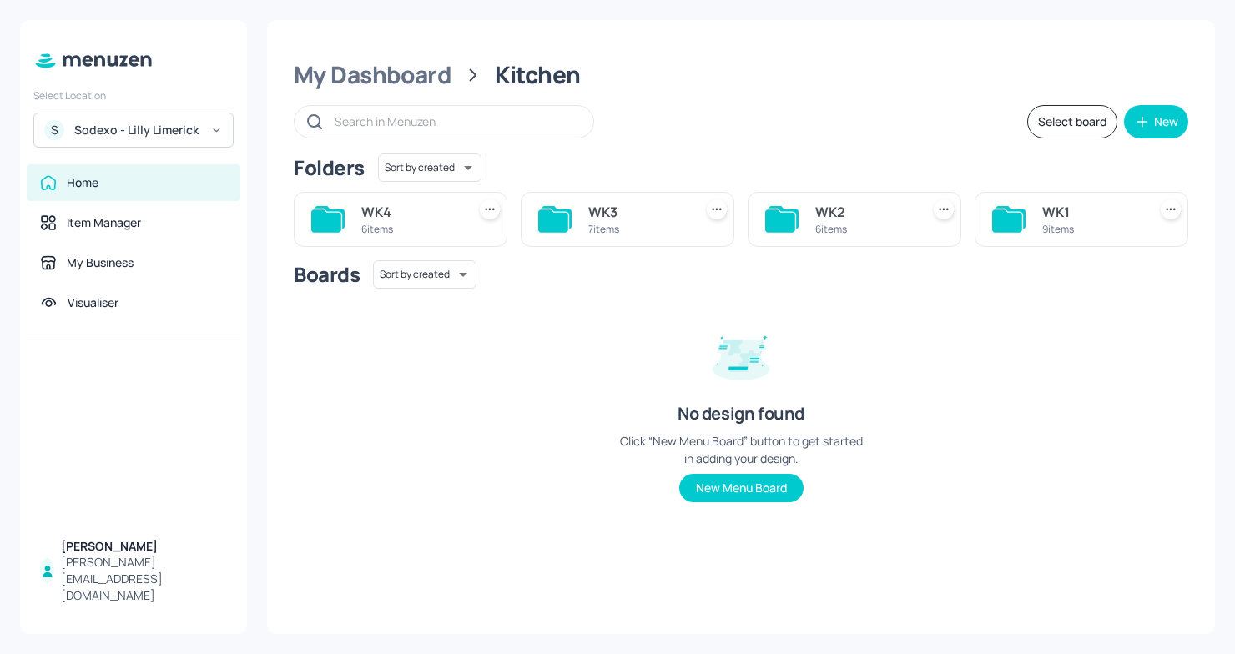
click at [611, 219] on div "WK3" at bounding box center [637, 212] width 98 height 20
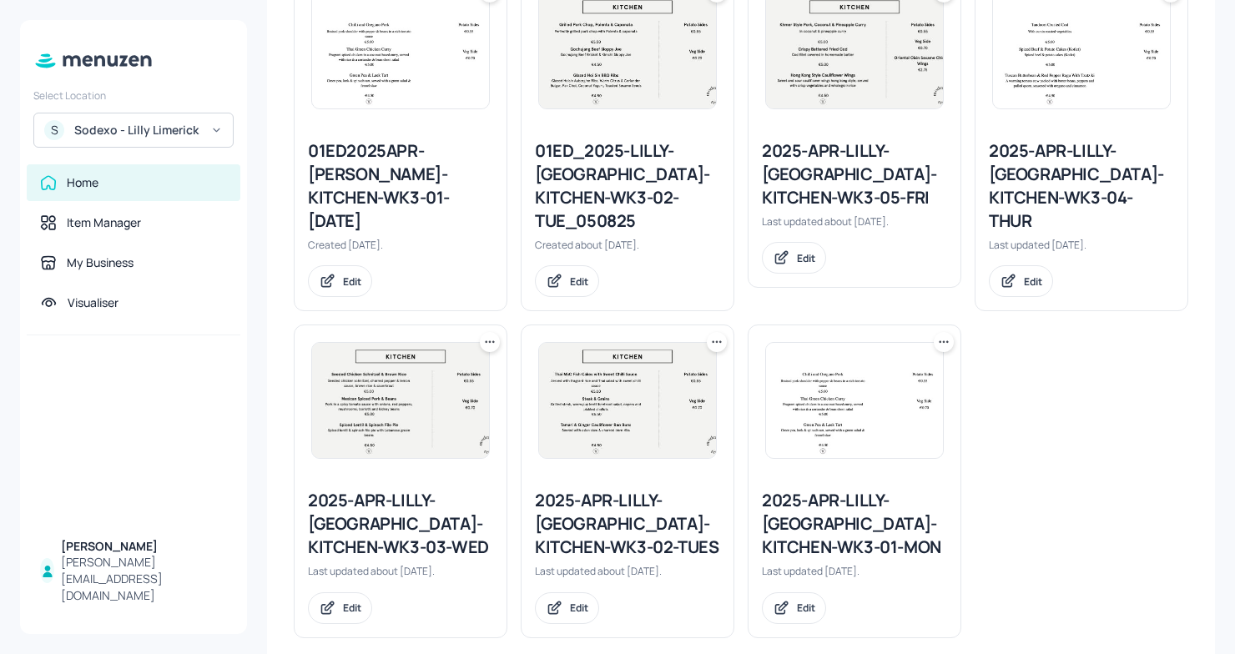
scroll to position [497, 0]
click at [632, 491] on div "2025-APR-LILLY-LIMERICK-KITCHEN-WK3-02-TUES" at bounding box center [627, 526] width 185 height 70
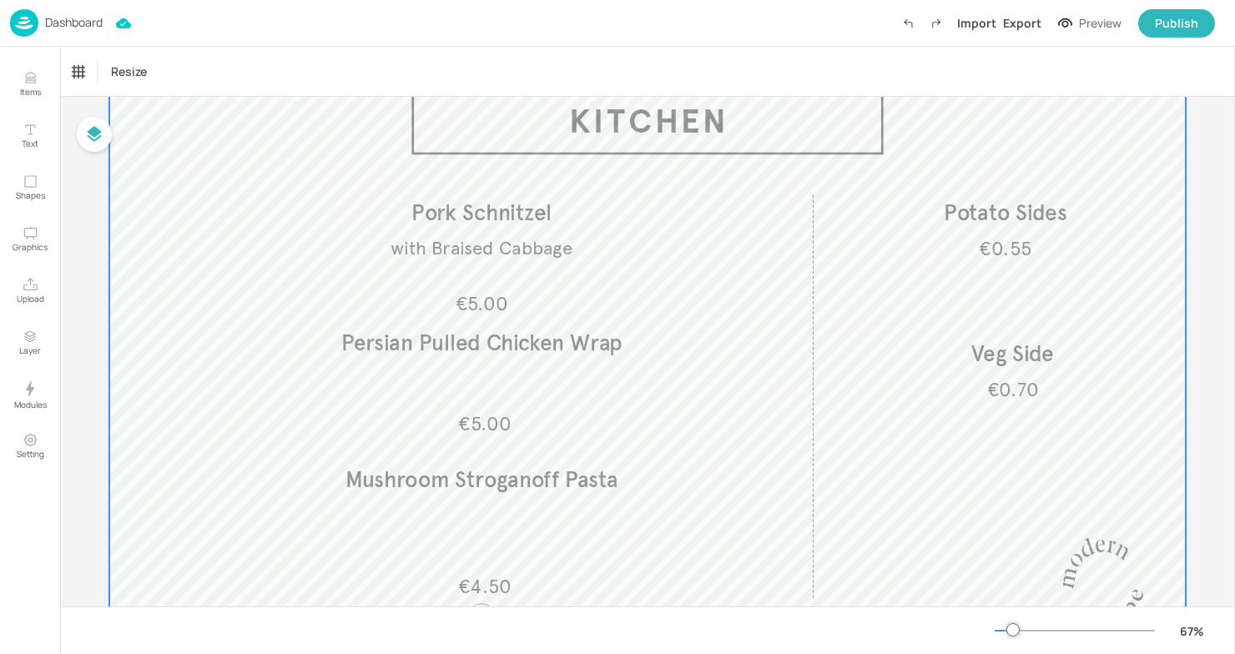
scroll to position [108, 0]
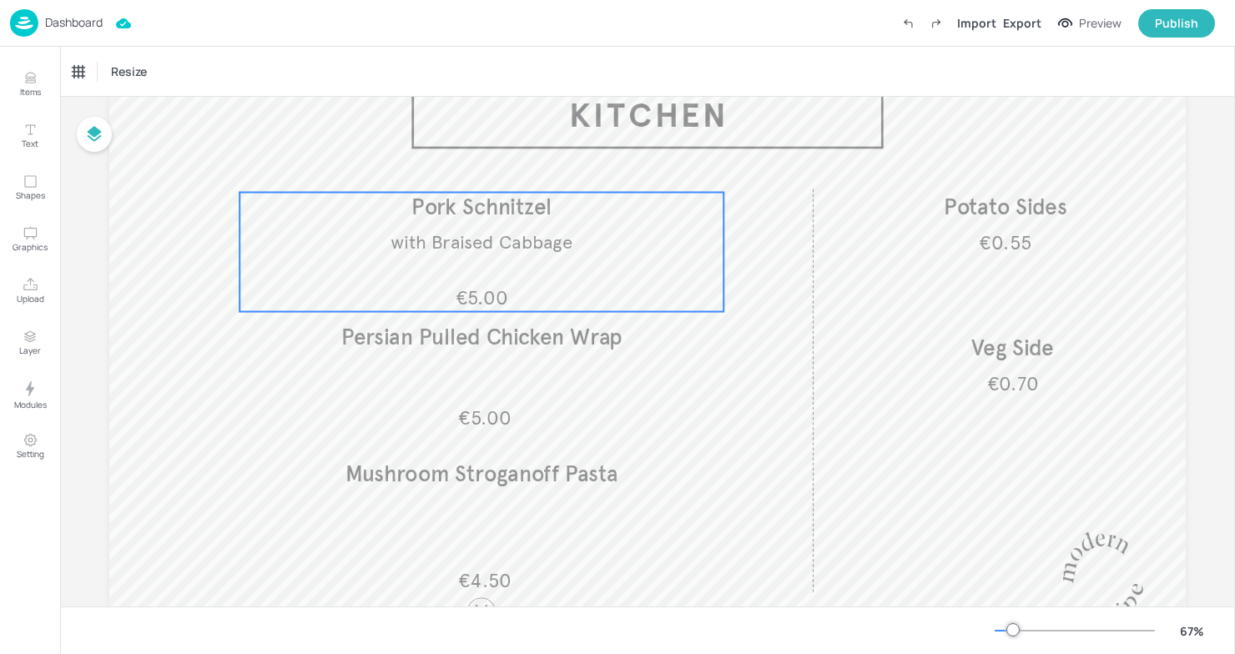
click at [544, 252] on span "with Braised Cabbage" at bounding box center [481, 241] width 182 height 23
click at [468, 164] on icon "Edit Item" at bounding box center [471, 162] width 7 height 7
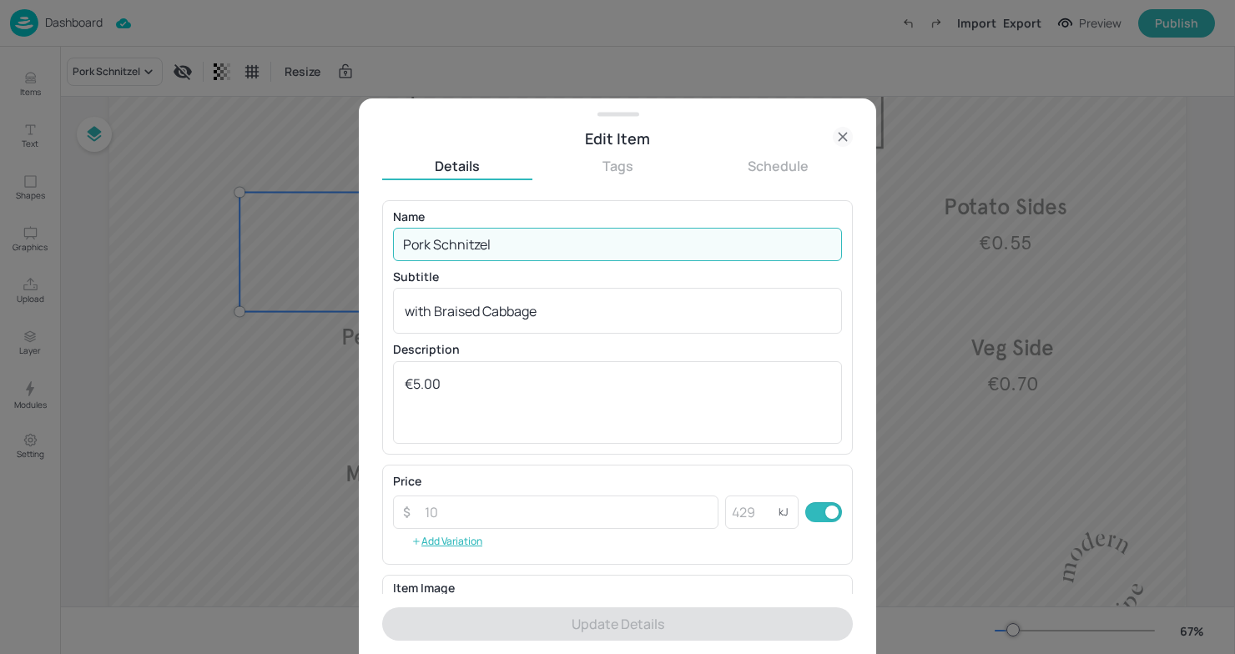
drag, startPoint x: 518, startPoint y: 259, endPoint x: 332, endPoint y: 255, distance: 186.1
click at [332, 256] on div "Edit Item Details Tags Schedule Name Pork Schnitzel ​ Subtitle with Braised Cab…" at bounding box center [617, 327] width 1235 height 654
drag, startPoint x: 517, startPoint y: 234, endPoint x: 306, endPoint y: 224, distance: 211.3
click at [306, 224] on div "Edit Item Details Tags Schedule Name Pork Schnitzel ​ Subtitle with Braised Cab…" at bounding box center [617, 327] width 1235 height 654
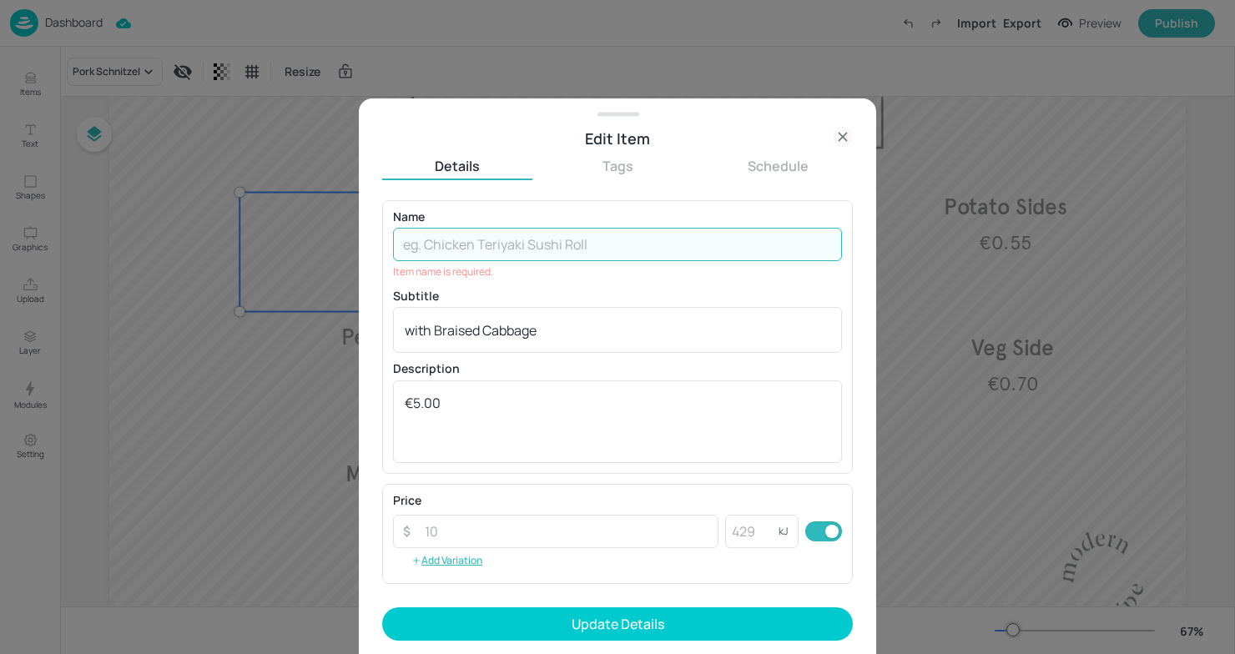
click at [1022, 345] on div at bounding box center [617, 327] width 1235 height 654
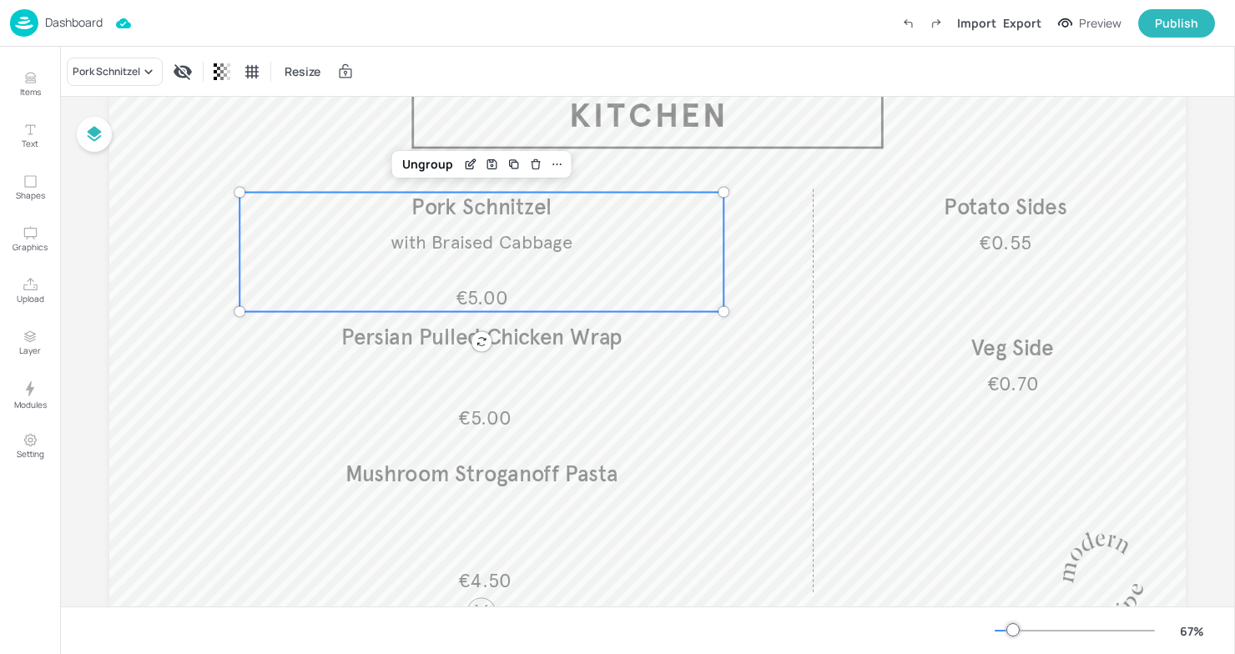
click at [520, 221] on p "Pork Schnitzel" at bounding box center [481, 208] width 484 height 31
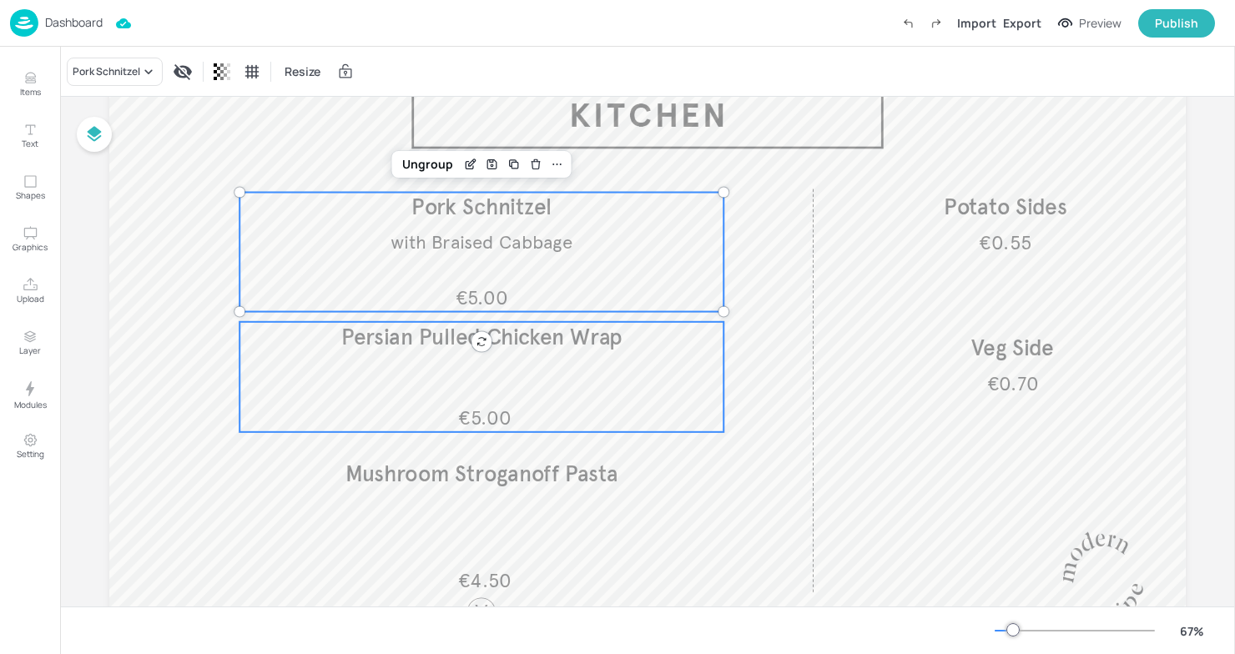
click at [597, 388] on div "€5.00 Persian Pulled Chicken Wrap" at bounding box center [481, 377] width 484 height 110
click at [570, 228] on div "€5.00 with Braised Cabbage Pork Schnitzel" at bounding box center [481, 252] width 484 height 119
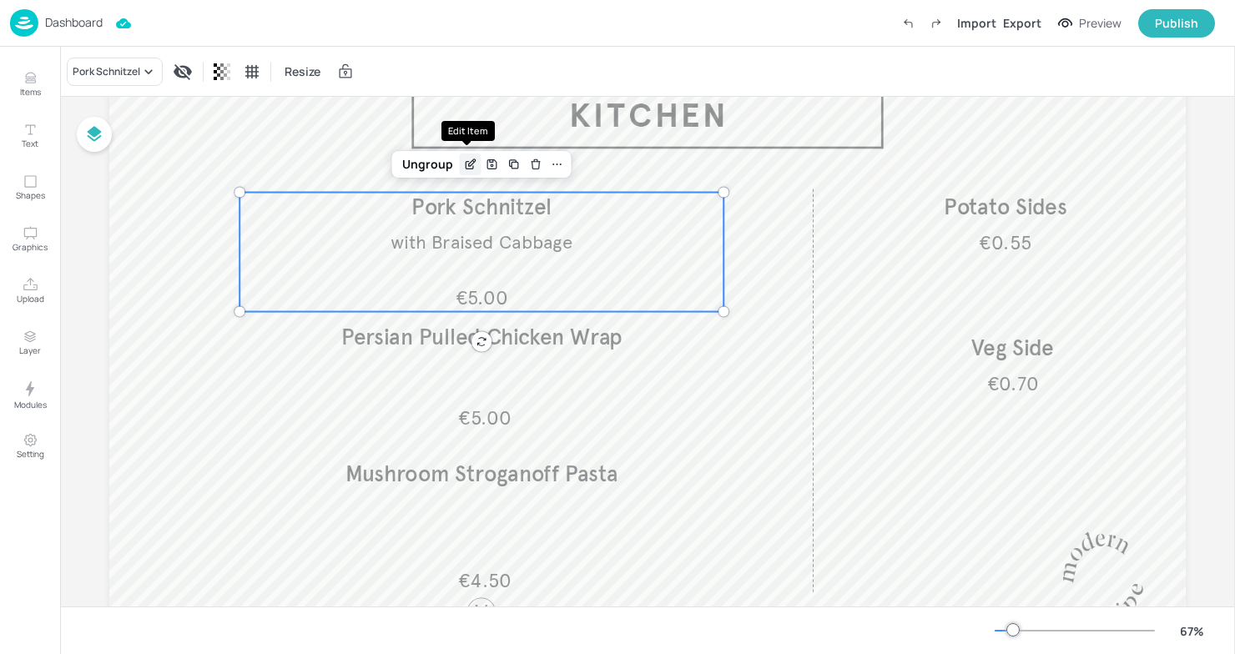
click at [466, 159] on icon "Edit Item" at bounding box center [470, 164] width 14 height 13
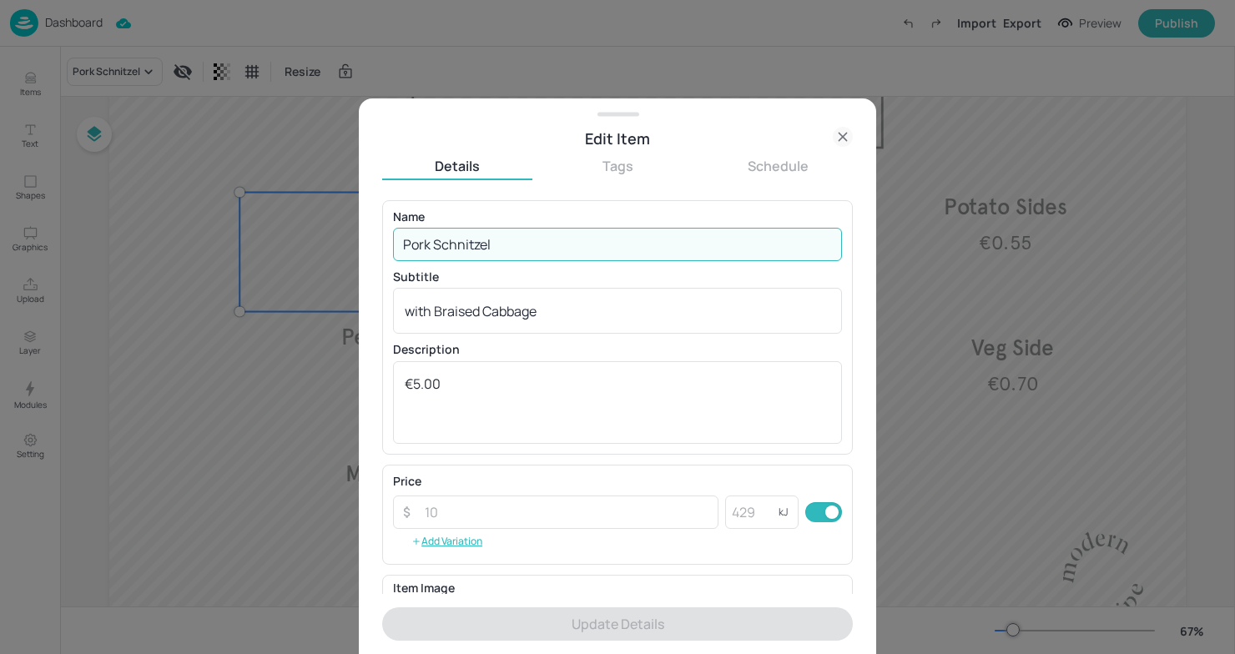
drag, startPoint x: 575, startPoint y: 245, endPoint x: 234, endPoint y: 218, distance: 342.3
click at [234, 218] on div "Edit Item Details Tags Schedule Name Pork Schnitzel ​ Subtitle with Braised Cab…" at bounding box center [617, 327] width 1235 height 654
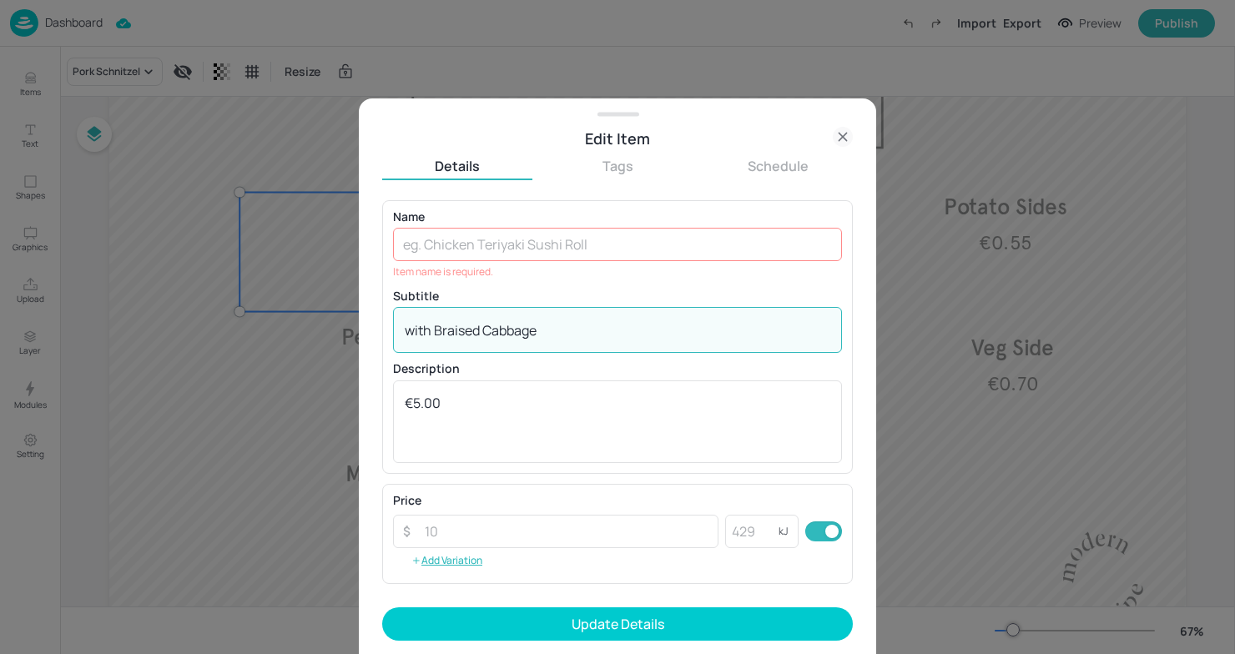
drag, startPoint x: 541, startPoint y: 331, endPoint x: 228, endPoint y: 315, distance: 314.1
click at [228, 315] on div "Edit Item Details Tags Schedule Name ​ Item name is required. Subtitle with Bra…" at bounding box center [617, 327] width 1235 height 654
click at [558, 241] on input "text" at bounding box center [617, 244] width 449 height 33
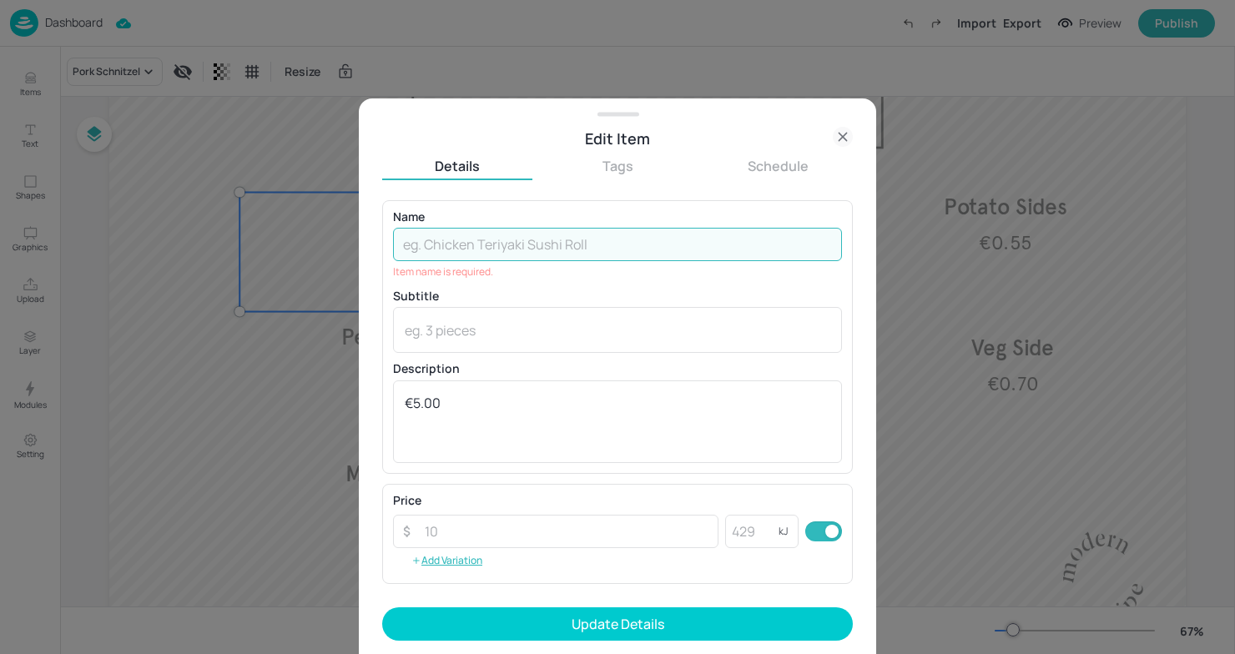
paste input "Beef & Pork Meatballs, Tomato & Oregano Sauce, Spaghetti and Lemon & Chilli Cru…"
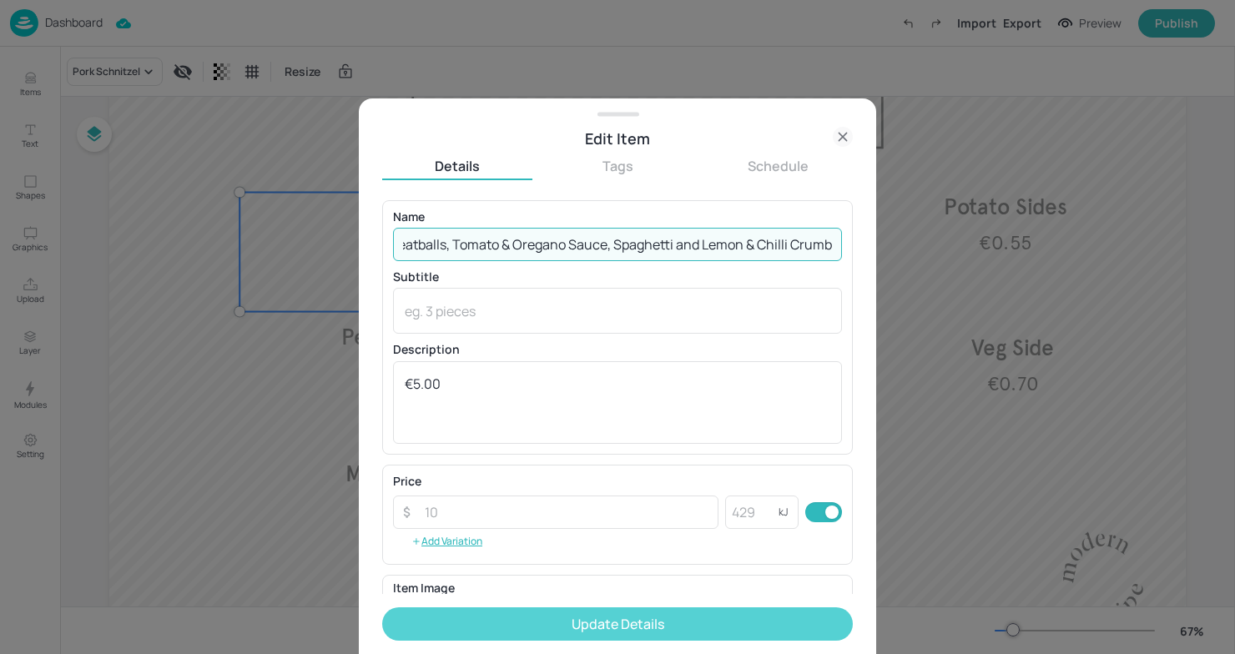
type input "Beef & Pork Meatballs, Tomato & Oregano Sauce, Spaghetti and Lemon & Chilli Cru…"
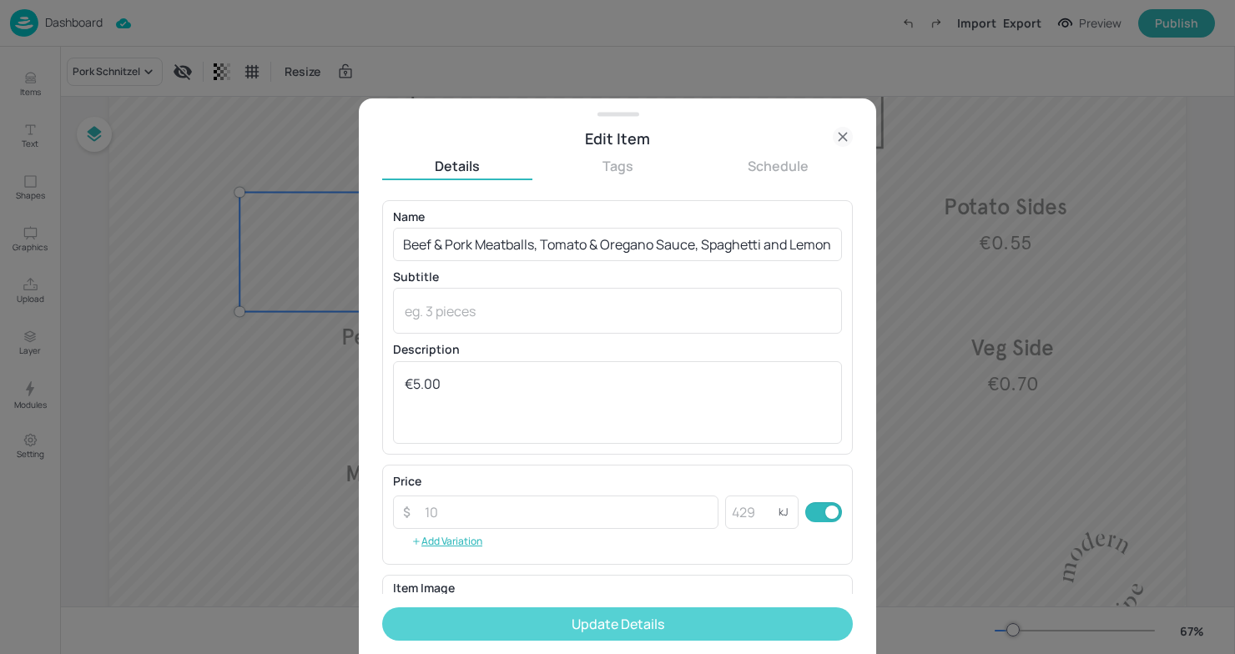
click at [629, 632] on button "Update Details" at bounding box center [617, 623] width 471 height 33
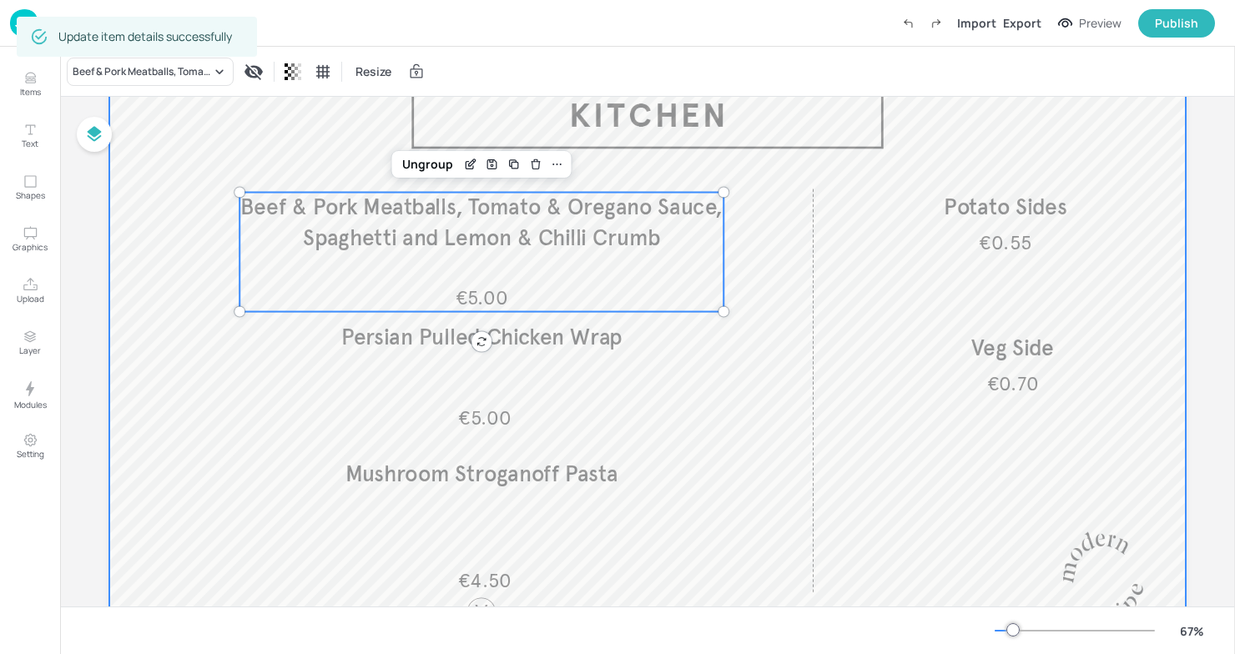
click at [771, 283] on div at bounding box center [647, 346] width 1076 height 606
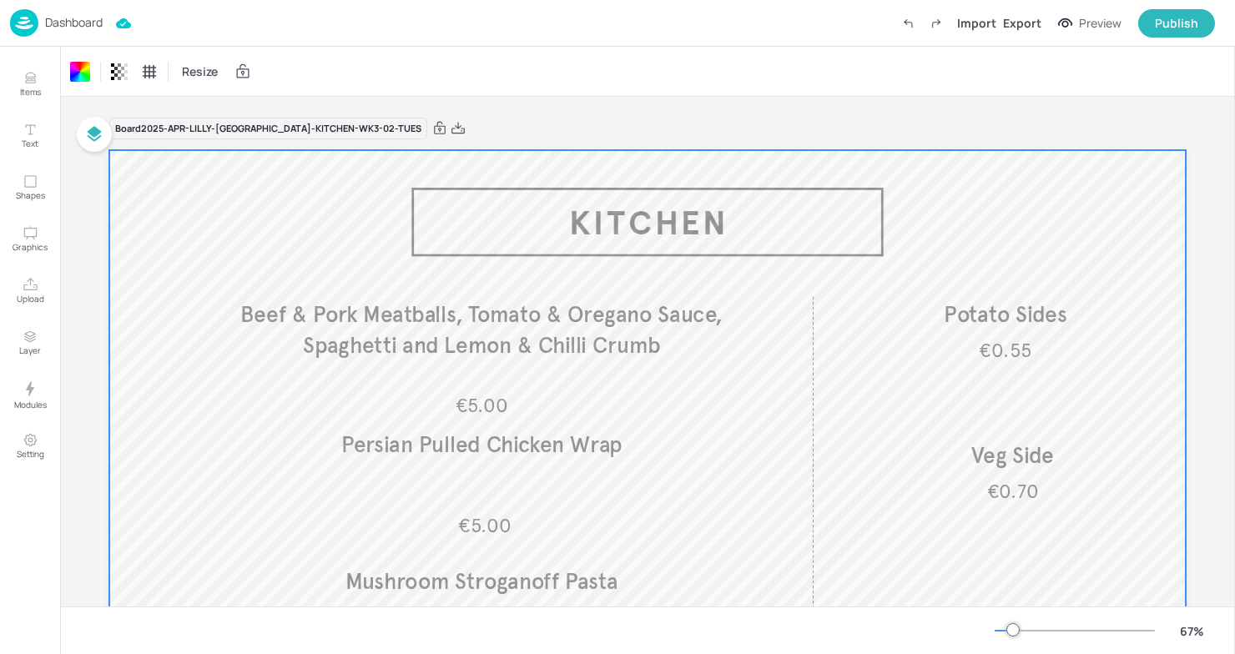
click at [88, 17] on p "Dashboard" at bounding box center [74, 23] width 58 height 12
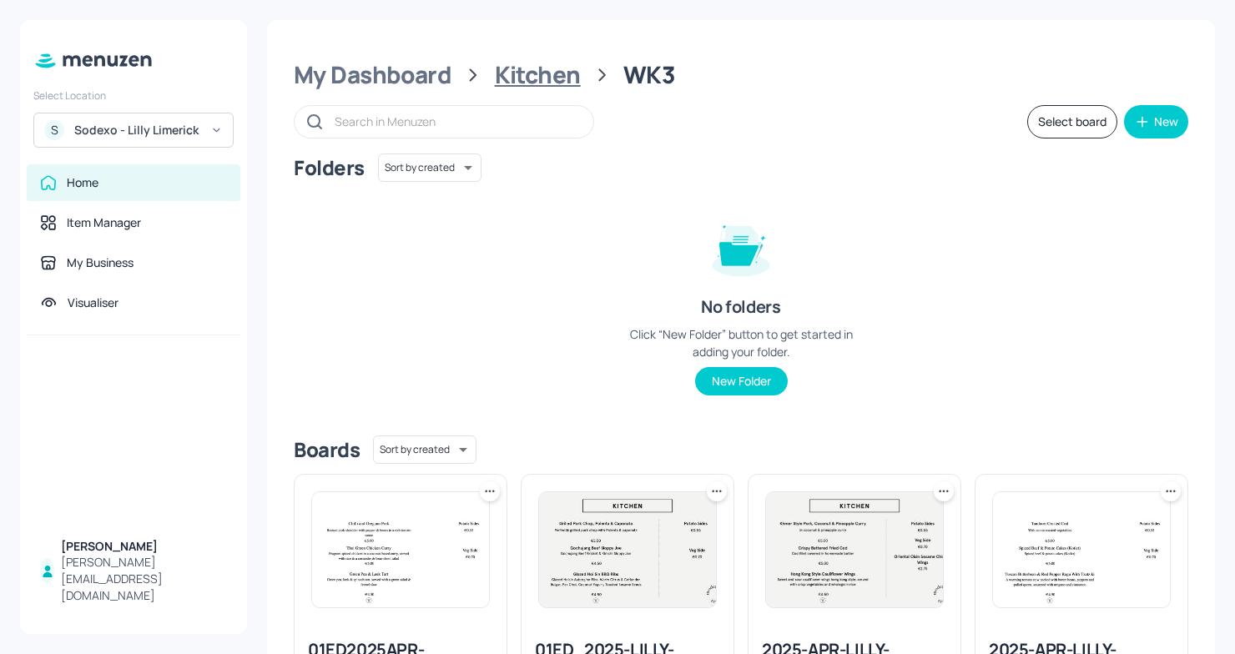
click at [540, 71] on div "Kitchen" at bounding box center [538, 75] width 86 height 30
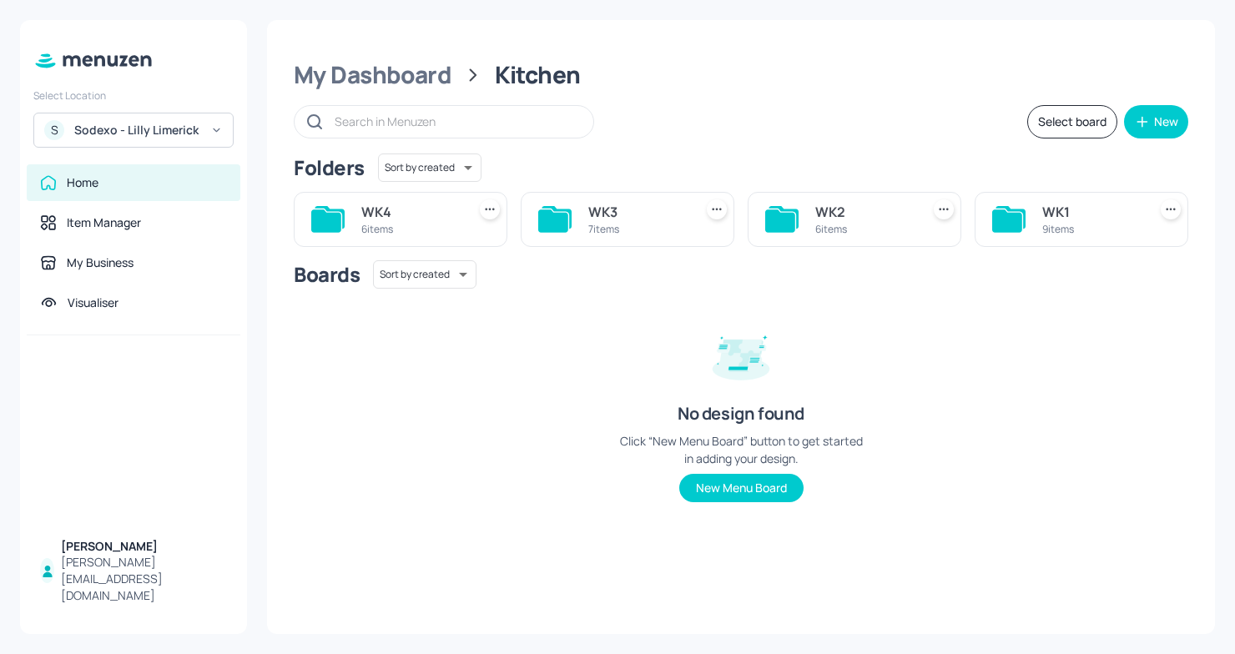
click at [650, 228] on div "7 items" at bounding box center [637, 229] width 98 height 14
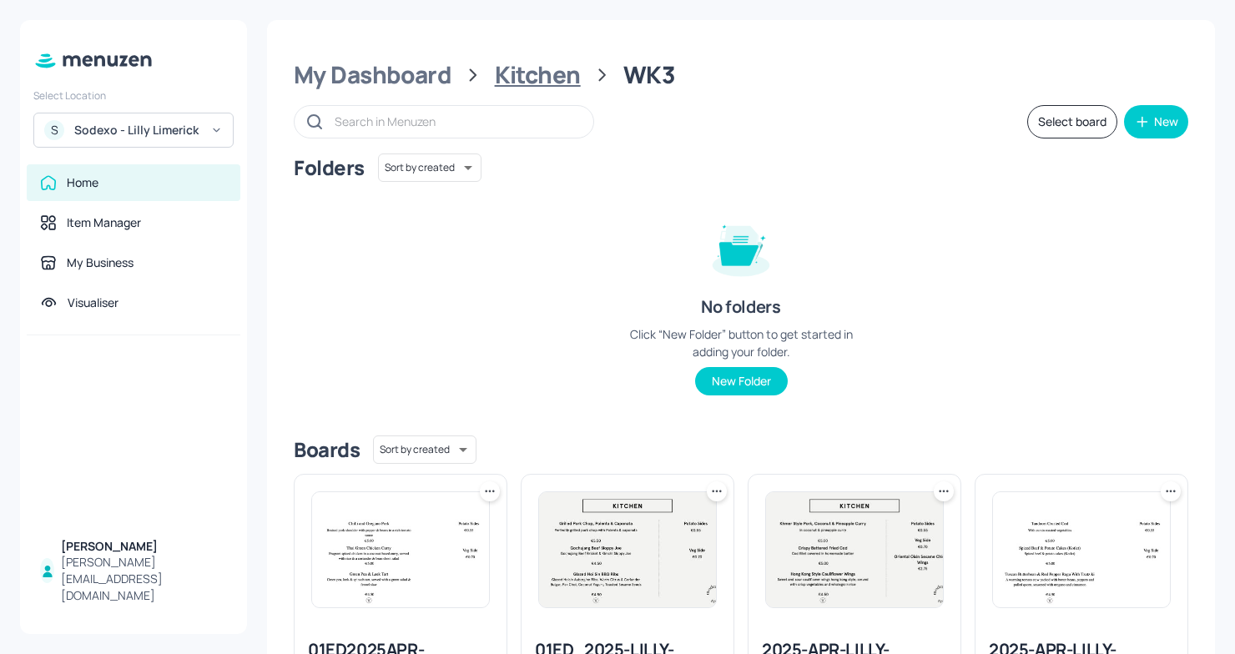
click at [533, 82] on div "Kitchen" at bounding box center [538, 75] width 86 height 30
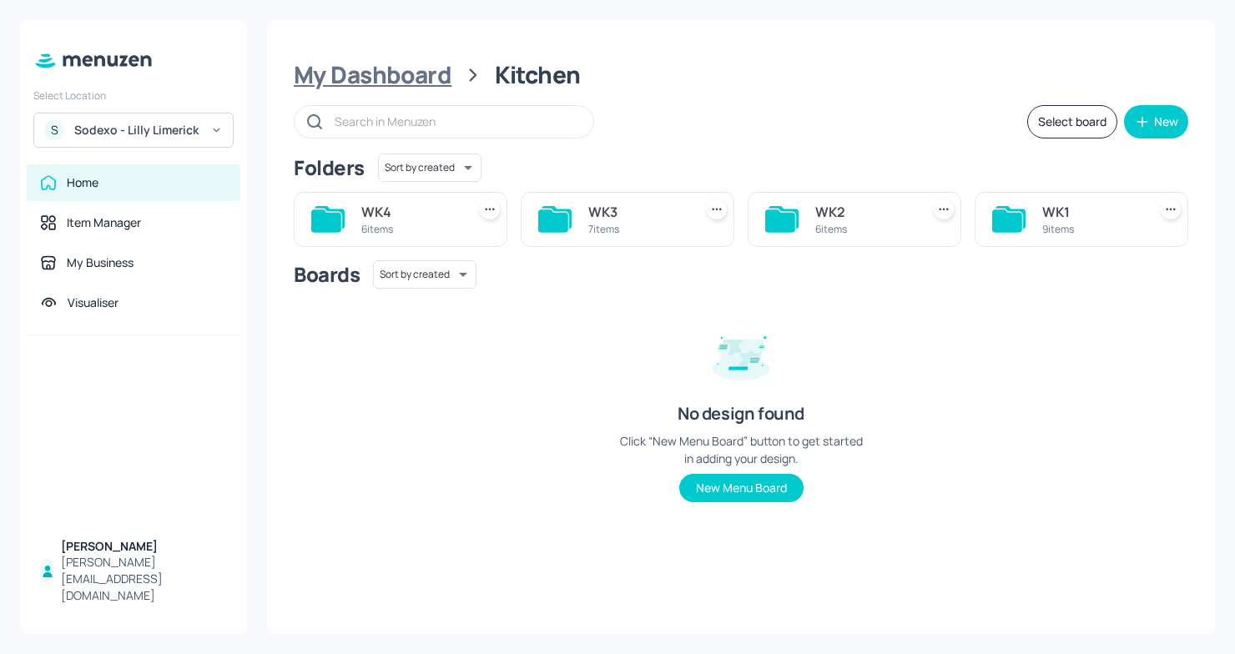
click at [367, 63] on div "My Dashboard" at bounding box center [373, 75] width 158 height 30
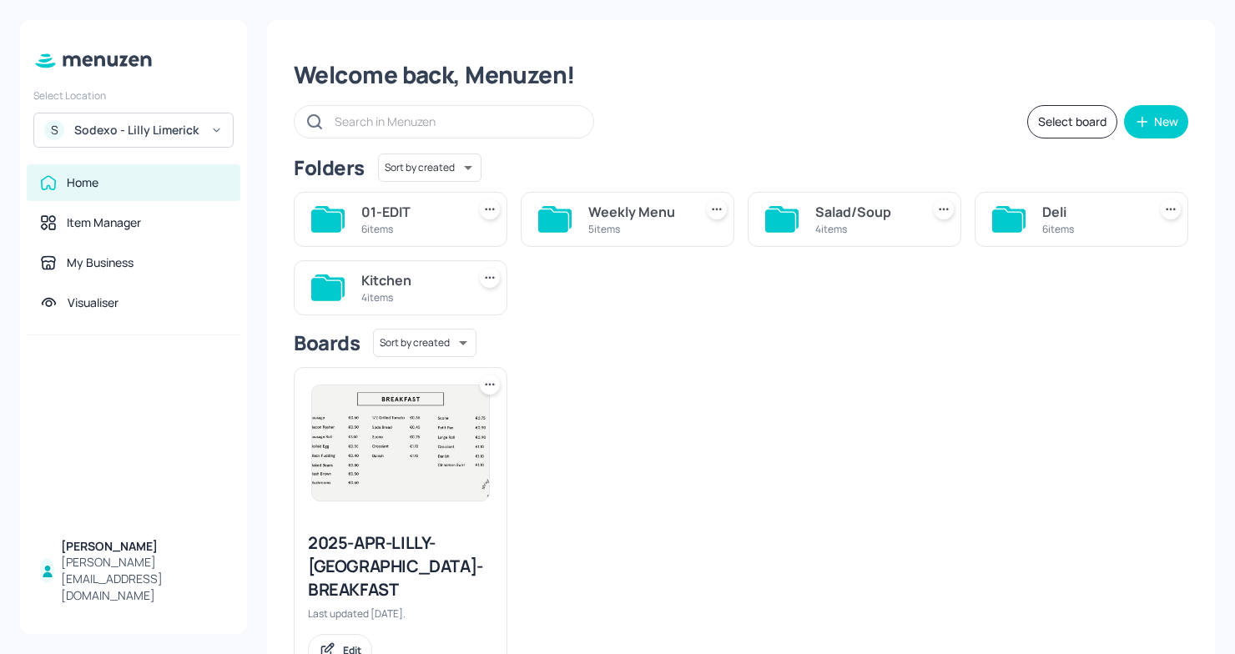
click at [815, 219] on div "Salad/Soup" at bounding box center [864, 212] width 98 height 20
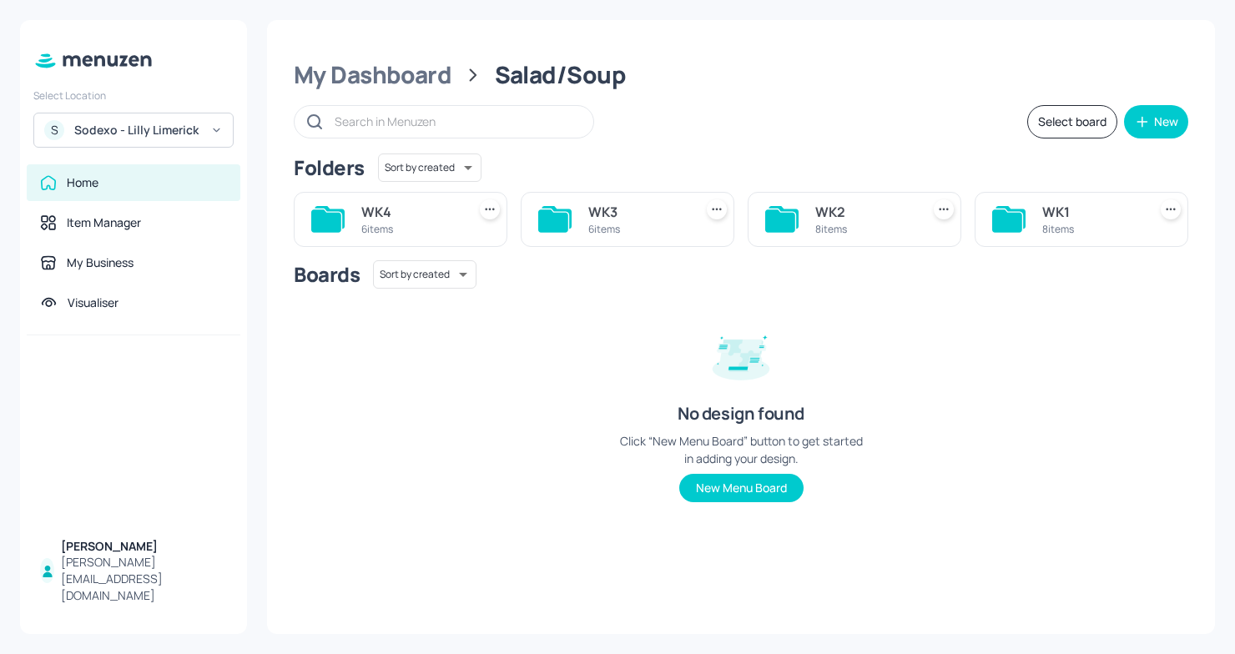
click at [594, 227] on div "6 items" at bounding box center [637, 229] width 98 height 14
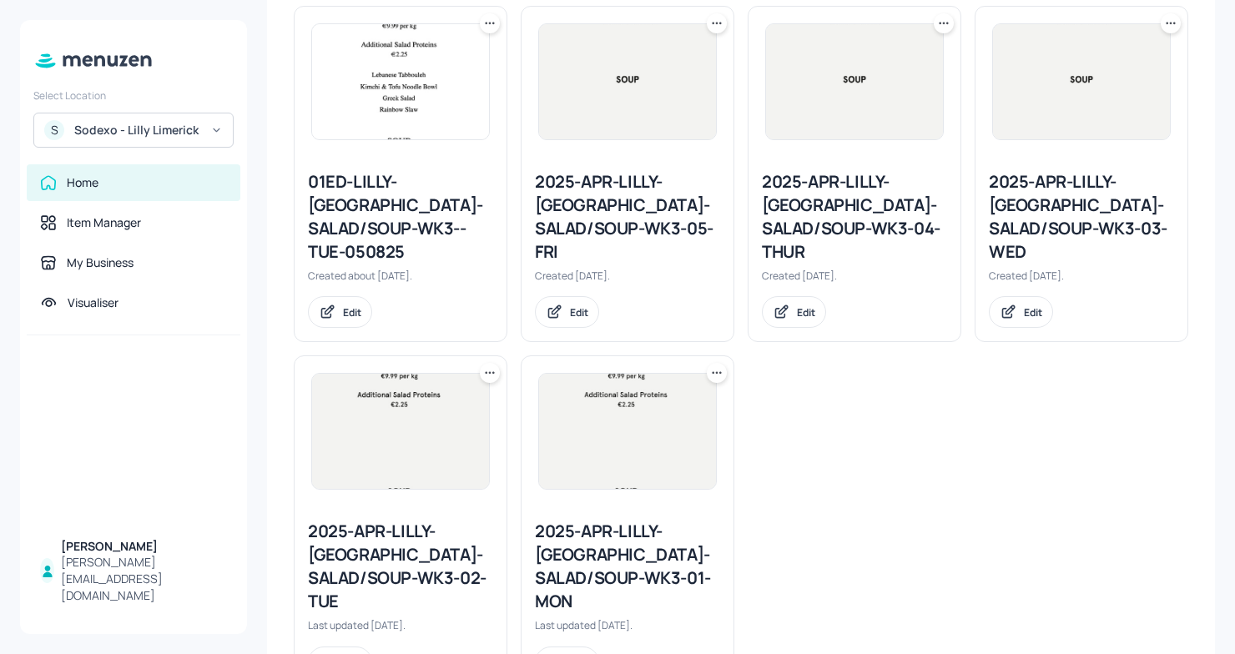
scroll to position [546, 0]
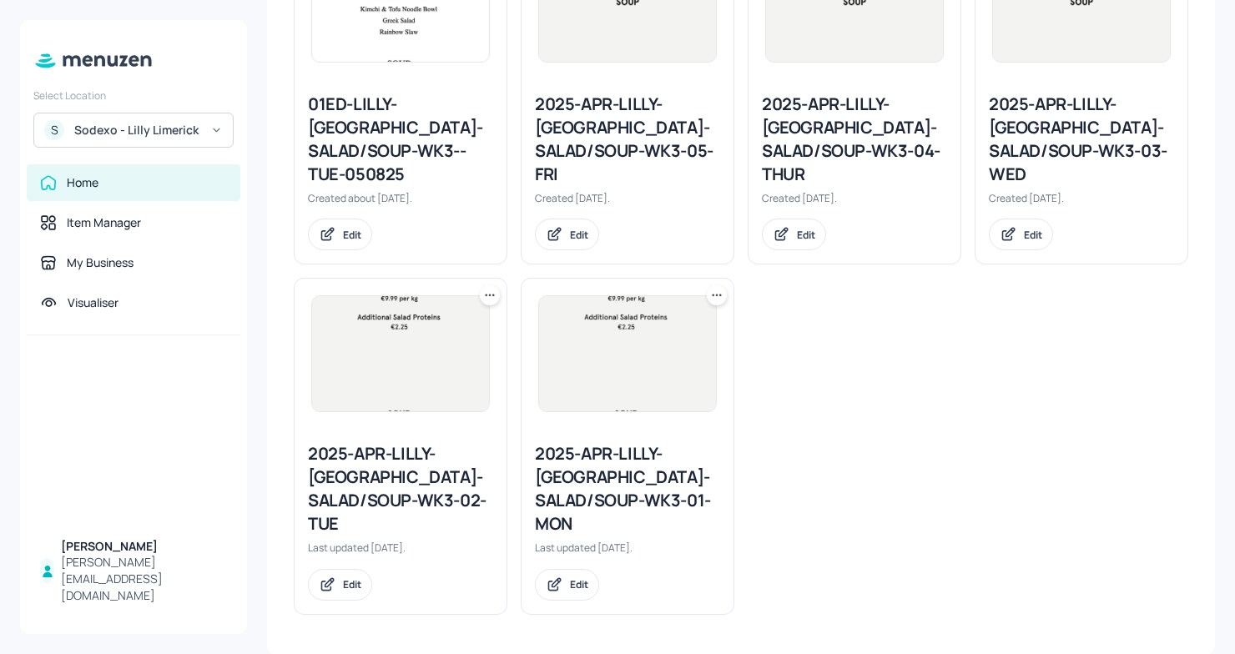
click at [400, 471] on div "2025-APR-LILLY-LIMERICK-SALAD/SOUP-WK3-02-TUE" at bounding box center [400, 488] width 185 height 93
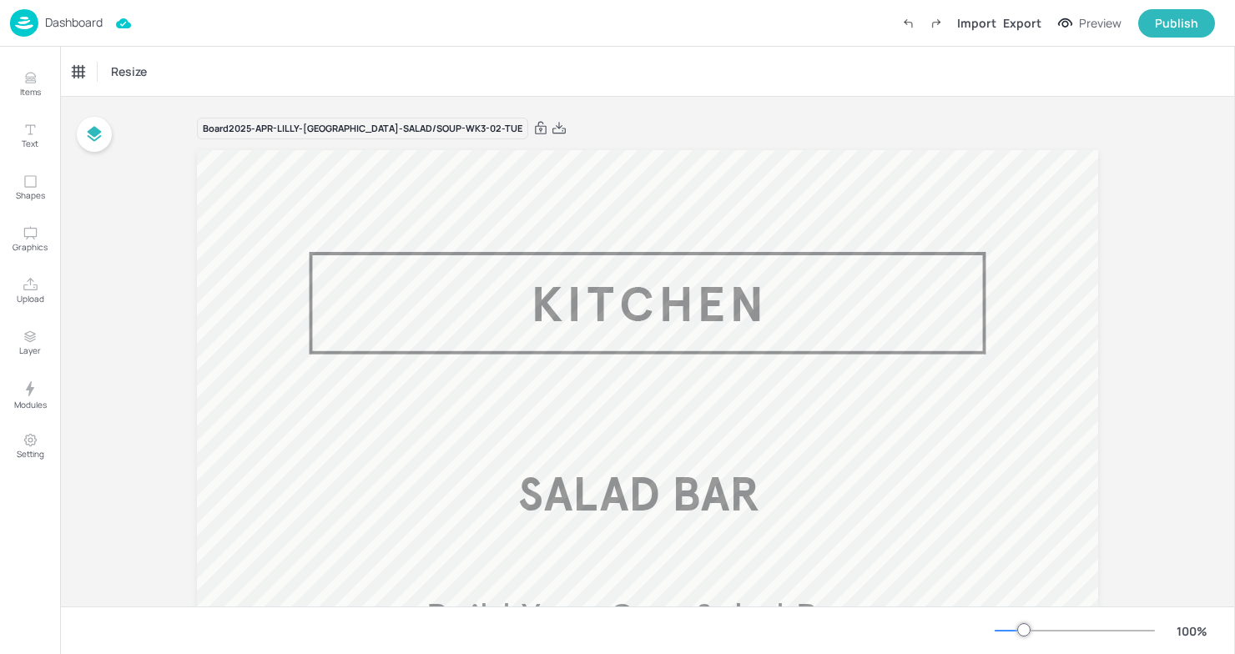
click at [33, 28] on img at bounding box center [24, 23] width 28 height 28
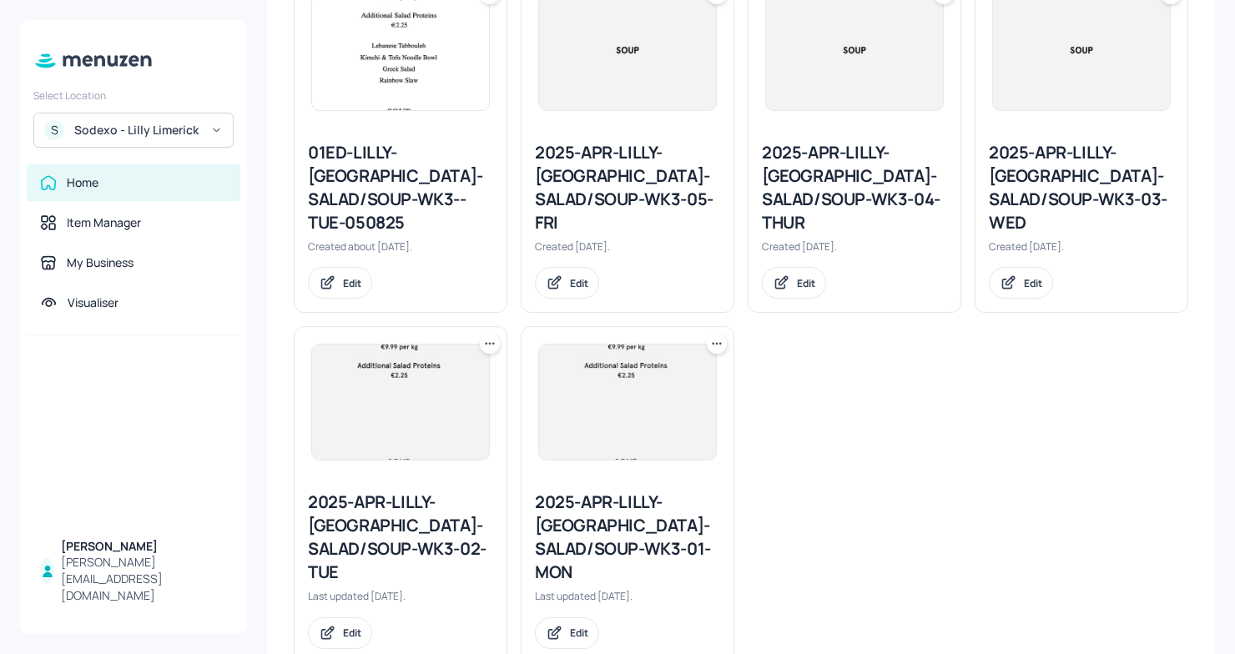
scroll to position [504, 0]
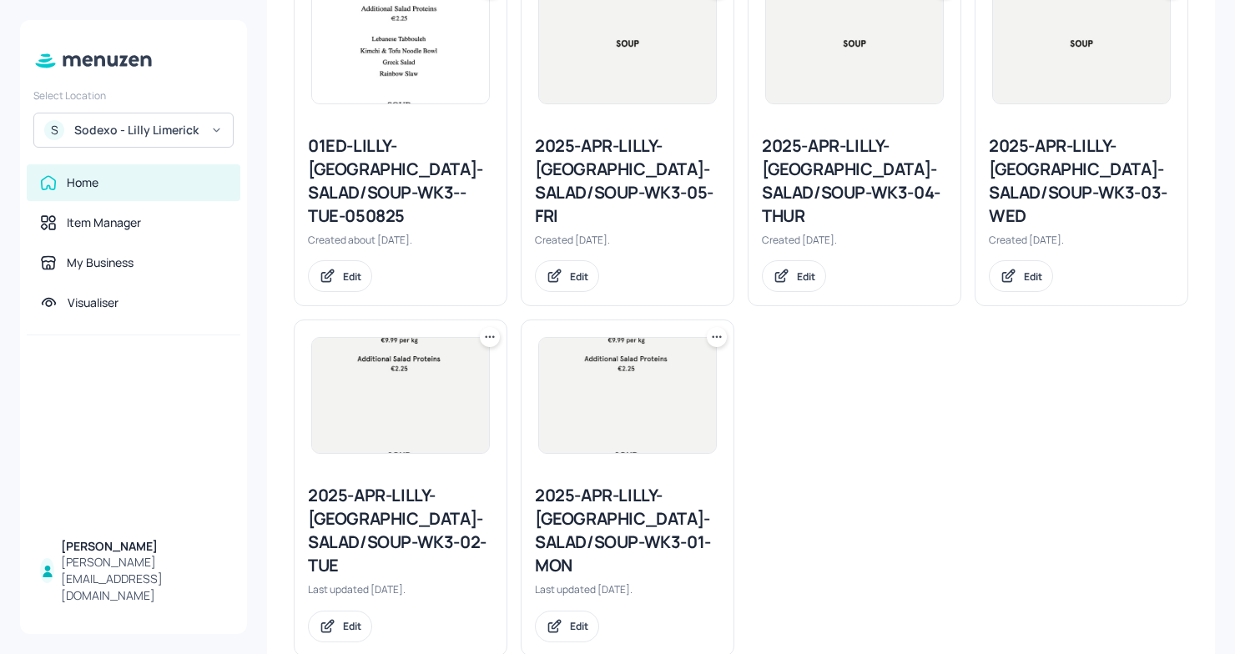
click at [420, 511] on div "2025-APR-LILLY-LIMERICK-SALAD/SOUP-WK3-02-TUE" at bounding box center [400, 530] width 185 height 93
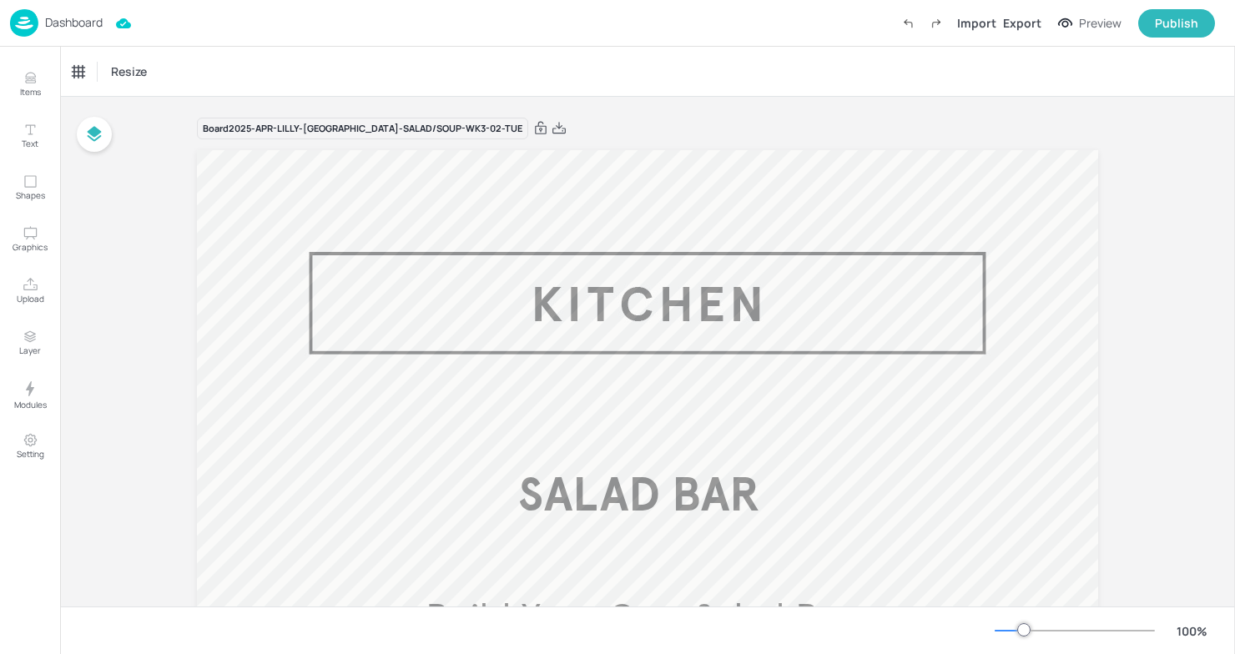
click at [28, 23] on img at bounding box center [24, 23] width 28 height 28
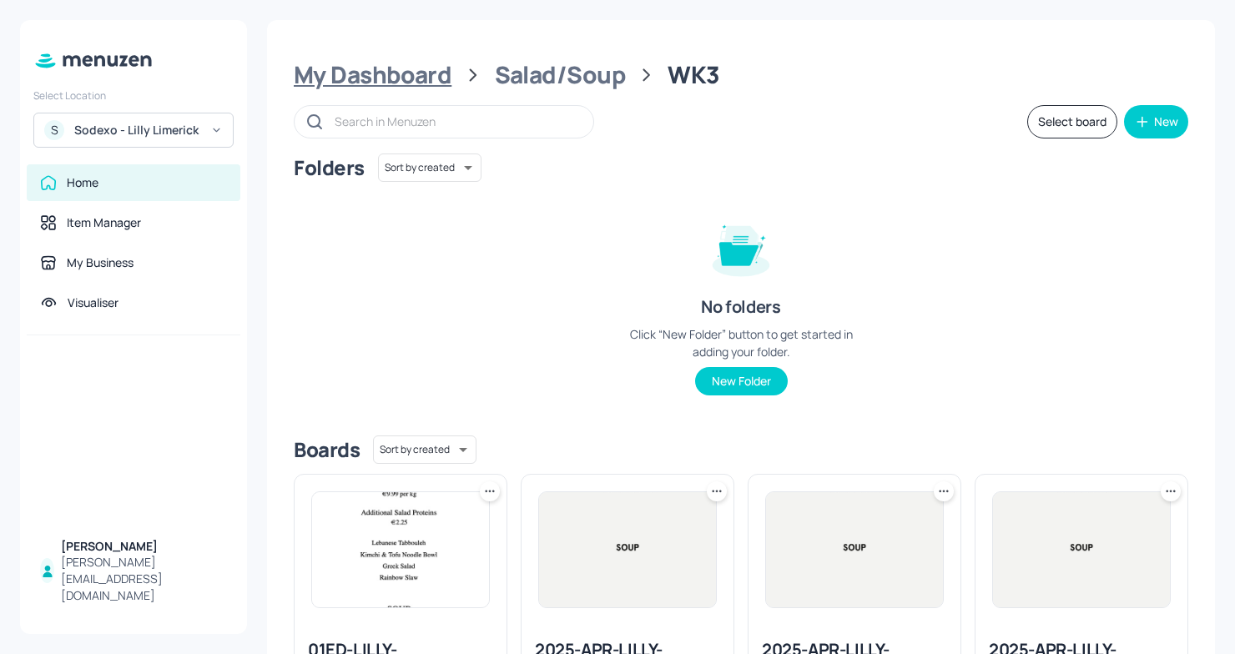
click at [362, 83] on div "My Dashboard" at bounding box center [373, 75] width 158 height 30
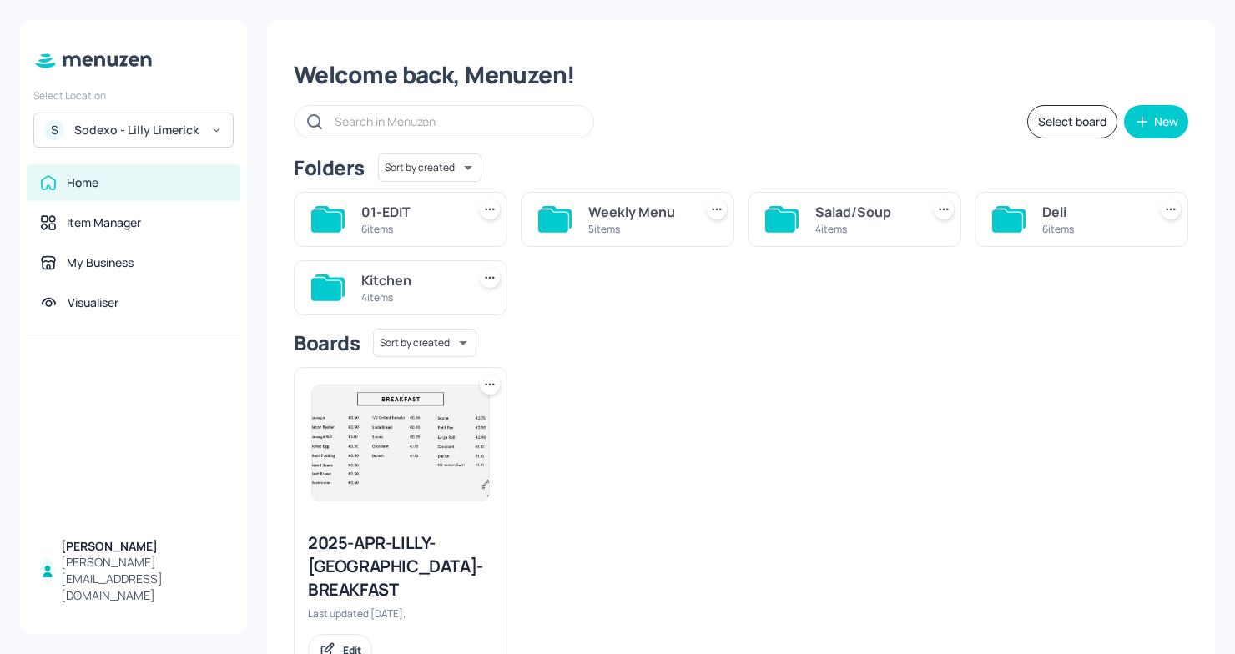
click at [169, 128] on div "Sodexo - Lilly Limerick" at bounding box center [137, 130] width 126 height 17
click at [244, 54] on div at bounding box center [617, 327] width 1235 height 654
click at [244, 54] on div at bounding box center [133, 61] width 227 height 42
click at [186, 138] on div "S Sodexo - Lilly Limerick" at bounding box center [133, 130] width 200 height 35
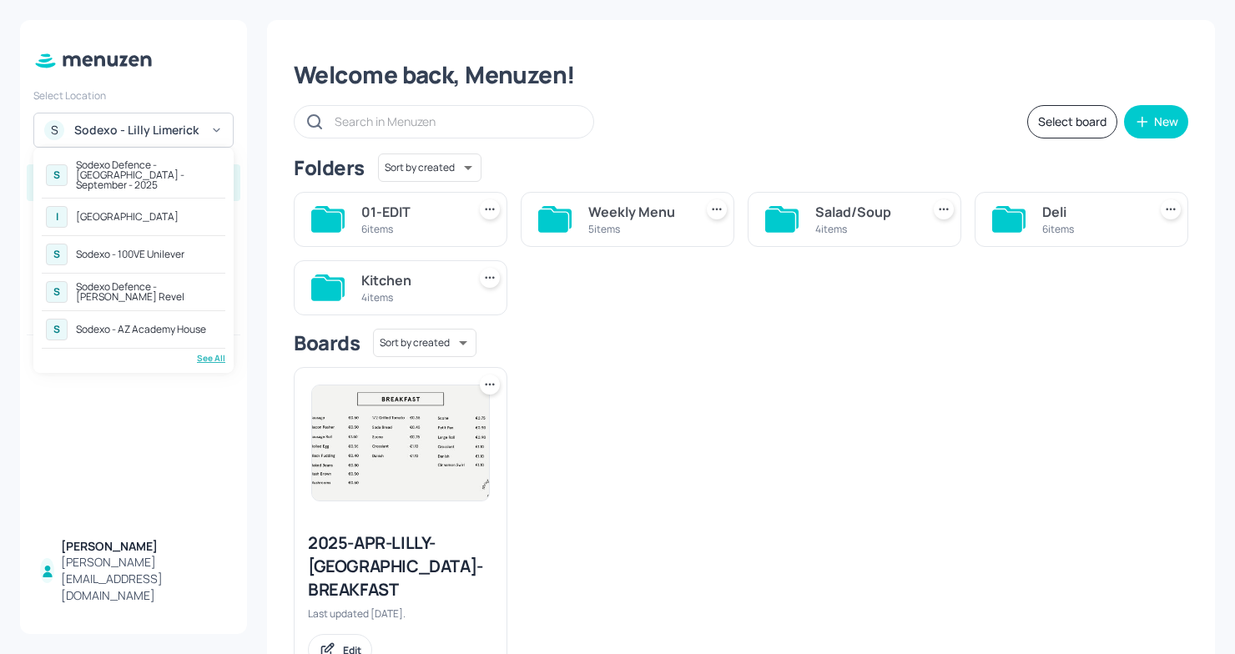
click at [165, 251] on div "Sodexo - 100VE Unilever" at bounding box center [130, 254] width 108 height 10
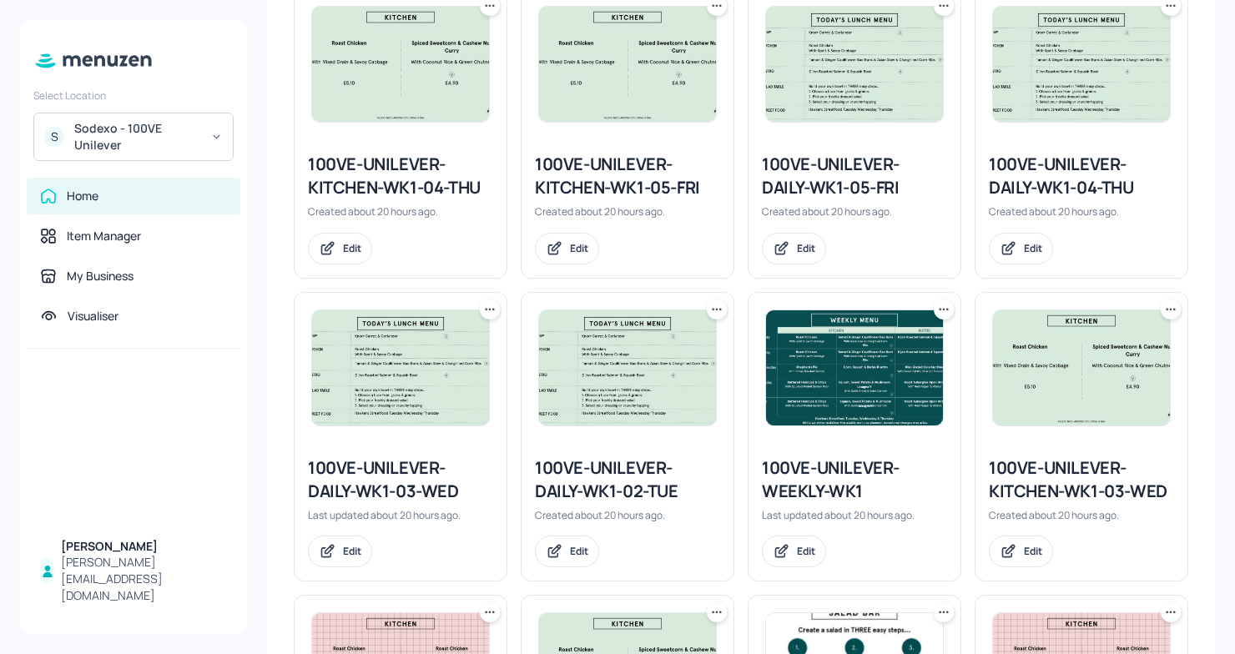
scroll to position [789, 0]
click at [712, 309] on icon at bounding box center [716, 308] width 17 height 17
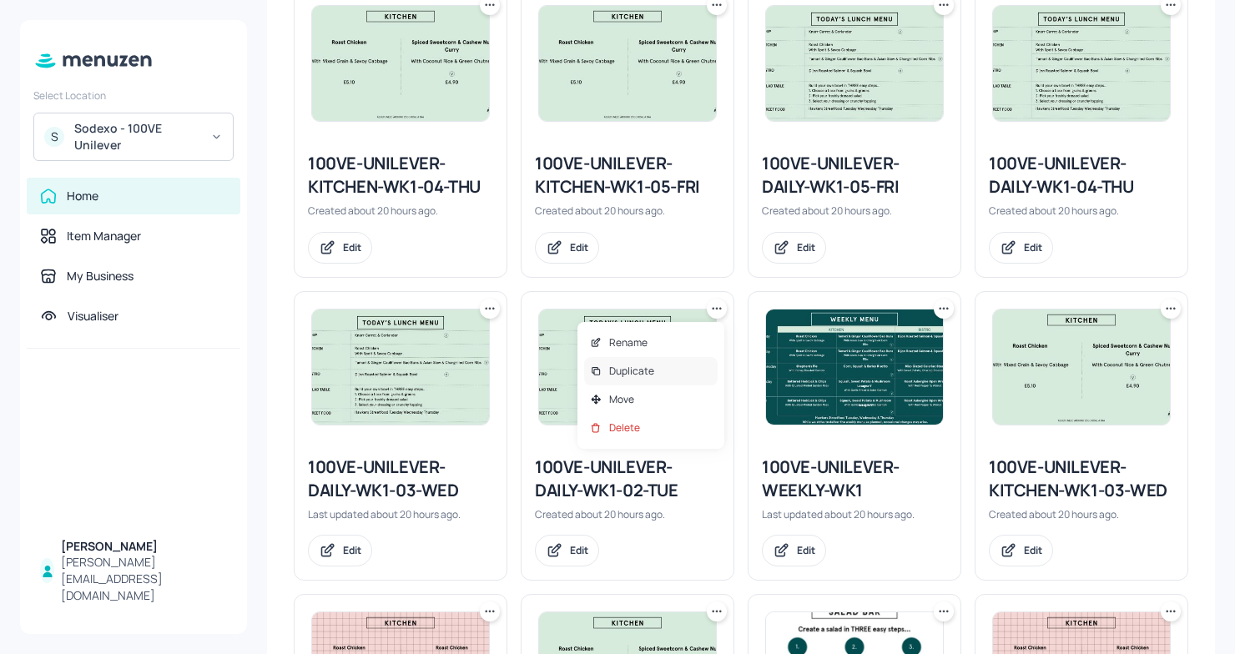
click at [644, 370] on p "Duplicate" at bounding box center [631, 371] width 45 height 15
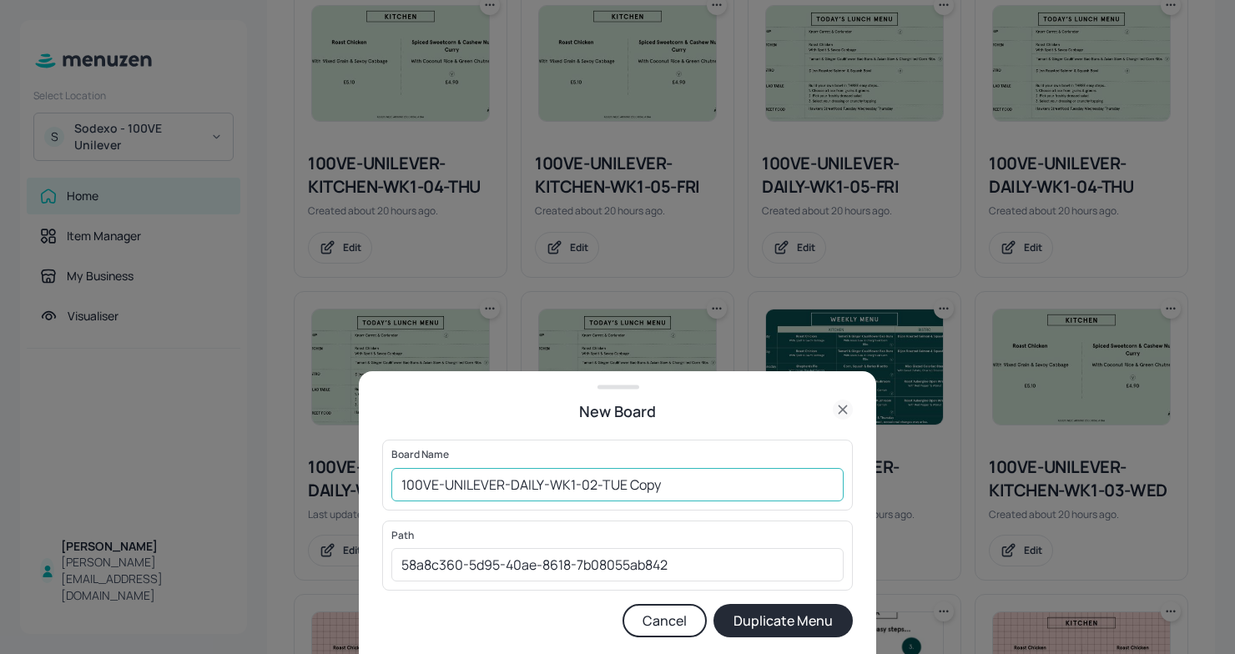
click at [405, 486] on input "100VE-UNILEVER-DAILY-WK1-02-TUE Copy" at bounding box center [617, 484] width 452 height 33
click at [696, 484] on input "01ED100VE-UNILEVER-DAILY-WK1-02-TUE Copy" at bounding box center [617, 484] width 452 height 33
click at [398, 483] on input "01ED100VE-UNILEVER-DAILY-WK1-02-[DATE]" at bounding box center [617, 484] width 452 height 33
click at [731, 486] on input "01ED100VE-UNILEVER-DAILY-WK1-02-[DATE]" at bounding box center [617, 484] width 452 height 33
type input "01ED100VE-UNILEVER-DAILY-WK1-02-[DATE]"
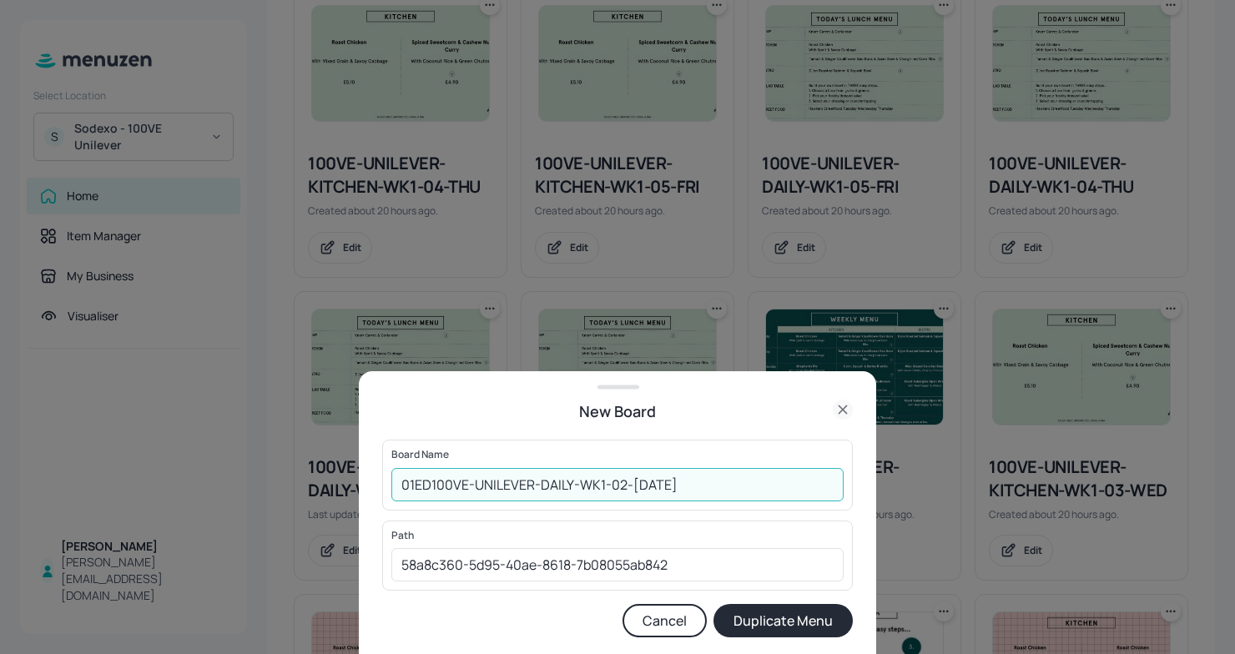
click at [783, 626] on button "Duplicate Menu" at bounding box center [782, 620] width 139 height 33
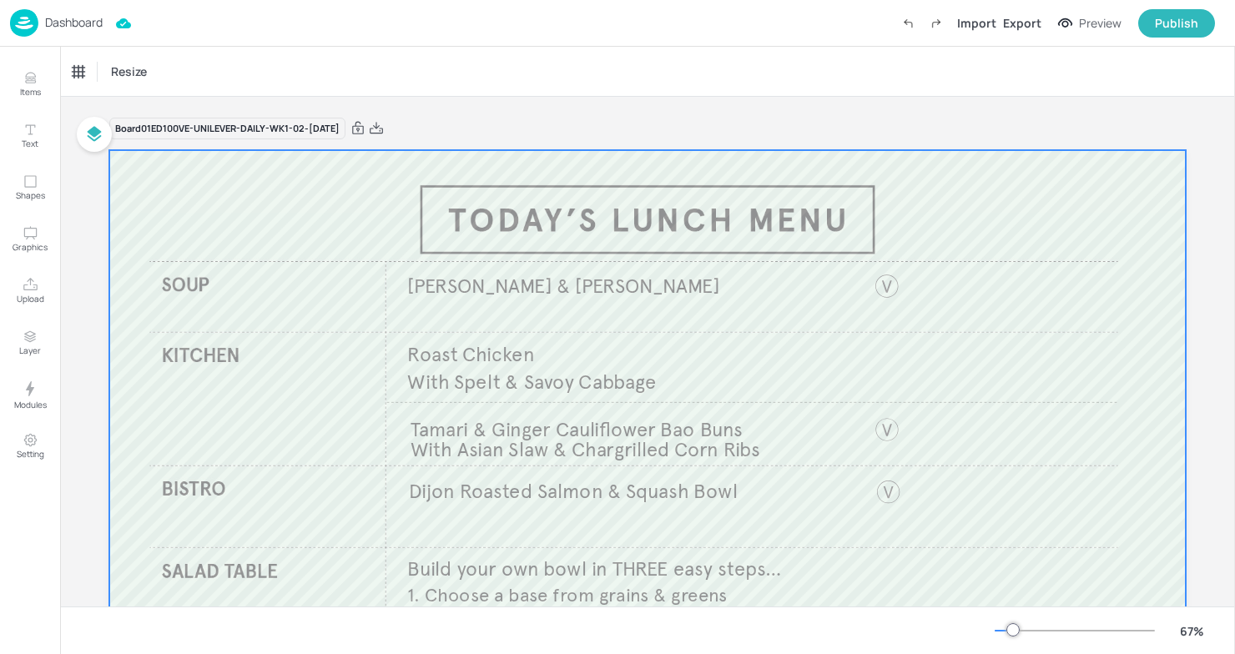
click at [526, 270] on div at bounding box center [647, 453] width 1076 height 606
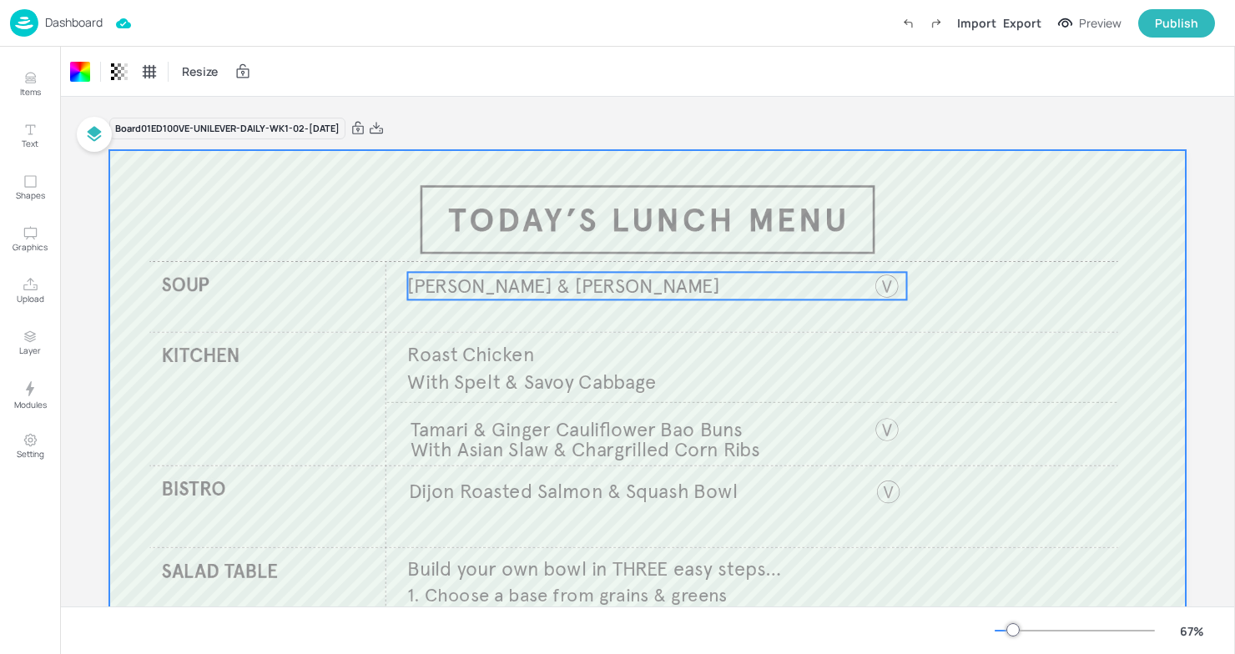
click at [516, 279] on span "[PERSON_NAME] & [PERSON_NAME]" at bounding box center [563, 286] width 312 height 25
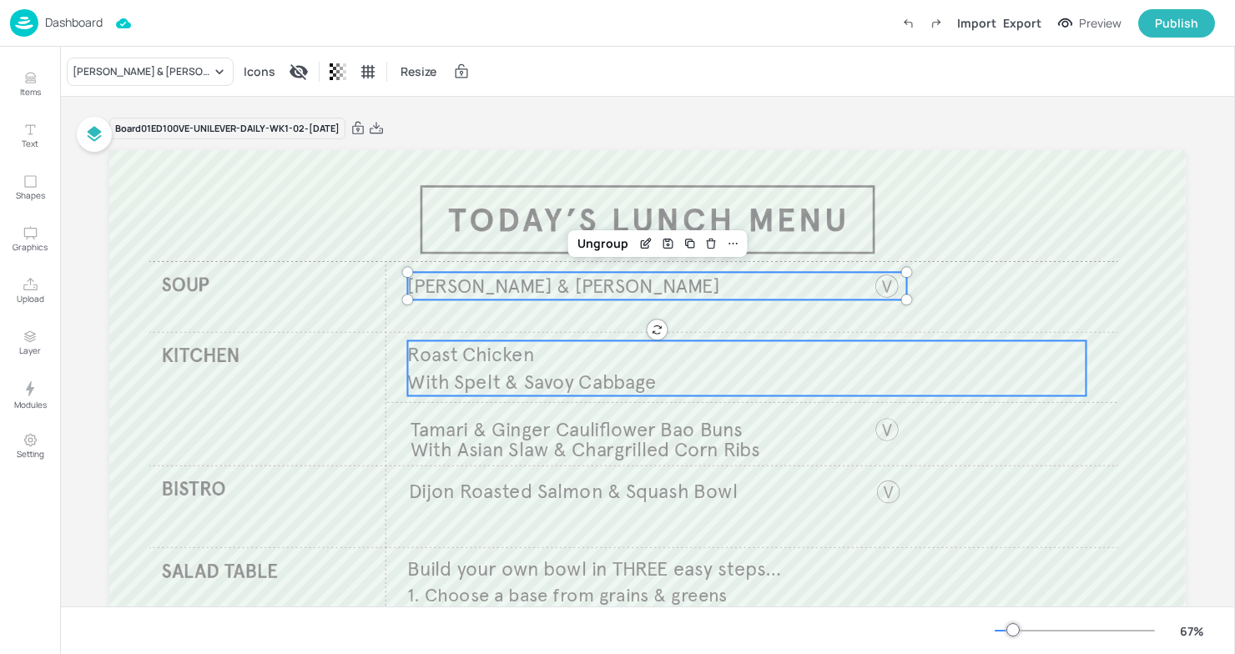
click at [493, 400] on div at bounding box center [647, 453] width 1076 height 606
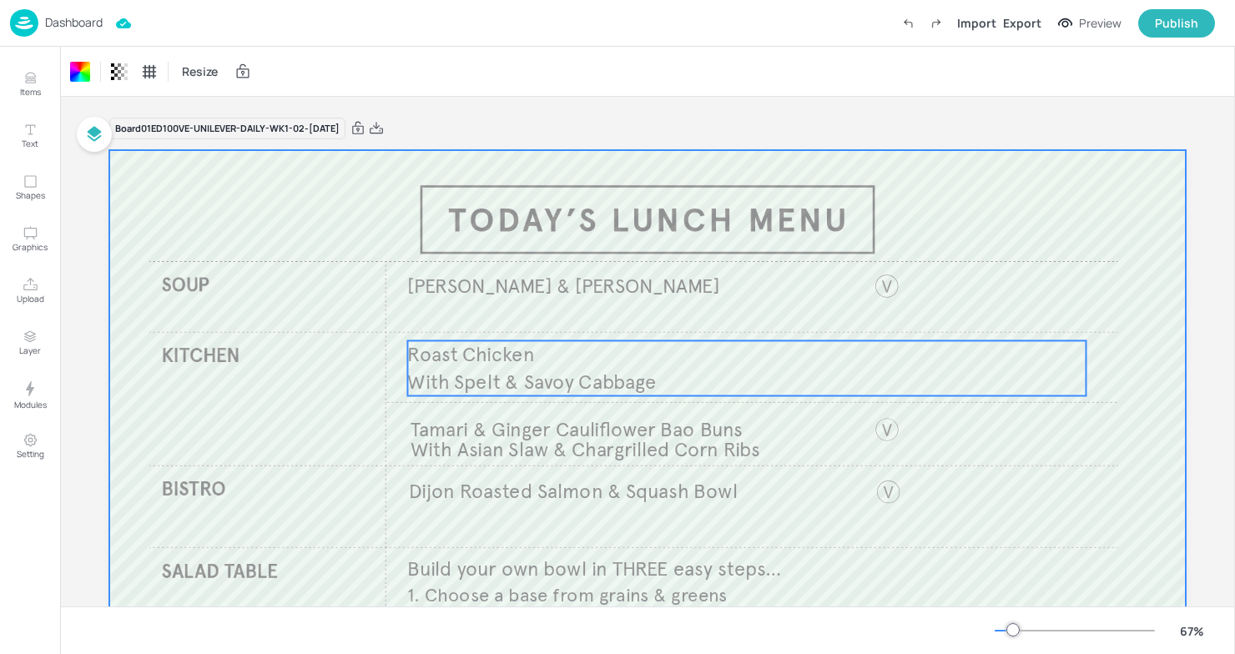
click at [496, 379] on span "With Spelt & Savoy Cabbage" at bounding box center [531, 382] width 249 height 25
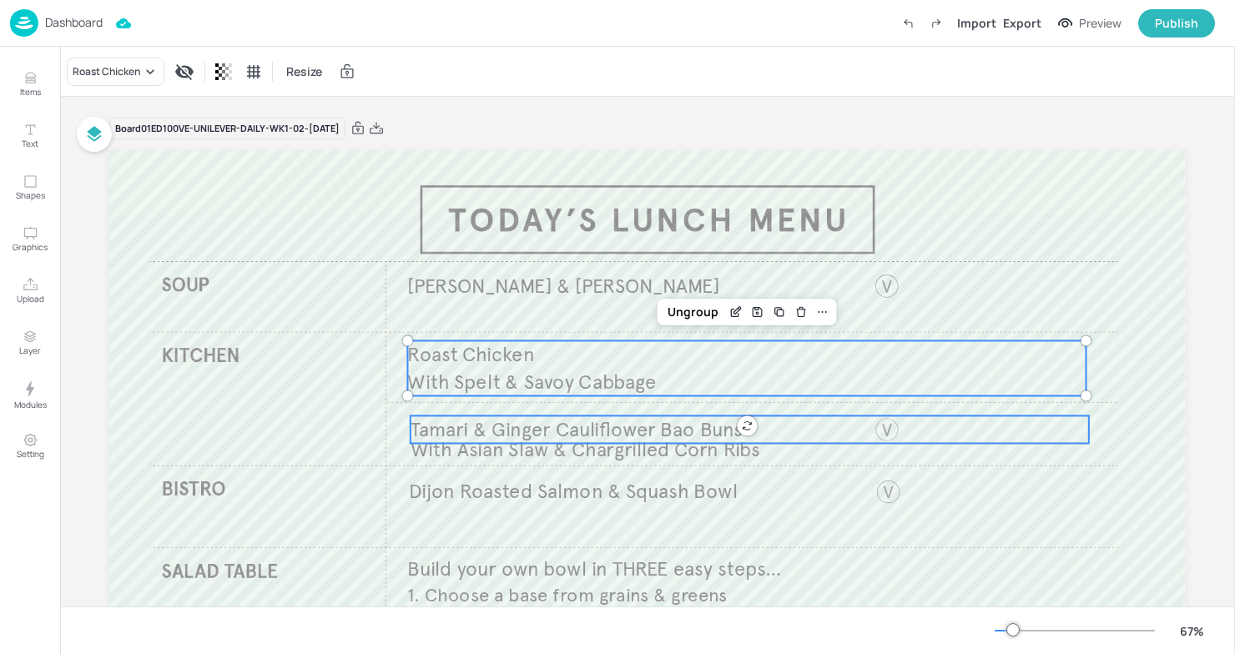
click at [491, 429] on span "Tamari & Ginger Cauliflower Bao Buns​" at bounding box center [576, 429] width 332 height 25
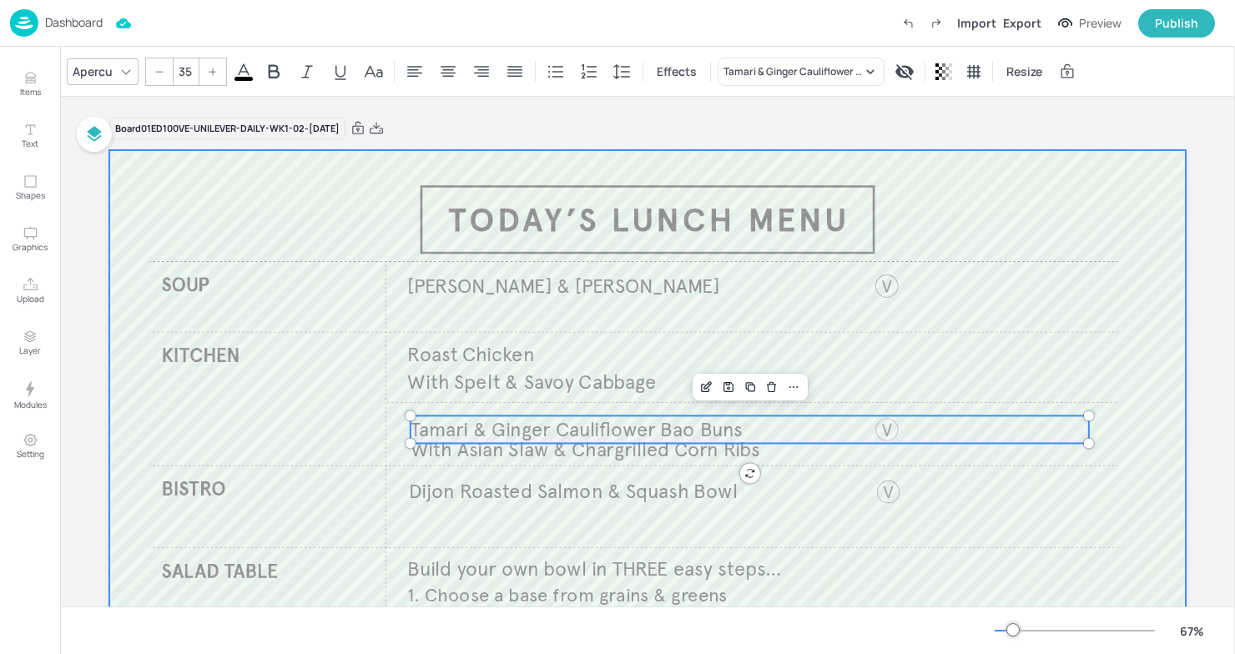
click at [476, 473] on div at bounding box center [647, 453] width 1076 height 606
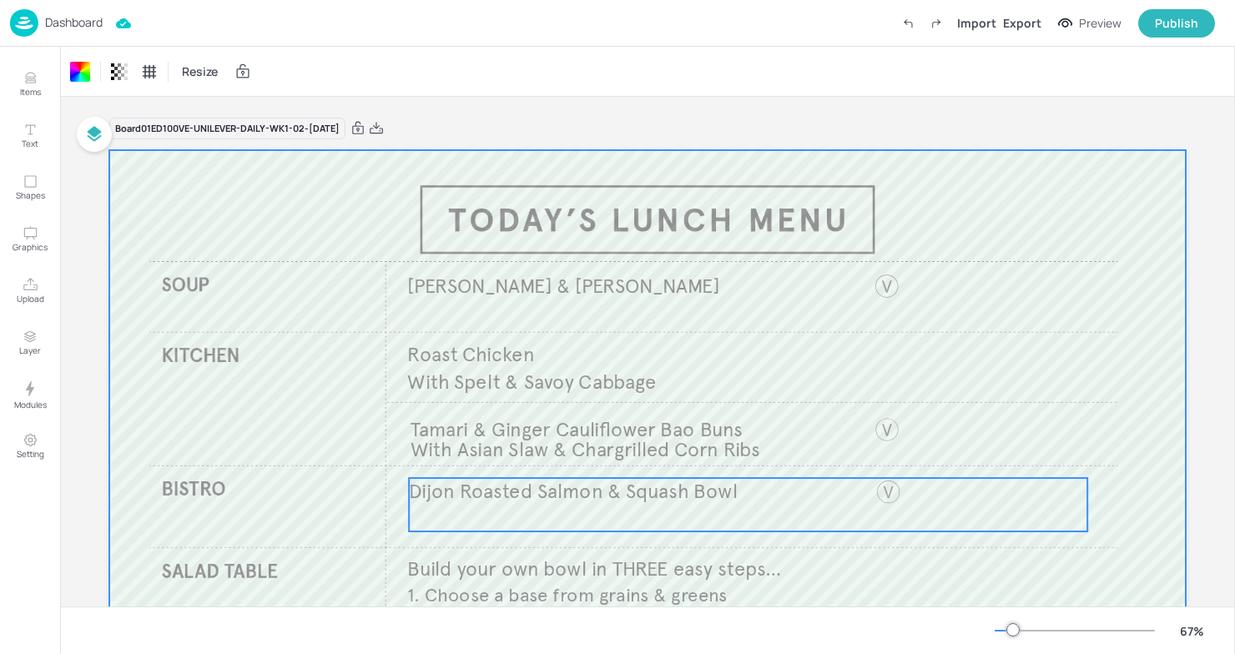
click at [471, 502] on span "Dijon Roasted Salmon & Squash Bowl" at bounding box center [573, 491] width 329 height 25
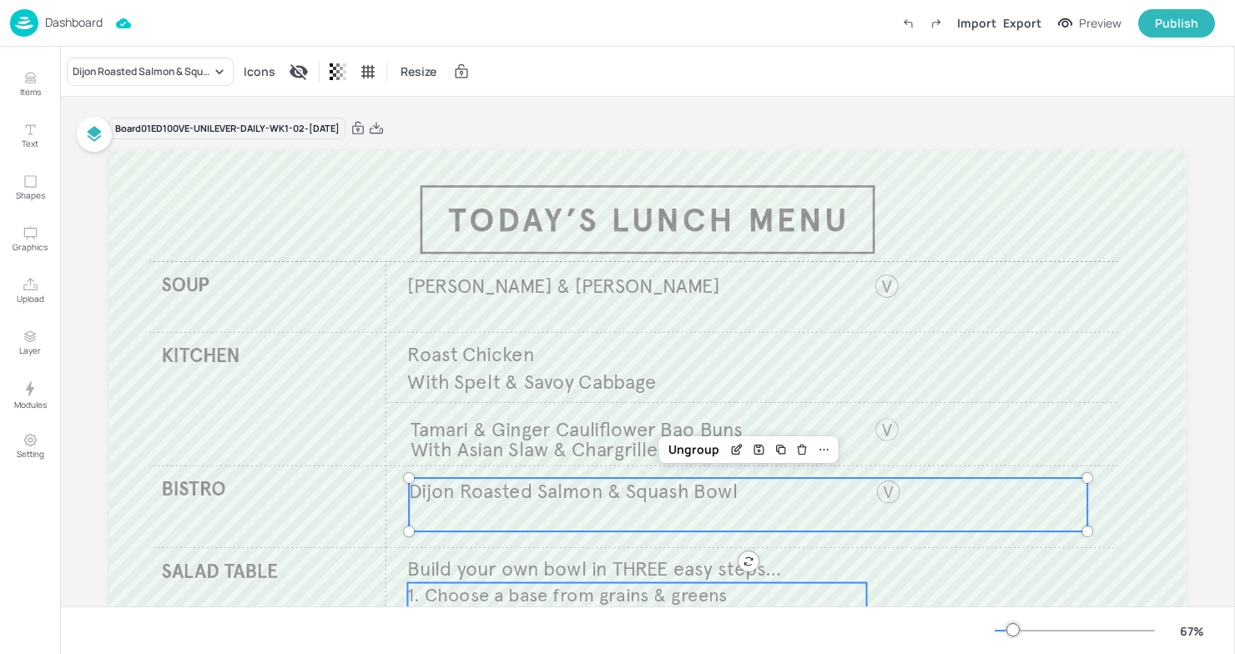
click at [466, 592] on span "1. Choose a base from grains & greens" at bounding box center [566, 595] width 319 height 23
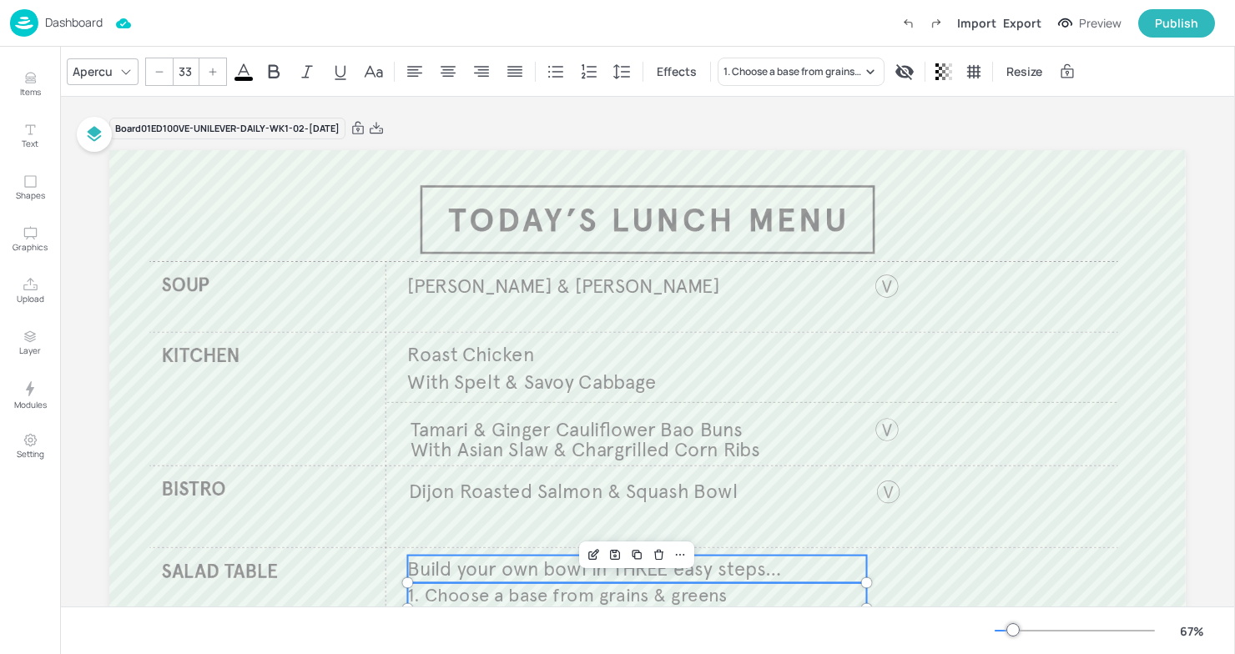
click at [471, 569] on span "Build your own bowl in THREE easy steps…" at bounding box center [594, 568] width 374 height 25
type input "35"
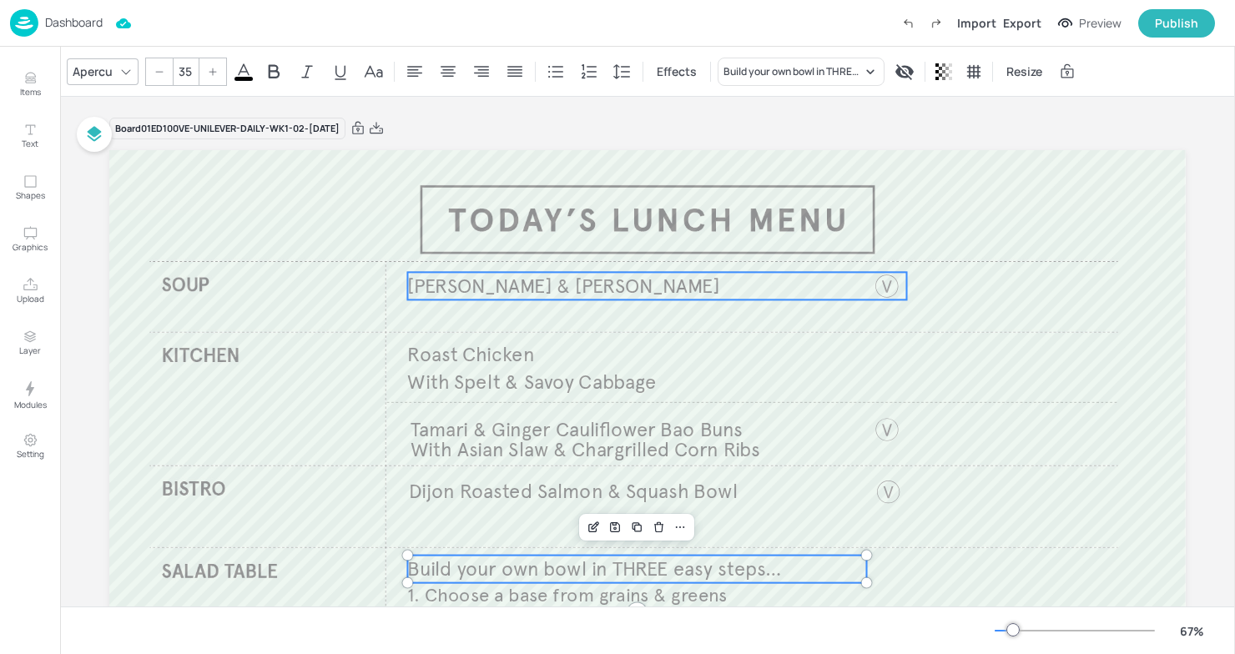
click at [513, 284] on span "[PERSON_NAME] & [PERSON_NAME]" at bounding box center [563, 286] width 312 height 25
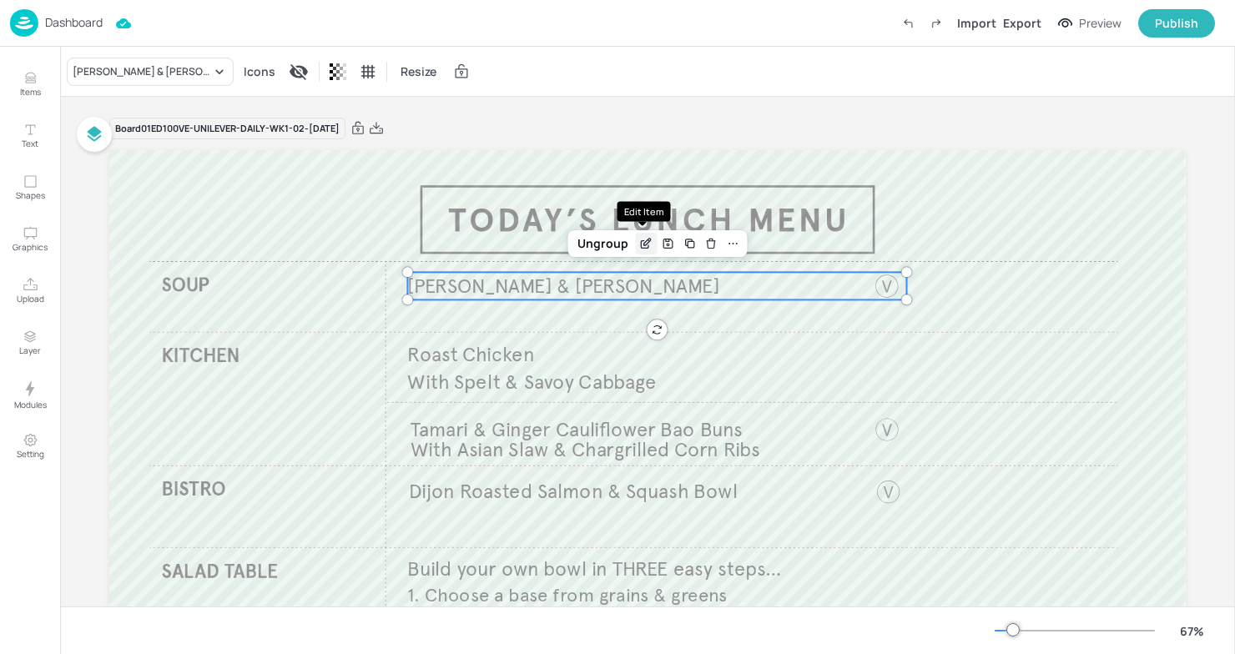
click at [639, 247] on icon "Edit Item" at bounding box center [646, 243] width 14 height 13
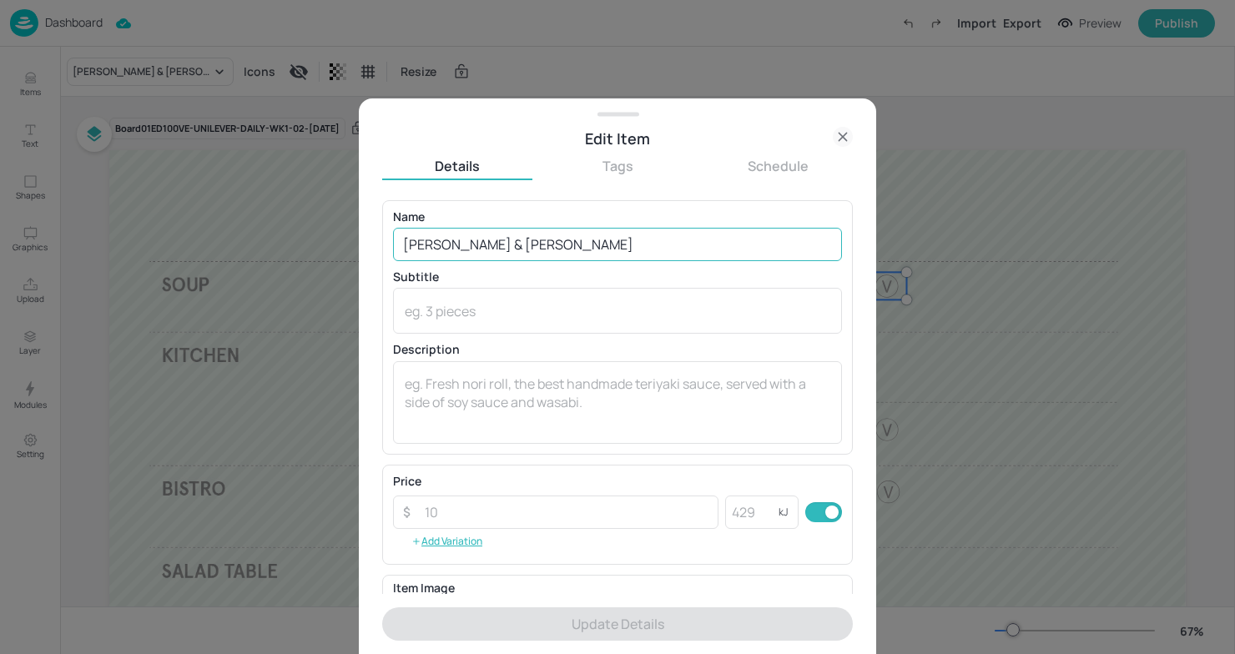
click at [607, 249] on input "[PERSON_NAME] & [PERSON_NAME]" at bounding box center [617, 244] width 449 height 33
drag, startPoint x: 591, startPoint y: 249, endPoint x: 310, endPoint y: 228, distance: 281.9
click at [310, 228] on div "Edit Item Details Tags Schedule Name [PERSON_NAME] & Coriander ​ Subtitle x ​ D…" at bounding box center [617, 327] width 1235 height 654
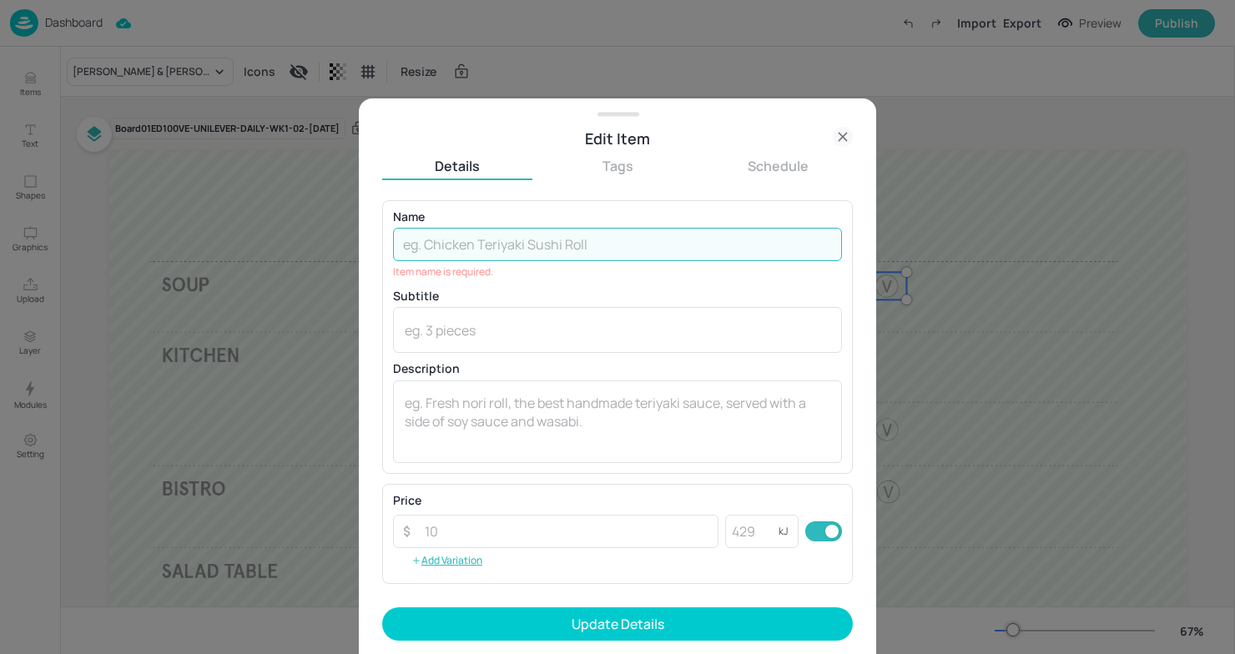
paste input "[PERSON_NAME] Chicken and Vegetables"
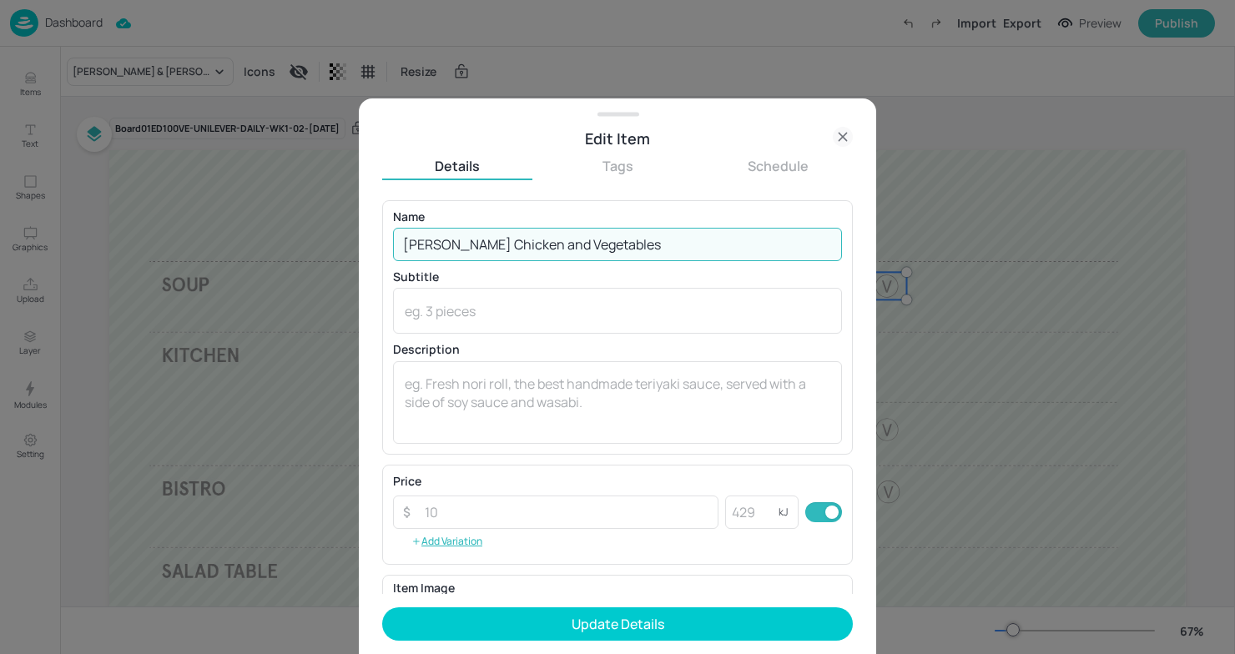
type input "[PERSON_NAME] Chicken and Vegetables"
click at [559, 195] on div "Details Tags Schedule Name [PERSON_NAME] Chicken and Vegetables ​ Subtitle x ​ …" at bounding box center [617, 405] width 471 height 497
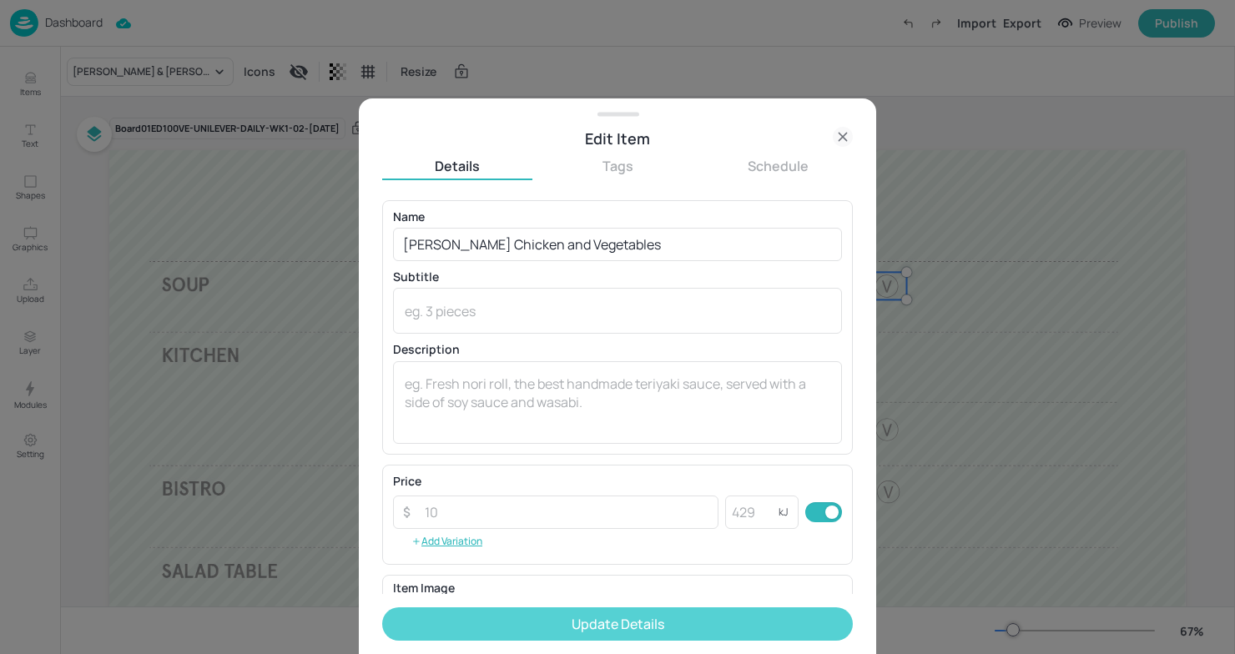
click at [575, 624] on button "Update Details" at bounding box center [617, 623] width 471 height 33
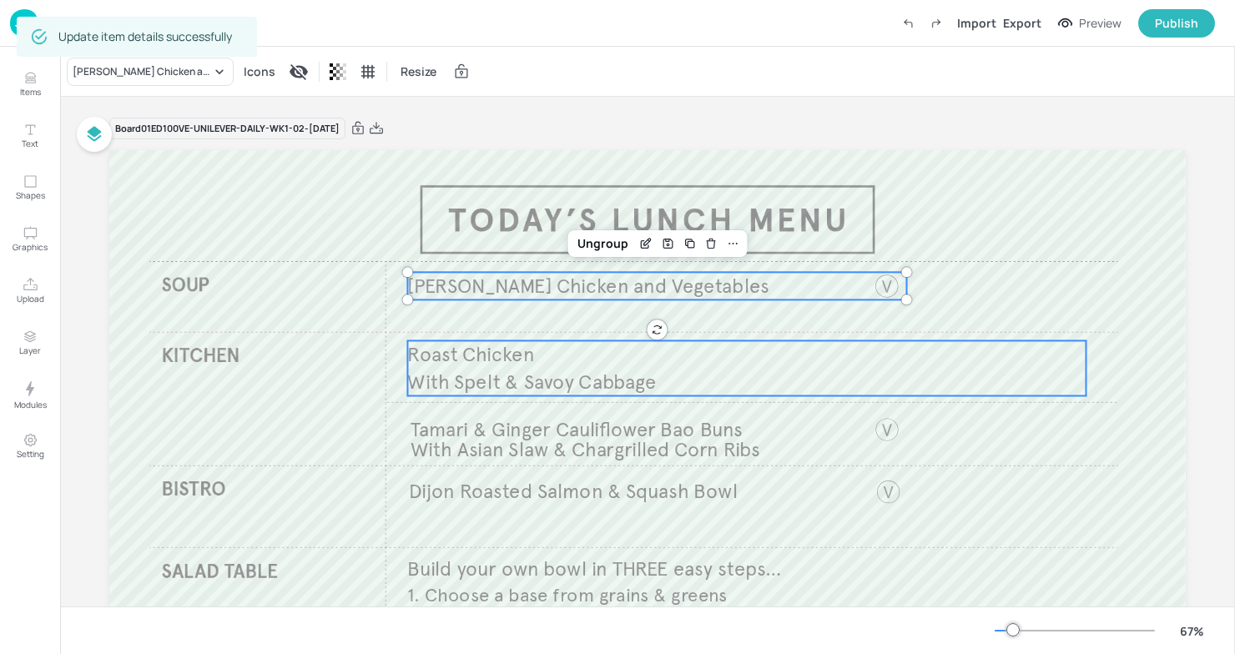
click at [657, 382] on p "With Spelt & Savoy Cabbage" at bounding box center [696, 382] width 579 height 28
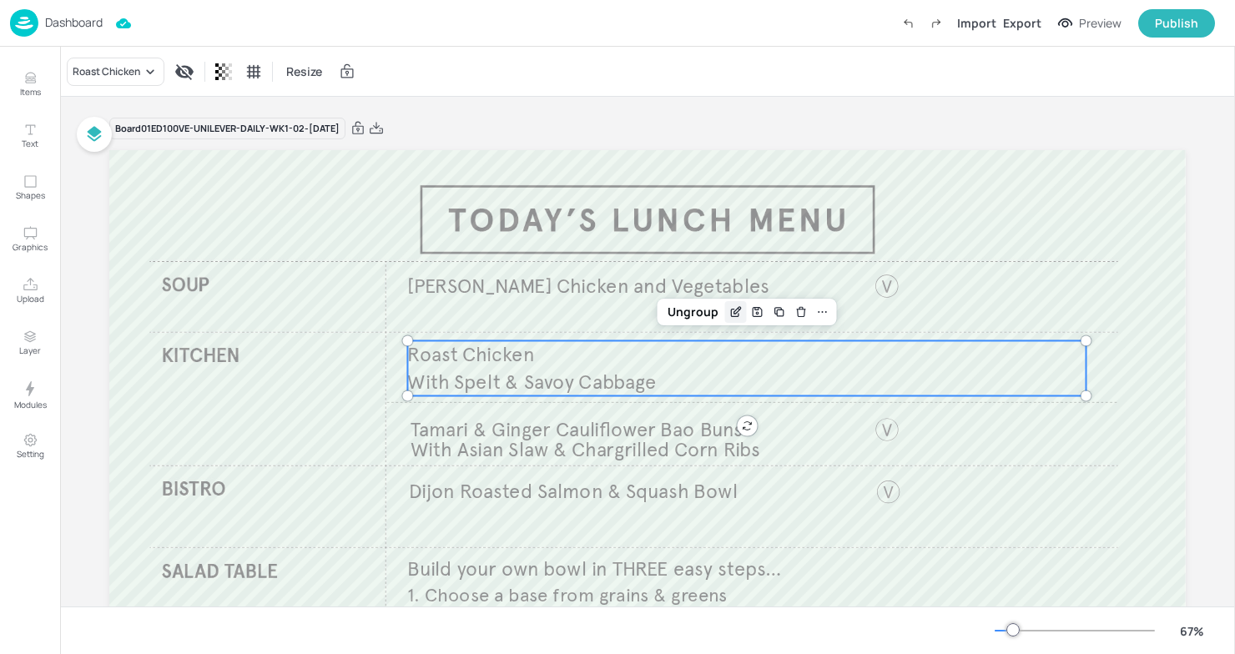
click at [732, 311] on icon "Edit Item" at bounding box center [735, 311] width 14 height 13
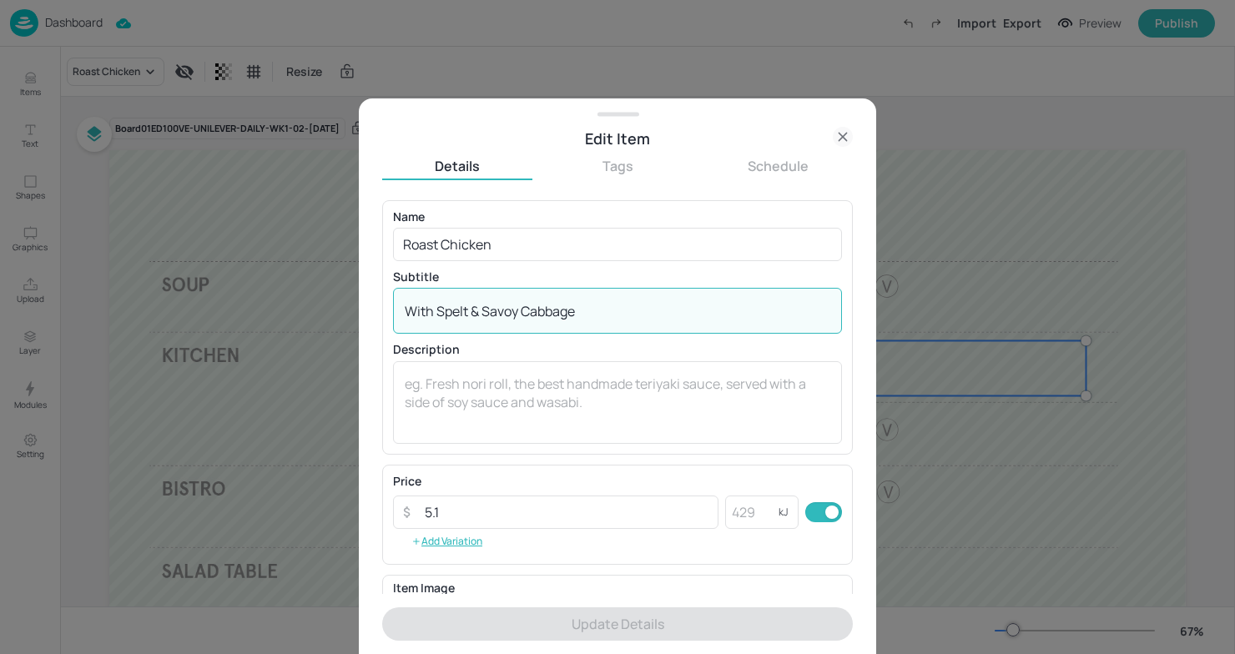
drag, startPoint x: 594, startPoint y: 310, endPoint x: 203, endPoint y: 300, distance: 391.4
click at [203, 300] on div "Edit Item Details Tags Schedule Name Roast Chicken ​ ​ Subtitle With Spelt & Sa…" at bounding box center [617, 327] width 1235 height 654
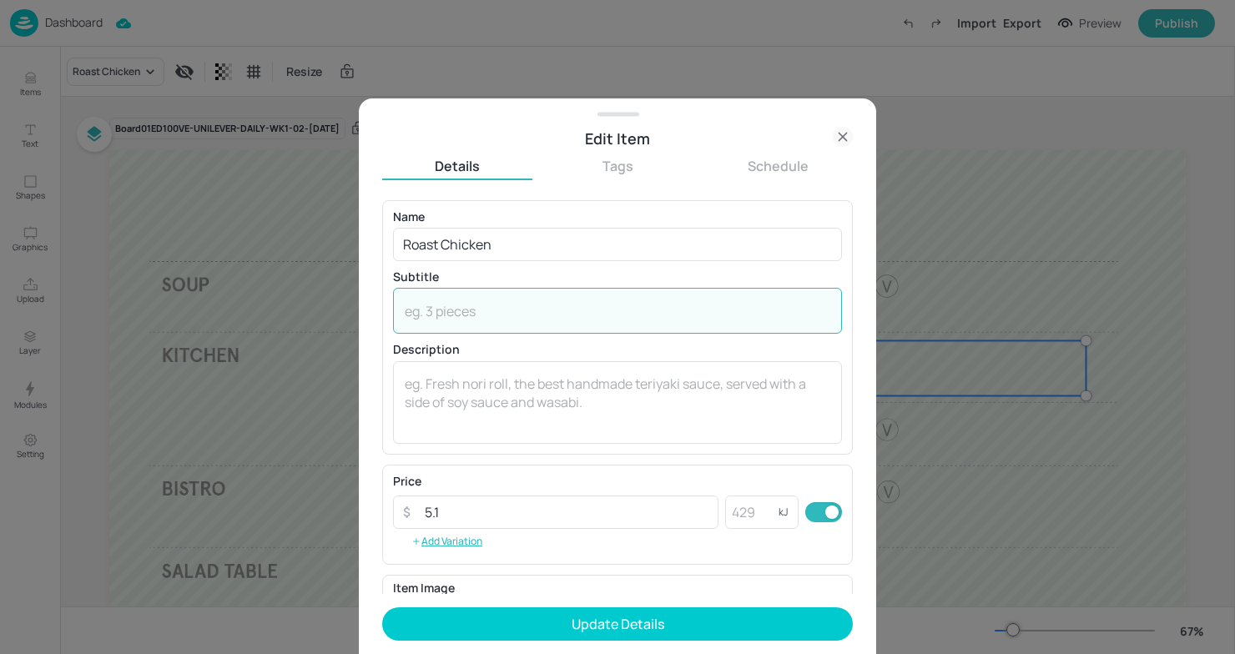
paste textarea "Roast Chicken with Mixed Grain & Savoy Cabbage £5.10"
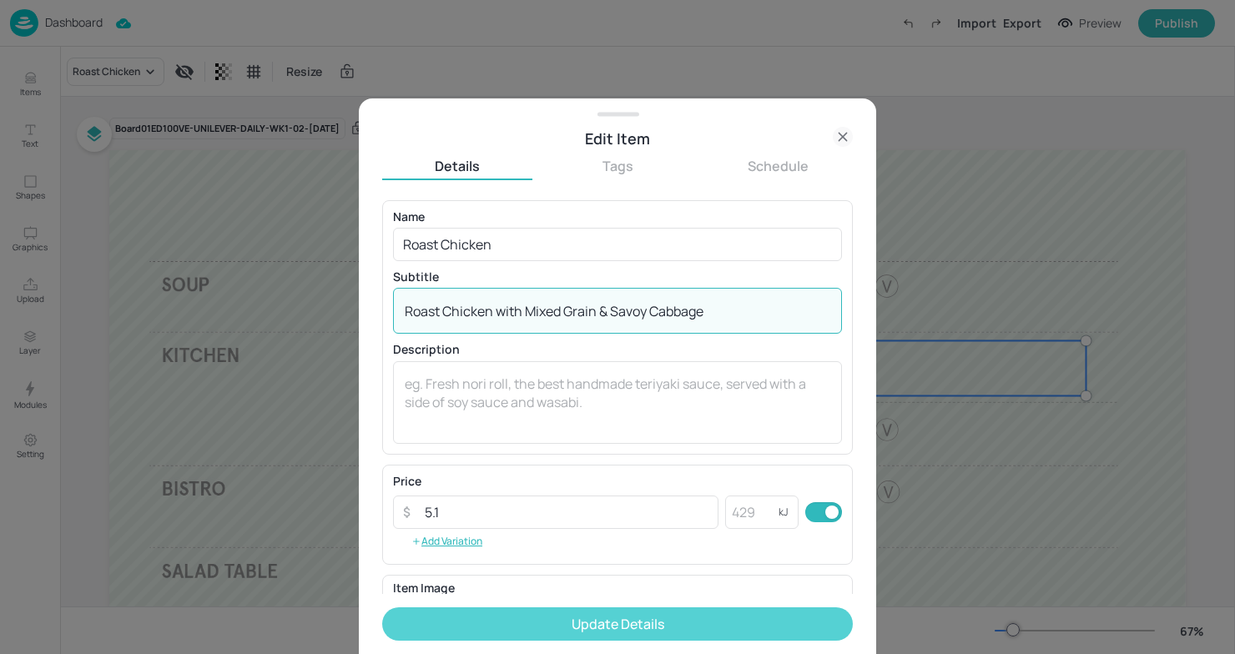
type textarea "Roast Chicken with Mixed Grain & Savoy Cabbage"
click at [697, 617] on button "Update Details" at bounding box center [617, 623] width 471 height 33
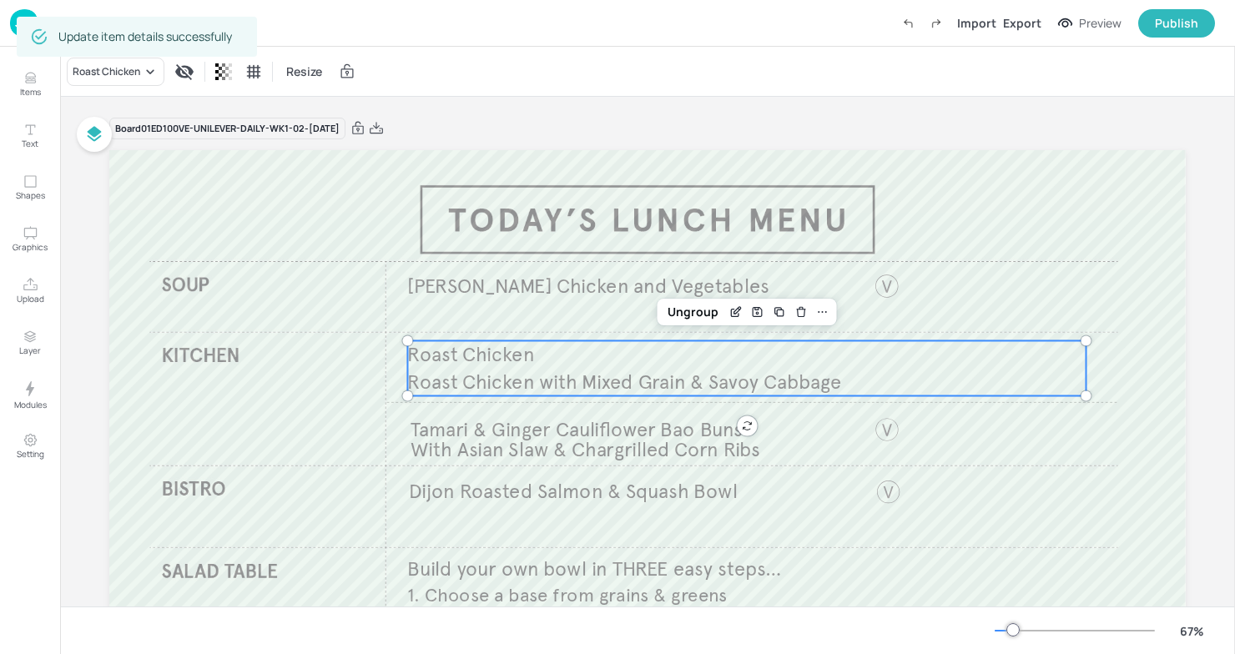
click at [644, 383] on span "Roast Chicken with Mixed Grain & Savoy Cabbage" at bounding box center [624, 382] width 434 height 25
click at [728, 312] on icon "Edit Item" at bounding box center [735, 311] width 14 height 13
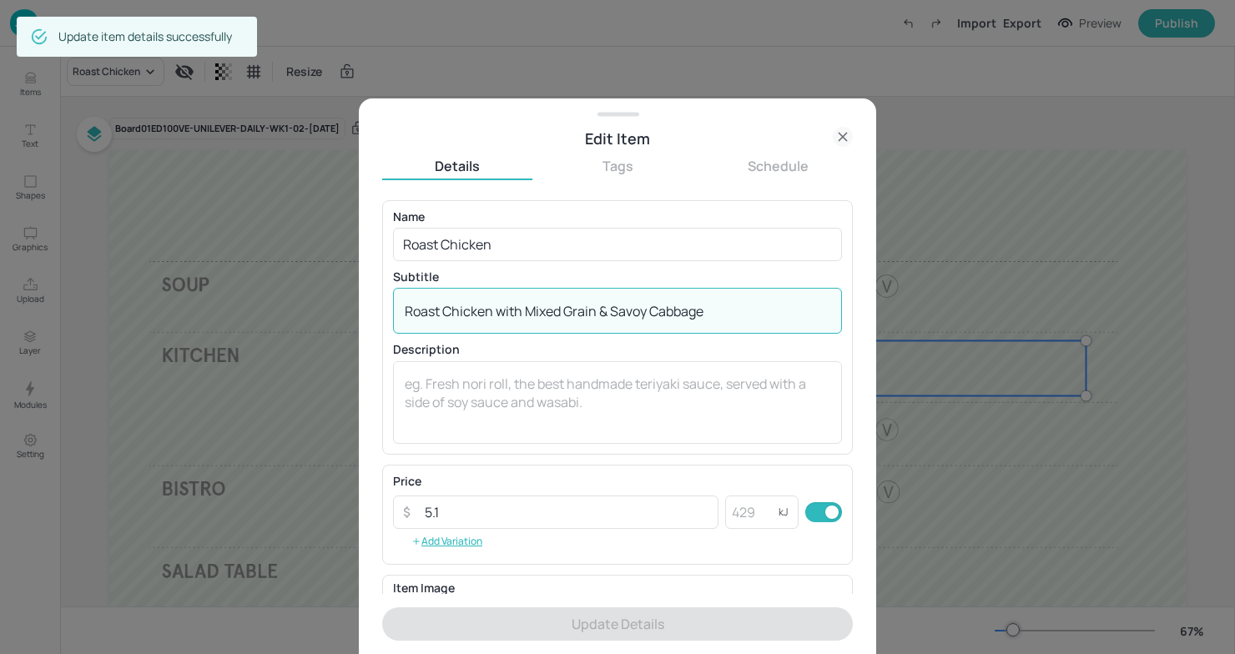
drag, startPoint x: 507, startPoint y: 318, endPoint x: 192, endPoint y: 279, distance: 317.7
click at [192, 279] on div "Edit Item Details Tags Schedule Name Roast Chicken ​ ​ Subtitle Roast Chicken w…" at bounding box center [617, 327] width 1235 height 654
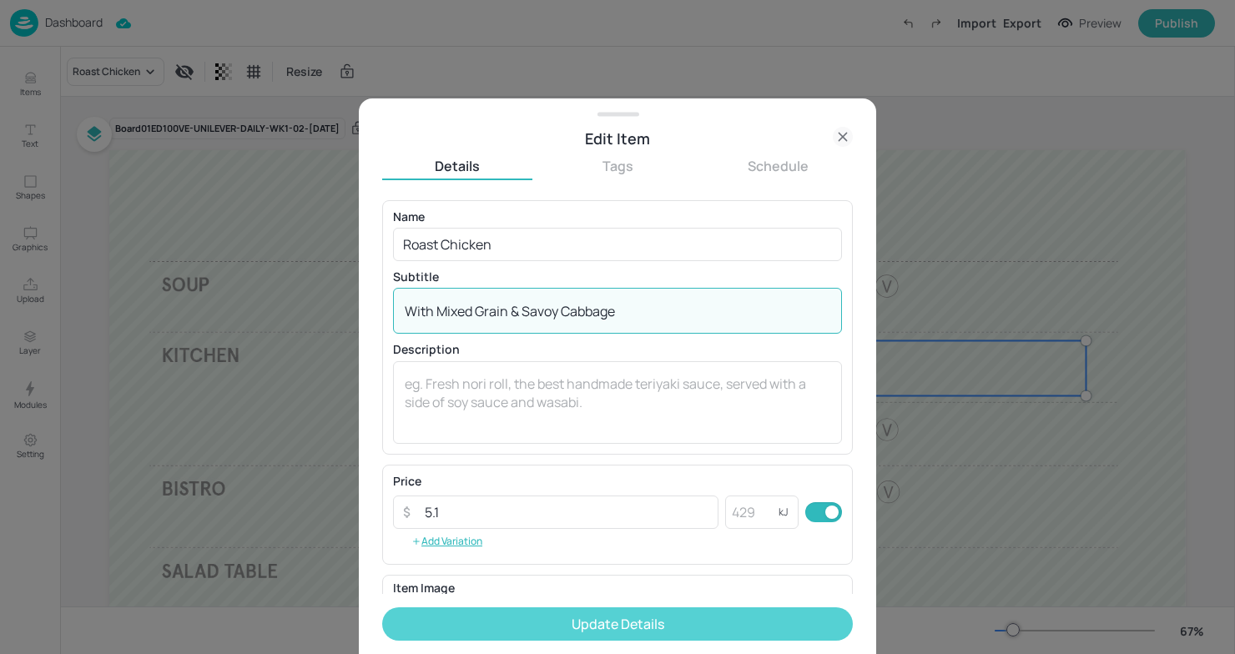
type textarea "With Mixed Grain & Savoy Cabbage"
click at [489, 620] on button "Update Details" at bounding box center [617, 623] width 471 height 33
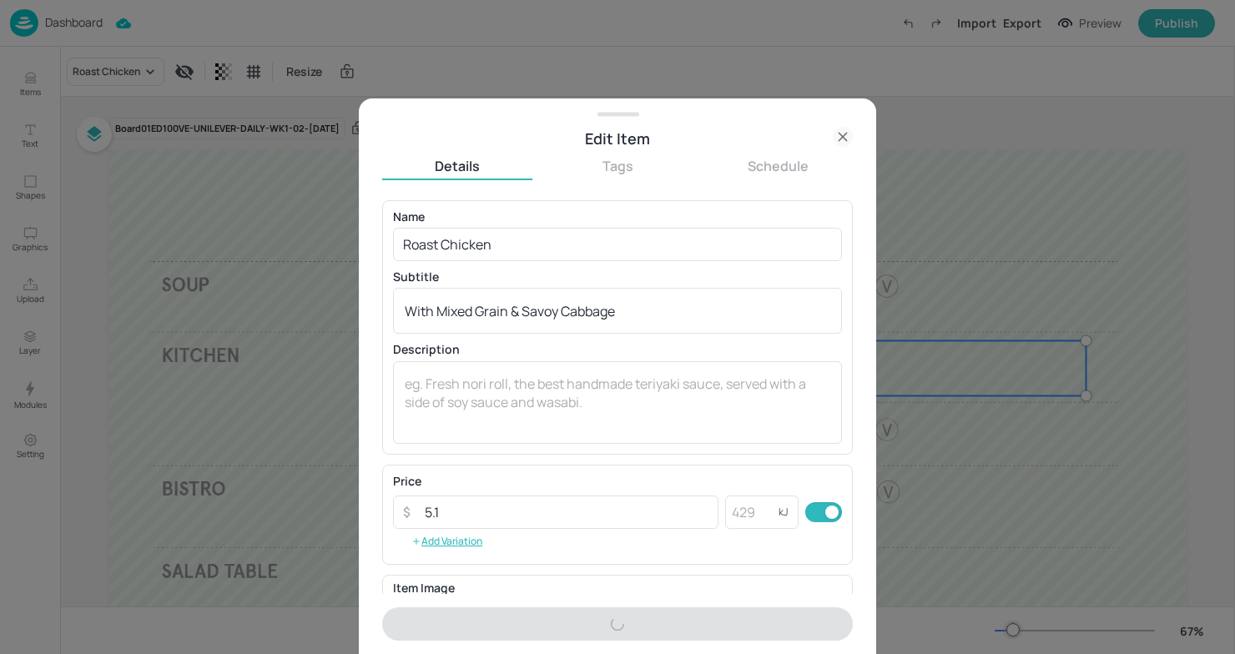
click at [221, 441] on div at bounding box center [617, 327] width 1235 height 654
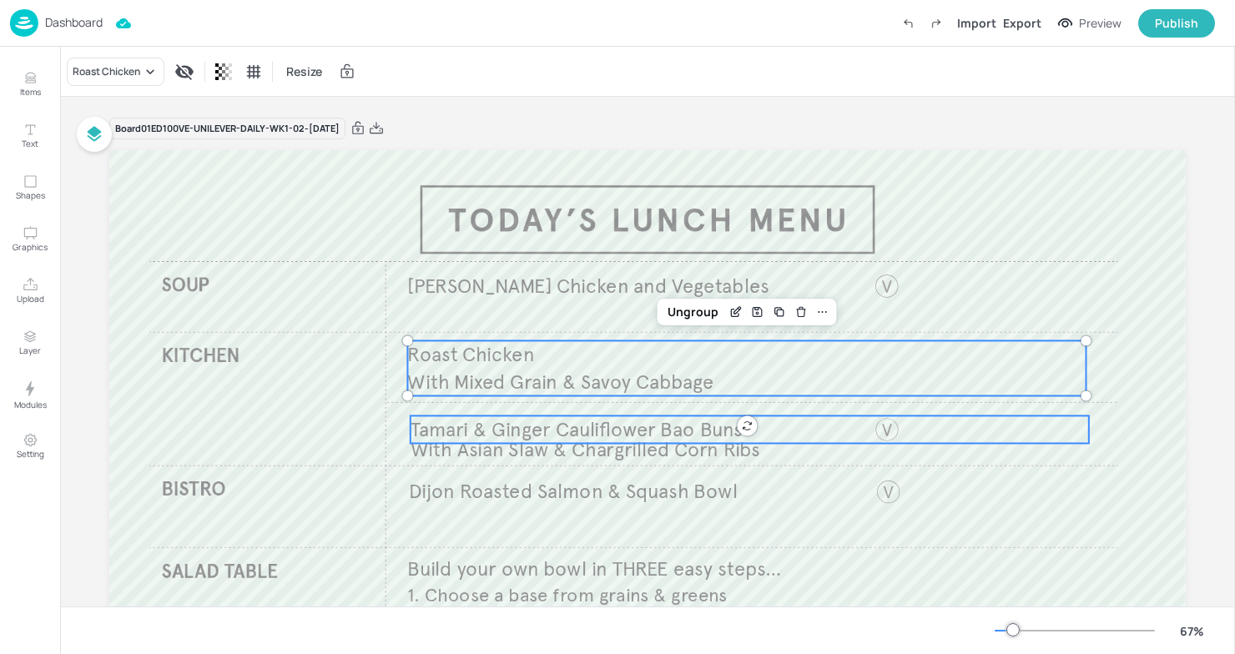
click at [662, 429] on span "Tamari & Ginger Cauliflower Bao Buns​" at bounding box center [576, 429] width 332 height 25
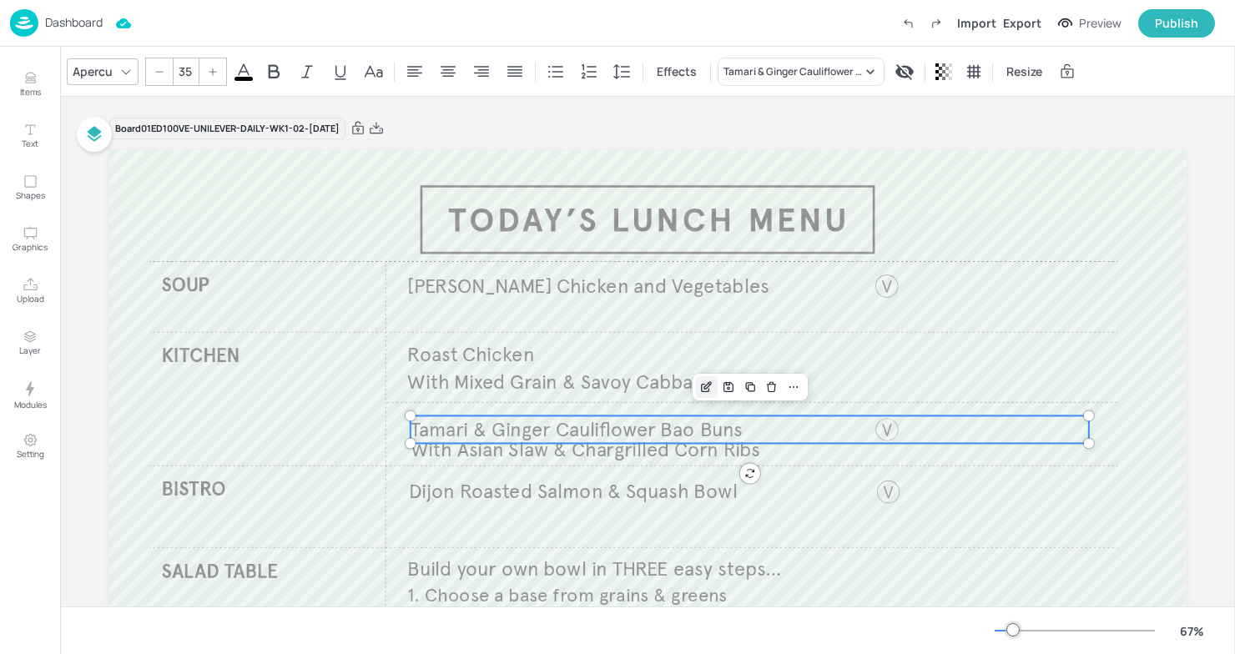
click at [702, 383] on icon "Edit Item" at bounding box center [706, 386] width 14 height 13
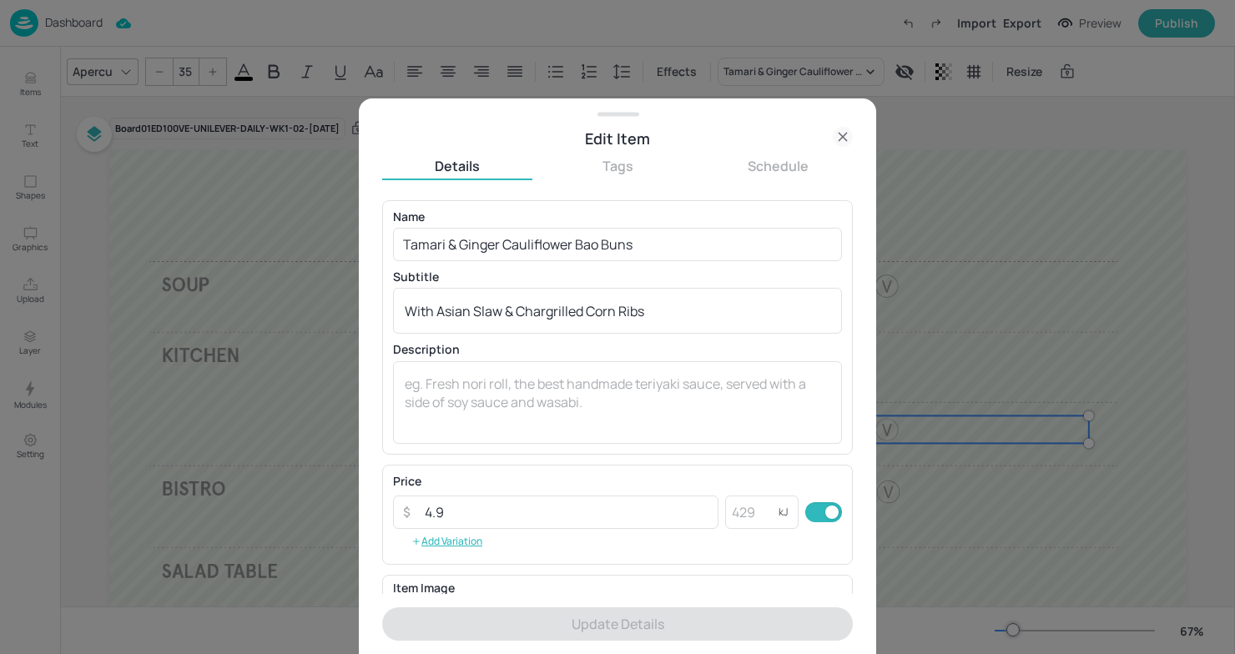
click at [1032, 371] on div at bounding box center [617, 327] width 1235 height 654
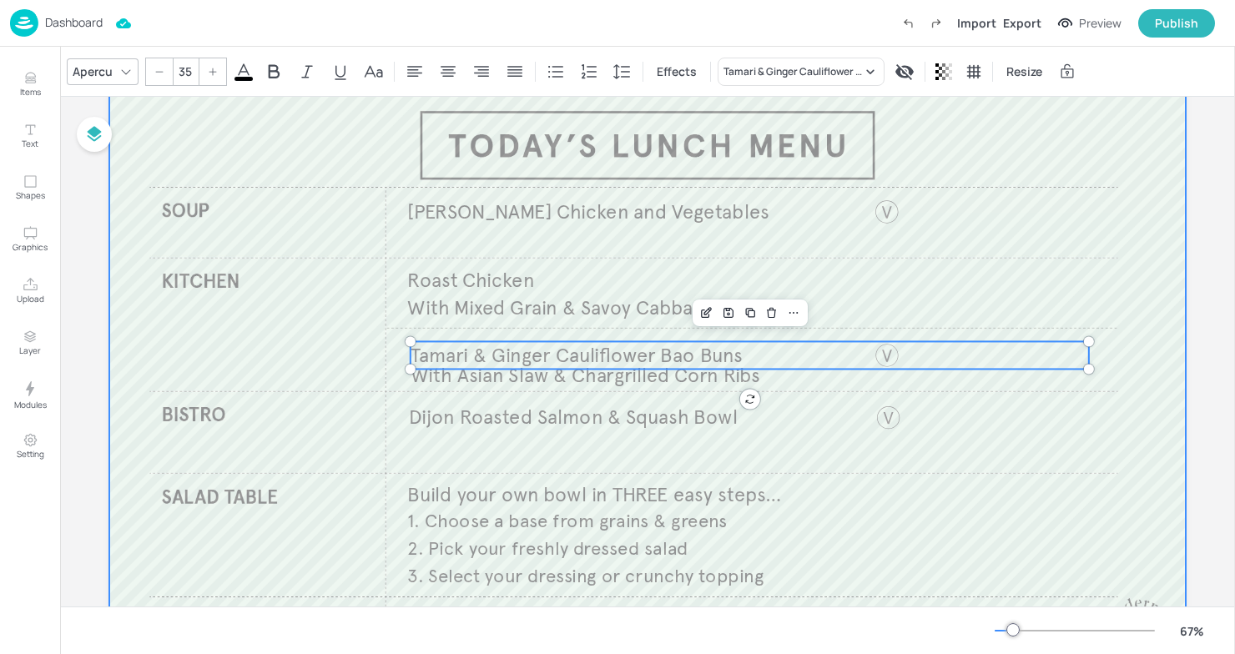
scroll to position [190, 0]
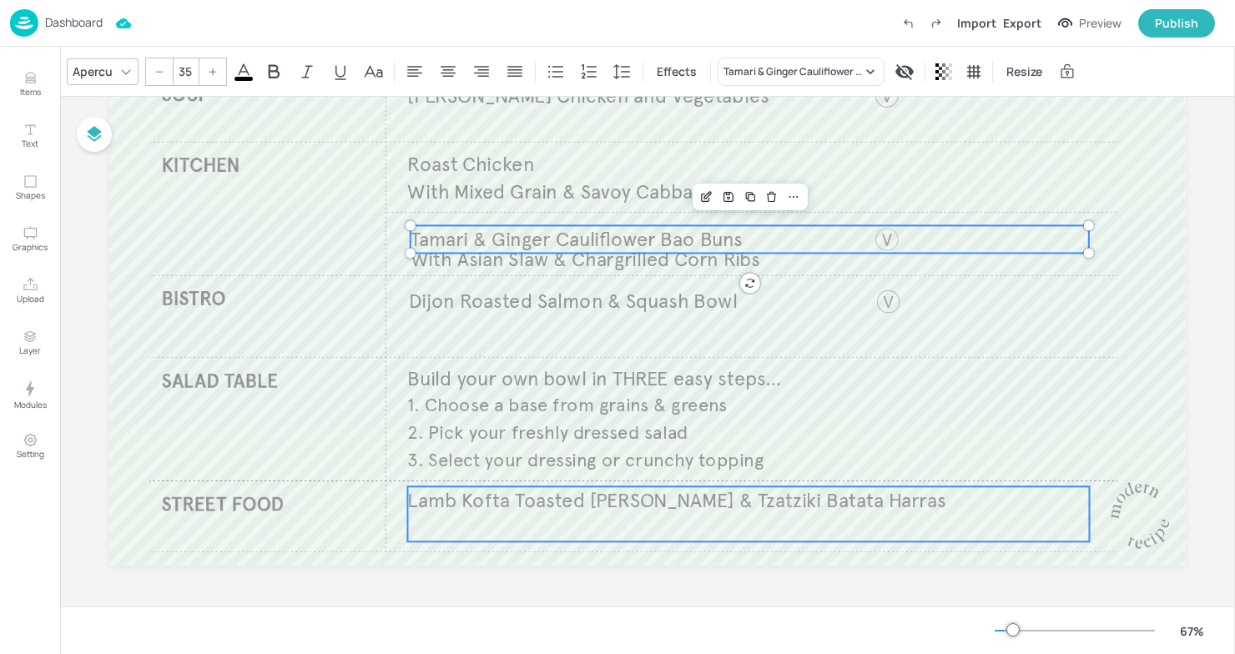
click at [680, 507] on span "Lamb Kofta​ Toasted [PERSON_NAME] & Tzatziki​ Batata Harras" at bounding box center [676, 500] width 538 height 25
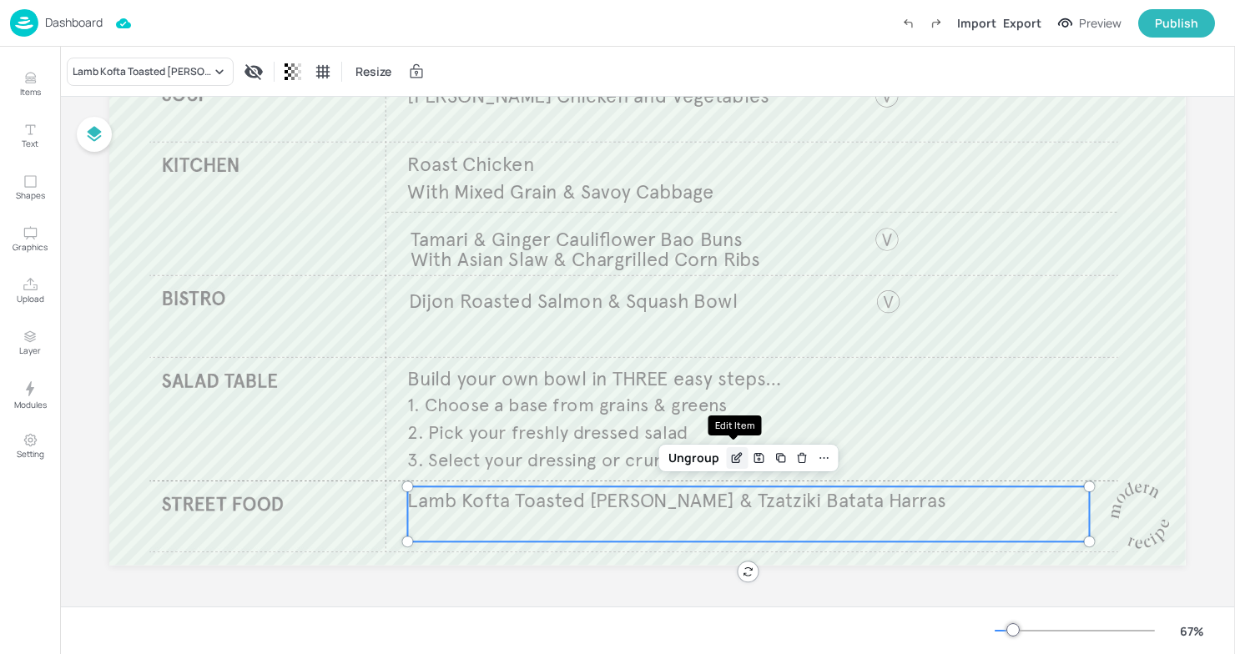
click at [729, 449] on div "Edit Item" at bounding box center [737, 458] width 22 height 22
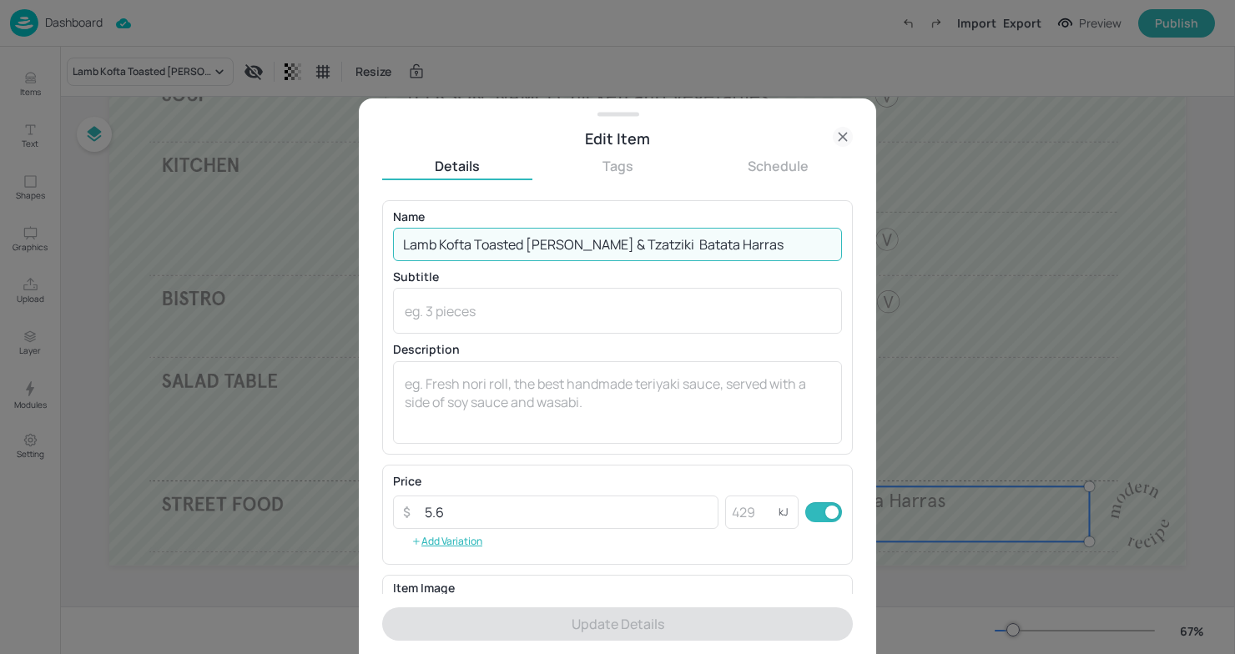
drag, startPoint x: 734, startPoint y: 232, endPoint x: 299, endPoint y: 226, distance: 435.5
click at [298, 226] on div "Edit Item Details Tags Schedule Name Lamb Kofta​ Toasted Pitta & Tzatziki​ Bata…" at bounding box center [617, 327] width 1235 height 654
drag, startPoint x: 712, startPoint y: 249, endPoint x: 313, endPoint y: 242, distance: 398.8
click at [312, 242] on div "Edit Item Details Tags Schedule Name Lamb Kofta​ Toasted Pitta & Tzatziki​ Bata…" at bounding box center [617, 327] width 1235 height 654
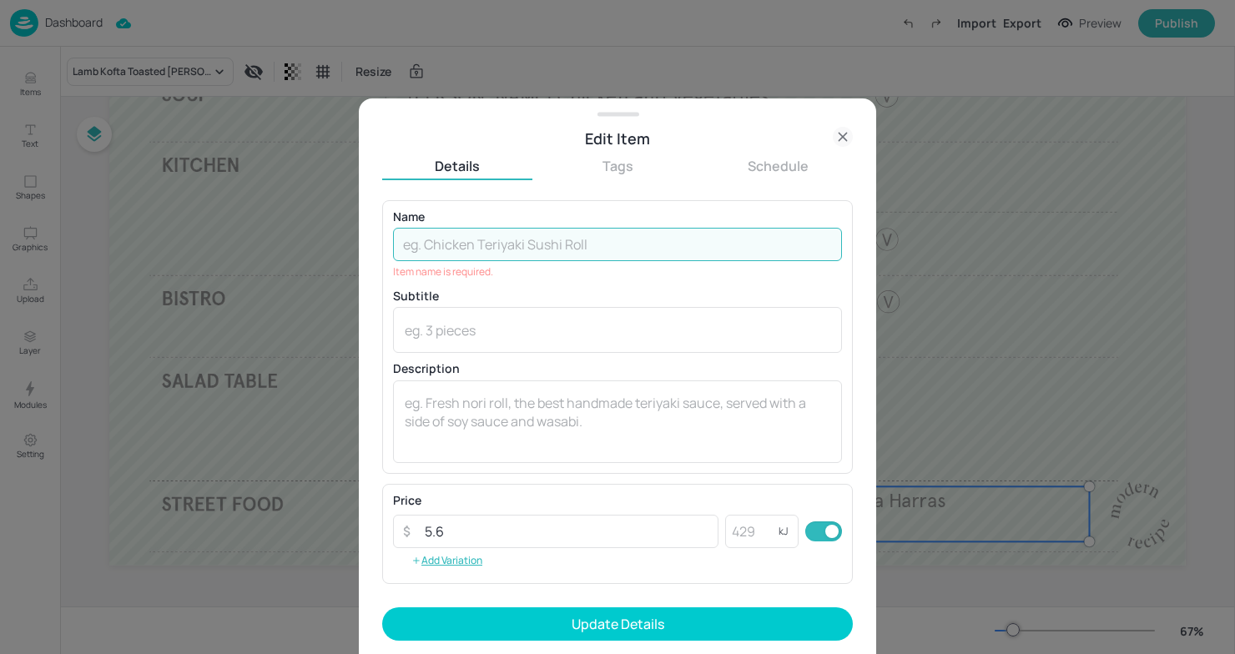
paste input "Lebanese [PERSON_NAME] Wrap with Batata Harras"
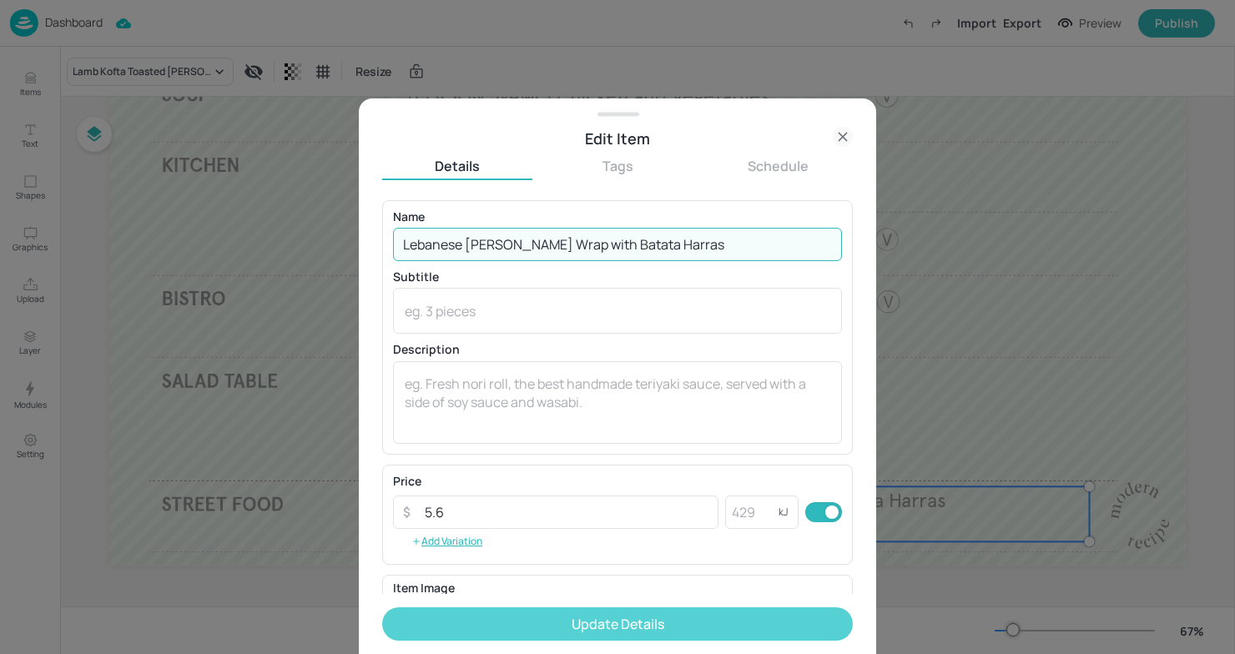
type input "Lebanese [PERSON_NAME] Wrap with Batata Harras"
click at [627, 624] on button "Update Details" at bounding box center [617, 623] width 471 height 33
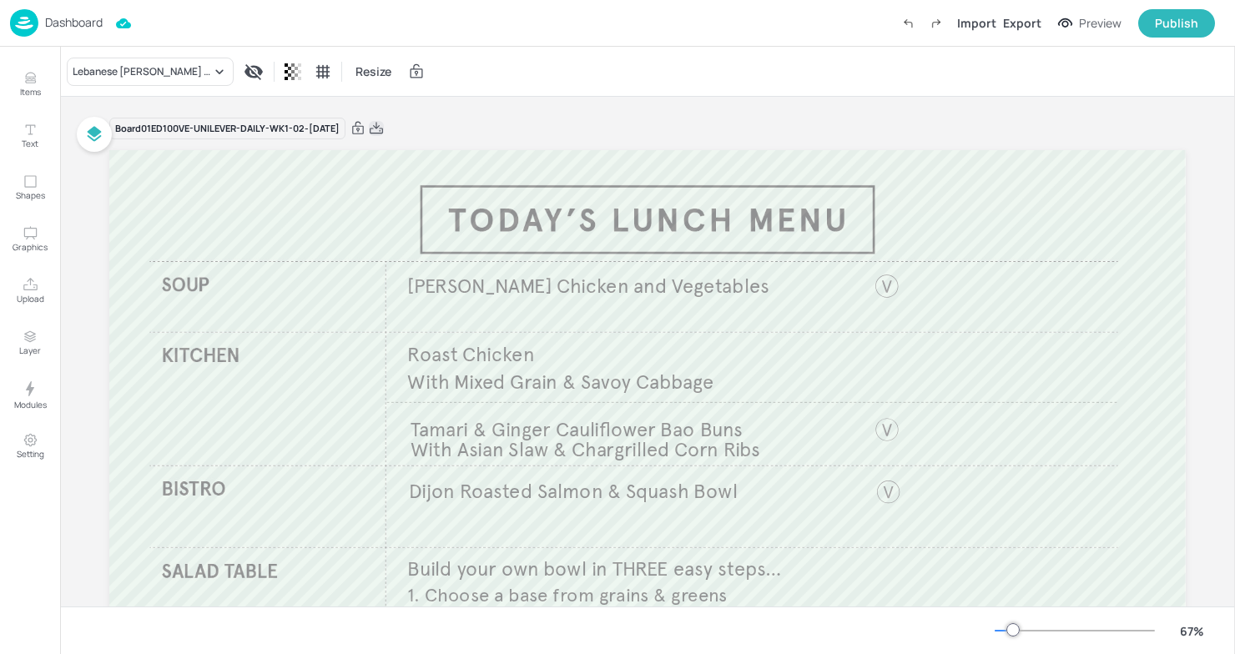
click at [383, 133] on icon at bounding box center [376, 128] width 13 height 12
click at [34, 27] on img at bounding box center [24, 23] width 28 height 28
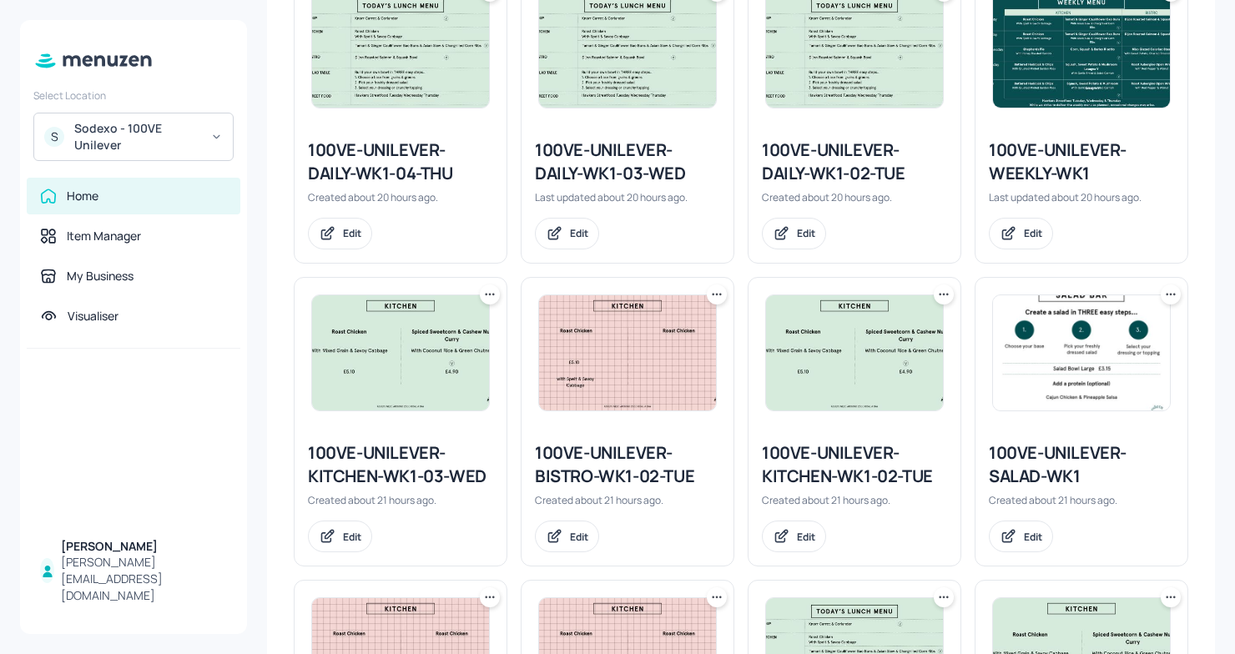
scroll to position [1097, 0]
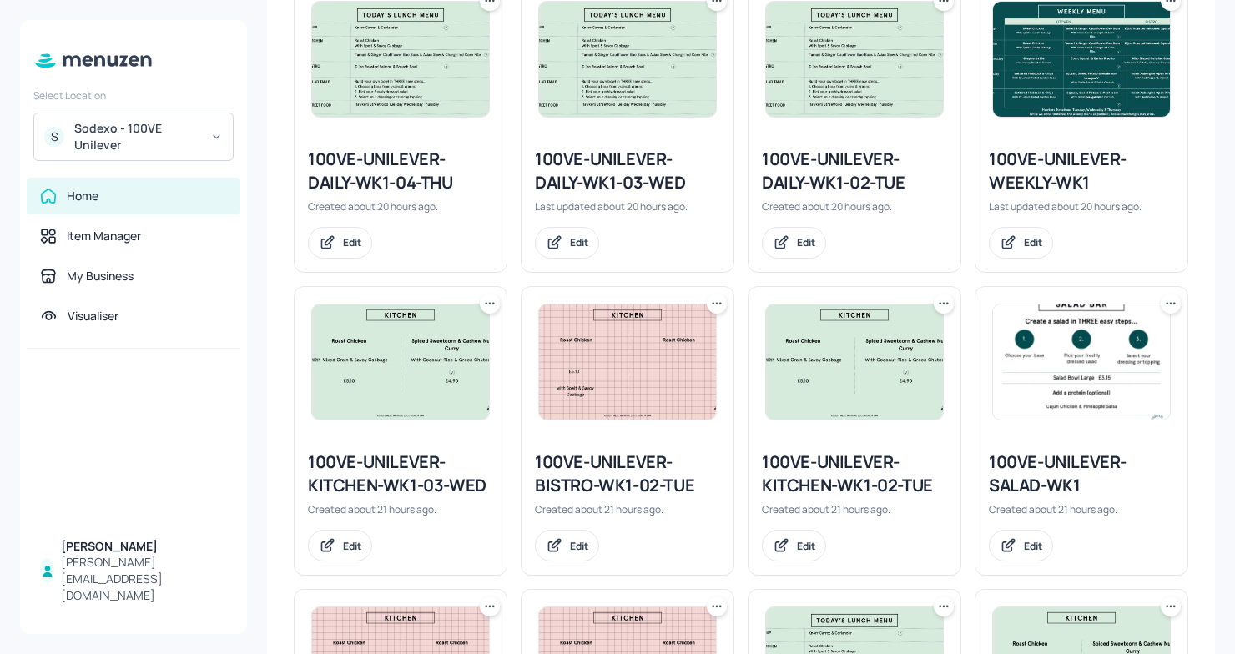
click at [812, 492] on div "100VE-UNILEVER-KITCHEN-WK1-02-TUE" at bounding box center [854, 473] width 185 height 47
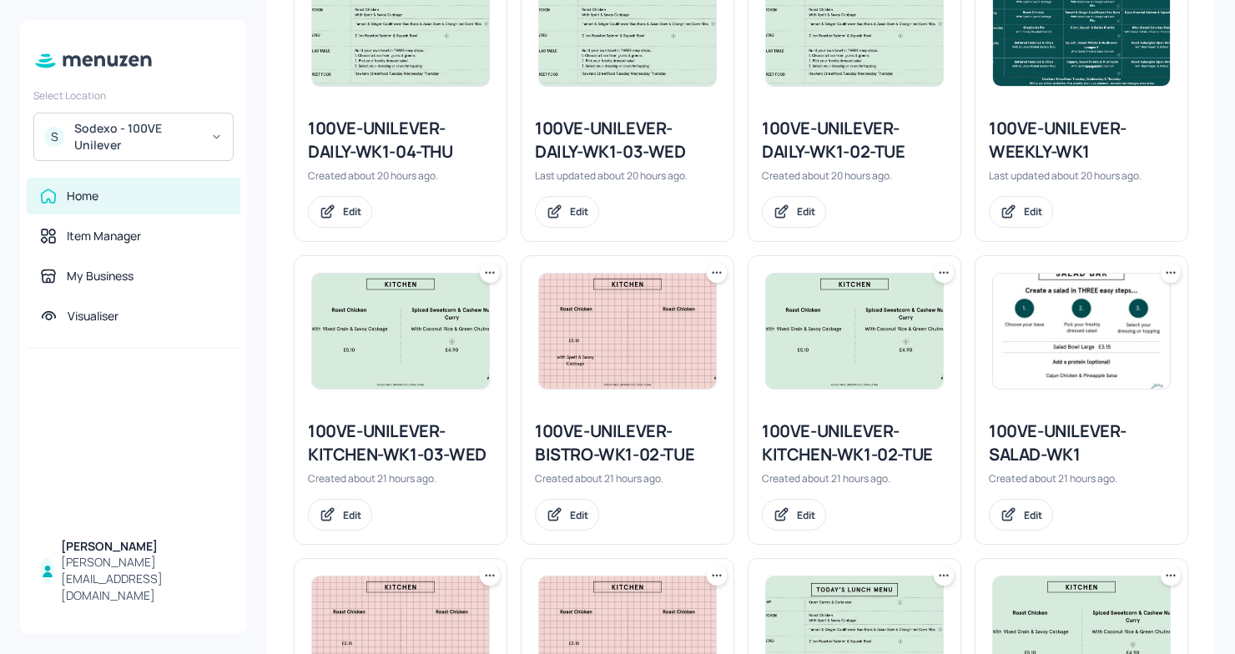
scroll to position [1125, 0]
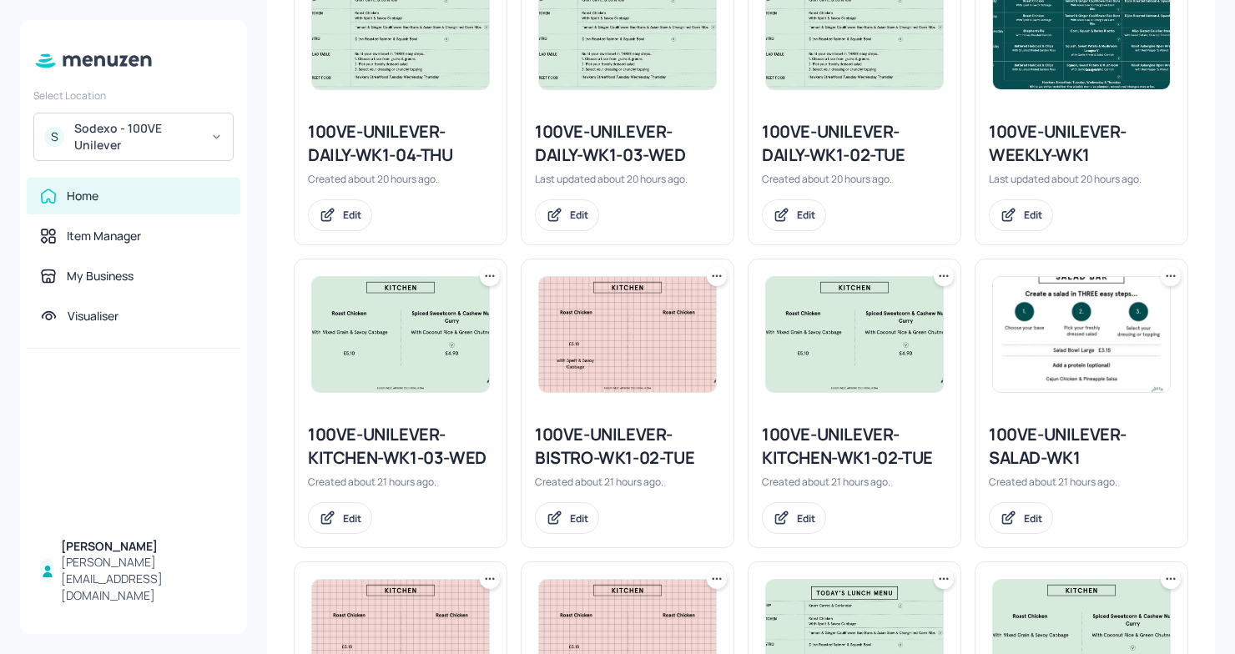
click at [939, 284] on icon at bounding box center [943, 276] width 17 height 17
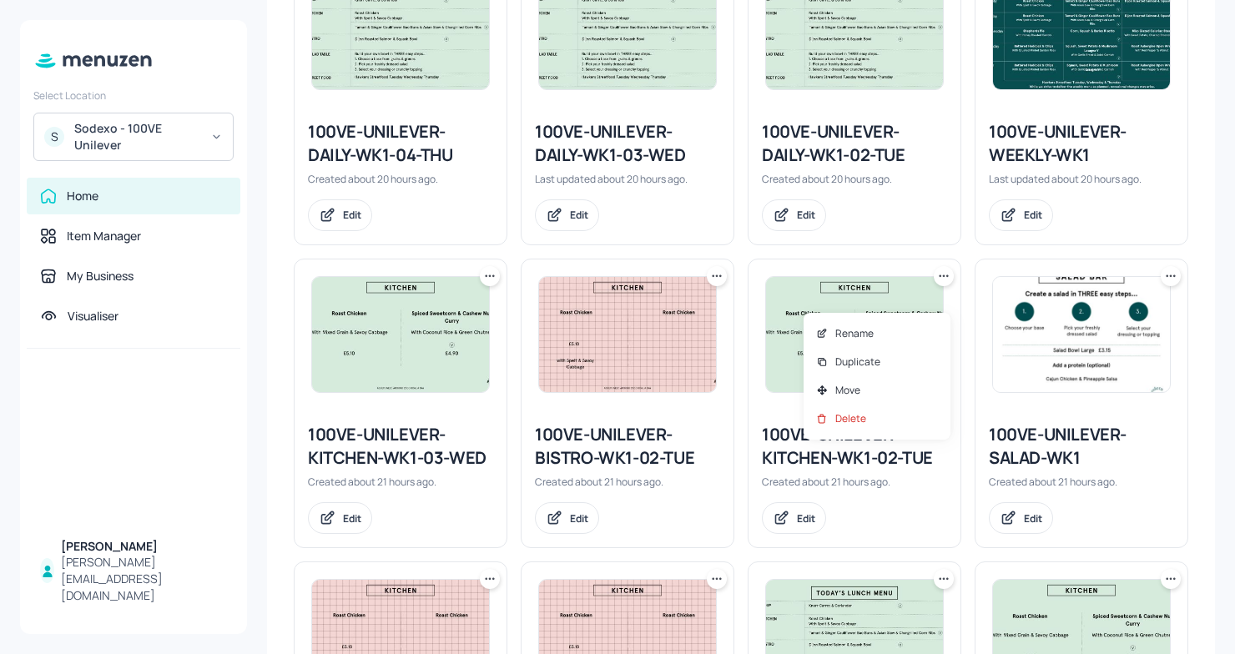
click at [732, 269] on div at bounding box center [617, 327] width 1235 height 654
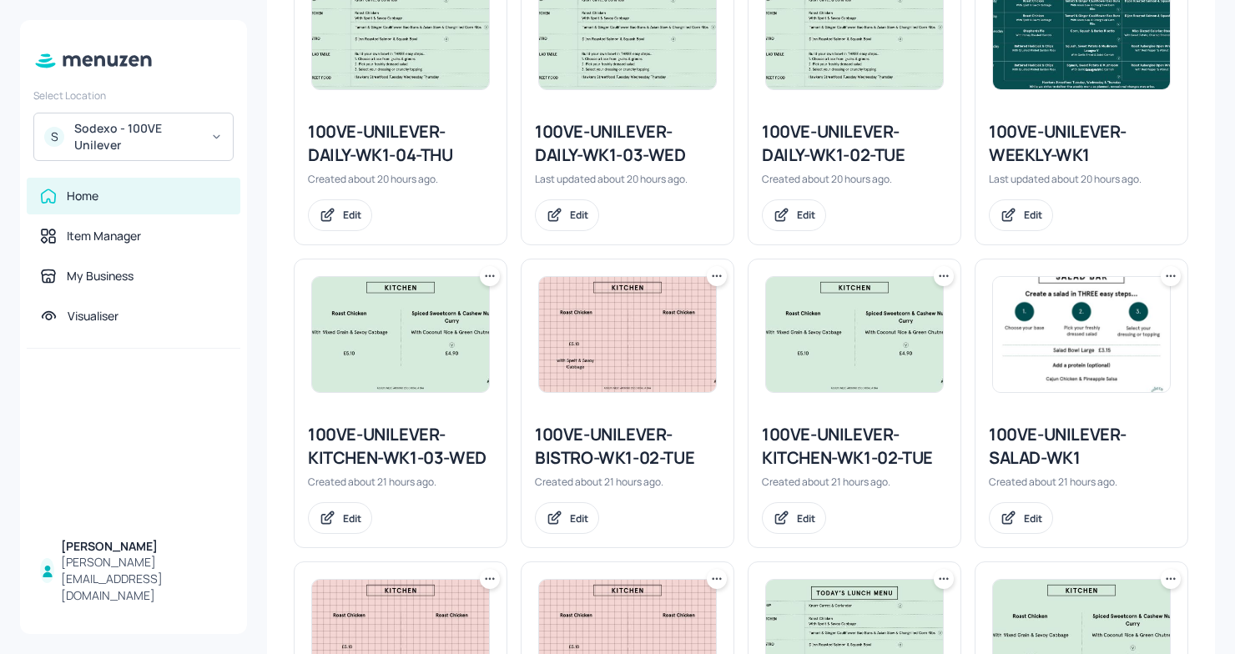
click at [944, 284] on icon at bounding box center [943, 276] width 17 height 17
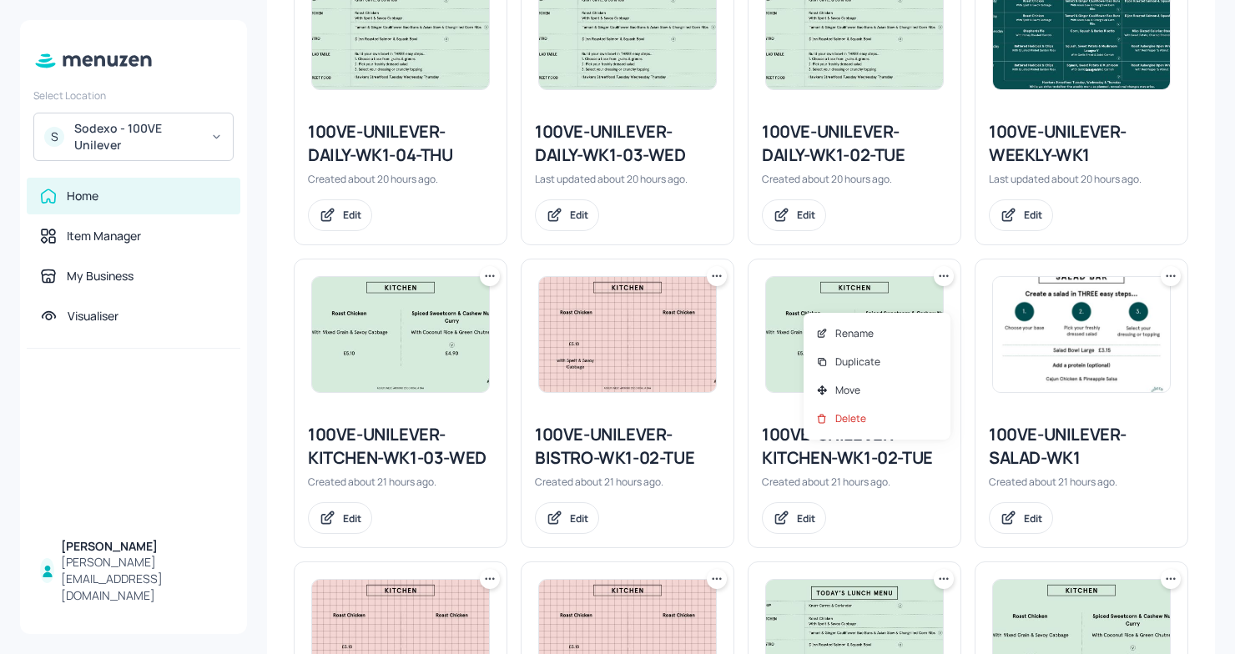
click at [739, 283] on div at bounding box center [617, 327] width 1235 height 654
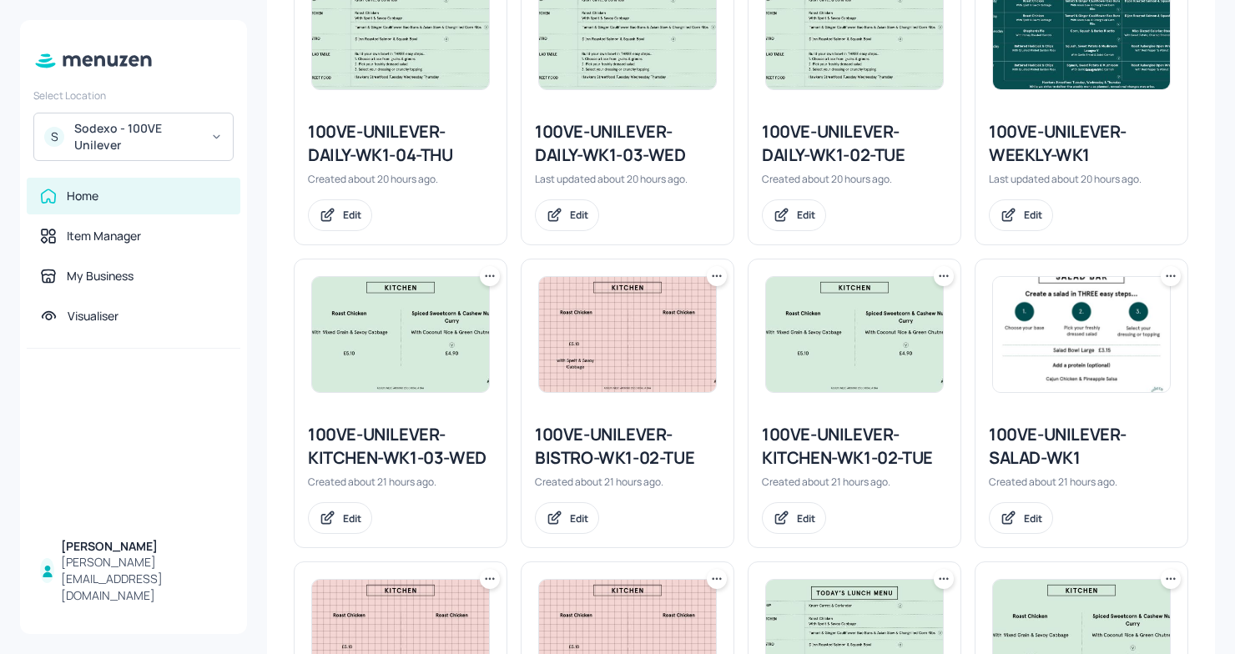
click at [940, 284] on icon at bounding box center [943, 276] width 17 height 17
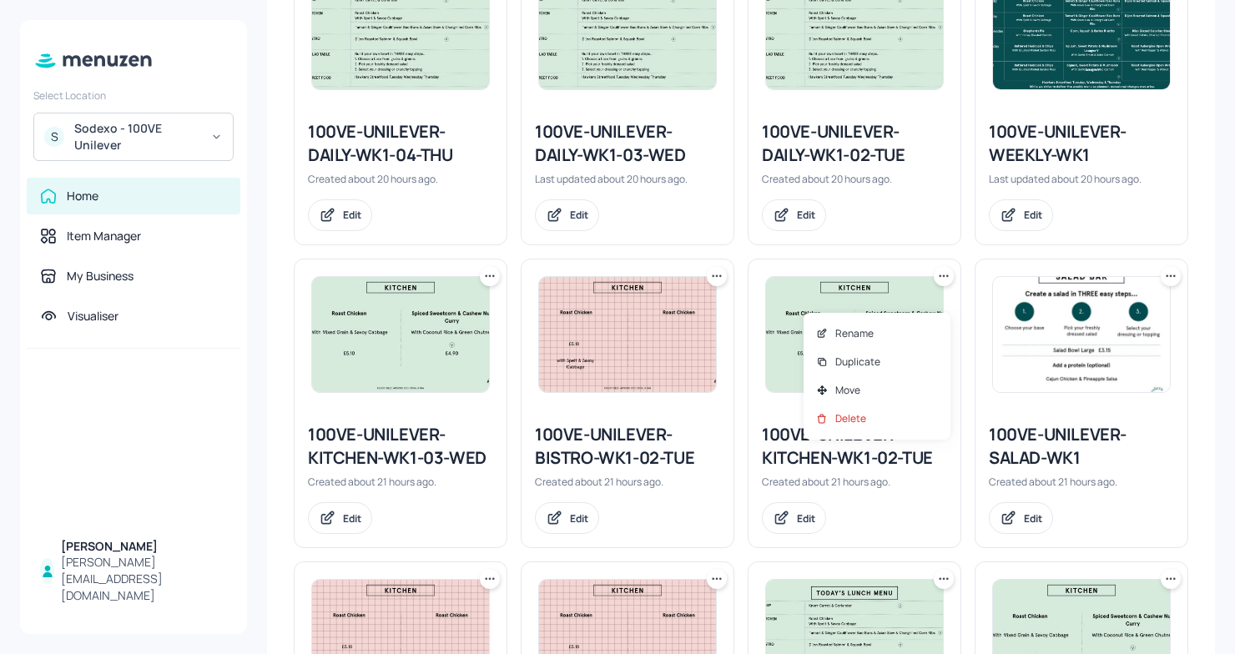
click at [732, 274] on div at bounding box center [617, 327] width 1235 height 654
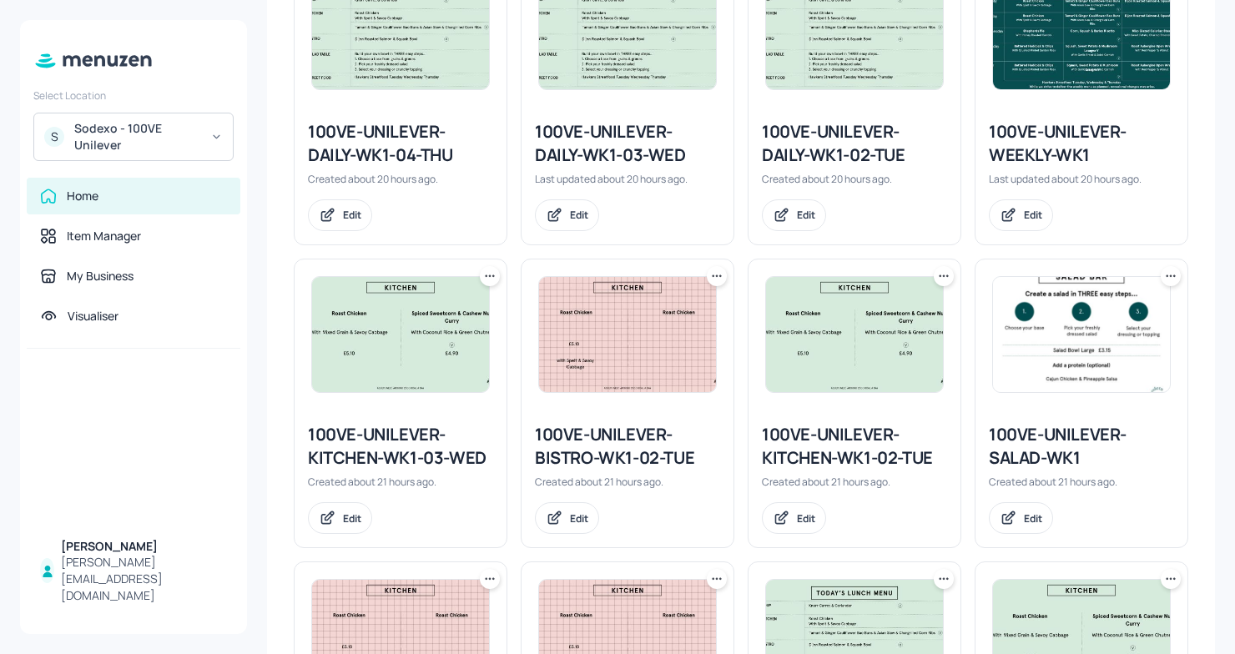
click at [943, 284] on icon at bounding box center [943, 276] width 17 height 17
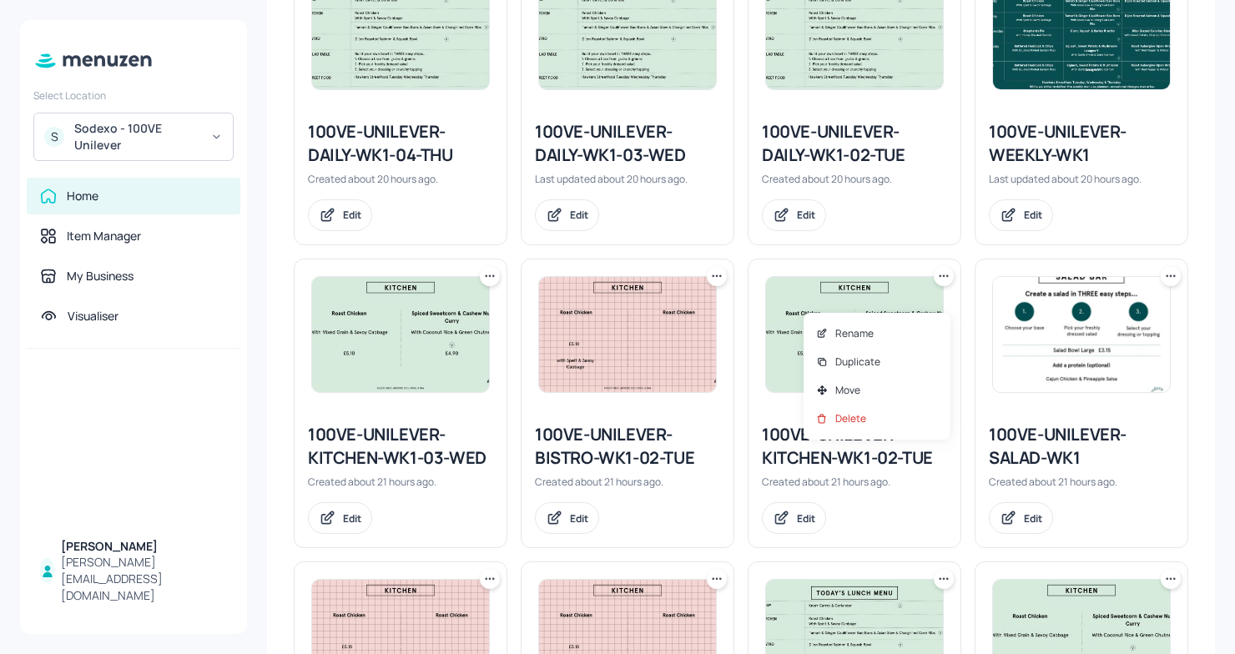
click at [737, 274] on div at bounding box center [617, 327] width 1235 height 654
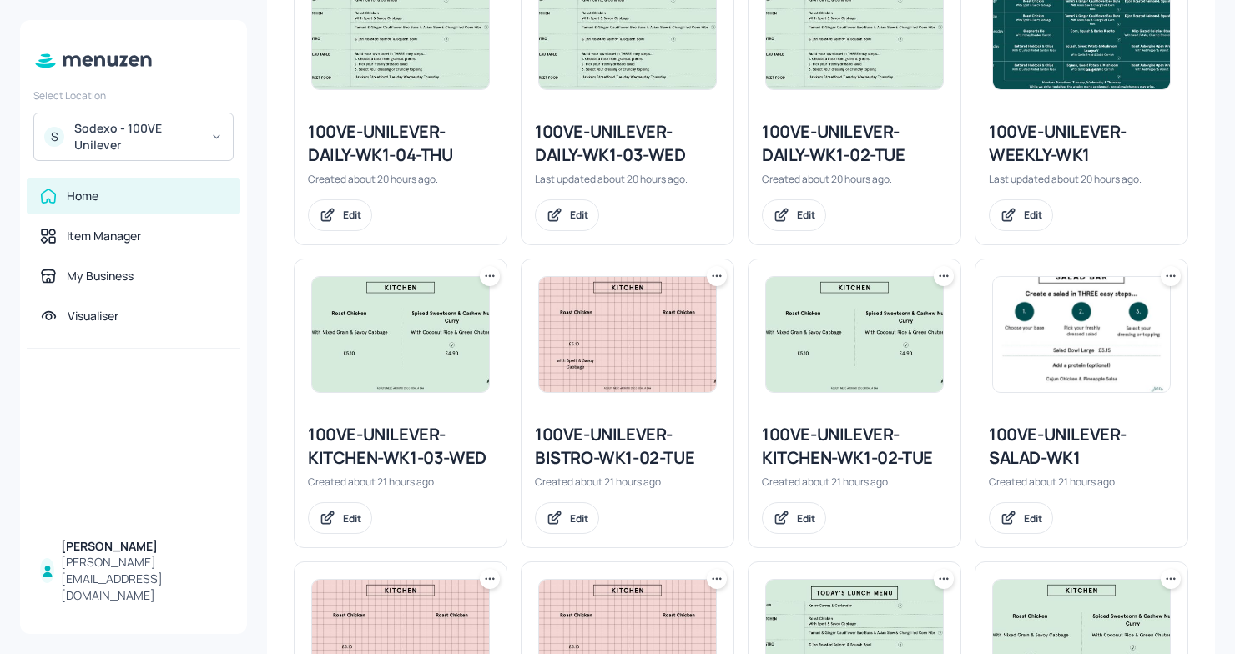
click at [939, 284] on icon at bounding box center [943, 276] width 17 height 17
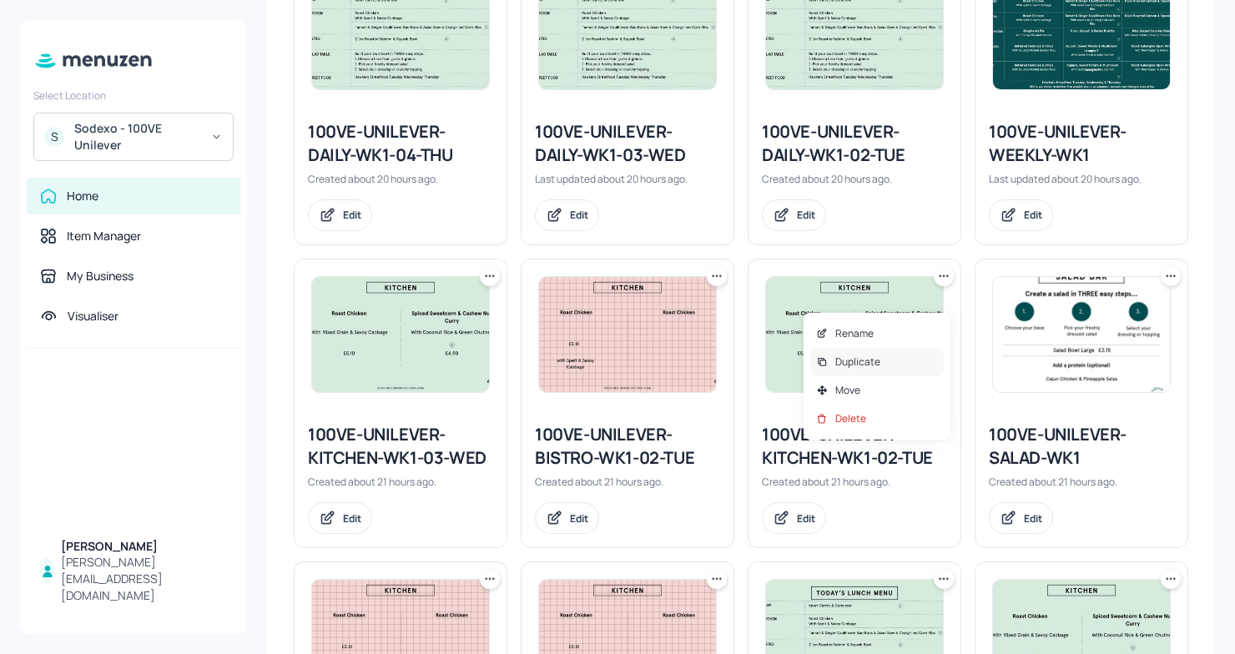
click at [861, 367] on p "Duplicate" at bounding box center [857, 362] width 45 height 15
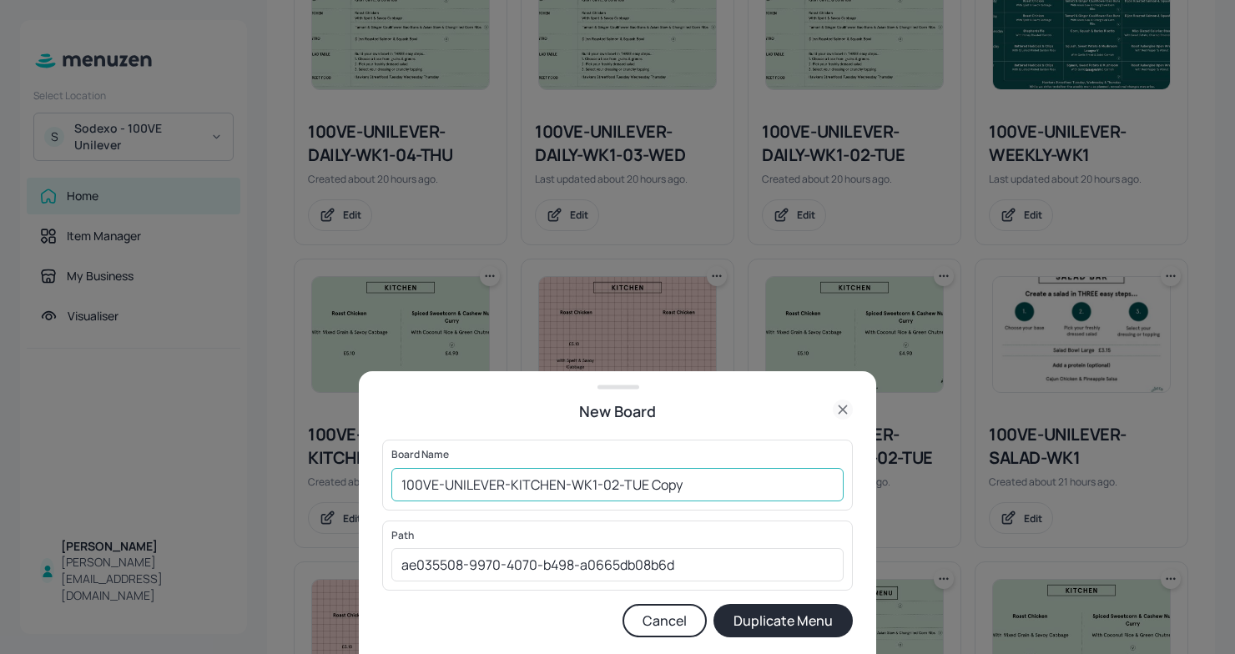
click at [405, 480] on input "100VE-UNILEVER-KITCHEN-WK1-02-TUE Copy" at bounding box center [617, 484] width 452 height 33
click at [400, 480] on input "100VE-UNILEVER-KITCHEN-WK1-02-TUE Copy" at bounding box center [617, 484] width 452 height 33
click at [730, 482] on input "01ED100VE-UNILEVER-KITCHEN-WK1-02-TUE Copy" at bounding box center [617, 484] width 452 height 33
type input "01ED100VE-UNILEVER-KITCHEN-WK1-02-[DATE]"
click at [796, 619] on button "Duplicate Menu" at bounding box center [782, 620] width 139 height 33
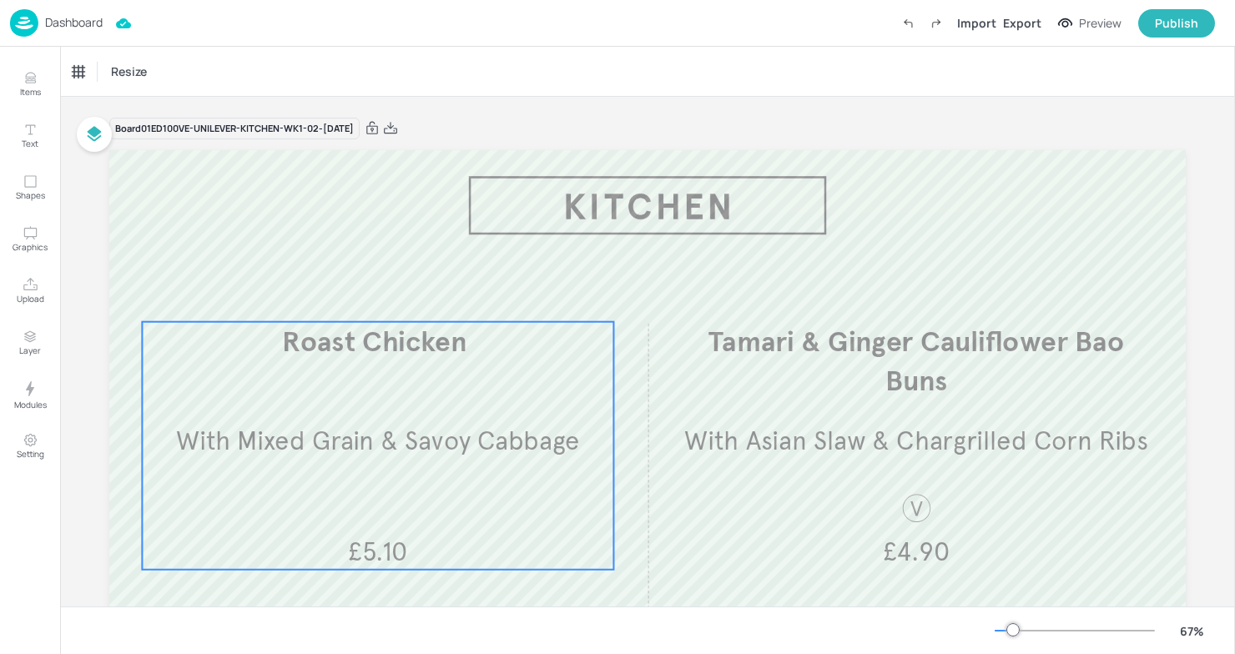
click at [416, 367] on div "Roast Chicken ​ With Mixed Grain & Savoy Cabbage £5.10" at bounding box center [377, 446] width 471 height 248
click at [460, 133] on div "Board 01ED100VE-UNILEVER-KITCHEN-WK1-02-[DATE]" at bounding box center [647, 128] width 1076 height 23
click at [398, 125] on icon at bounding box center [390, 128] width 15 height 17
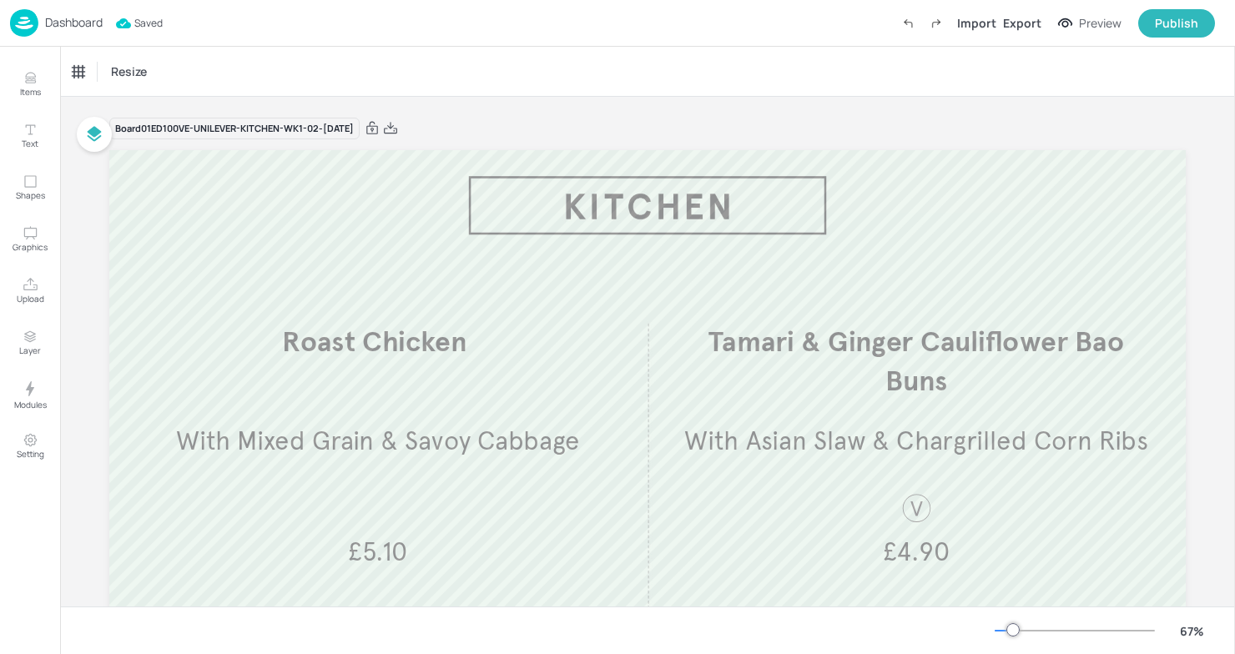
click at [48, 23] on p "Dashboard" at bounding box center [74, 23] width 58 height 12
